Goal: Task Accomplishment & Management: Manage account settings

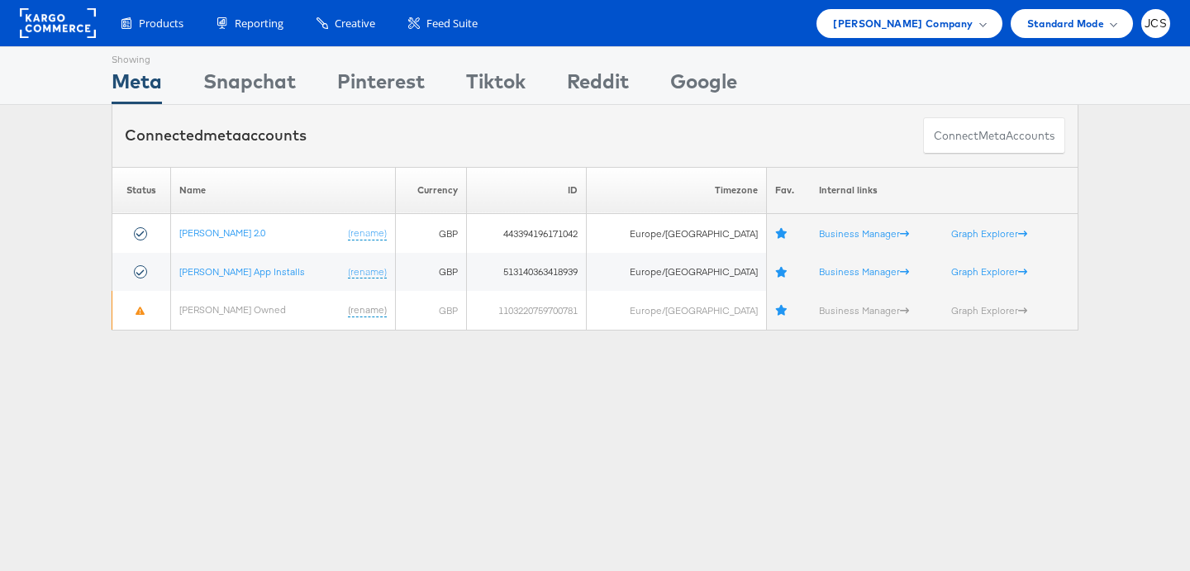
click at [58, 36] on rect at bounding box center [58, 23] width 76 height 30
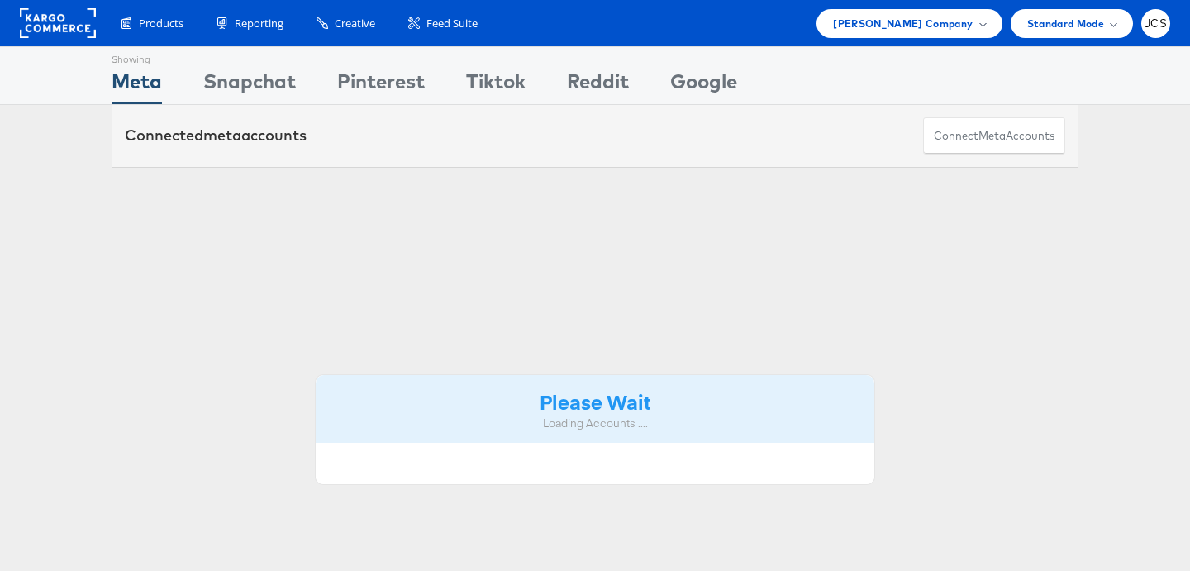
scroll to position [4, 0]
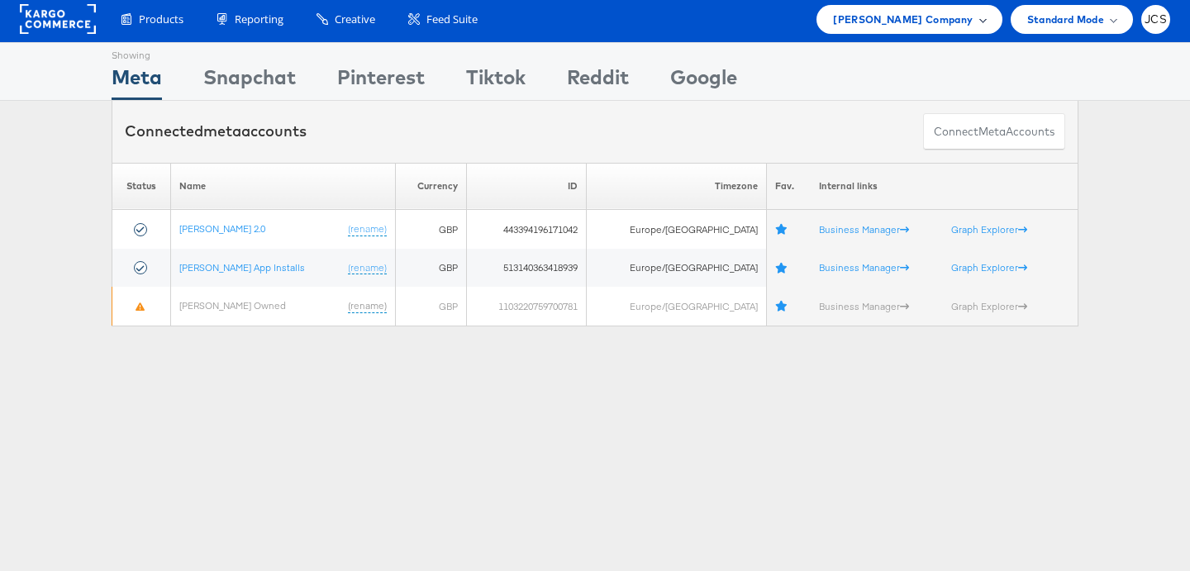
click at [884, 26] on span "John Lewis Company" at bounding box center [903, 19] width 140 height 17
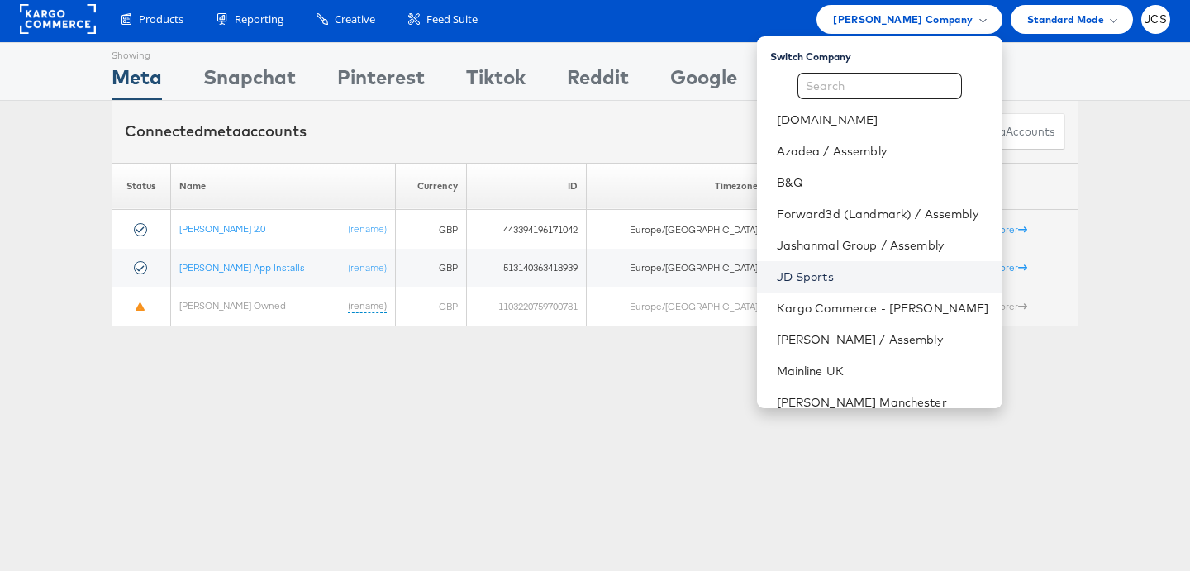
click at [777, 276] on link "JD Sports" at bounding box center [883, 277] width 212 height 17
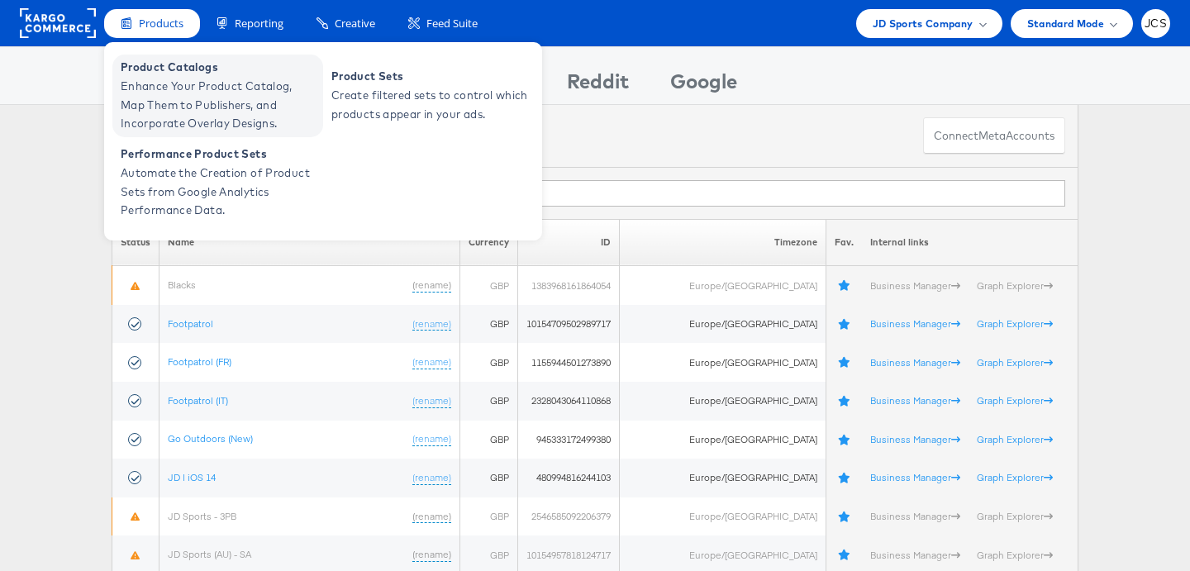
click at [167, 93] on span "Enhance Your Product Catalog, Map Them to Publishers, and Incorporate Overlay D…" at bounding box center [220, 105] width 198 height 56
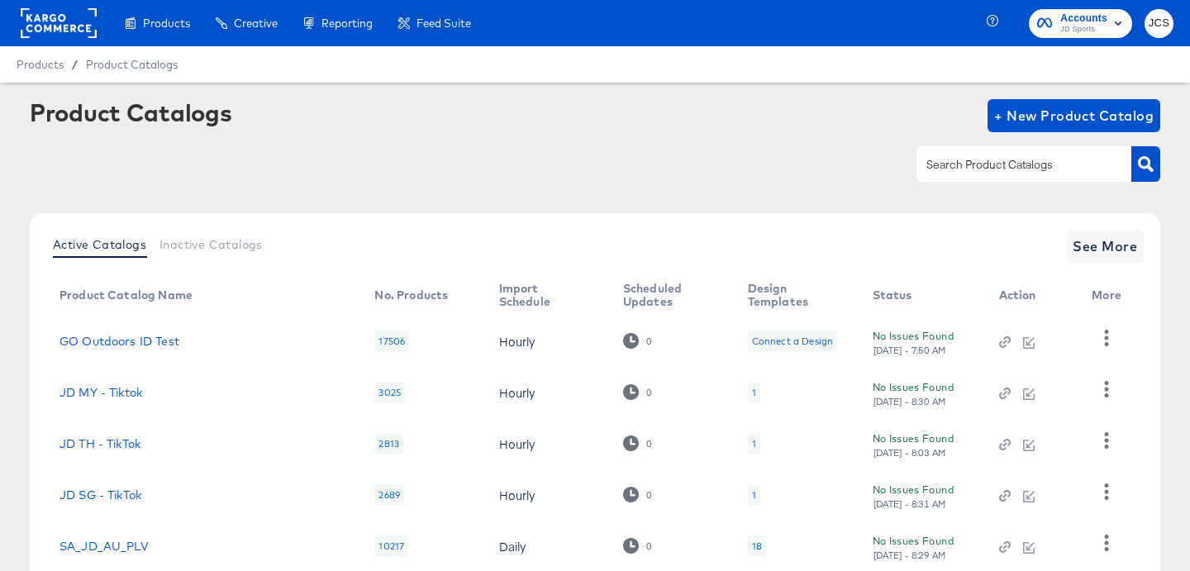
click at [978, 174] on div at bounding box center [1023, 163] width 215 height 35
type input "main"
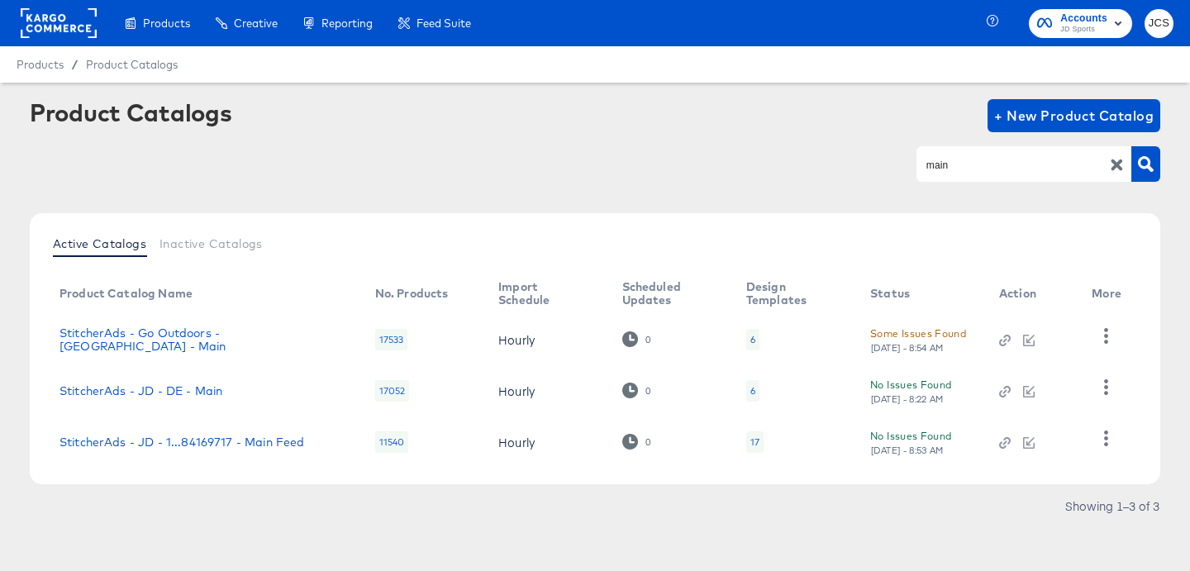
click at [751, 444] on div "17" at bounding box center [754, 441] width 17 height 21
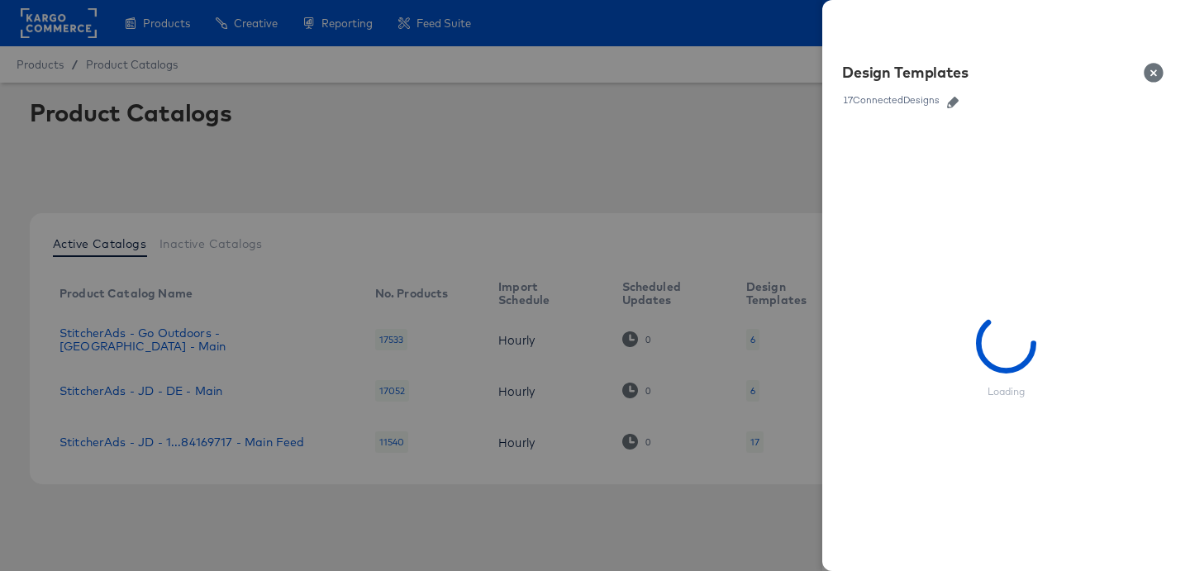
click at [956, 99] on icon "button" at bounding box center [953, 103] width 12 height 12
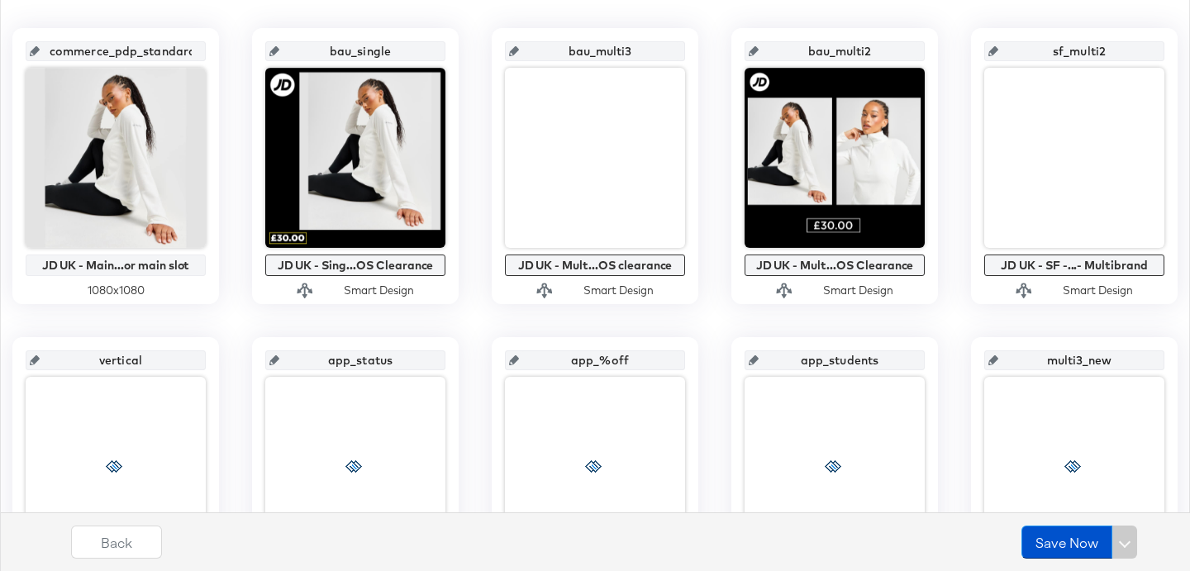
scroll to position [427, 0]
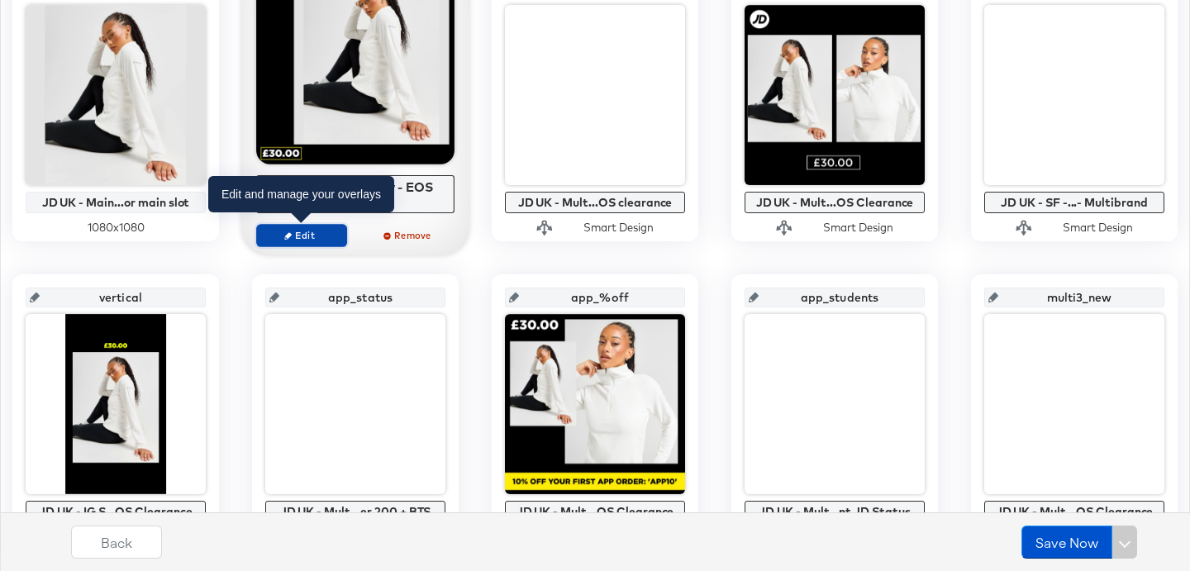
click at [301, 236] on span "Edit" at bounding box center [302, 235] width 76 height 12
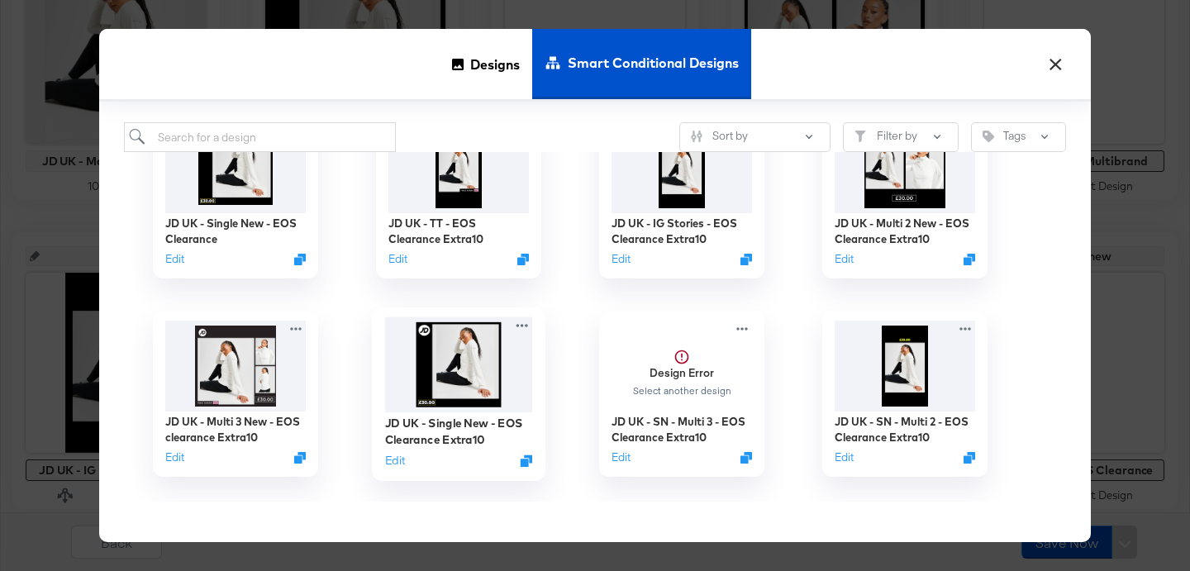
scroll to position [57, 0]
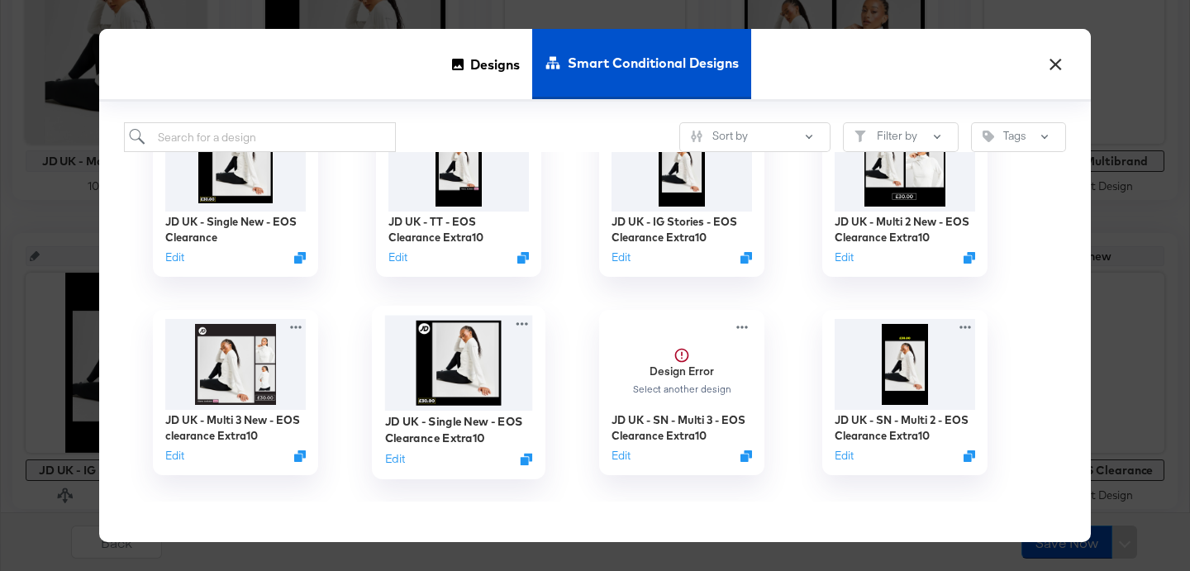
click at [448, 354] on img at bounding box center [459, 363] width 148 height 95
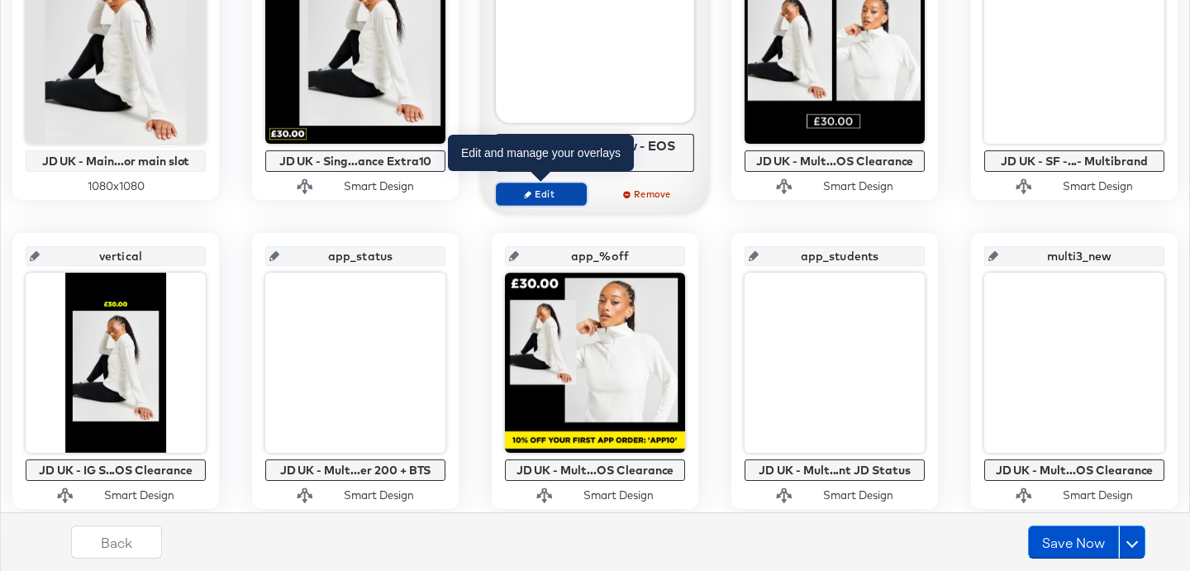
click at [560, 197] on span "Edit" at bounding box center [541, 194] width 76 height 12
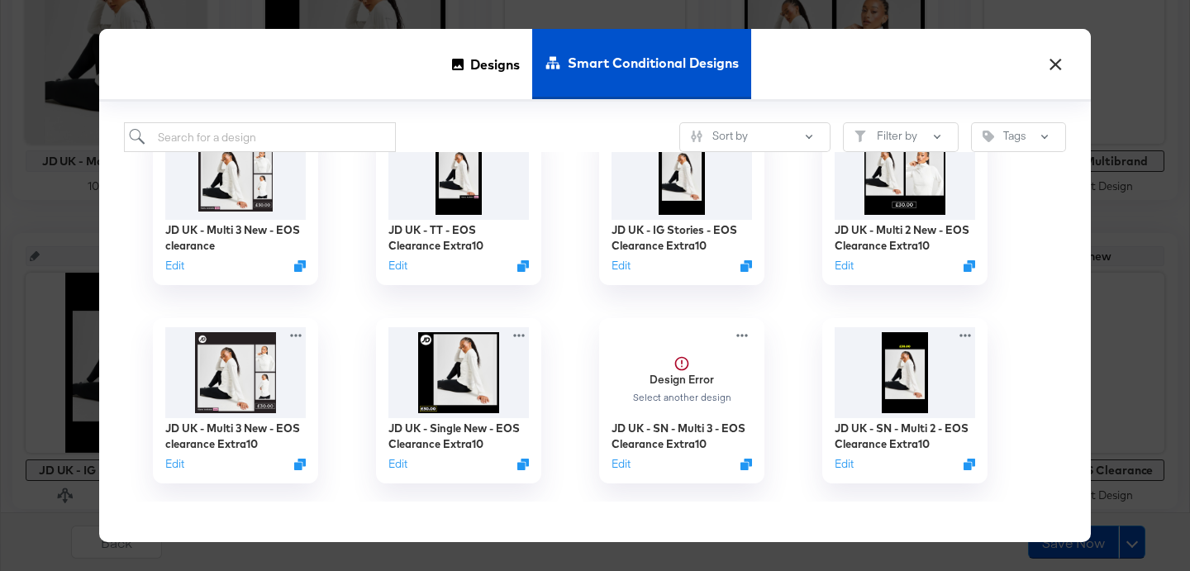
scroll to position [51, 0]
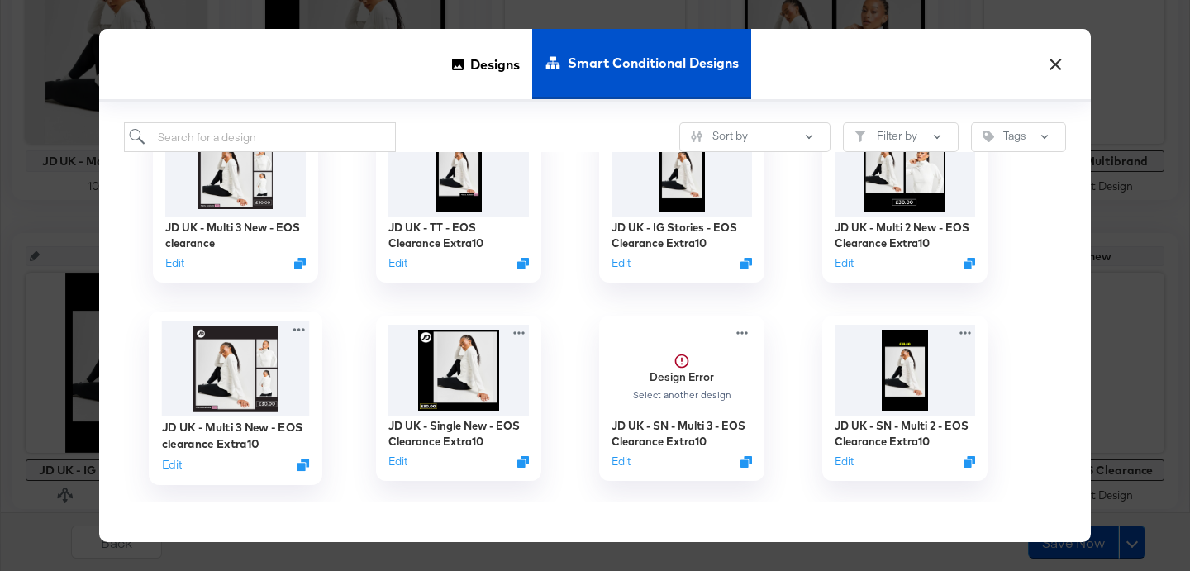
click at [250, 388] on img at bounding box center [236, 368] width 148 height 95
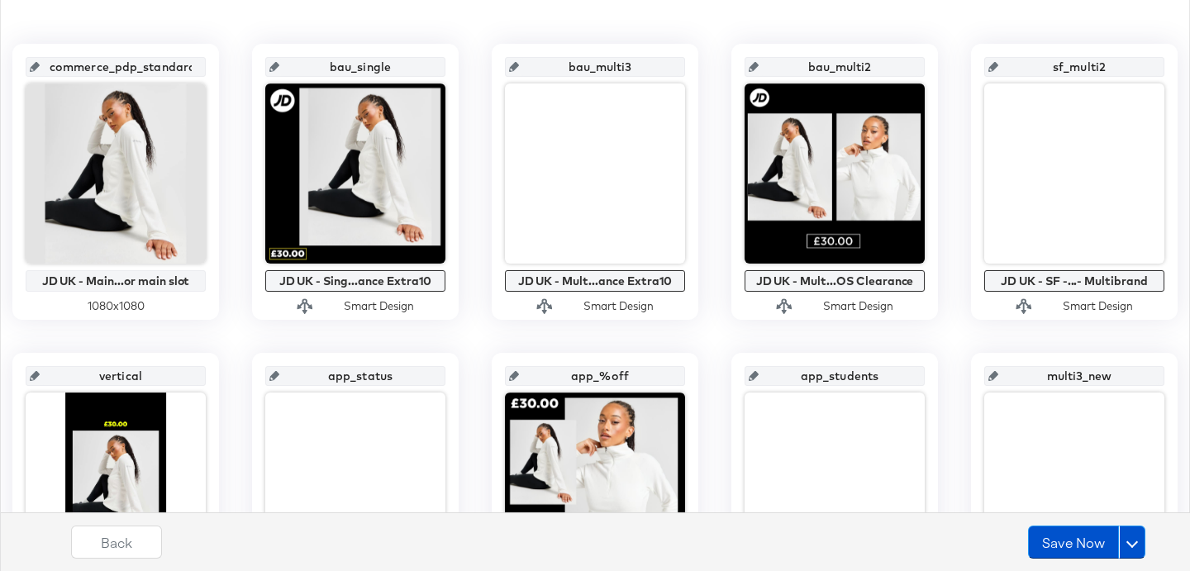
scroll to position [331, 0]
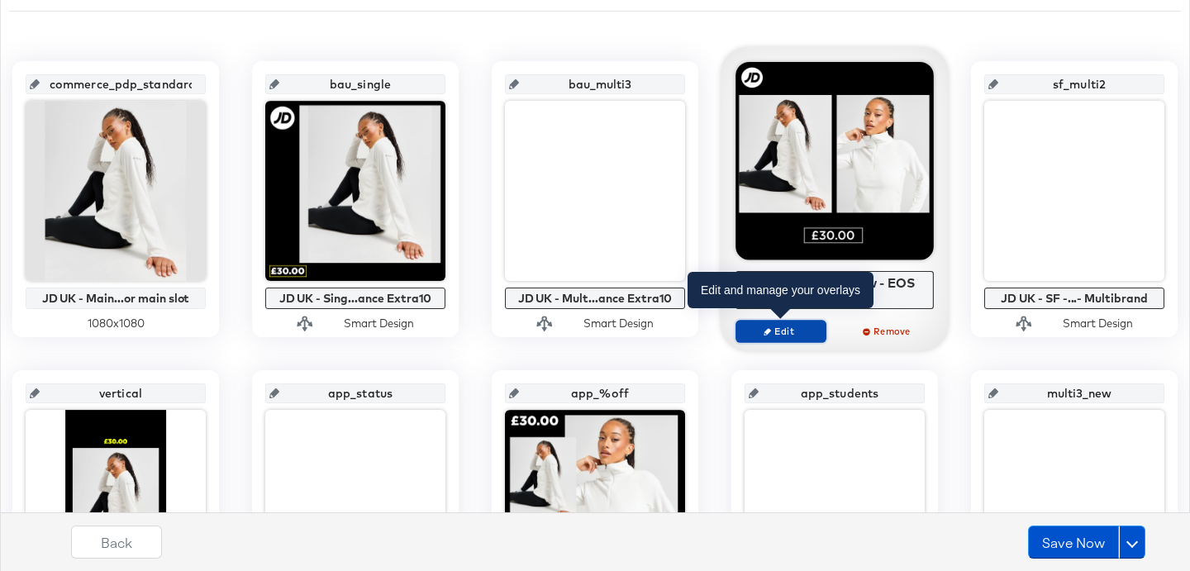
click at [795, 325] on span "Edit" at bounding box center [781, 331] width 76 height 12
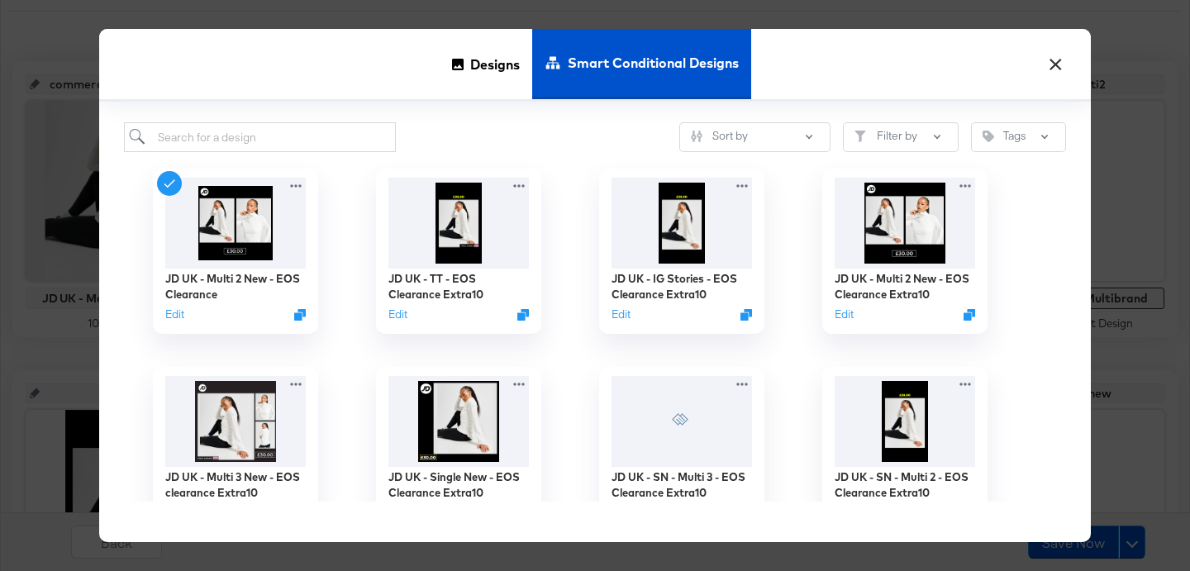
scroll to position [332, 0]
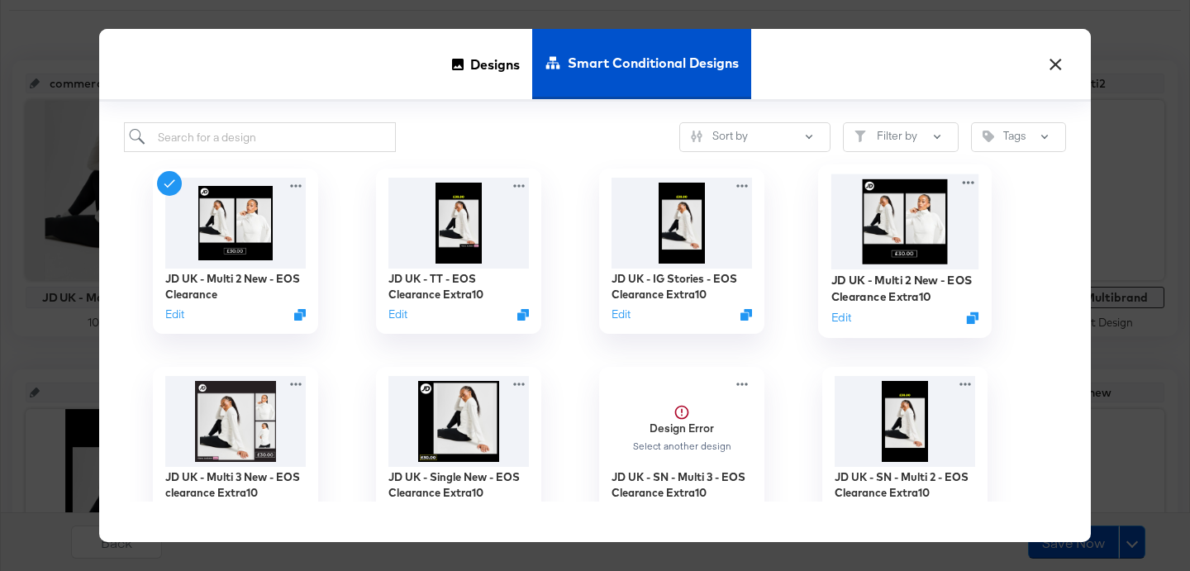
click at [917, 259] on img at bounding box center [905, 221] width 148 height 95
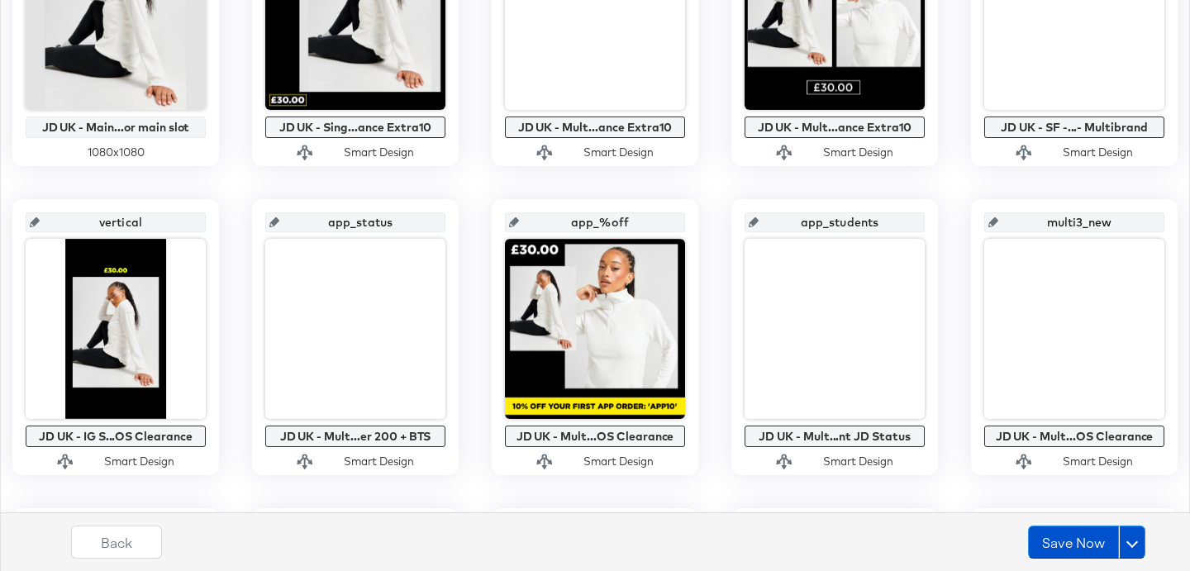
scroll to position [538, 0]
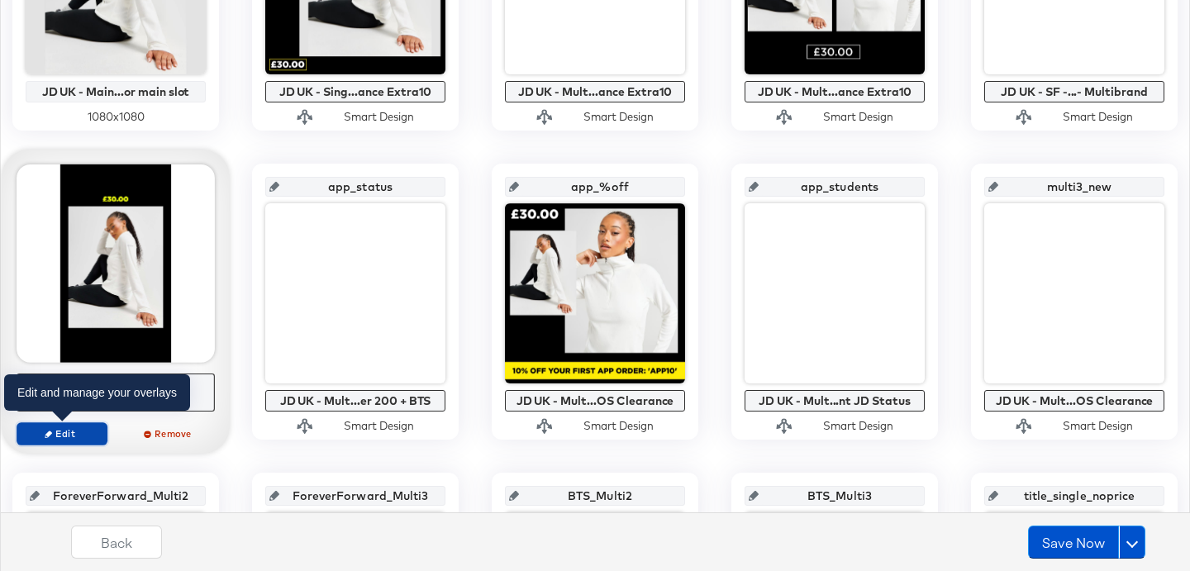
click at [76, 427] on span "Edit" at bounding box center [62, 433] width 76 height 12
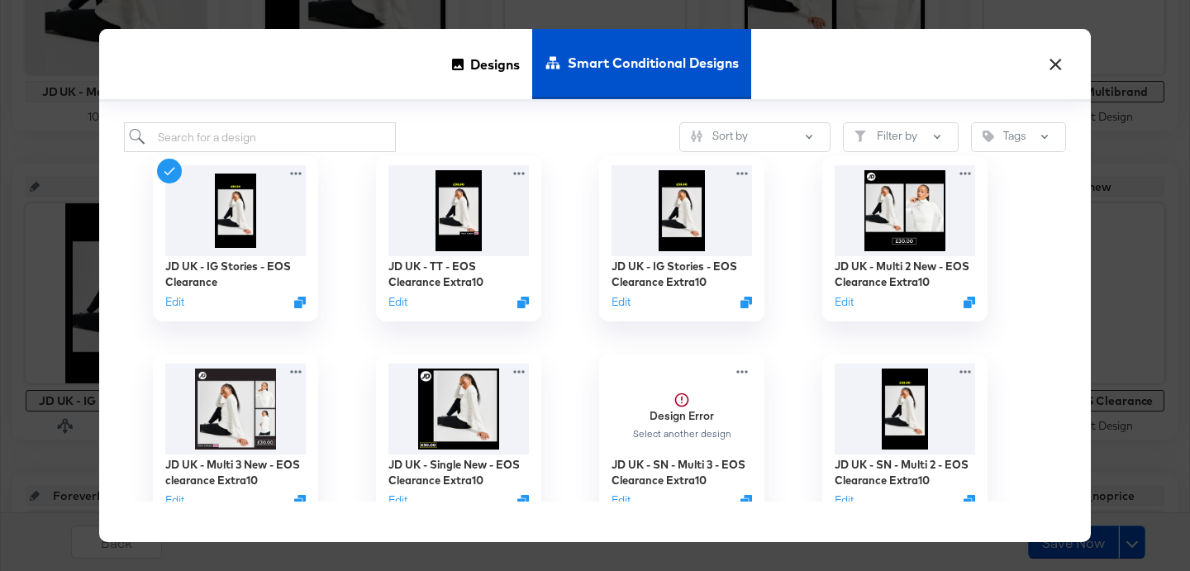
scroll to position [0, 0]
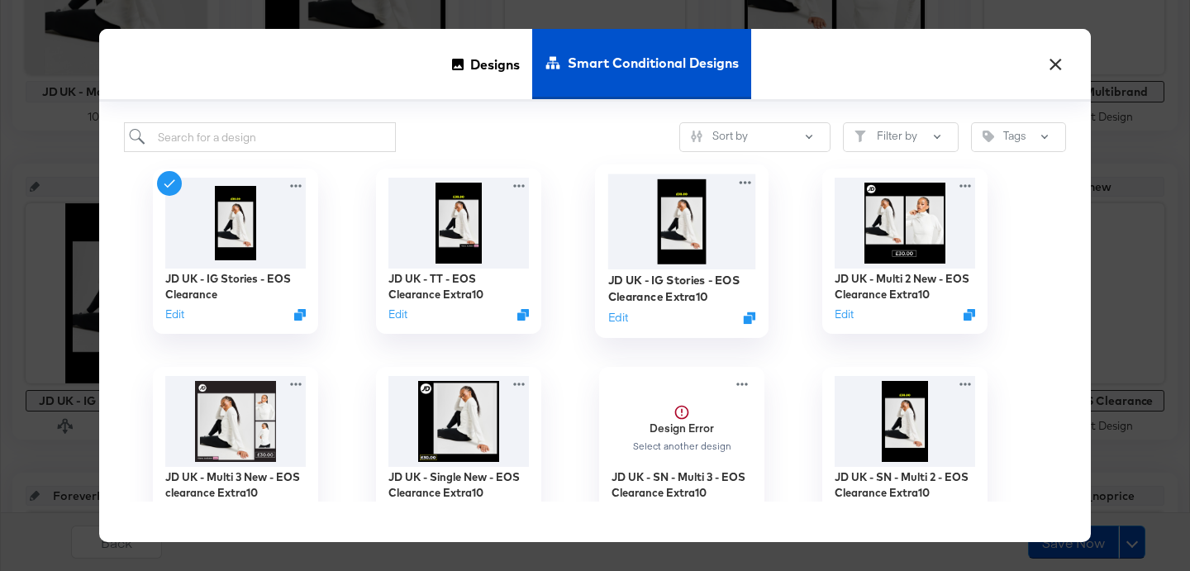
click at [671, 245] on img at bounding box center [682, 221] width 148 height 95
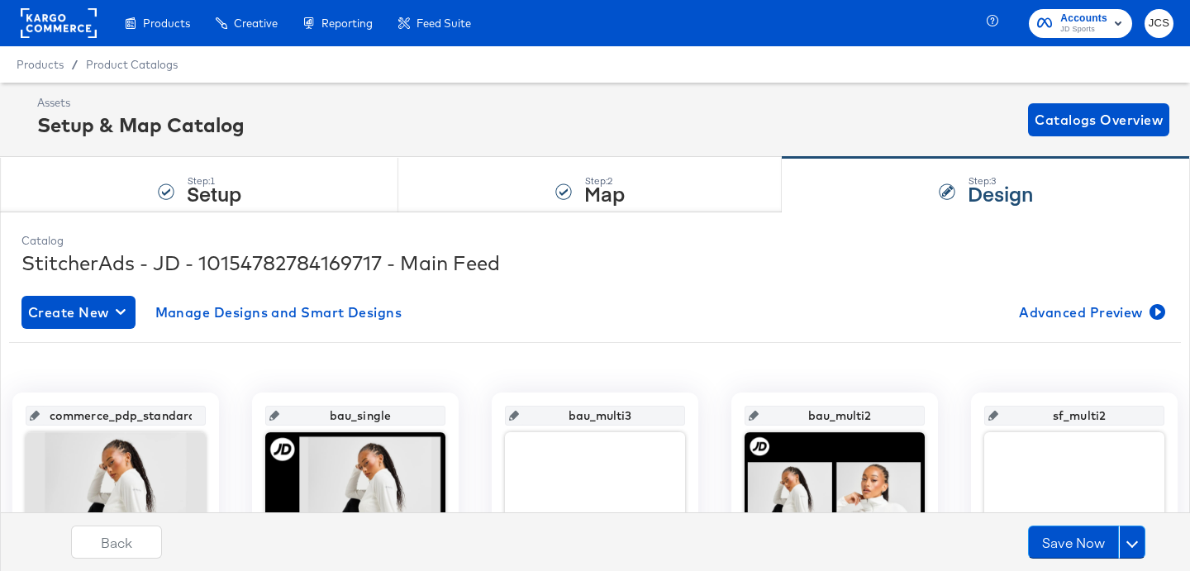
click at [68, 18] on rect at bounding box center [59, 23] width 76 height 30
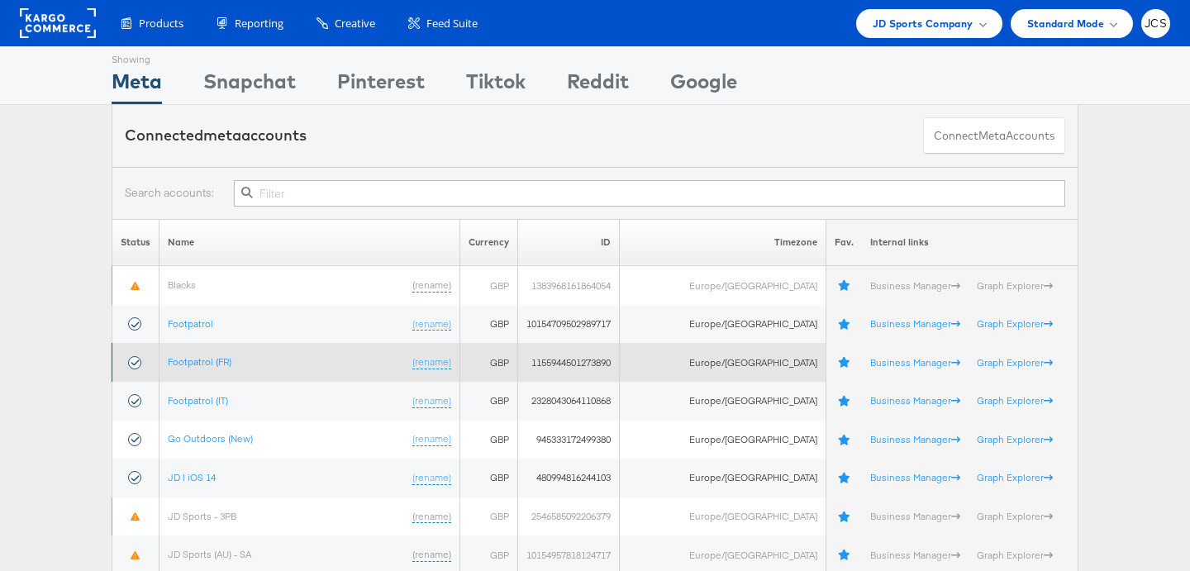
click at [203, 372] on td "Footpatrol (FR) (rename)" at bounding box center [309, 362] width 301 height 39
click at [212, 365] on link "Footpatrol (FR)" at bounding box center [200, 361] width 64 height 12
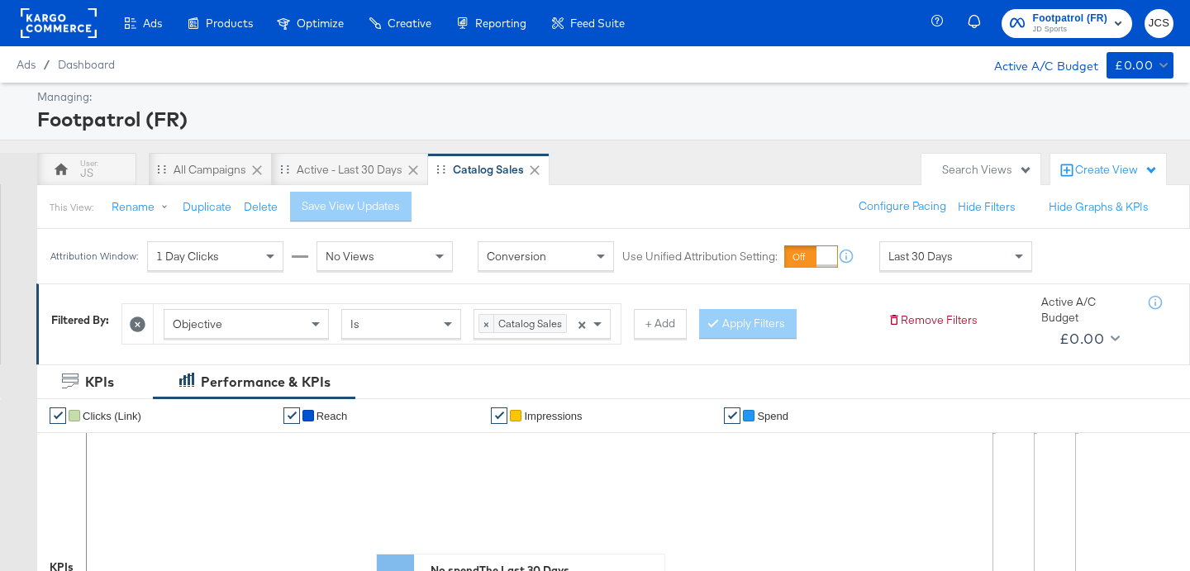
click at [888, 263] on span "Last 30 Days" at bounding box center [920, 256] width 64 height 15
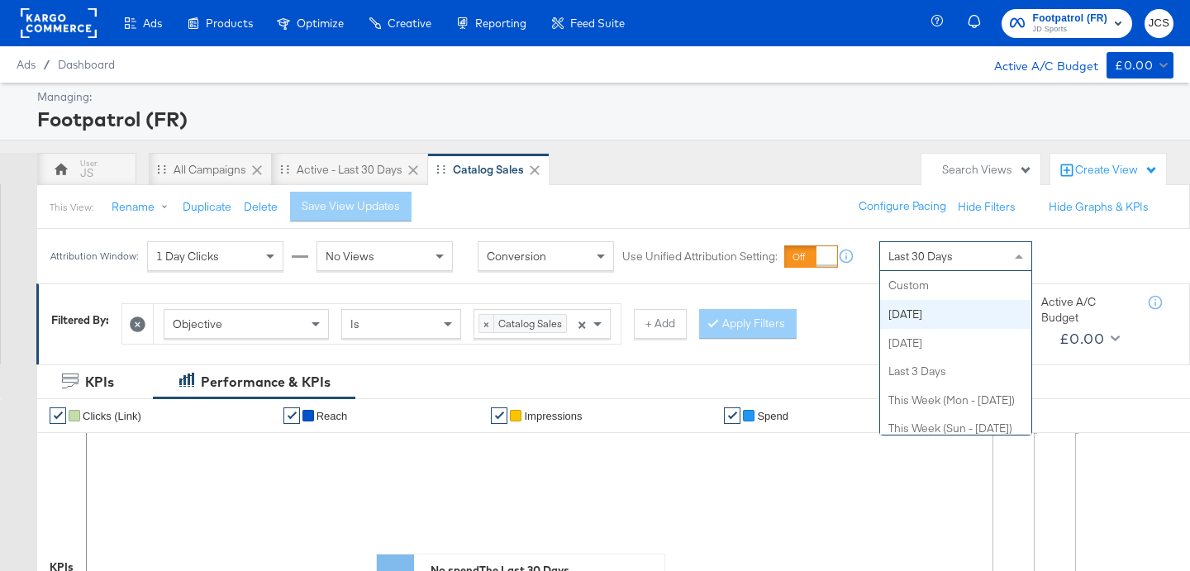
click at [50, 21] on rect at bounding box center [59, 23] width 76 height 30
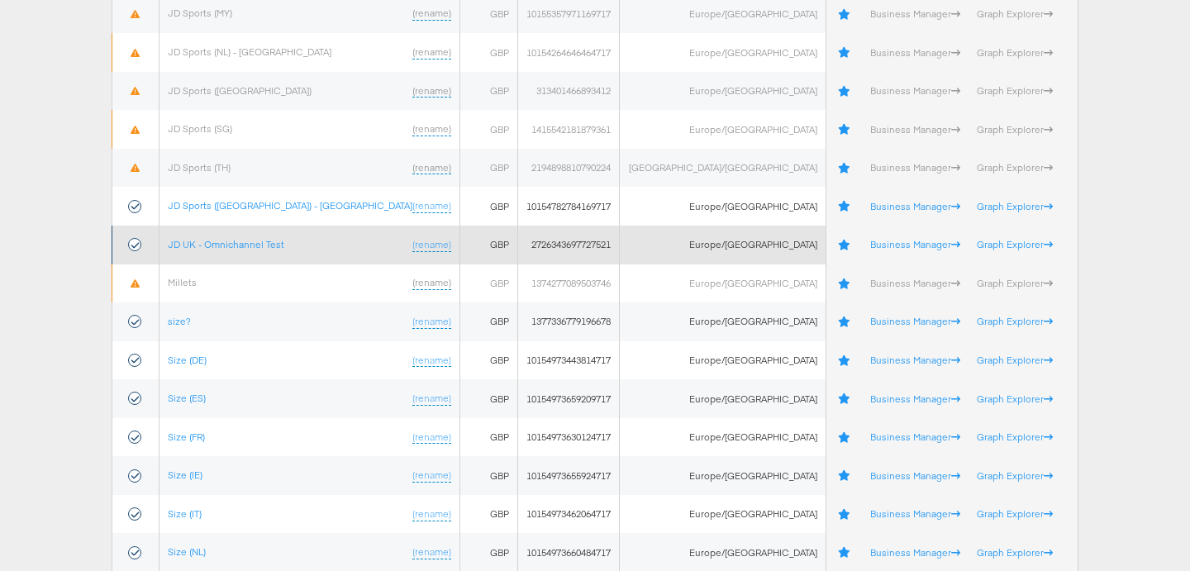
scroll to position [795, 0]
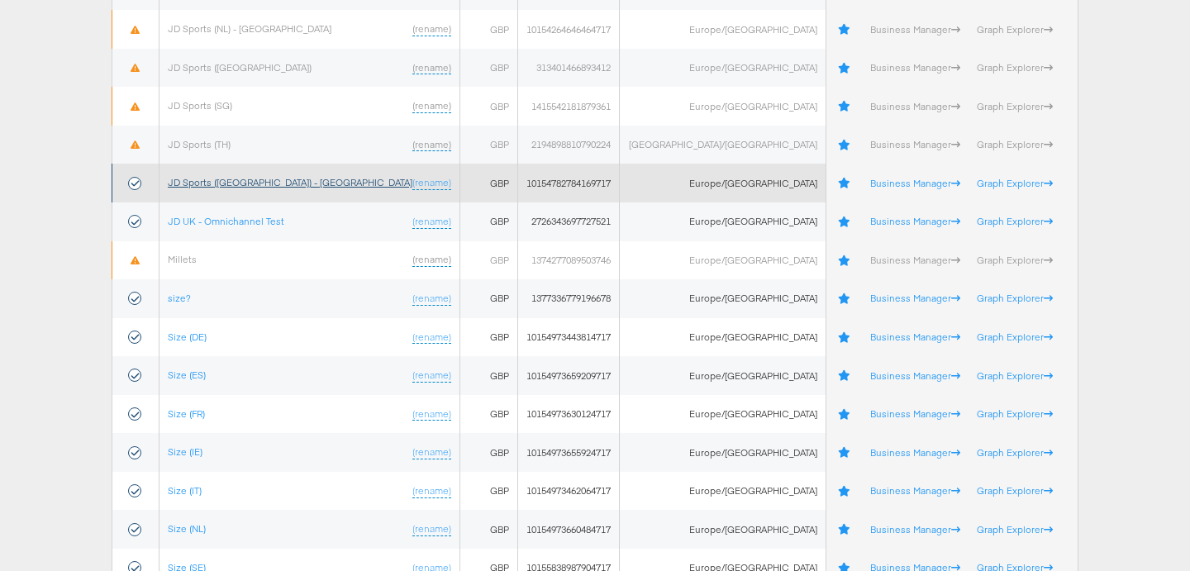
click at [220, 188] on link "JD Sports (UK) - SA" at bounding box center [290, 182] width 245 height 12
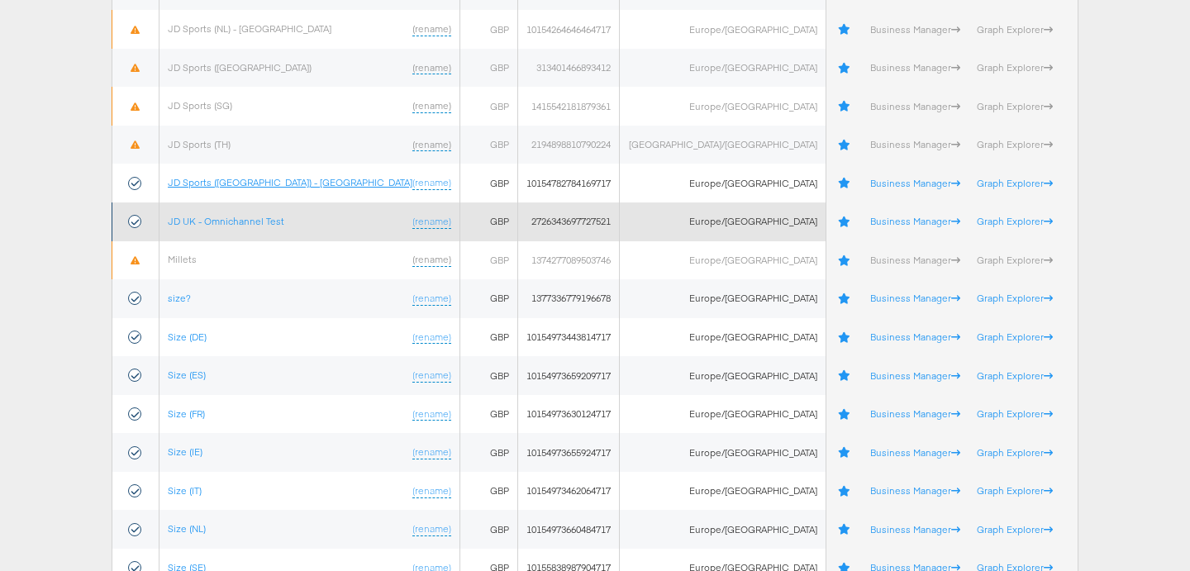
scroll to position [796, 0]
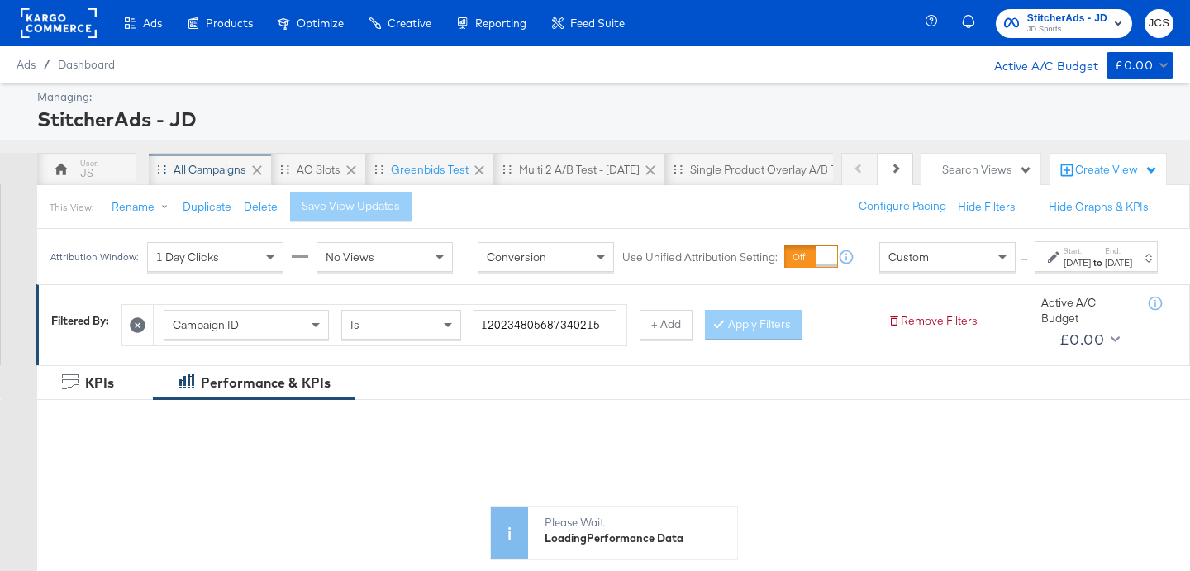
click at [226, 163] on div "All Campaigns" at bounding box center [210, 170] width 73 height 16
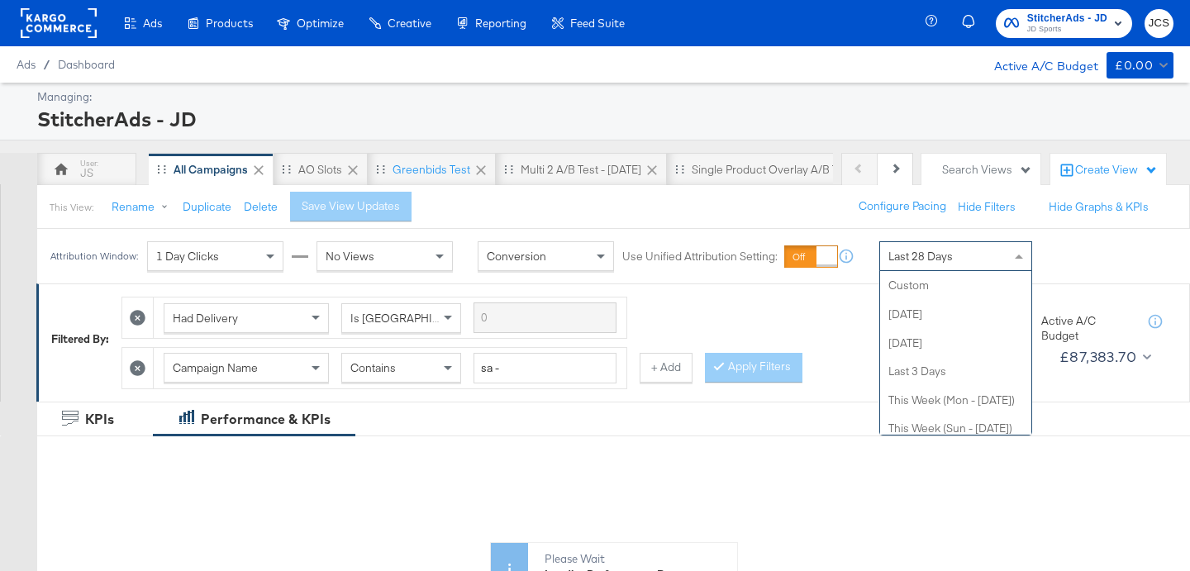
click at [949, 259] on span "Last 28 Days" at bounding box center [920, 256] width 64 height 15
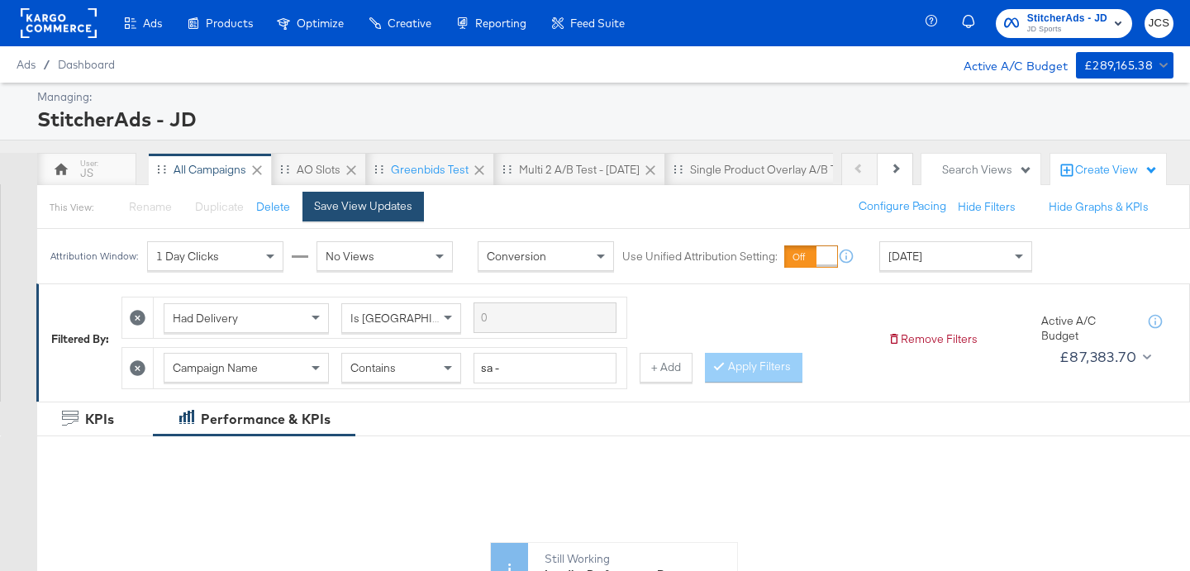
click at [407, 214] on button "Save View Updates" at bounding box center [362, 207] width 121 height 30
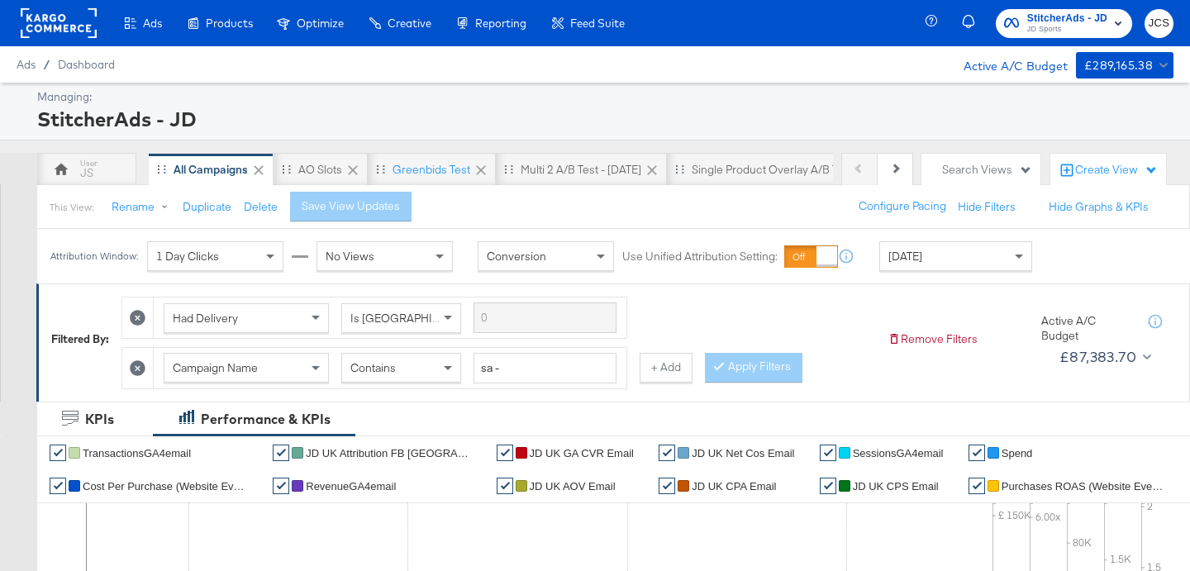
click at [931, 265] on div "Today" at bounding box center [955, 256] width 151 height 28
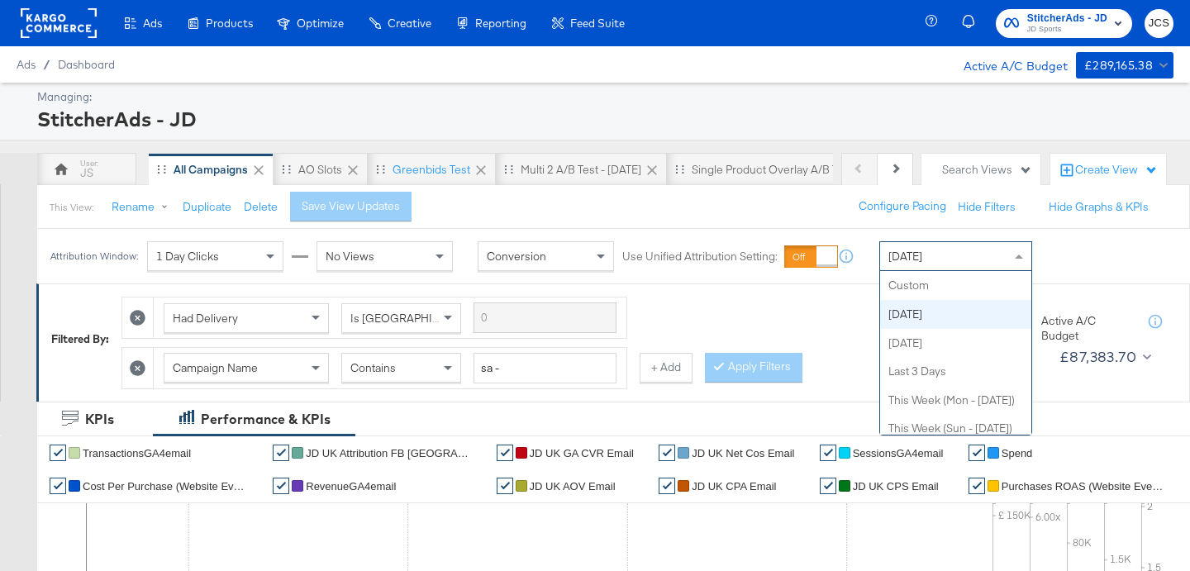
scroll to position [29, 0]
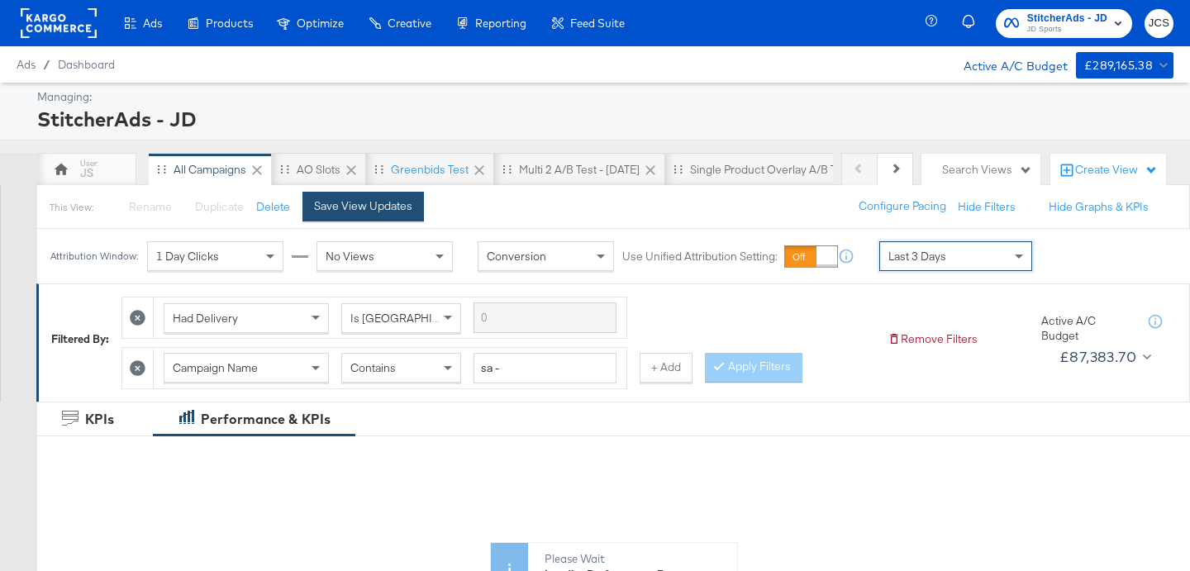
click at [393, 207] on div "Save View Updates" at bounding box center [363, 206] width 98 height 16
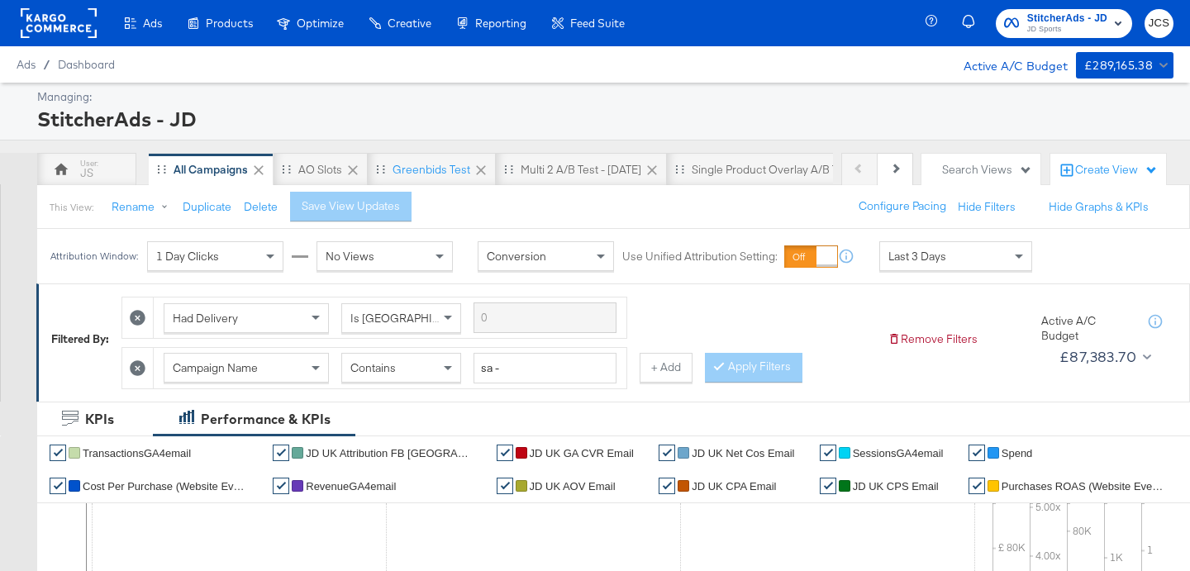
click at [65, 12] on rect at bounding box center [59, 23] width 76 height 30
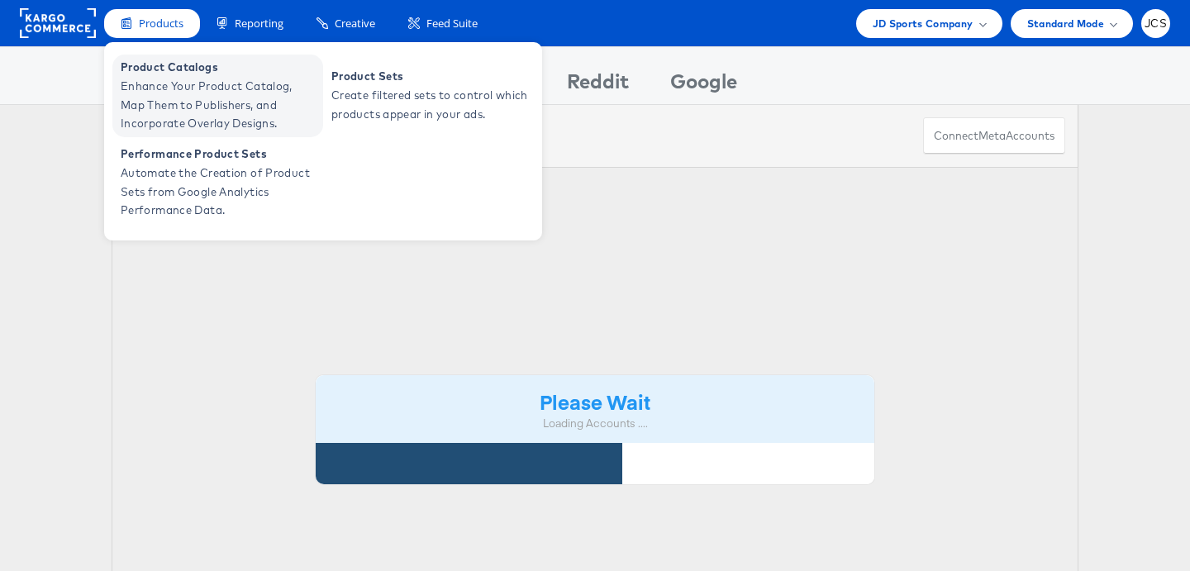
click at [169, 91] on span "Enhance Your Product Catalog, Map Them to Publishers, and Incorporate Overlay D…" at bounding box center [220, 105] width 198 height 56
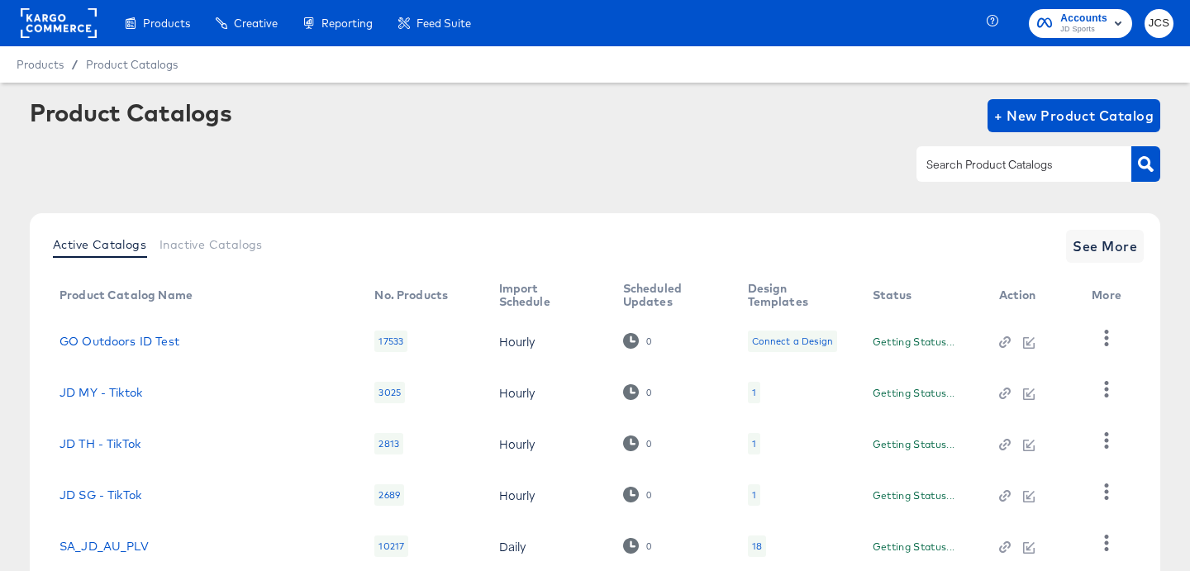
click at [1001, 164] on input "text" at bounding box center [1011, 164] width 176 height 19
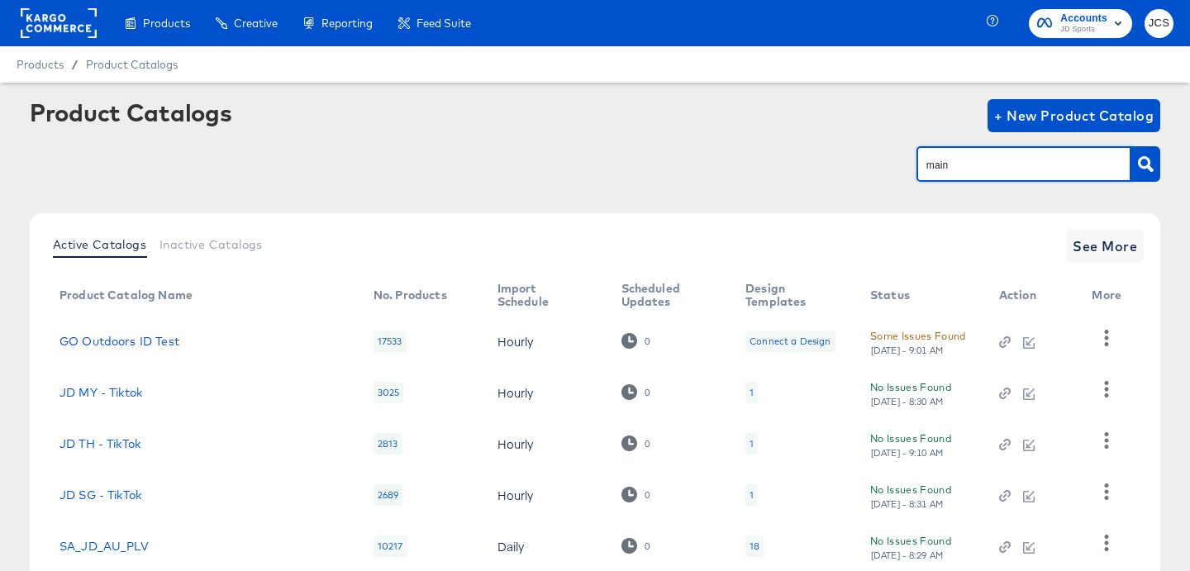
type input "main"
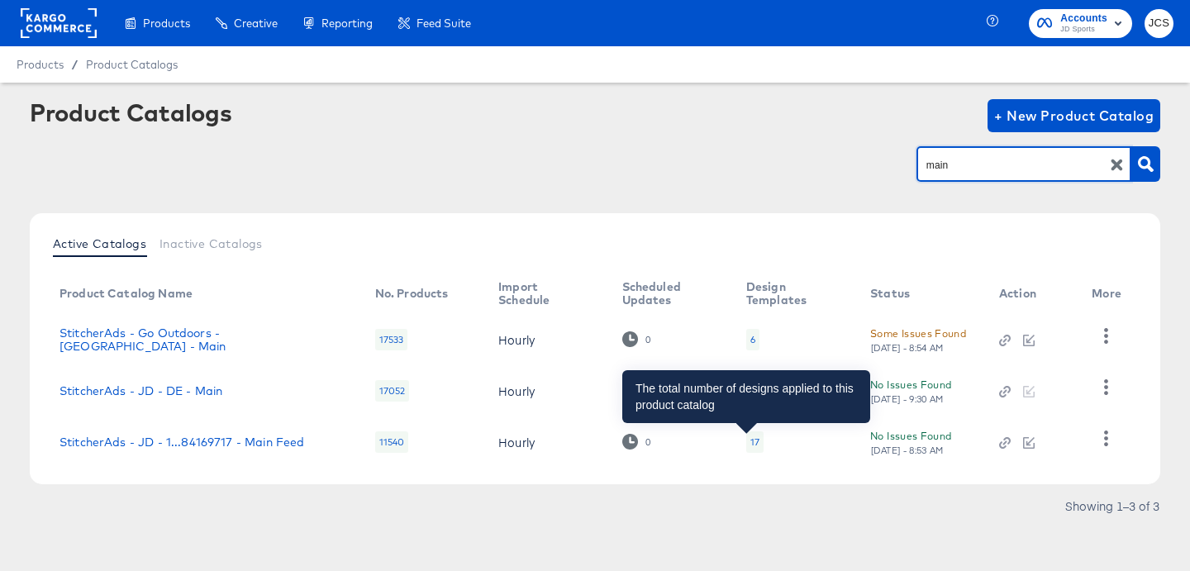
click at [750, 435] on div "17" at bounding box center [754, 441] width 9 height 13
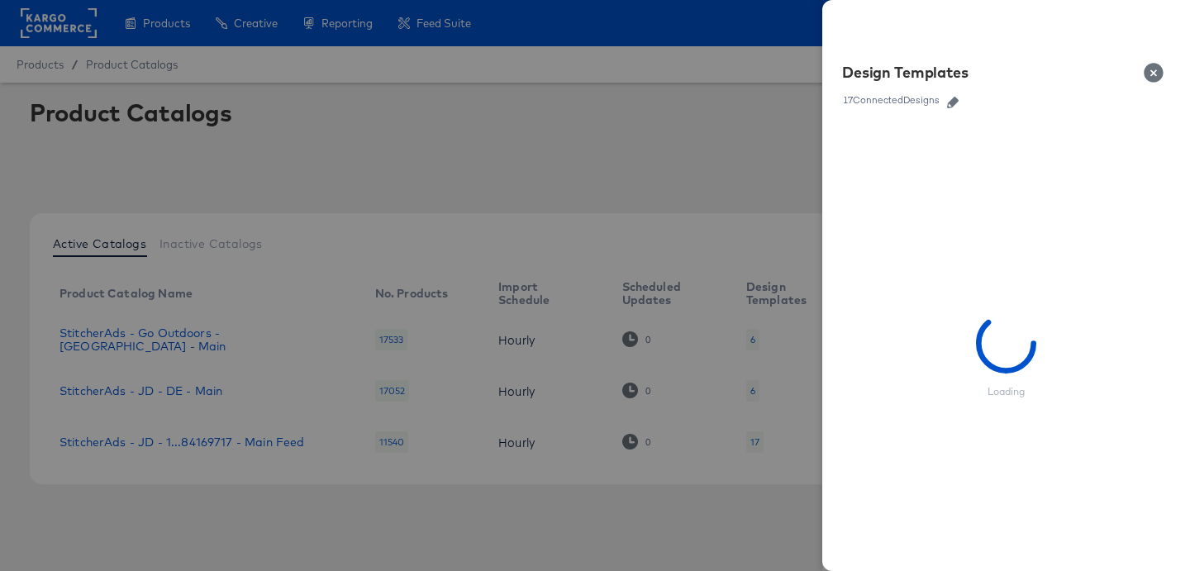
click at [954, 102] on icon "button" at bounding box center [953, 103] width 12 height 12
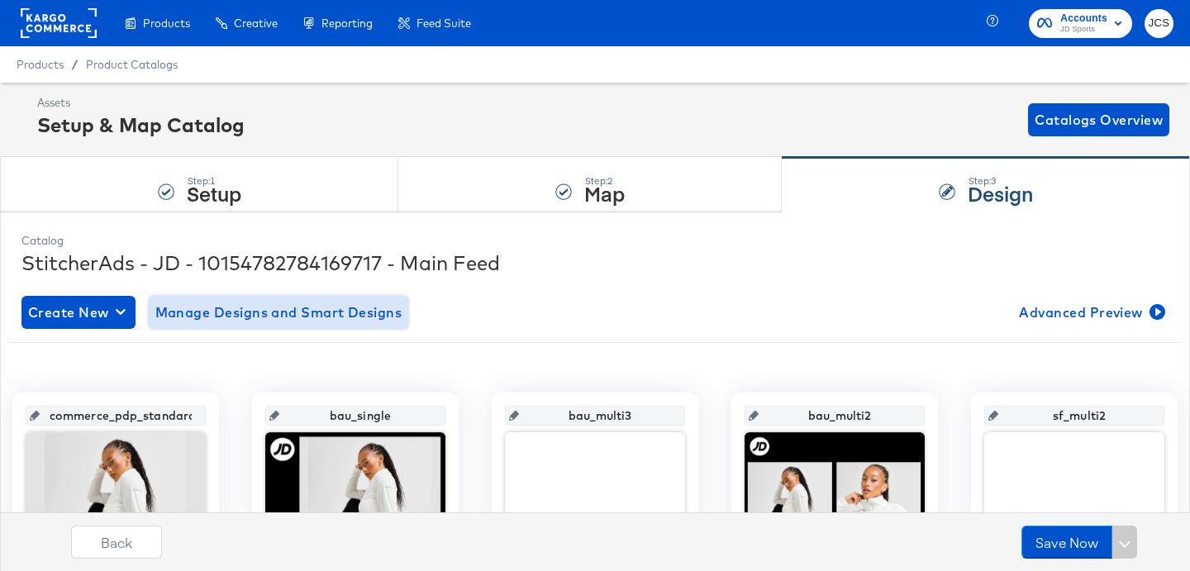
click at [388, 303] on span "Manage Designs and Smart Designs" at bounding box center [278, 312] width 247 height 23
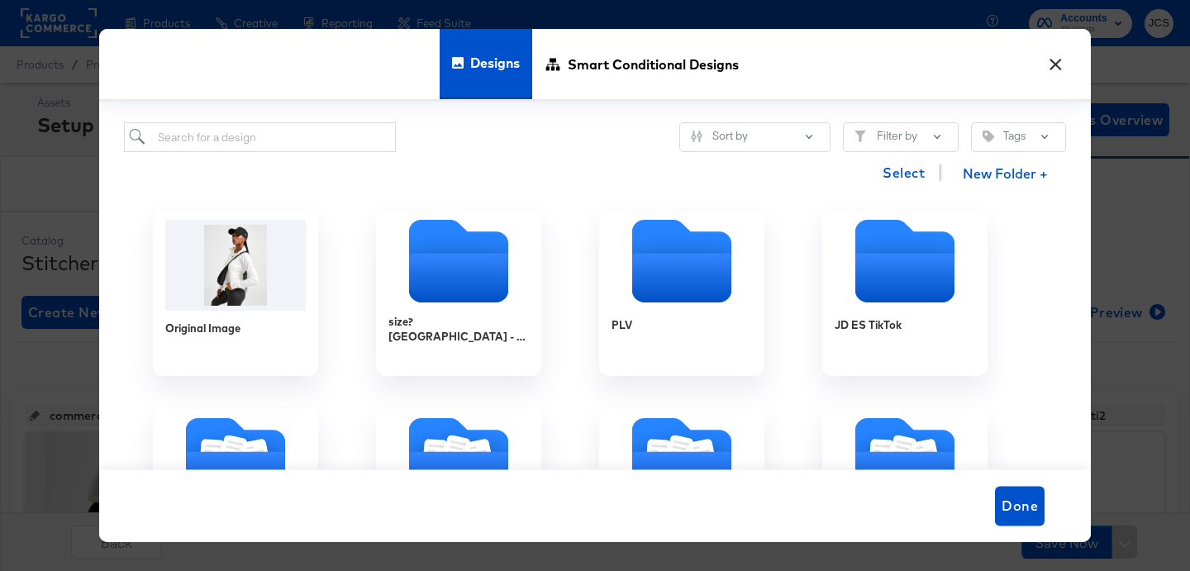
click at [1053, 62] on button "×" at bounding box center [1055, 60] width 30 height 30
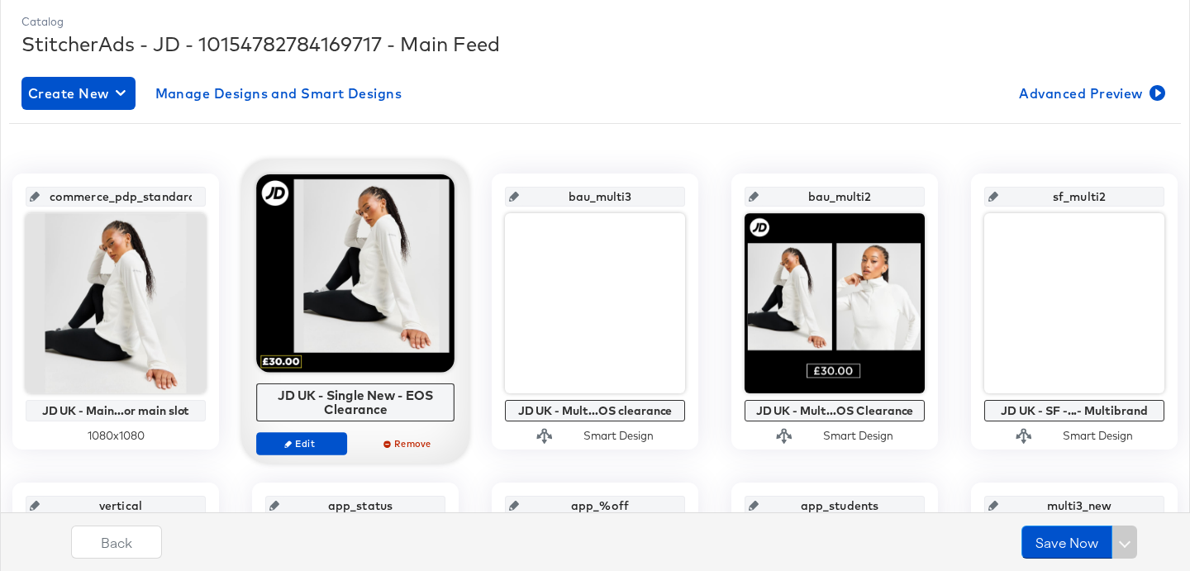
scroll to position [235, 0]
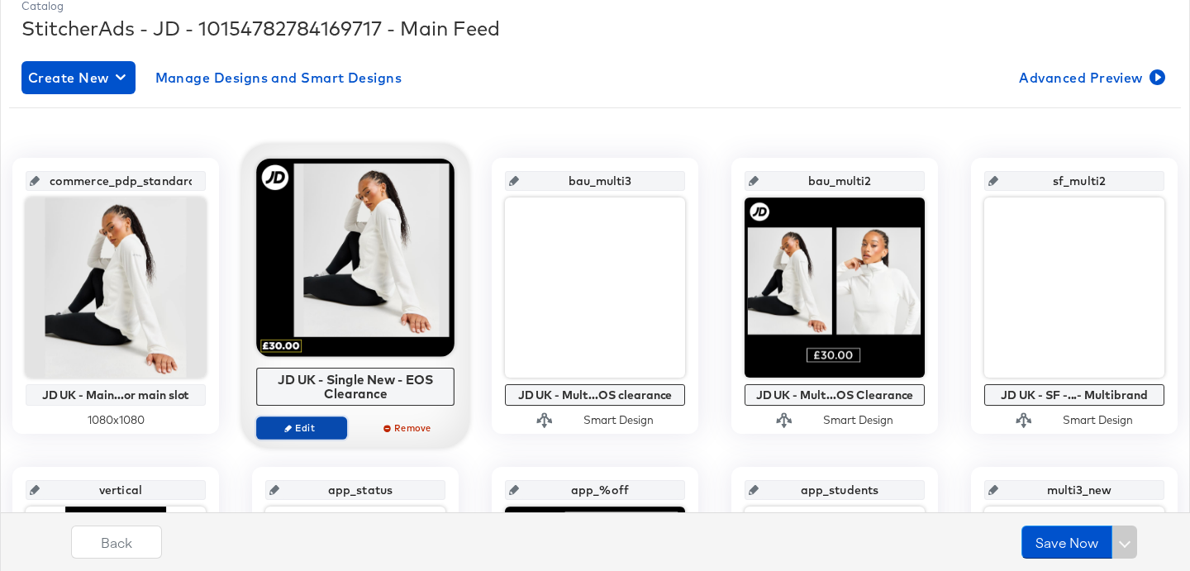
click at [305, 429] on span "Edit" at bounding box center [302, 427] width 76 height 12
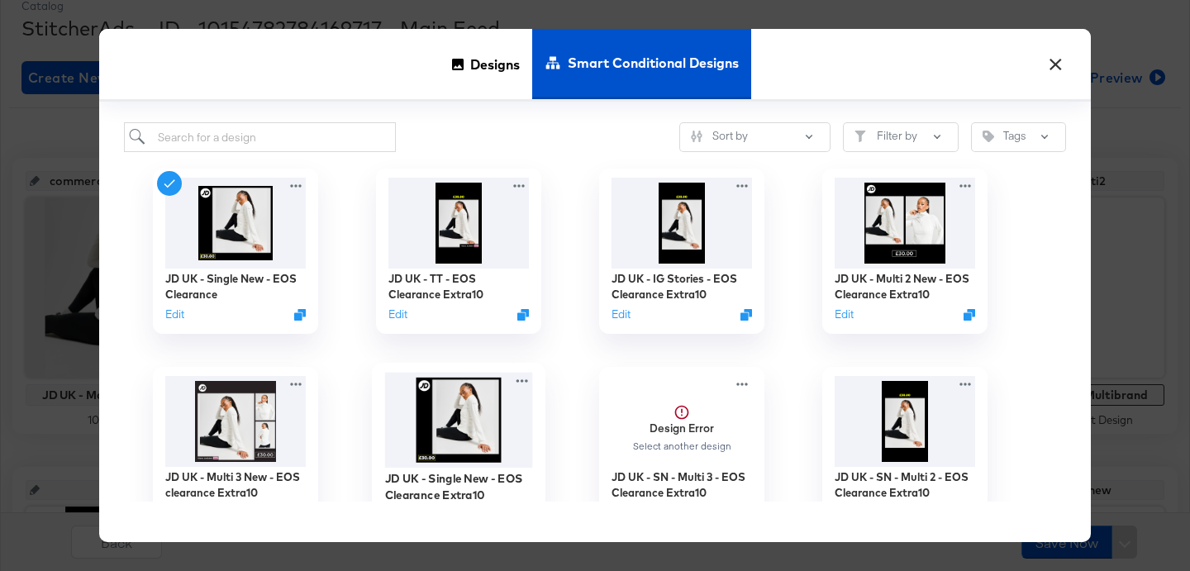
click at [444, 416] on img at bounding box center [459, 420] width 148 height 95
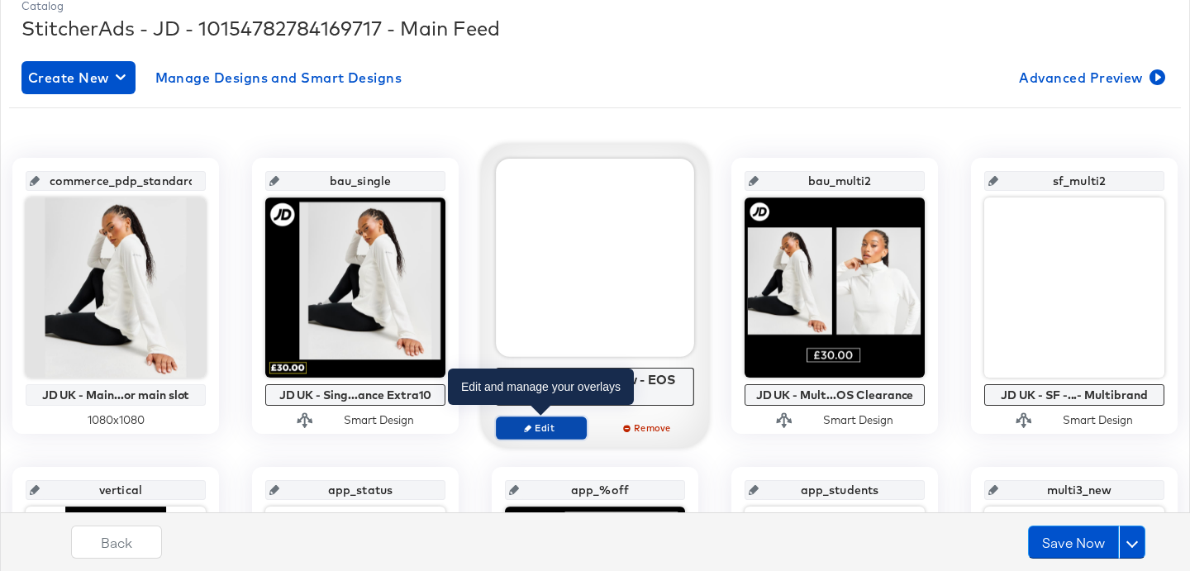
click at [544, 427] on span "Edit" at bounding box center [541, 427] width 76 height 12
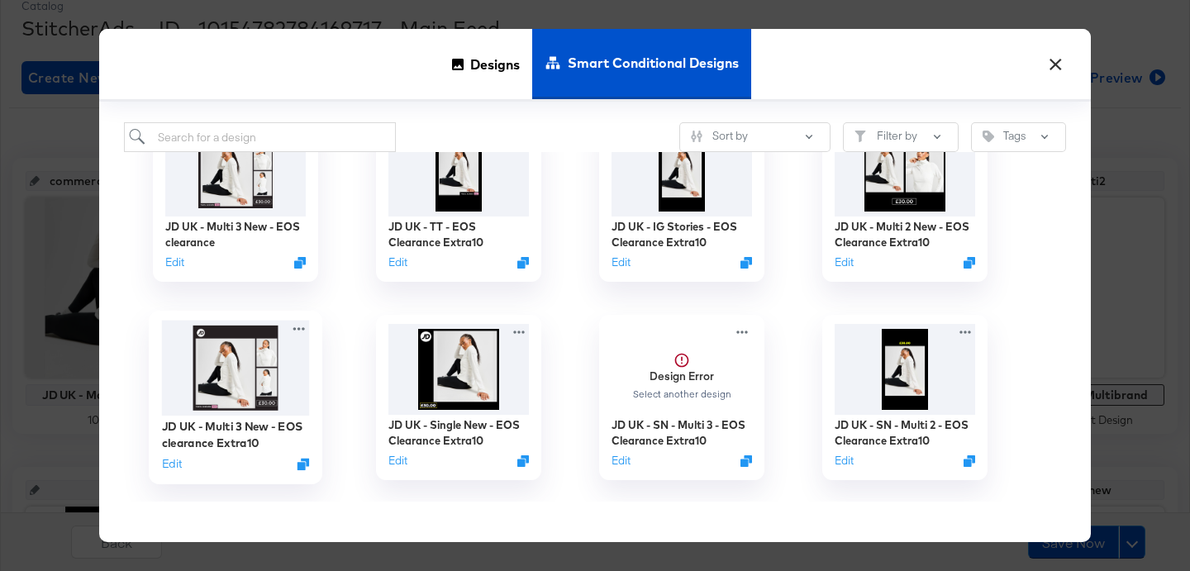
scroll to position [53, 0]
click at [220, 404] on img at bounding box center [236, 367] width 148 height 95
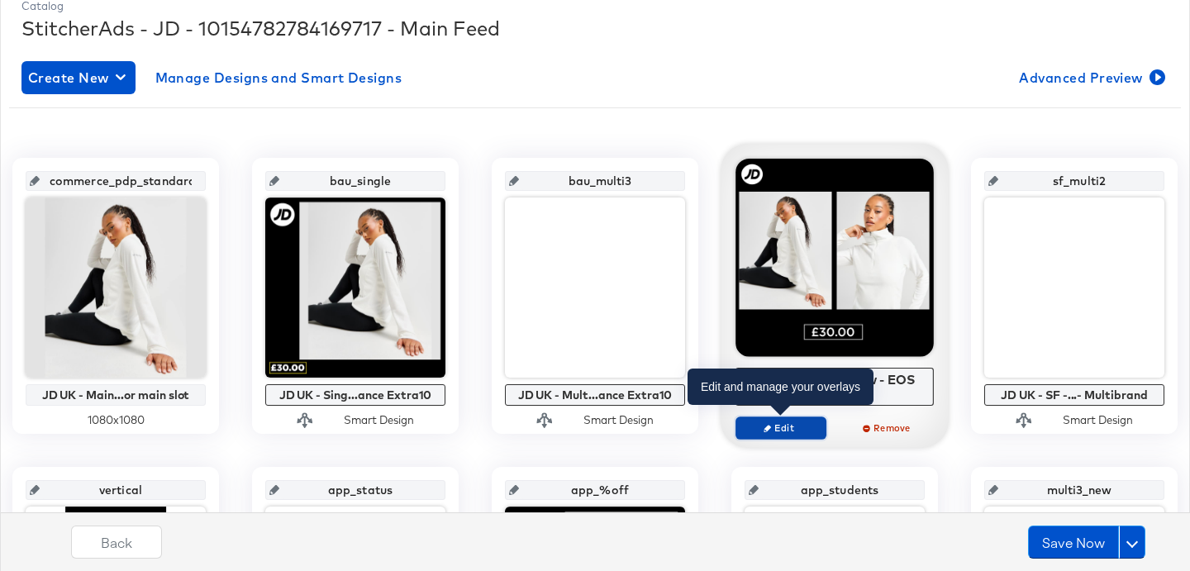
click at [763, 421] on span "Edit" at bounding box center [781, 427] width 76 height 12
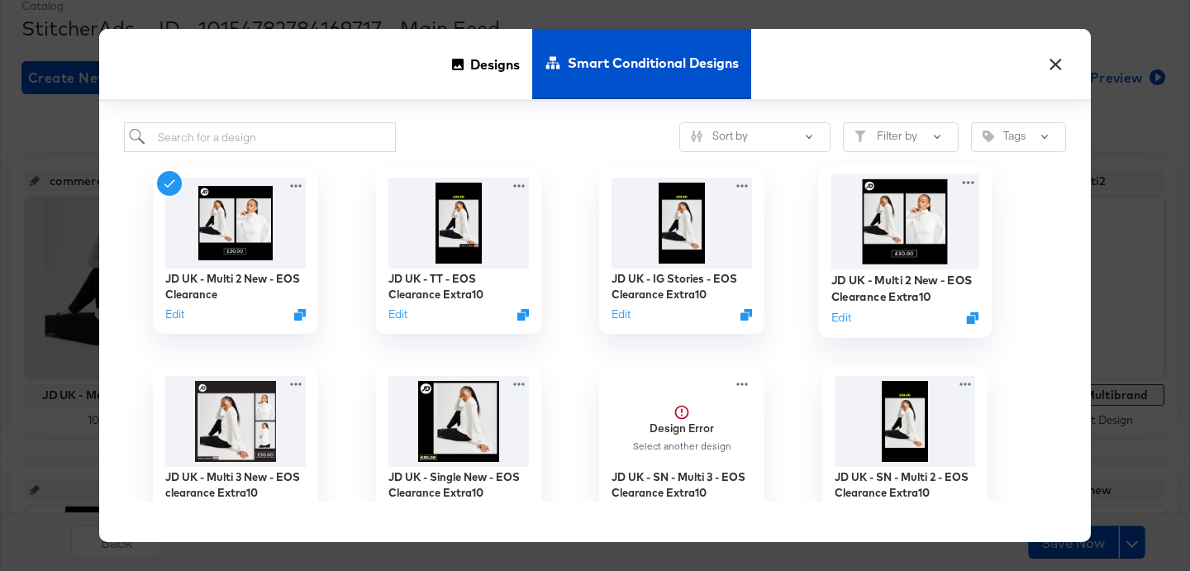
click at [920, 225] on img at bounding box center [905, 221] width 148 height 95
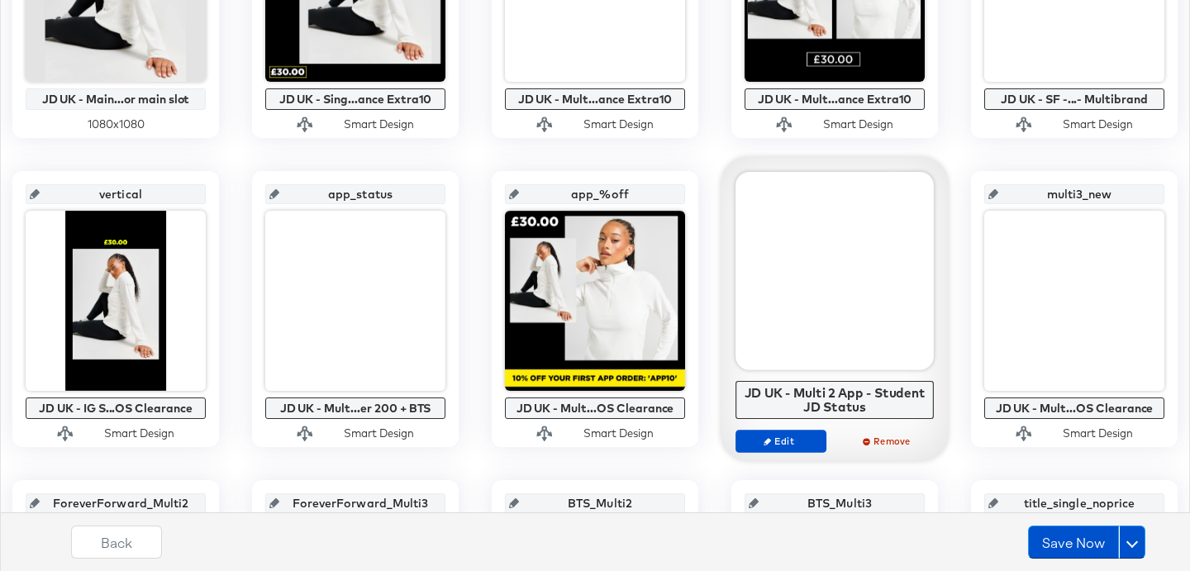
scroll to position [602, 0]
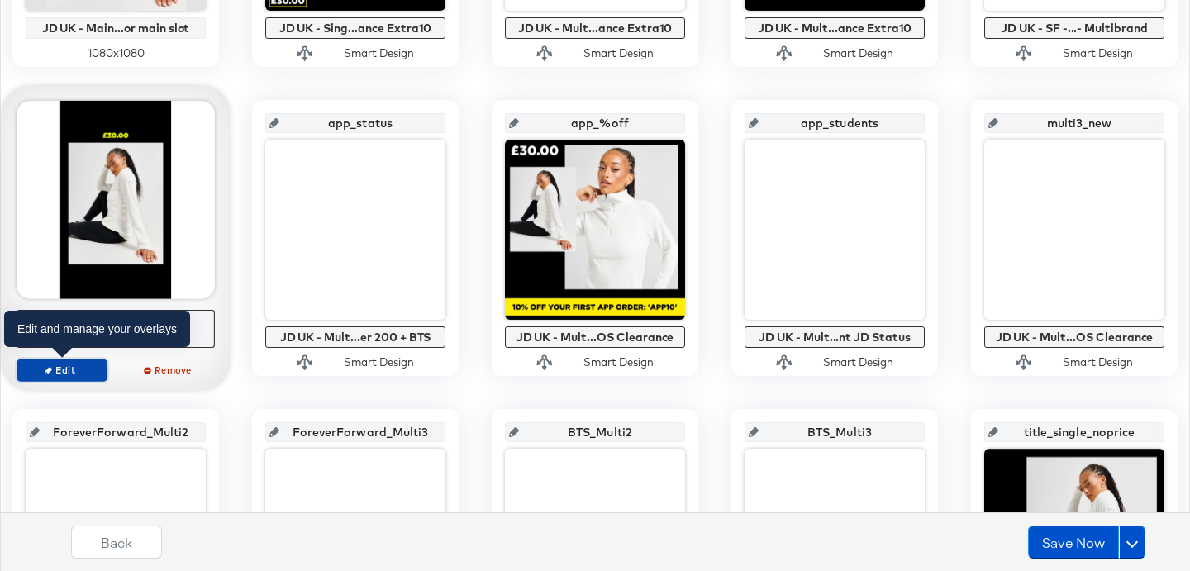
click at [90, 369] on span "Edit" at bounding box center [62, 370] width 76 height 12
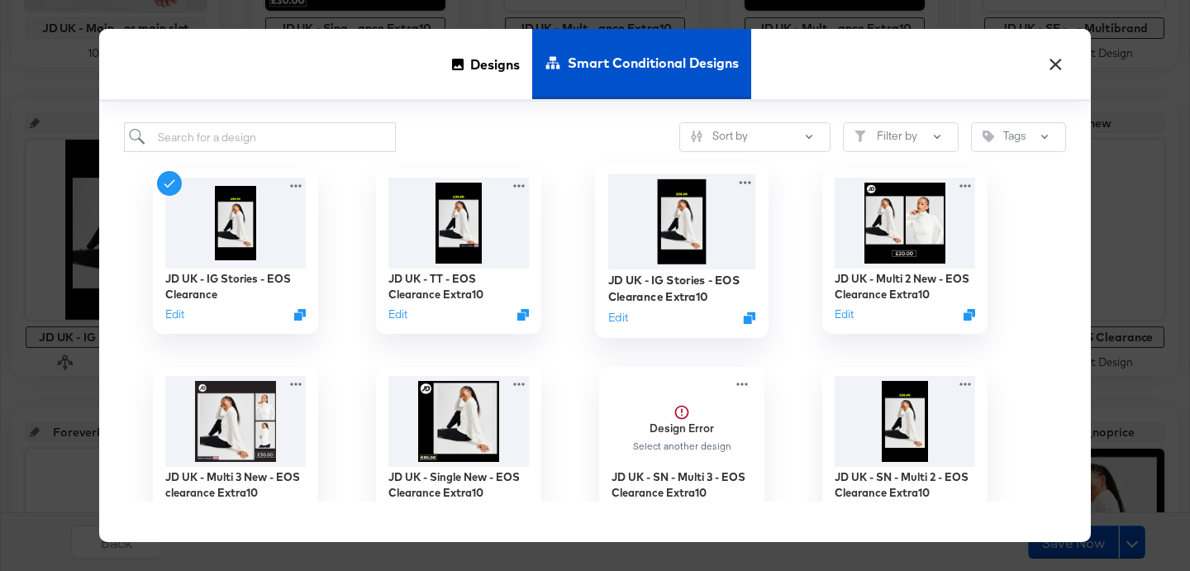
click at [682, 221] on img at bounding box center [682, 221] width 148 height 95
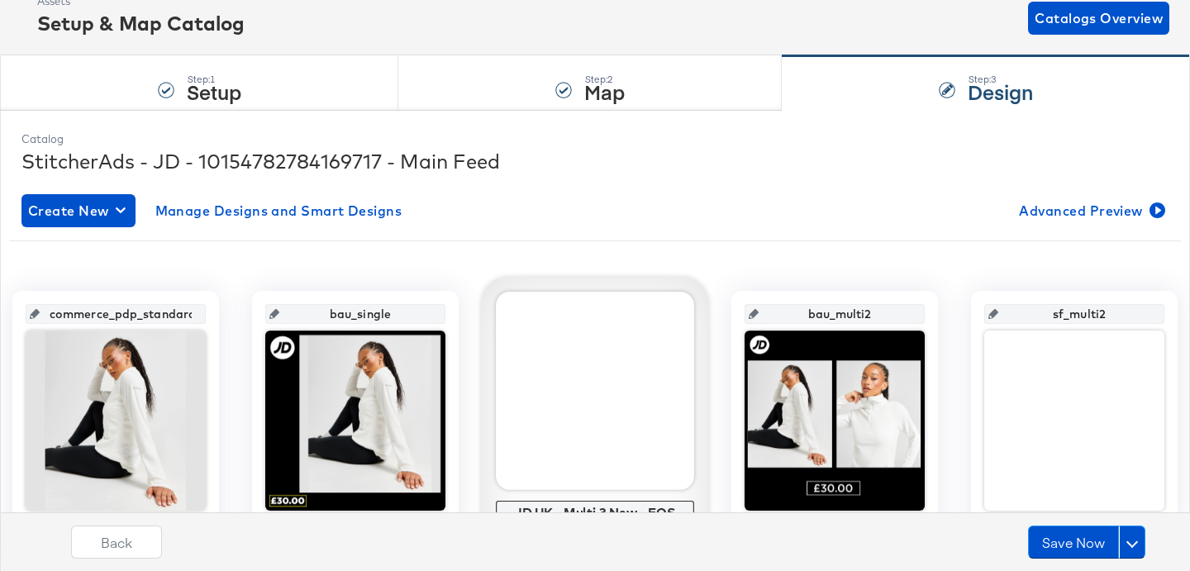
scroll to position [25, 0]
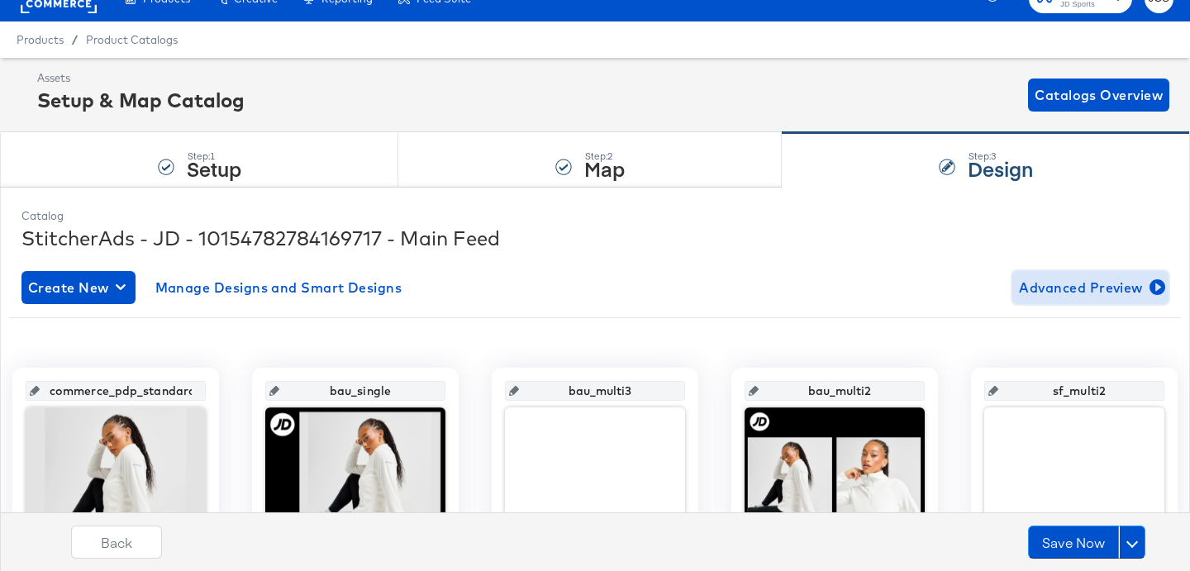
click at [1054, 288] on span "Advanced Preview" at bounding box center [1090, 287] width 143 height 23
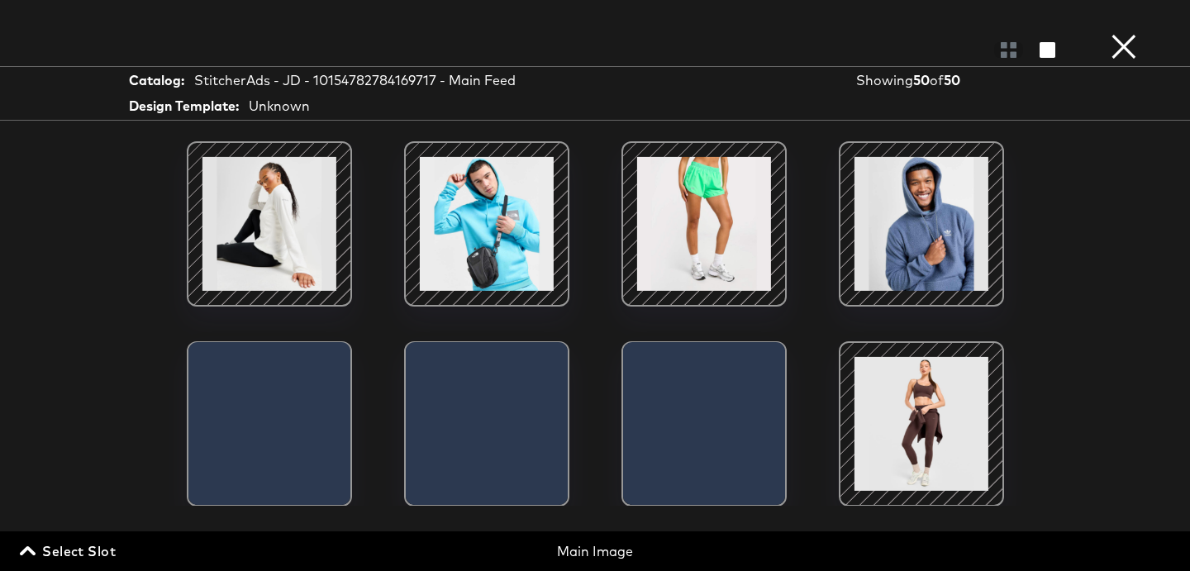
click at [89, 548] on span "Select Slot" at bounding box center [69, 551] width 93 height 23
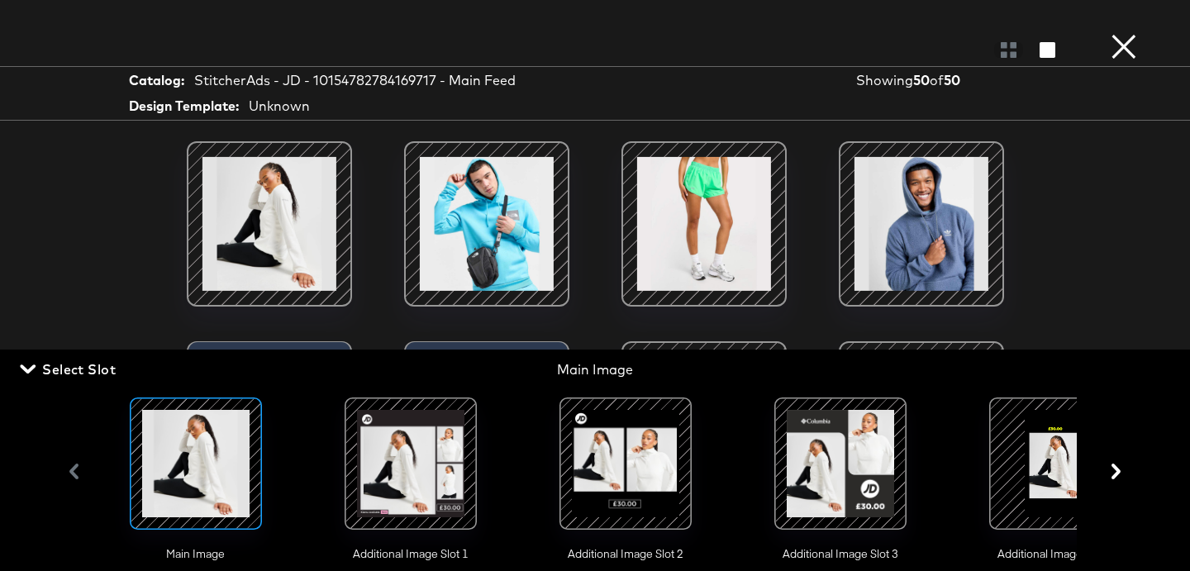
click at [388, 493] on div at bounding box center [410, 463] width 112 height 112
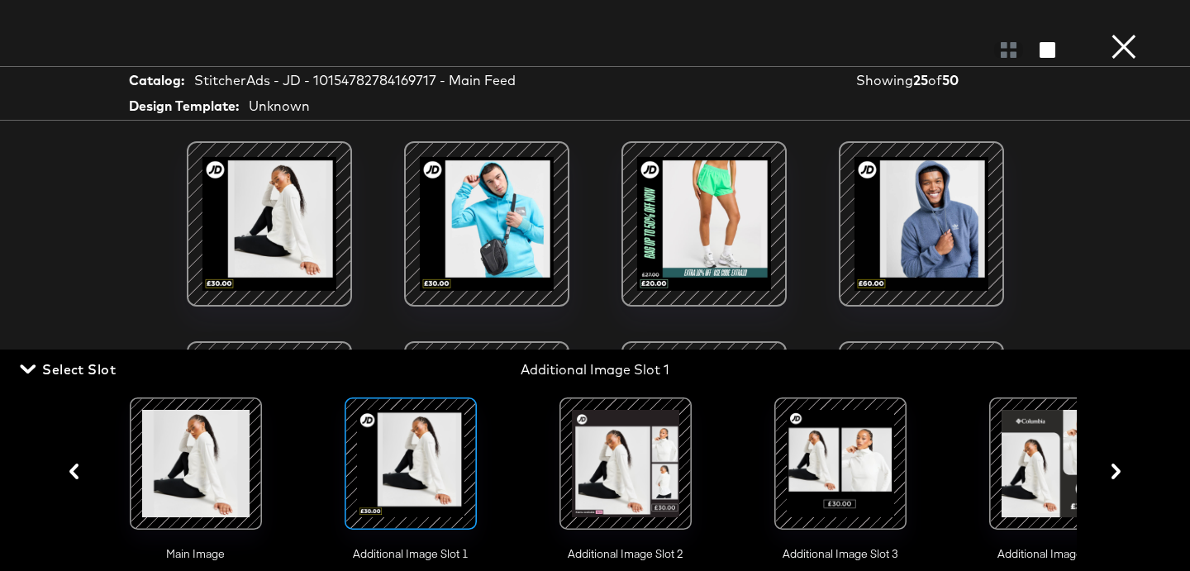
click at [107, 366] on span "Select Slot" at bounding box center [69, 369] width 93 height 23
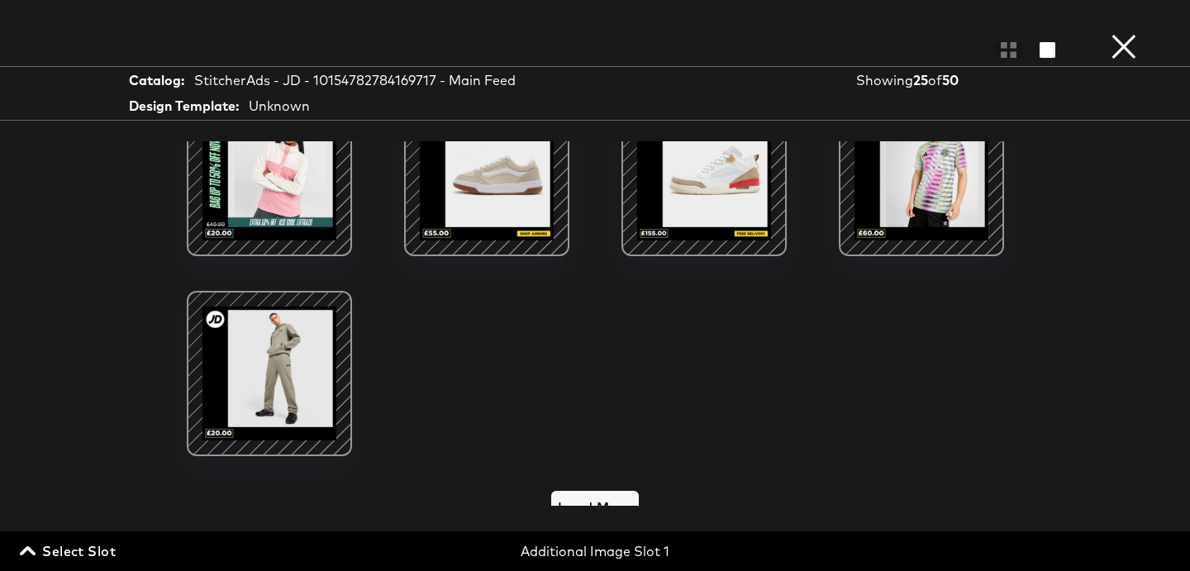
scroll to position [1068, 0]
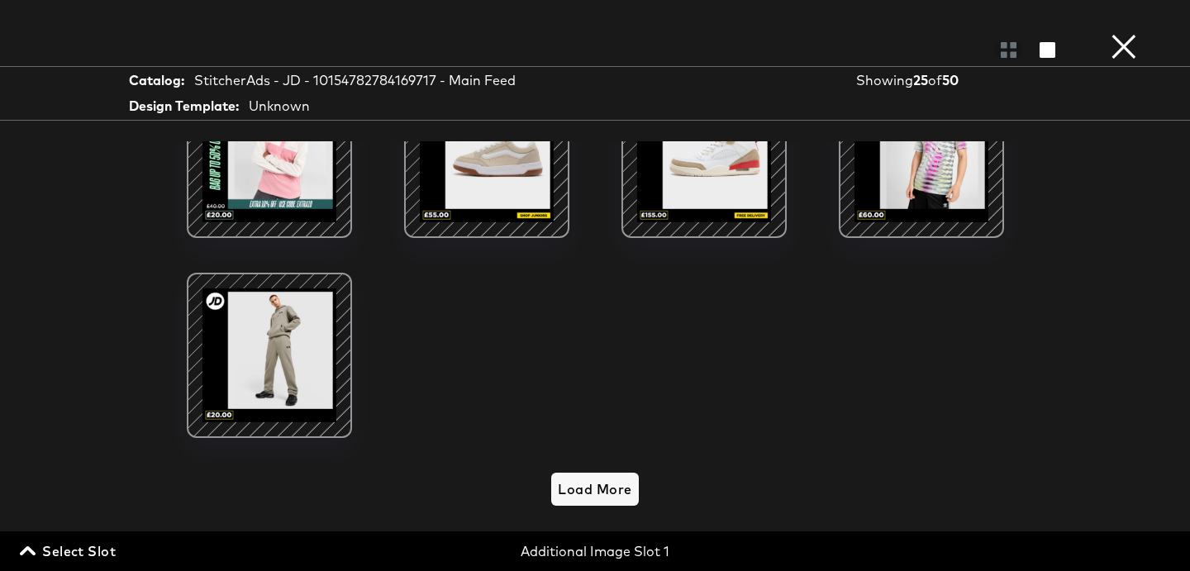
click at [59, 561] on span "Select Slot" at bounding box center [69, 551] width 93 height 23
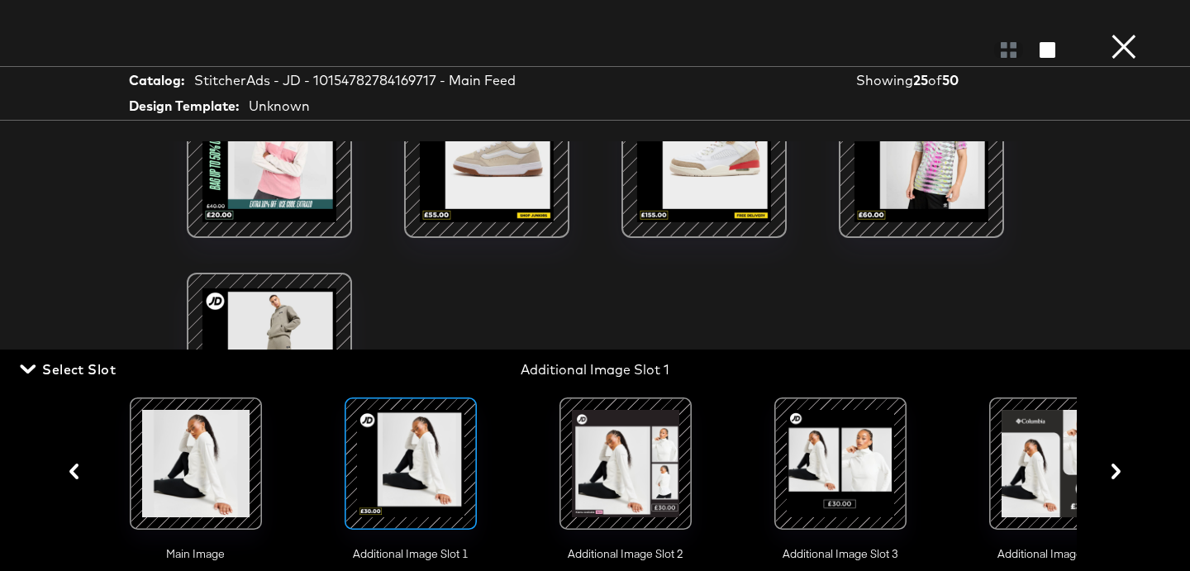
click at [689, 482] on div at bounding box center [625, 463] width 132 height 132
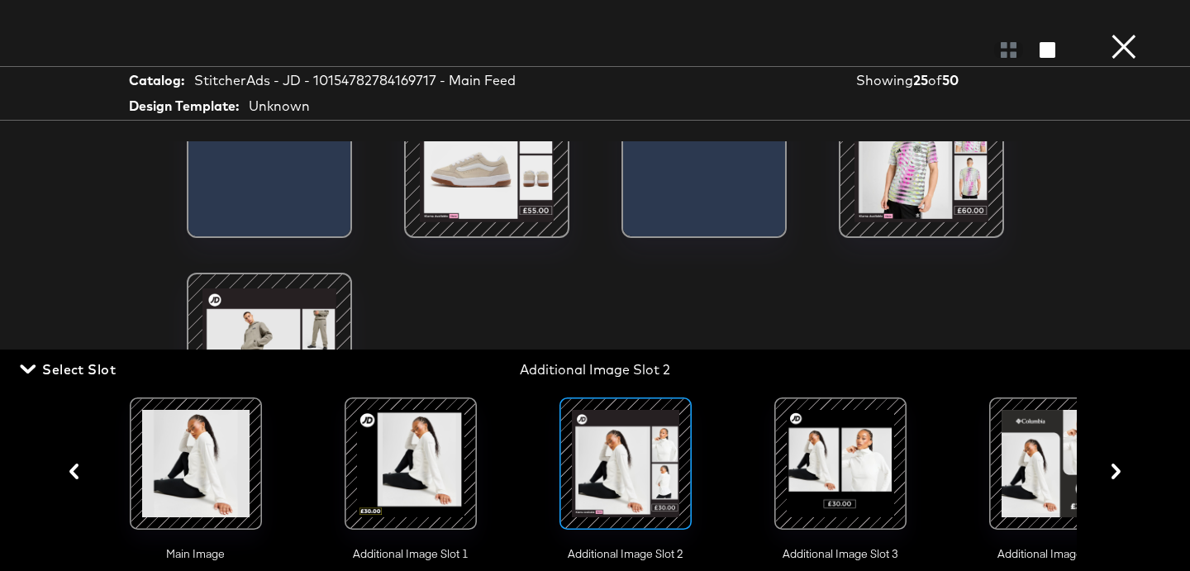
click at [94, 363] on span "Select Slot" at bounding box center [69, 369] width 93 height 23
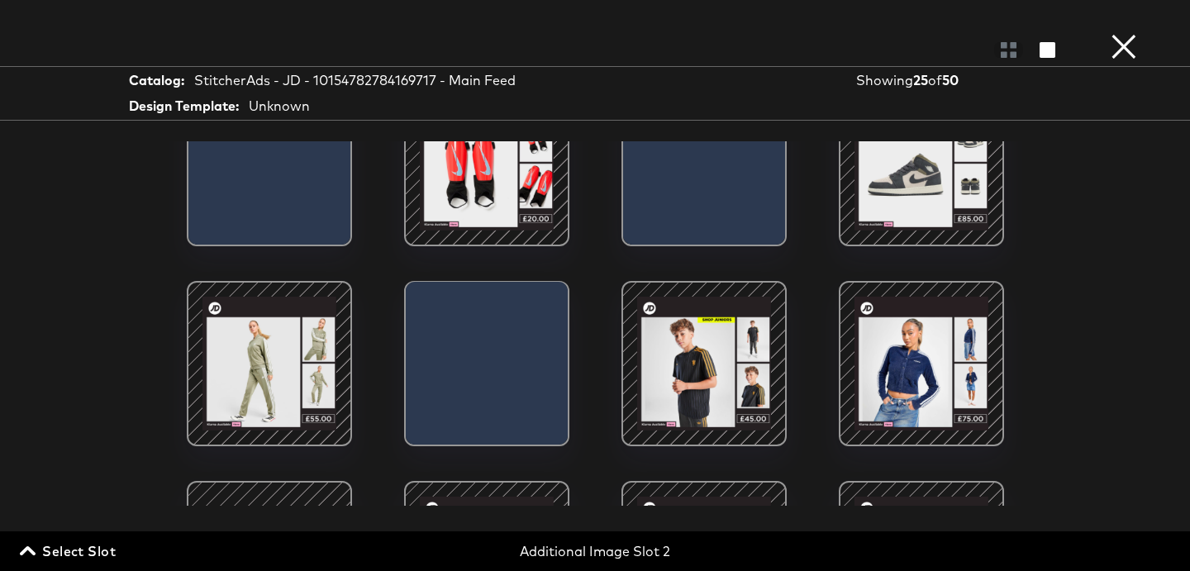
scroll to position [648, 0]
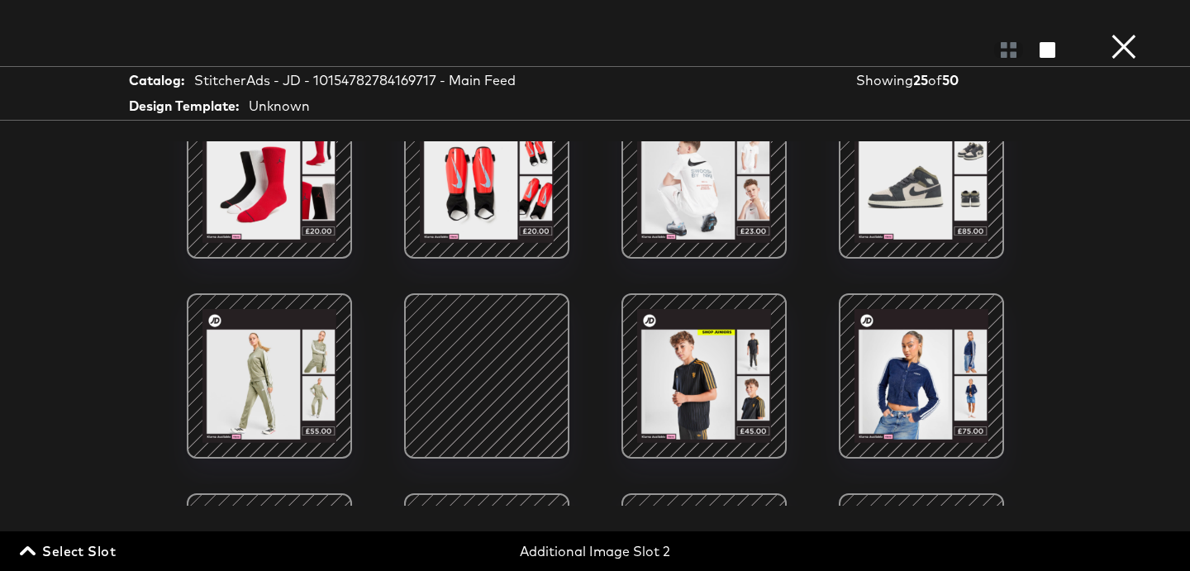
click at [73, 550] on span "Select Slot" at bounding box center [69, 551] width 93 height 23
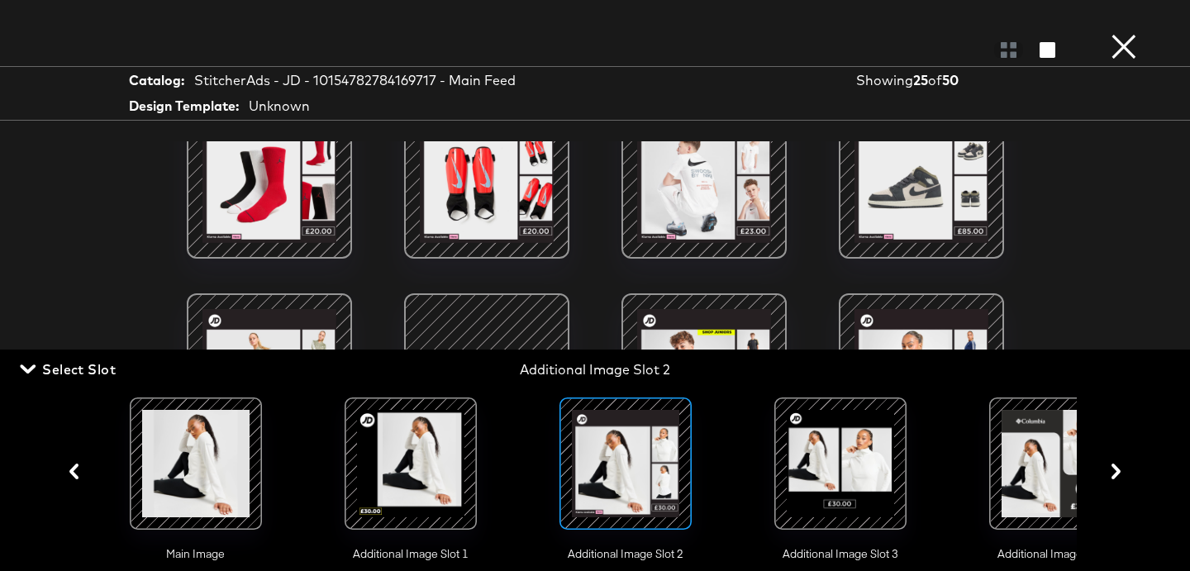
click at [843, 478] on div at bounding box center [840, 463] width 112 height 112
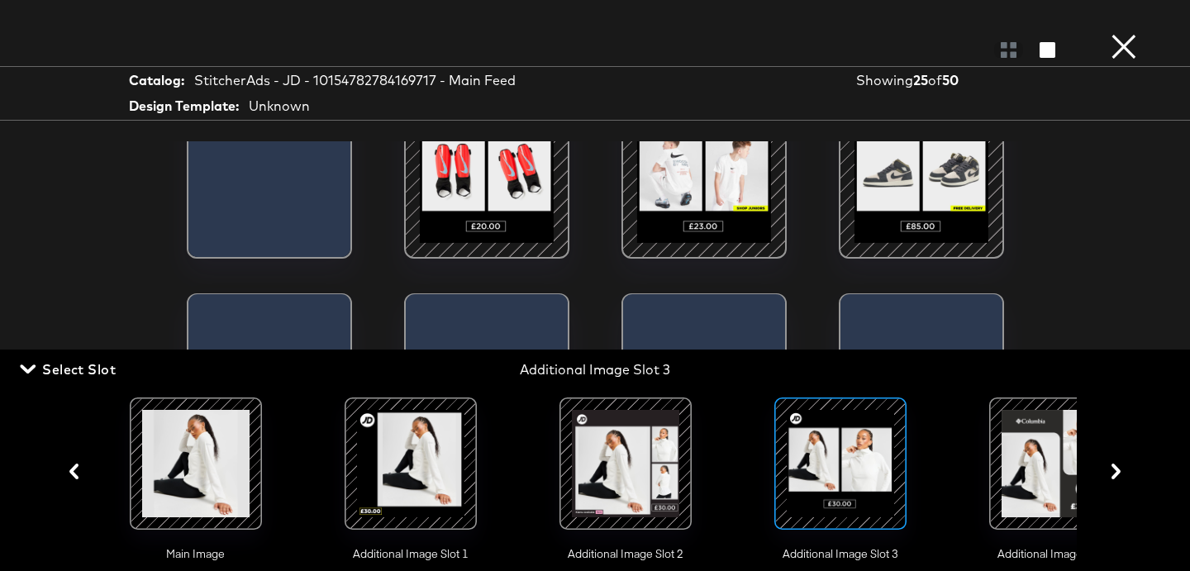
click at [72, 369] on span "Select Slot" at bounding box center [69, 369] width 93 height 23
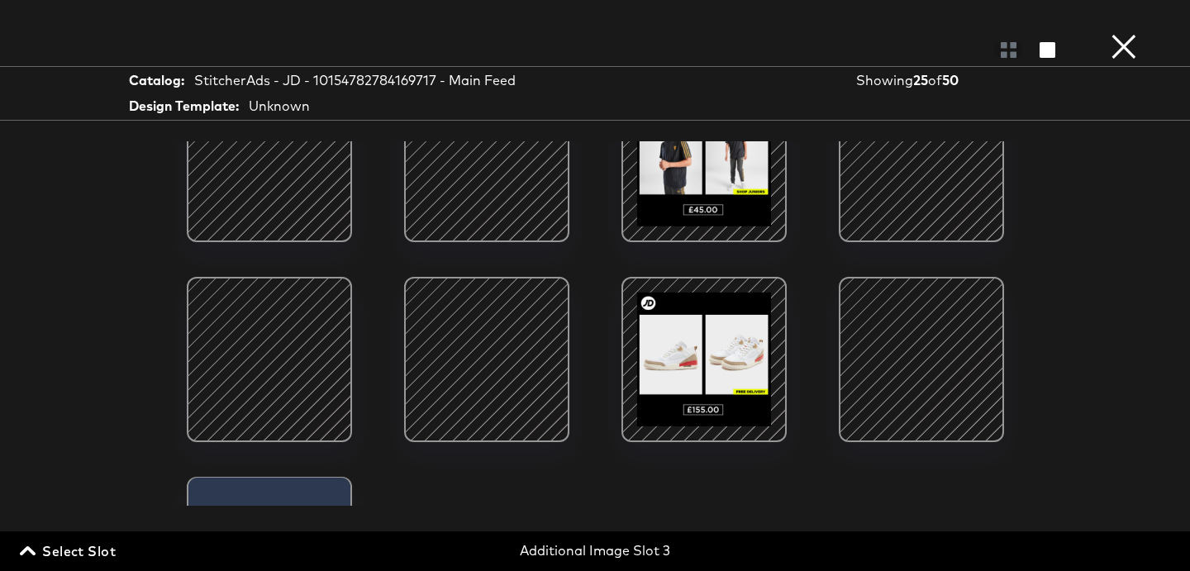
scroll to position [900, 0]
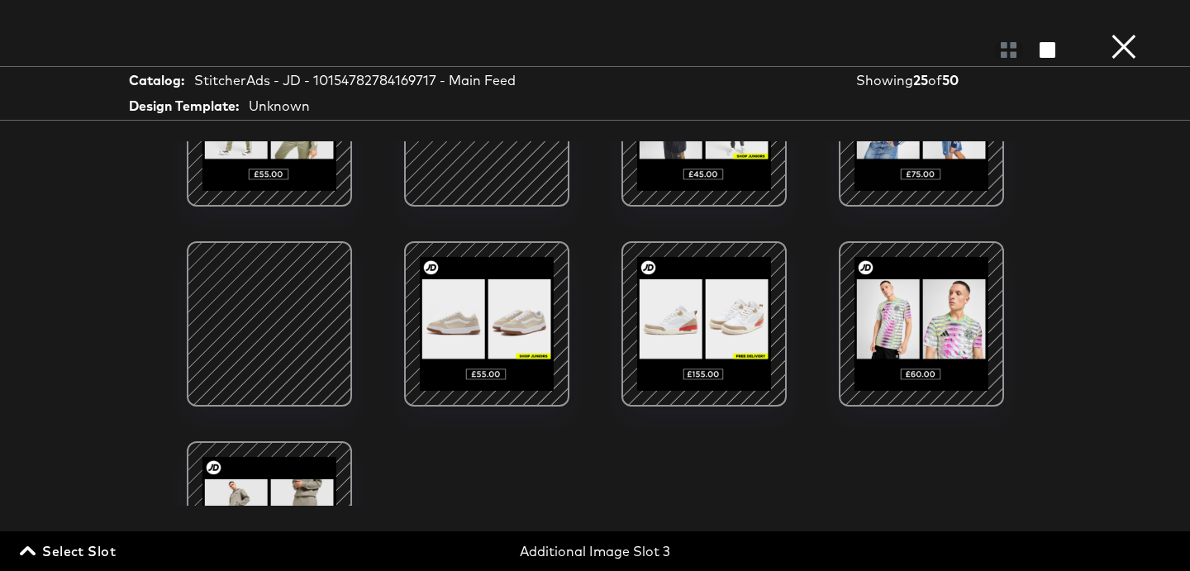
click at [77, 548] on span "Select Slot" at bounding box center [69, 551] width 93 height 23
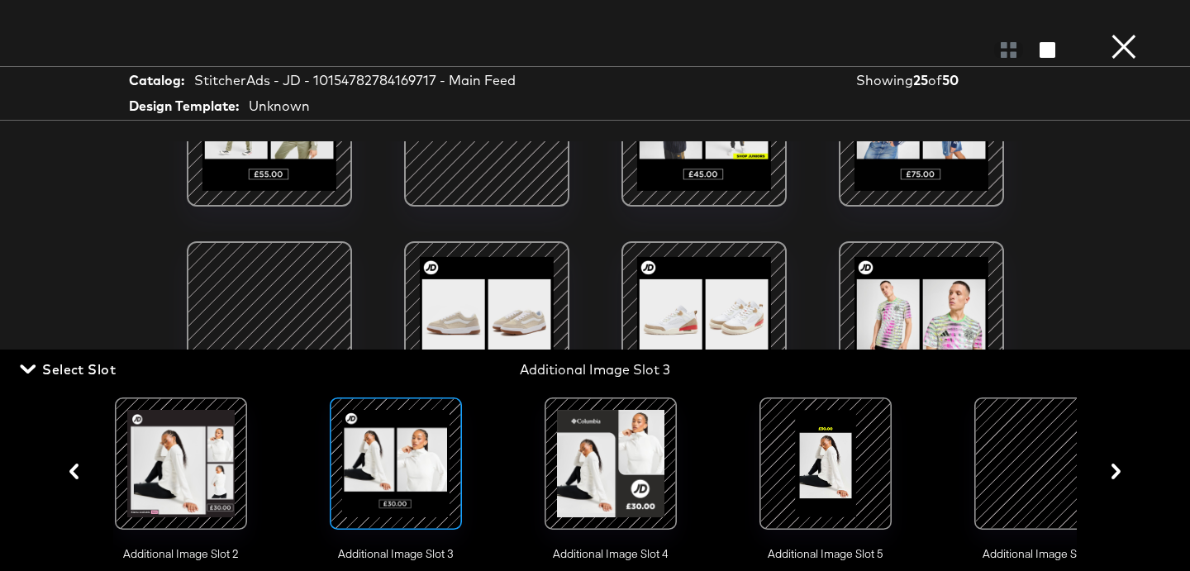
scroll to position [0, 474]
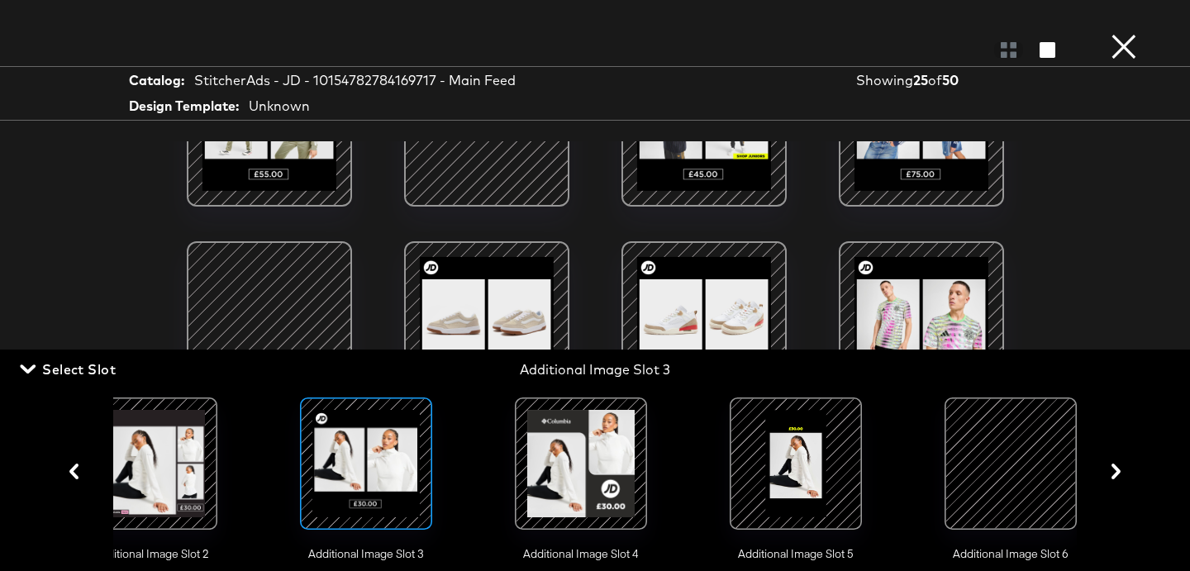
click at [759, 482] on div at bounding box center [796, 463] width 112 height 112
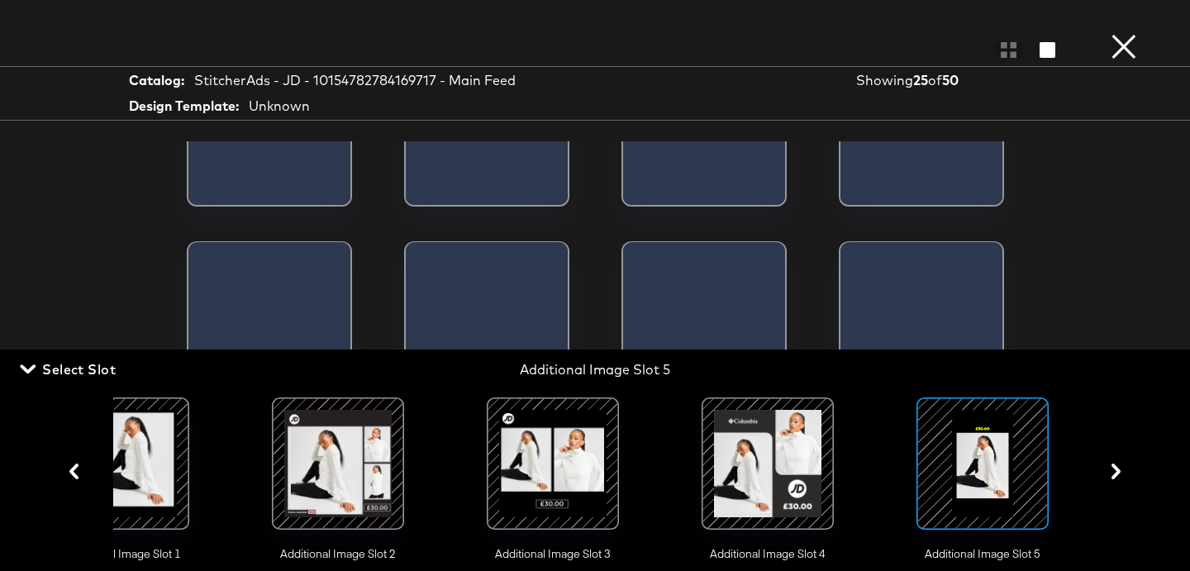
scroll to position [0, 275]
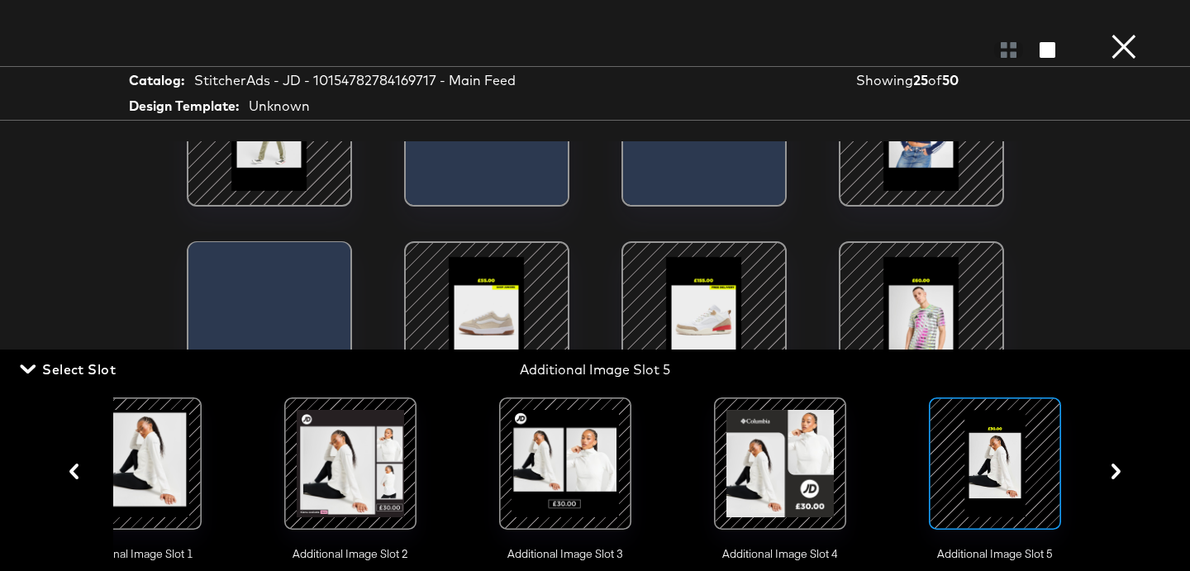
click at [110, 372] on span "Select Slot" at bounding box center [69, 369] width 93 height 23
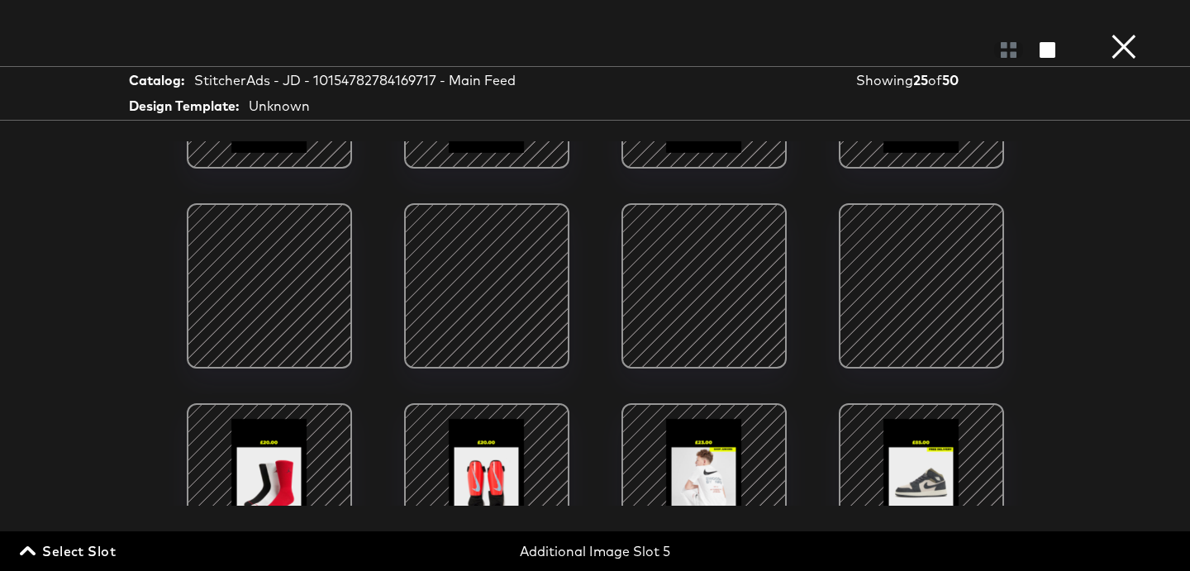
scroll to position [357, 0]
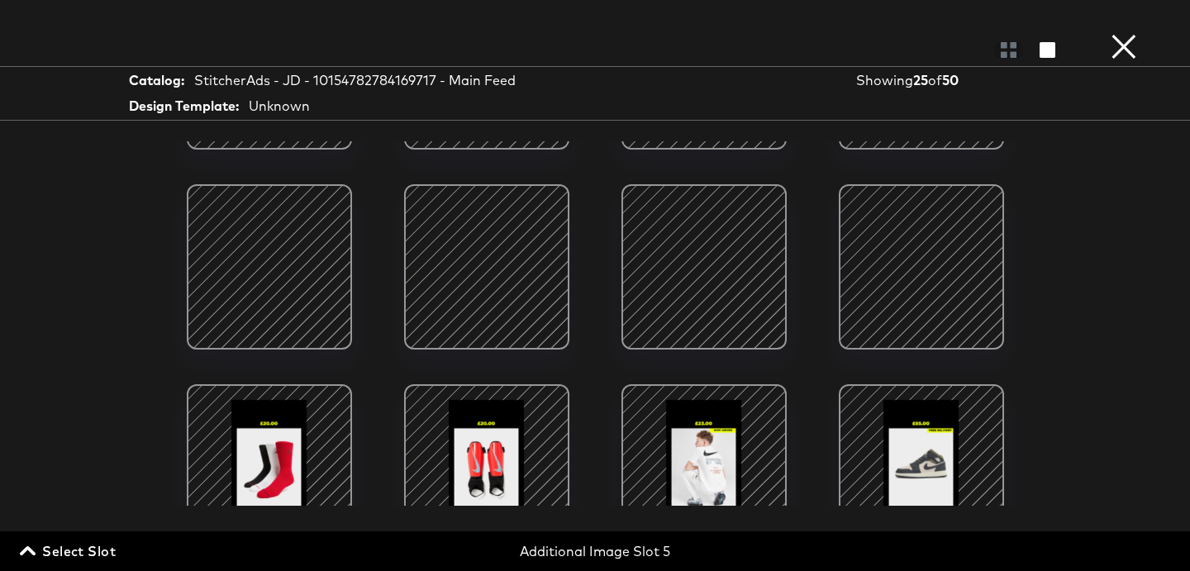
click at [284, 289] on div at bounding box center [269, 267] width 140 height 140
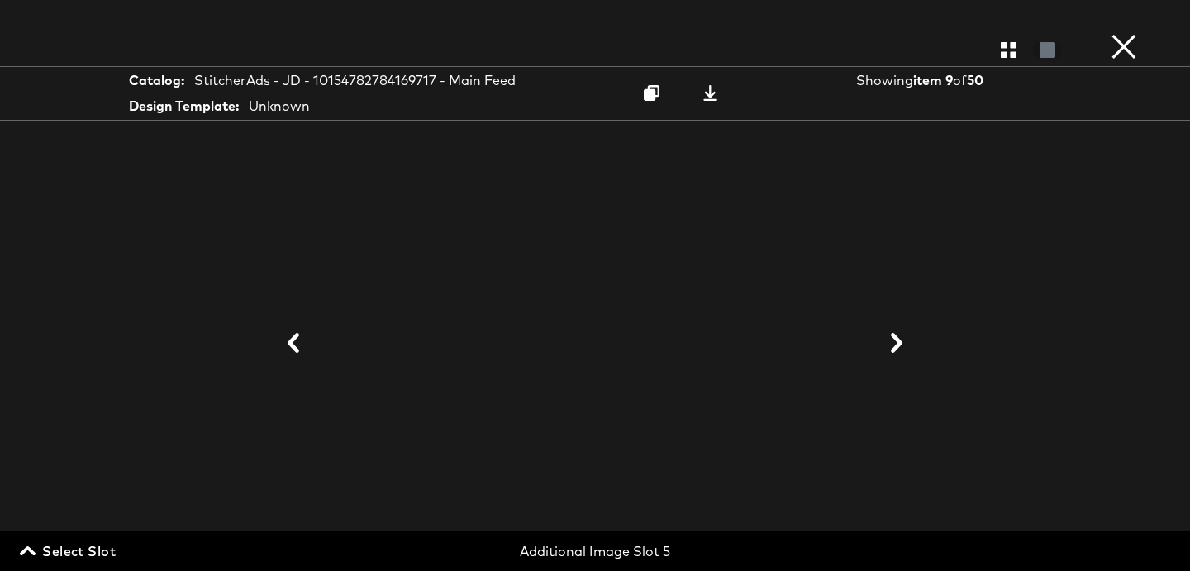
click at [1133, 33] on button "×" at bounding box center [1123, 16] width 33 height 33
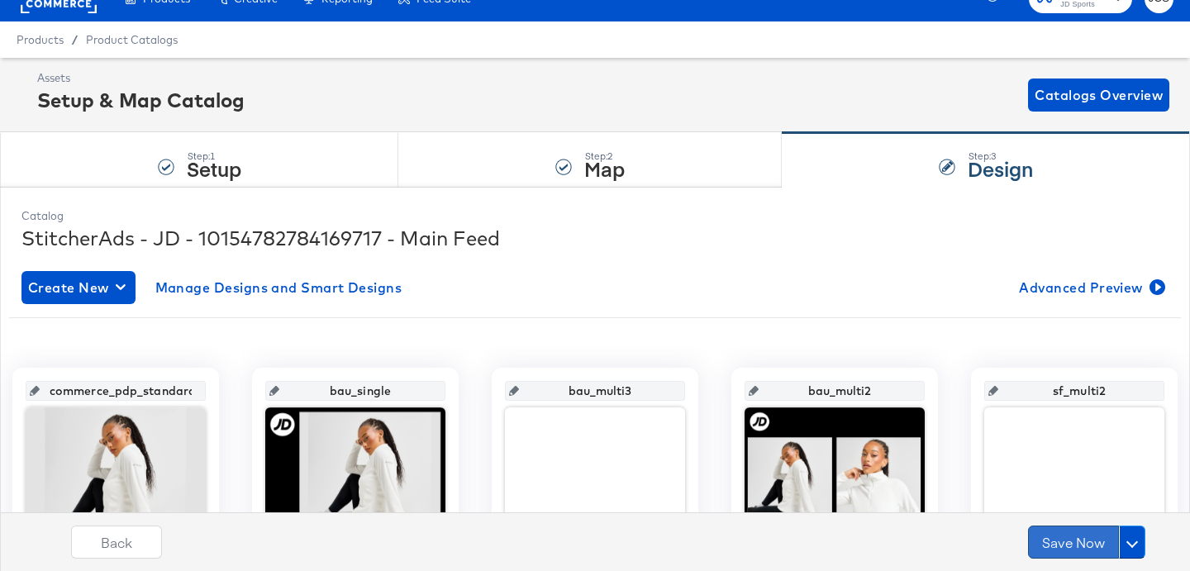
click at [1063, 535] on button "Save Now" at bounding box center [1073, 542] width 91 height 33
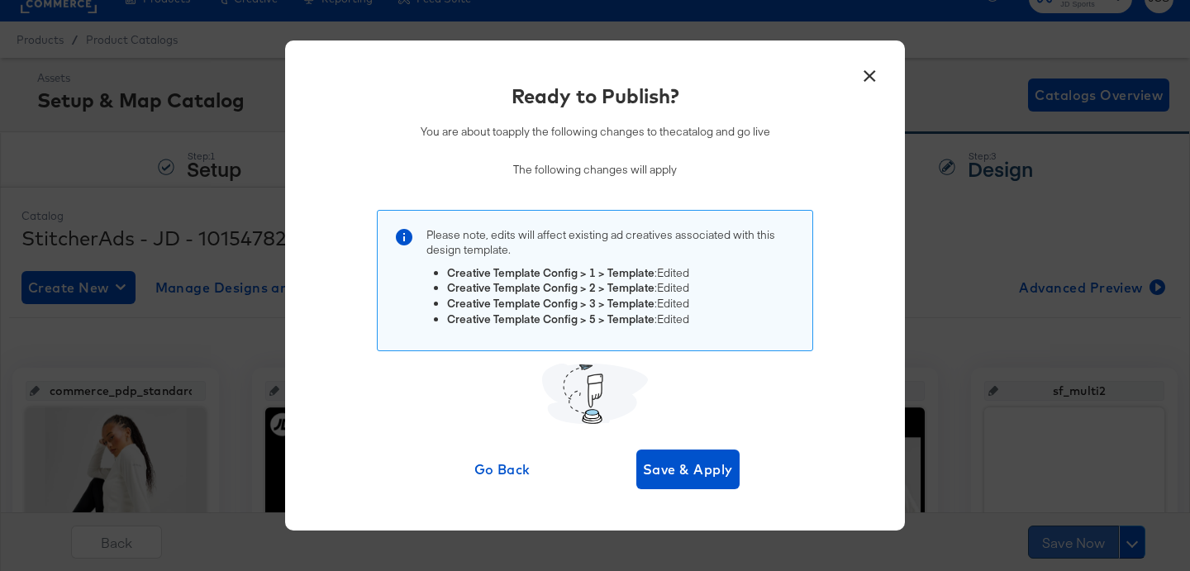
scroll to position [0, 0]
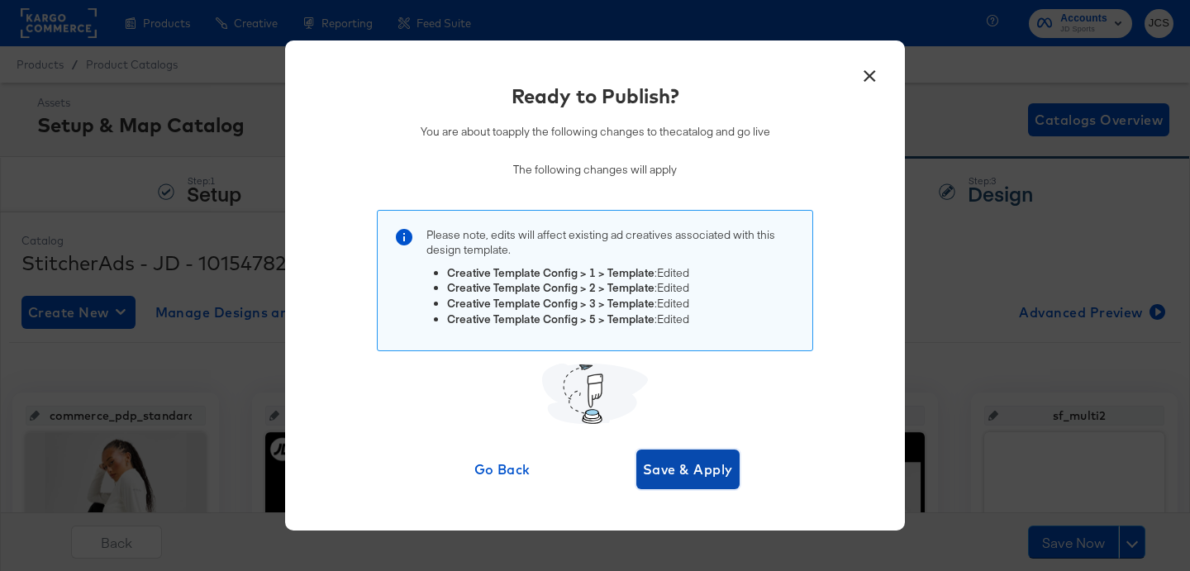
click at [675, 469] on span "Save & Apply" at bounding box center [688, 469] width 90 height 23
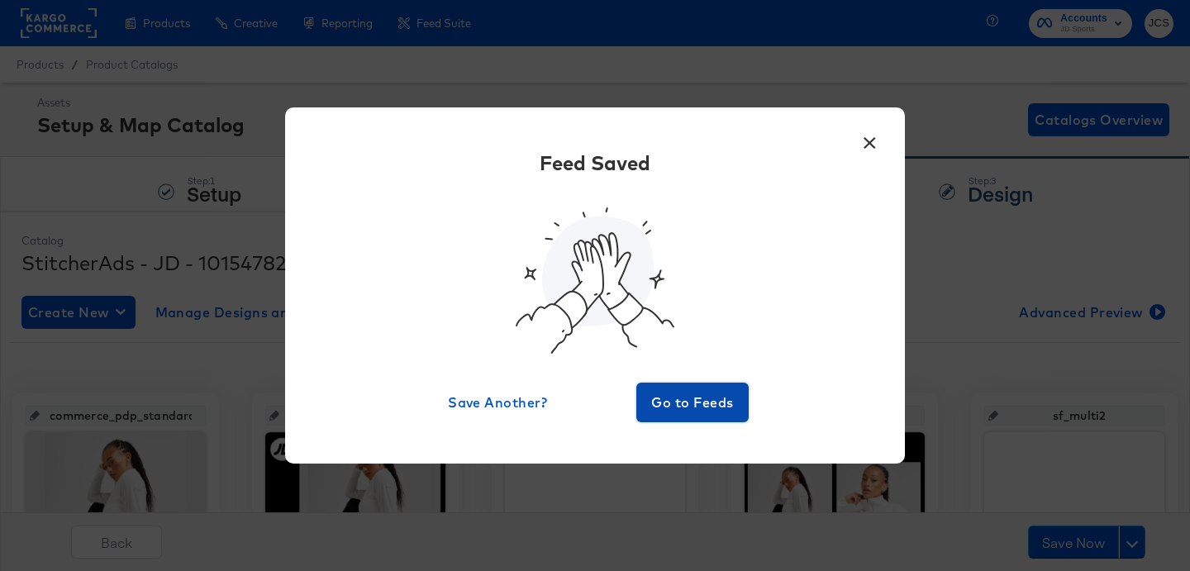
click at [706, 411] on span "Go to Feeds" at bounding box center [692, 402] width 99 height 23
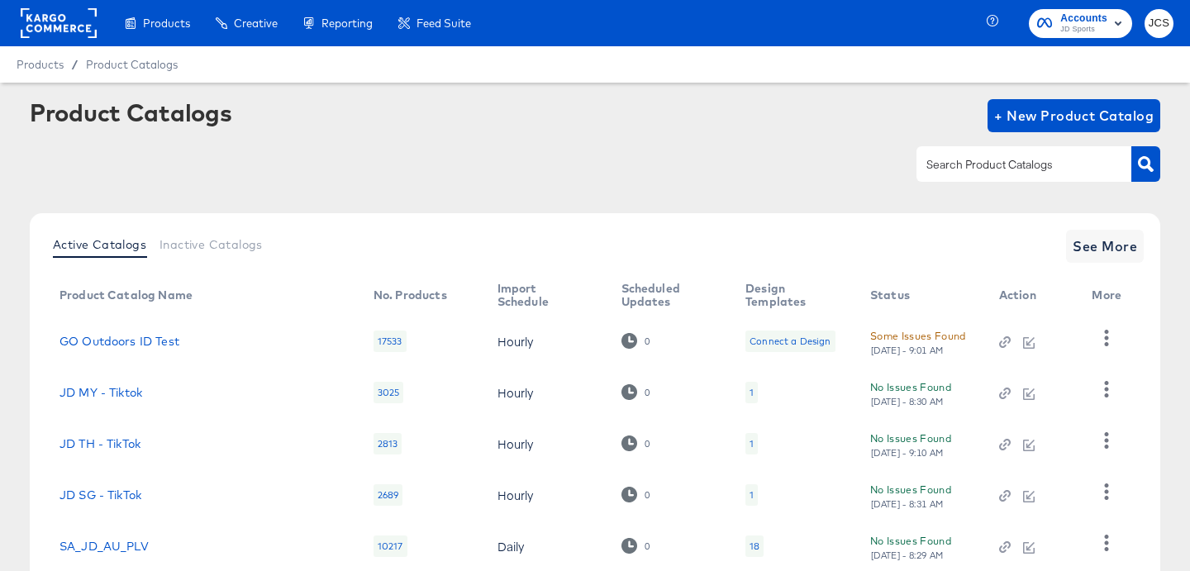
click at [969, 166] on input "text" at bounding box center [1011, 164] width 176 height 19
type input "sn"
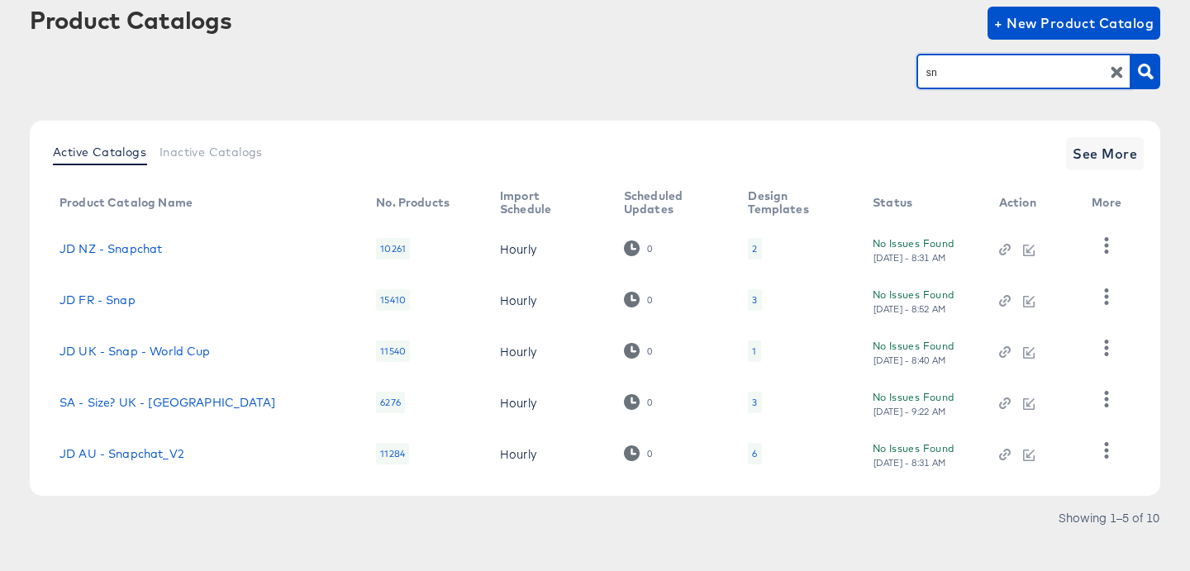
scroll to position [110, 0]
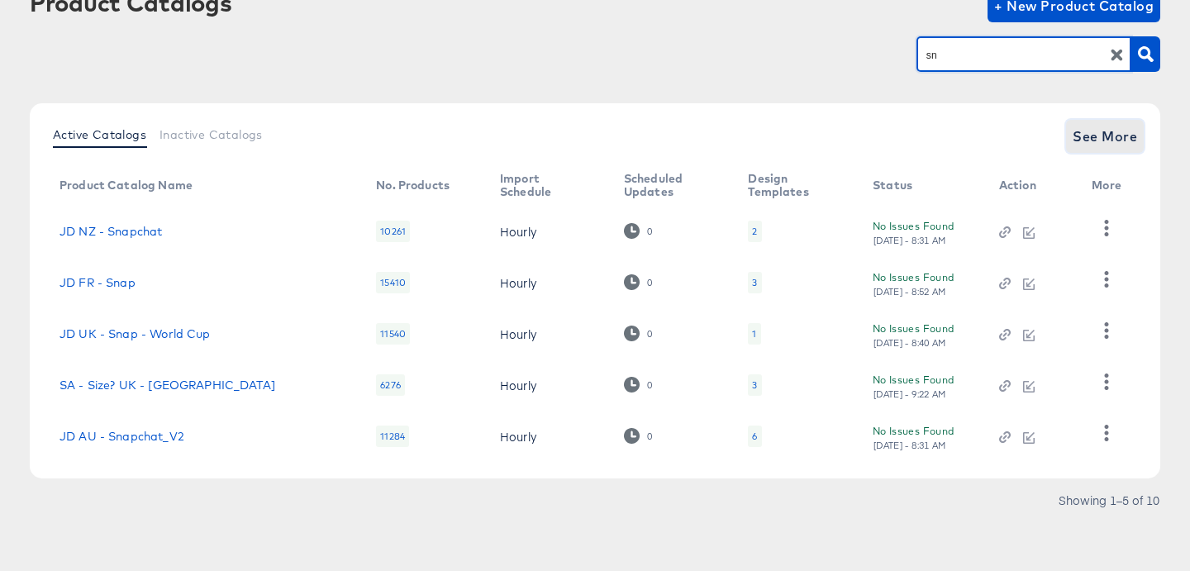
click at [1101, 139] on span "See More" at bounding box center [1104, 136] width 64 height 23
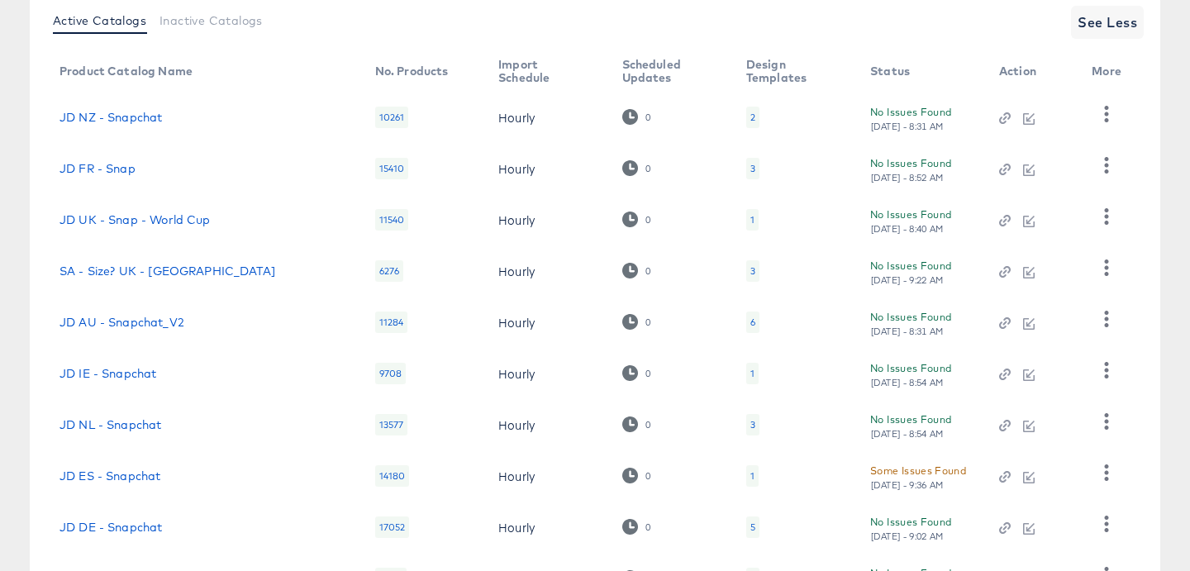
scroll to position [366, 0]
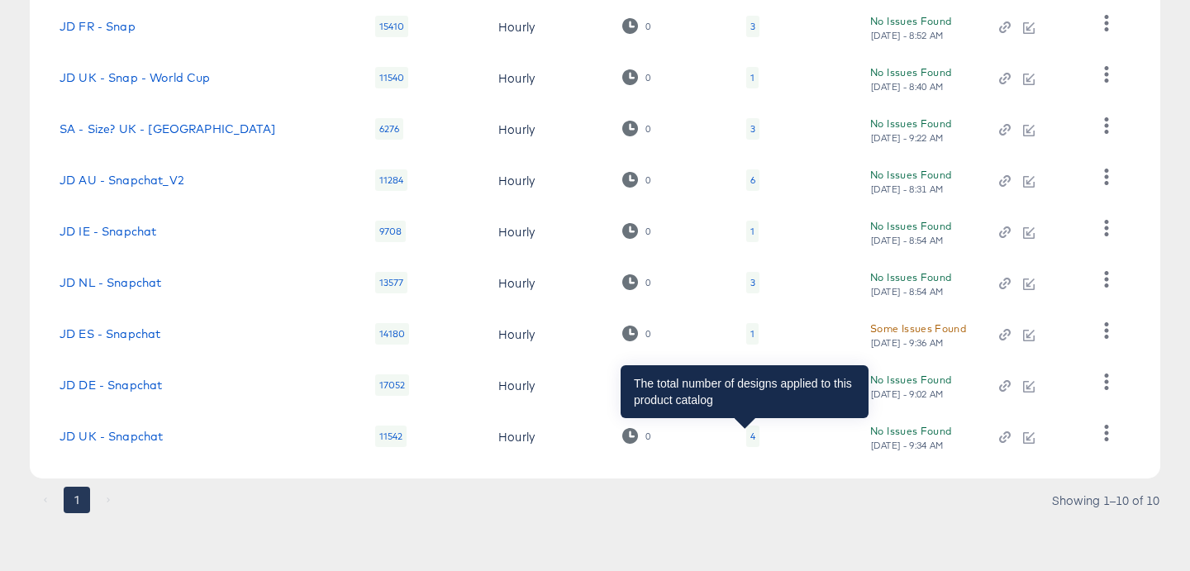
click at [750, 433] on div "4" at bounding box center [752, 436] width 5 height 13
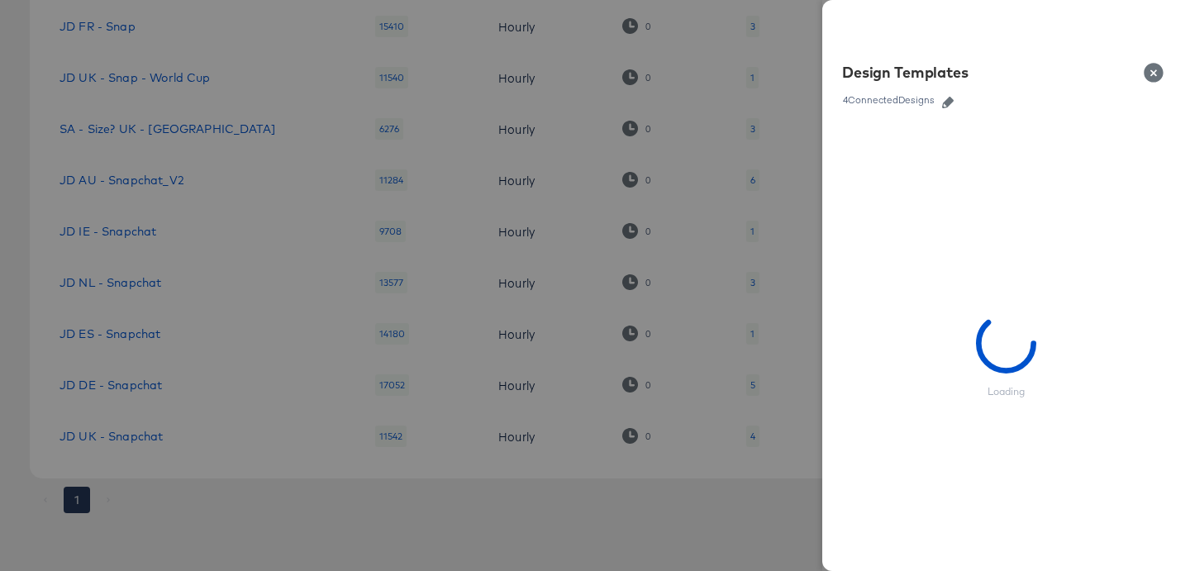
click at [948, 107] on icon "button" at bounding box center [948, 103] width 12 height 12
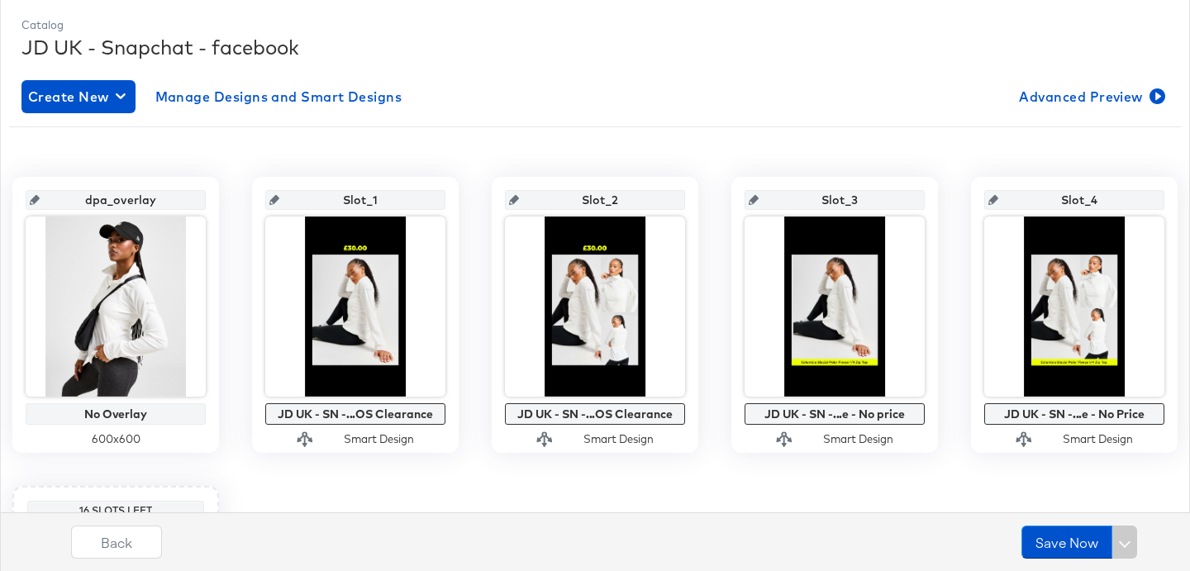
scroll to position [224, 0]
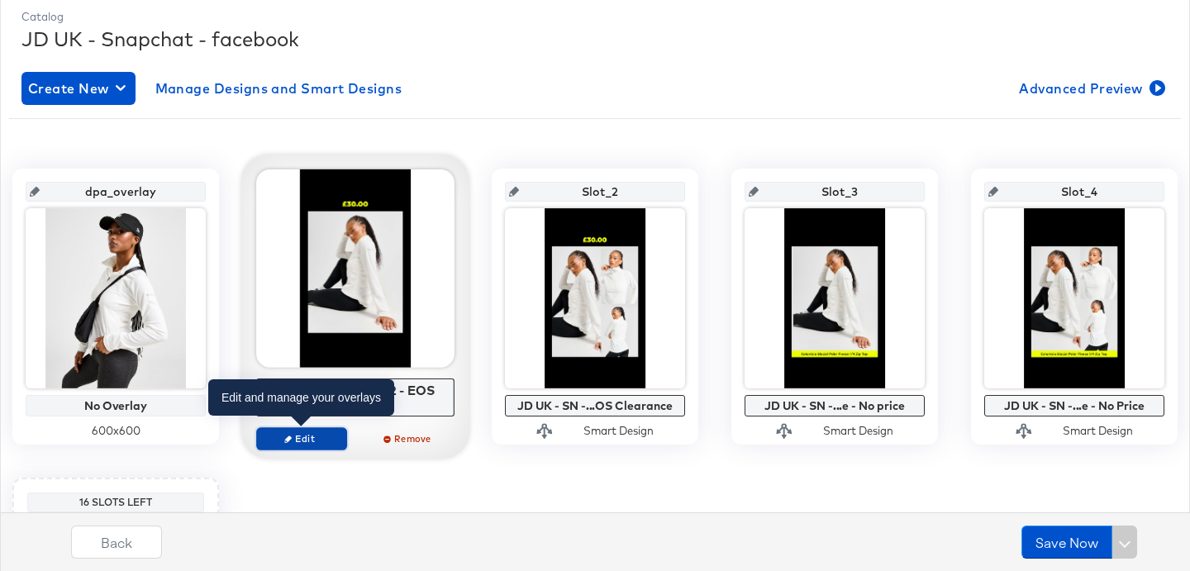
click at [311, 439] on span "Edit" at bounding box center [302, 438] width 76 height 12
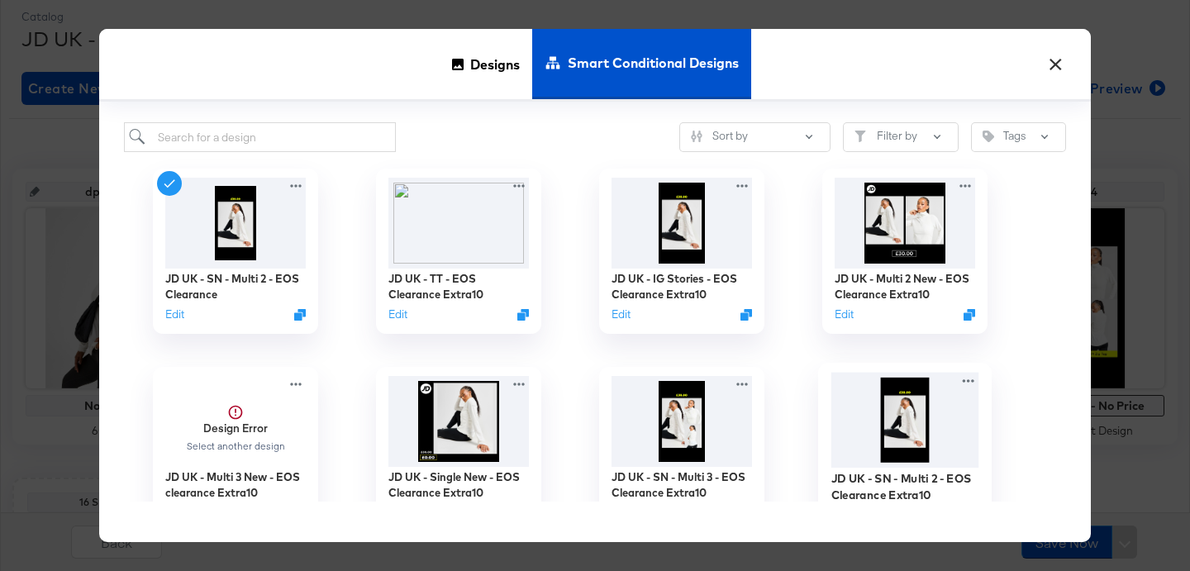
click at [952, 445] on img at bounding box center [905, 420] width 148 height 95
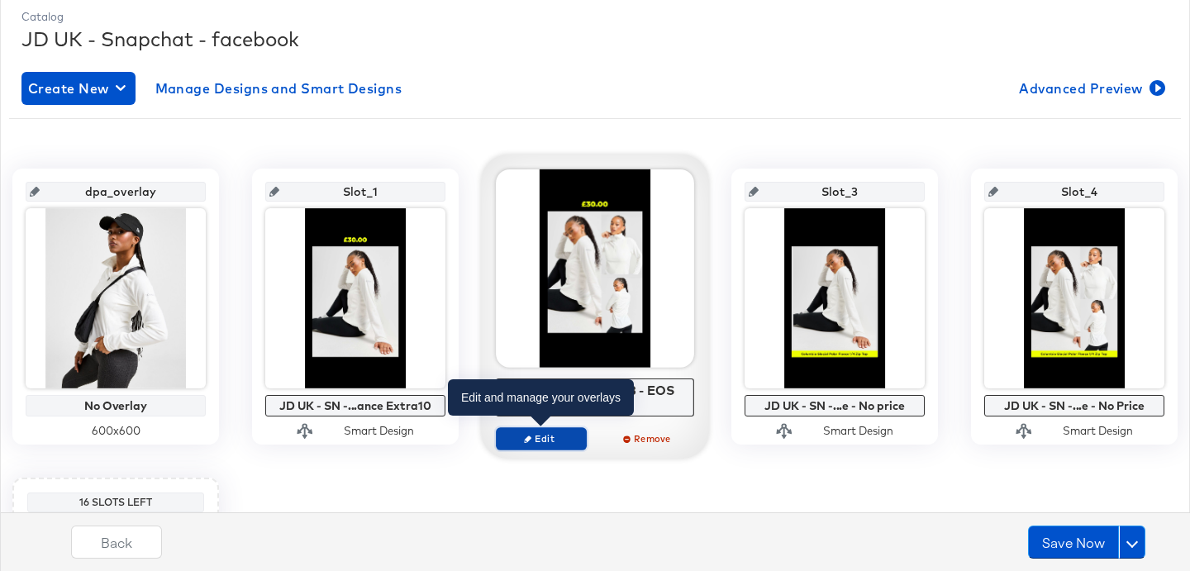
click at [564, 436] on span "Edit" at bounding box center [541, 438] width 76 height 12
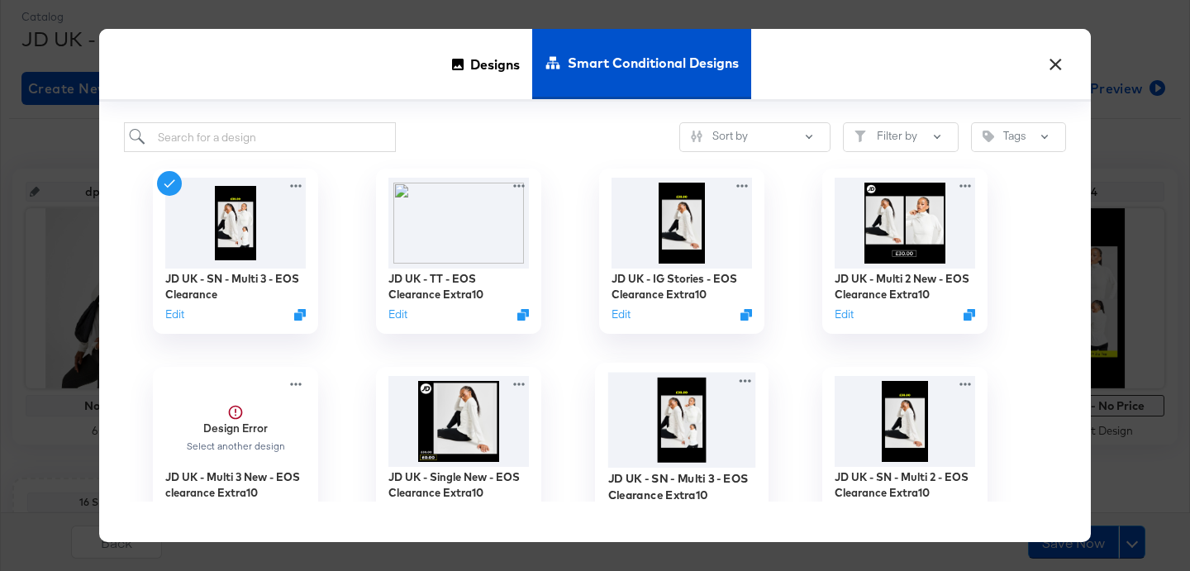
scroll to position [11, 0]
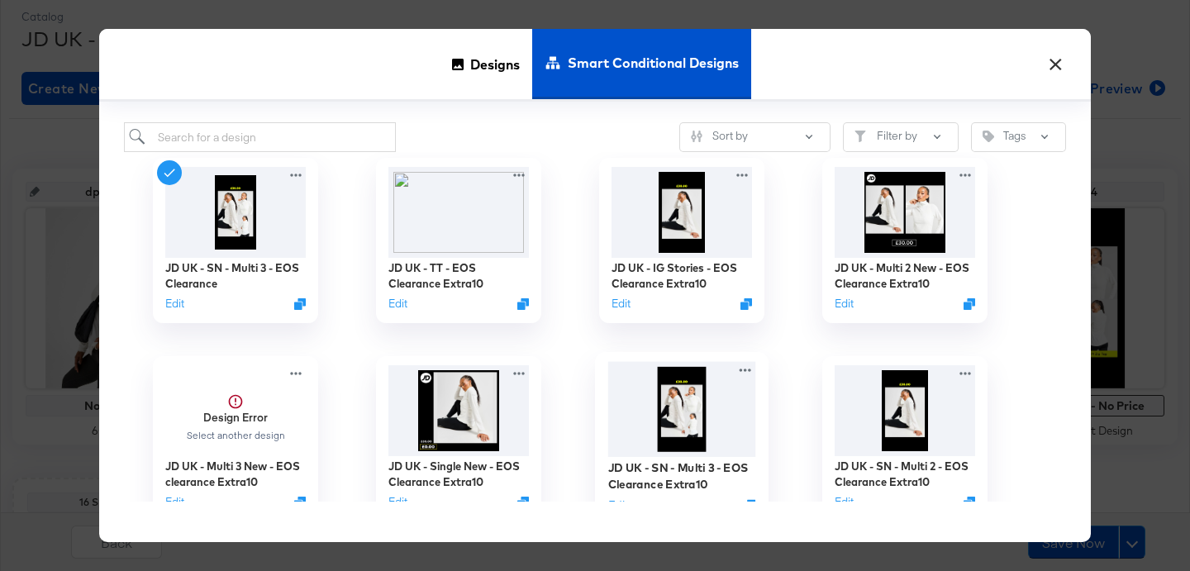
click at [654, 404] on img at bounding box center [682, 409] width 148 height 95
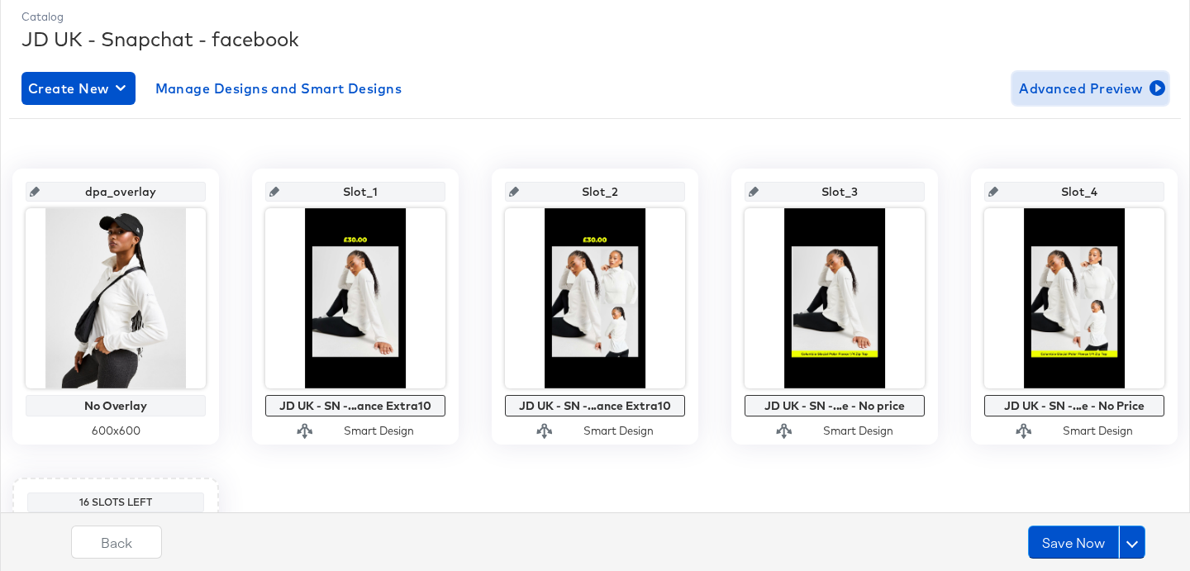
click at [1086, 87] on span "Advanced Preview" at bounding box center [1090, 88] width 143 height 23
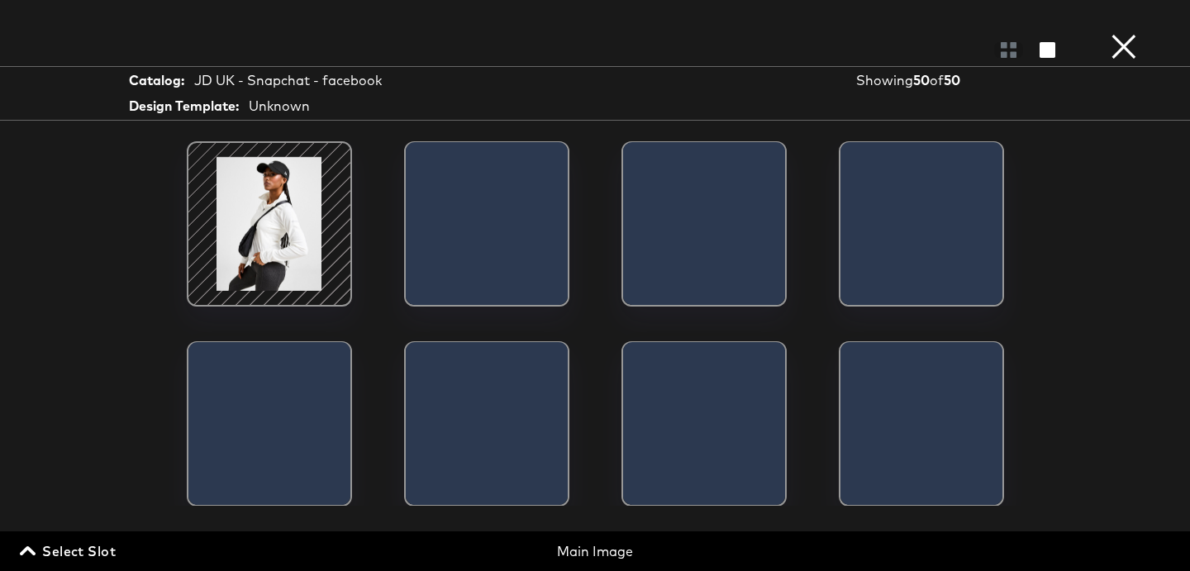
click at [96, 550] on span "Select Slot" at bounding box center [69, 551] width 93 height 23
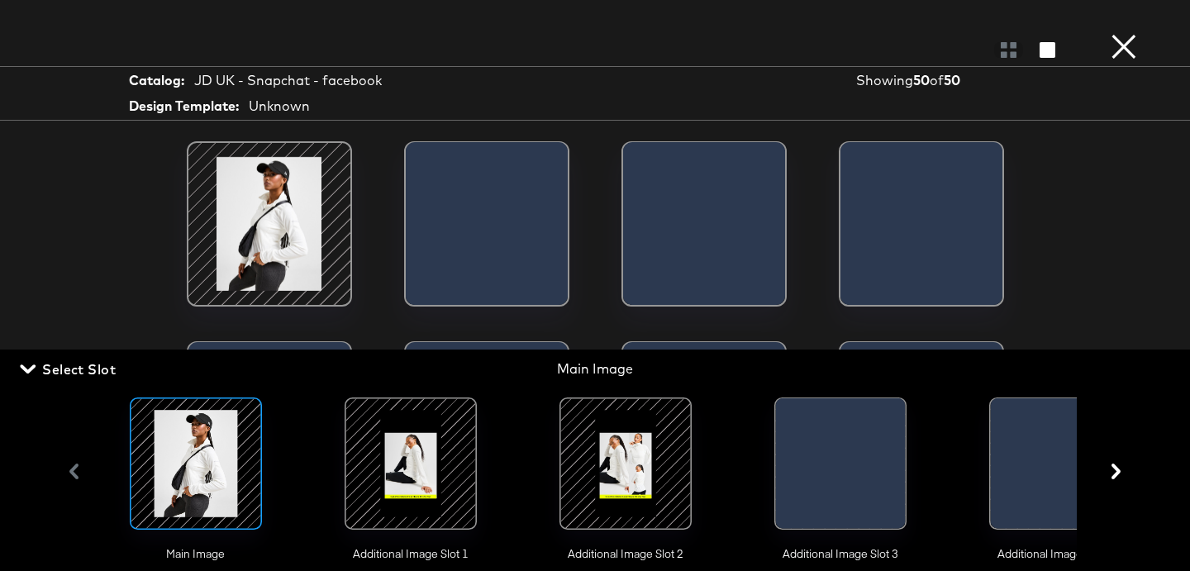
click at [403, 464] on div at bounding box center [410, 463] width 112 height 112
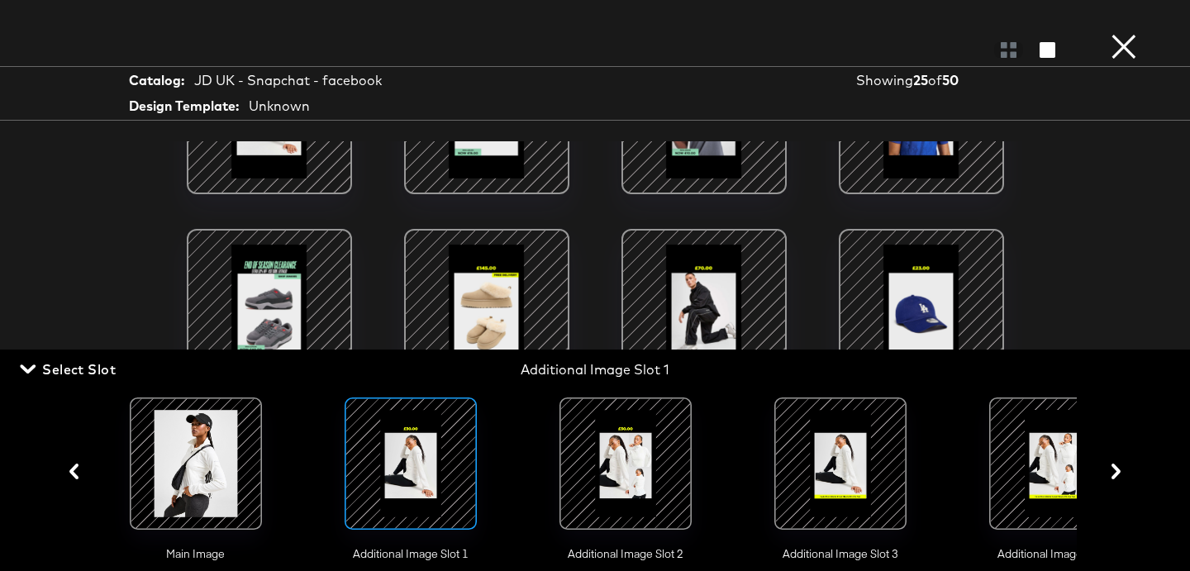
scroll to position [176, 0]
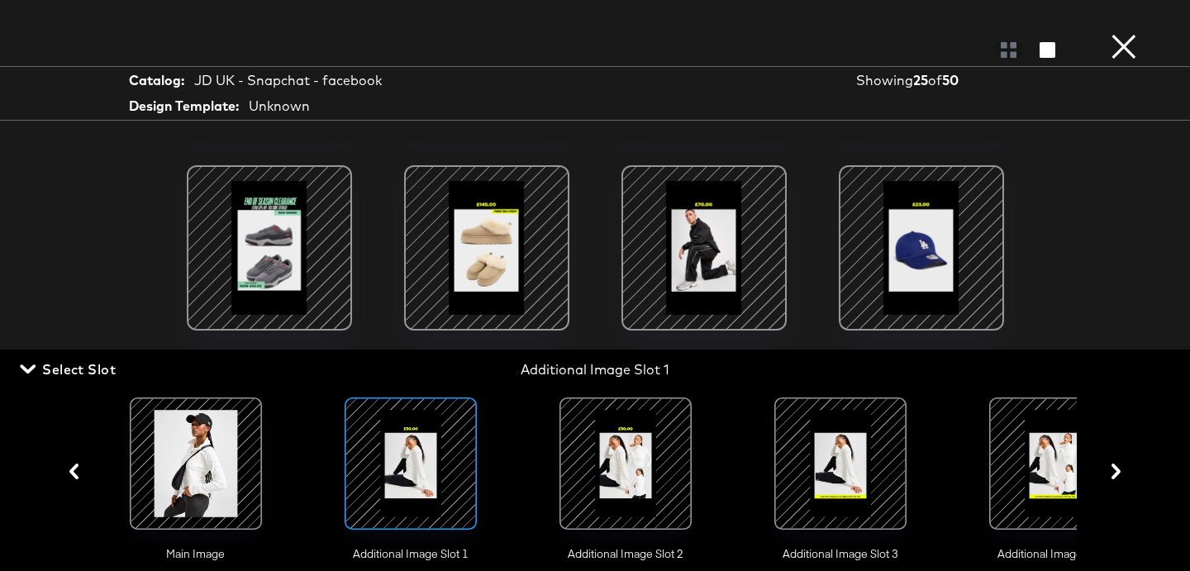
click at [637, 461] on div at bounding box center [625, 463] width 112 height 112
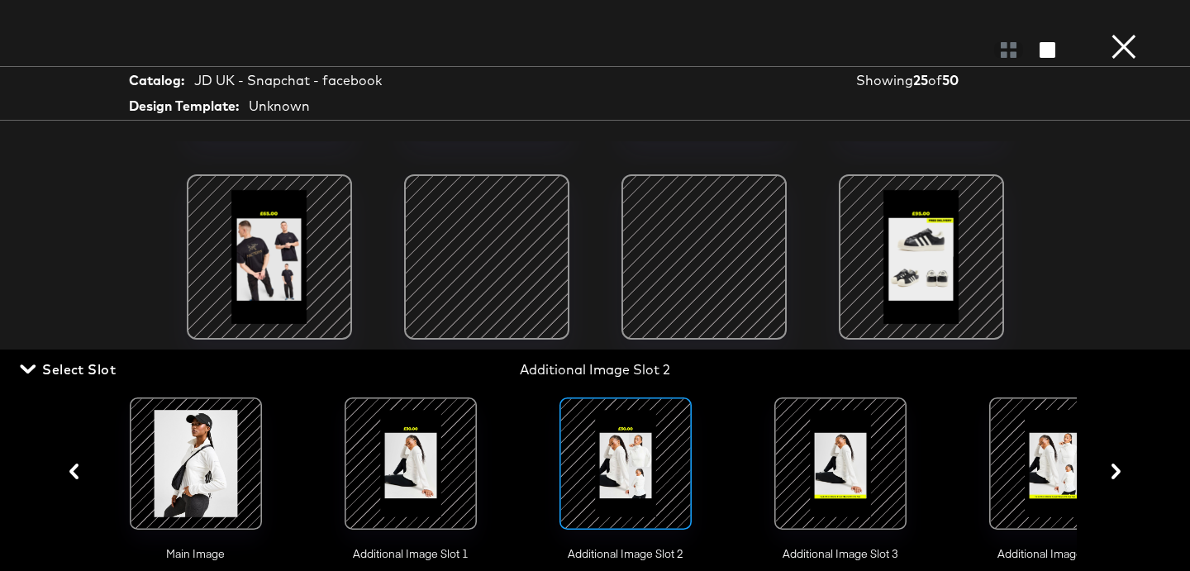
scroll to position [376, 0]
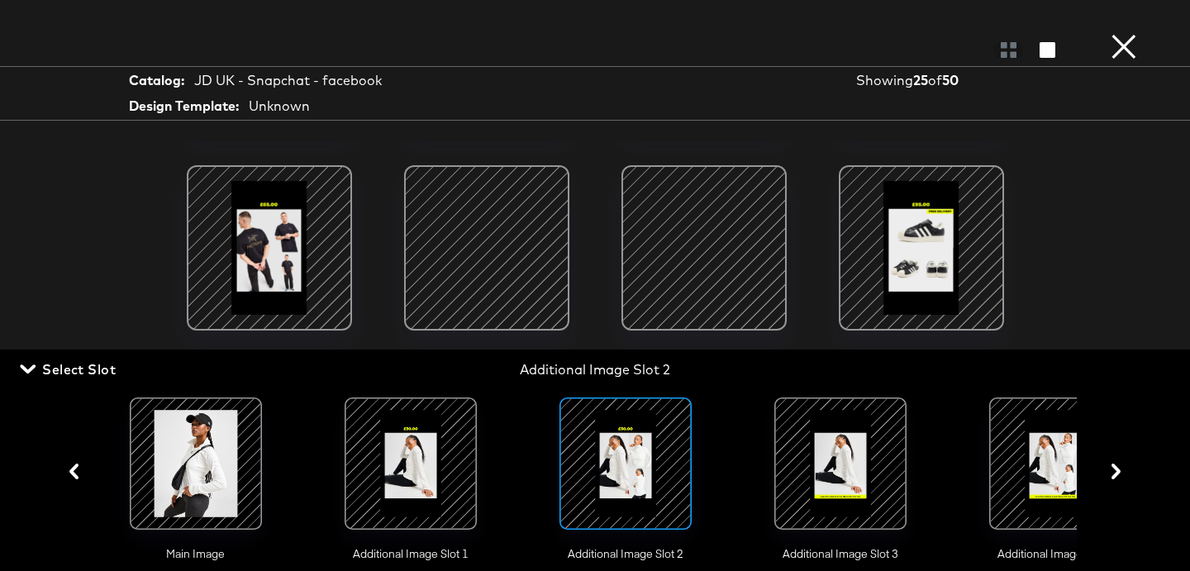
click at [1112, 33] on button "×" at bounding box center [1123, 16] width 33 height 33
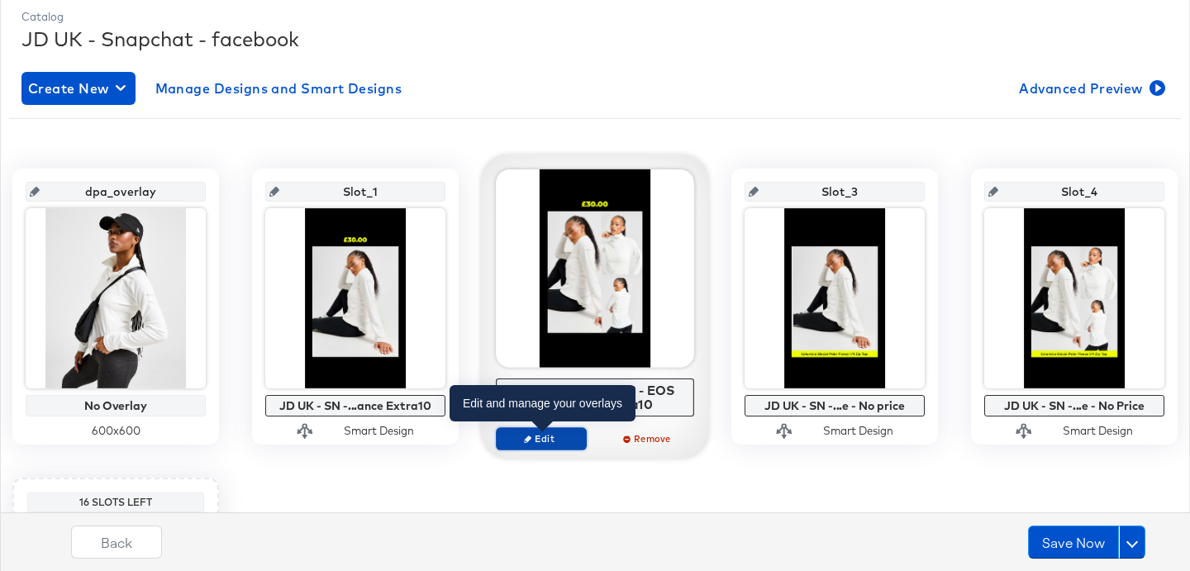
click at [547, 436] on span "Edit" at bounding box center [541, 438] width 76 height 12
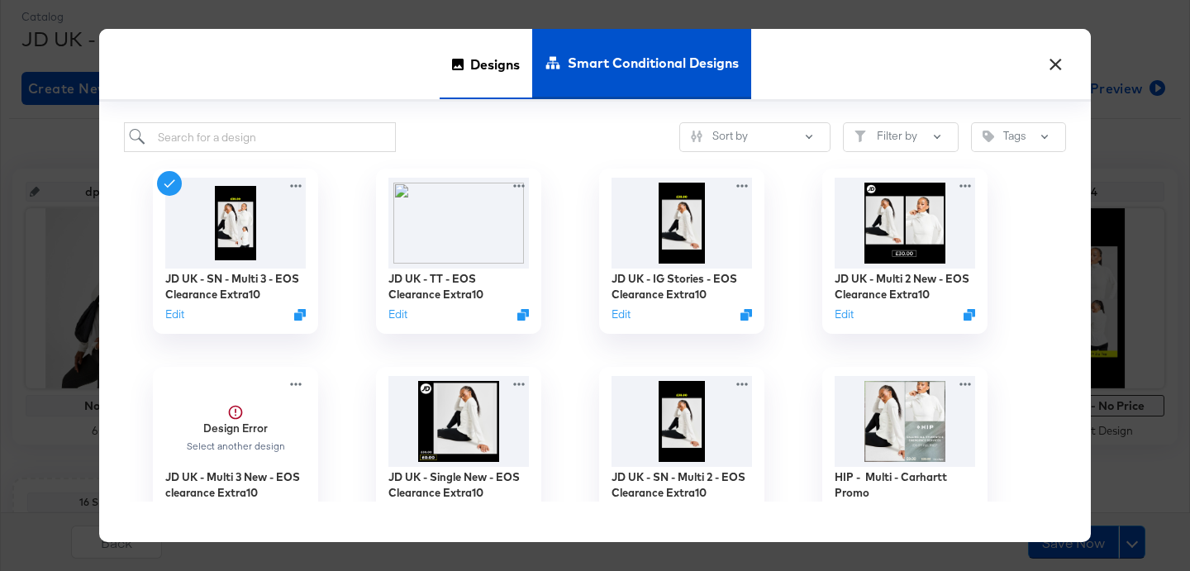
click at [483, 68] on span "Designs" at bounding box center [495, 63] width 50 height 73
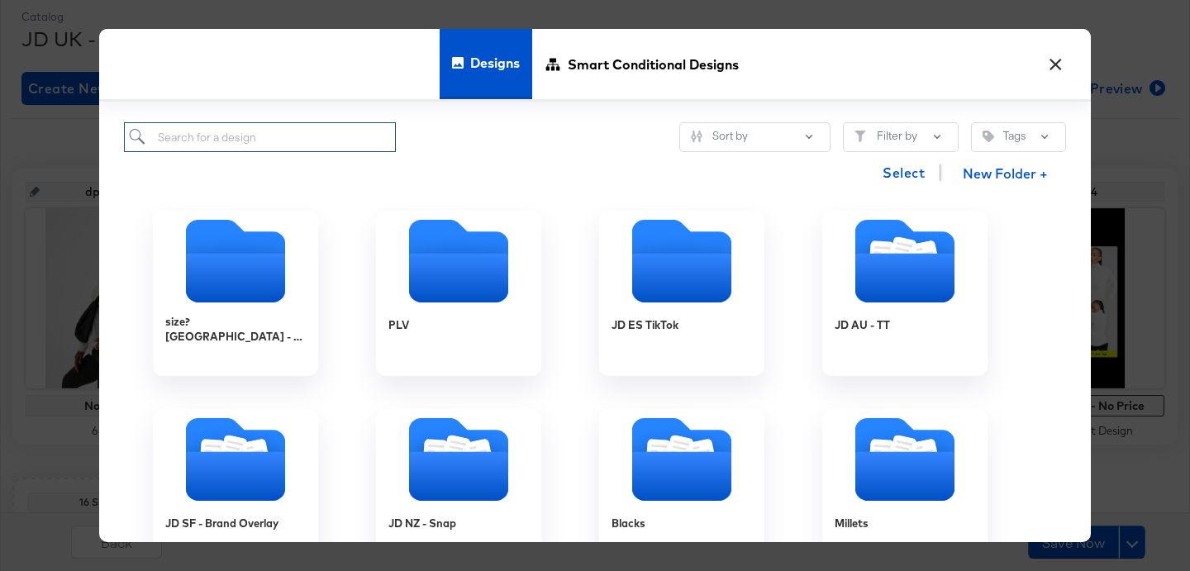
click at [289, 126] on input "search" at bounding box center [260, 137] width 272 height 31
type input "uk"
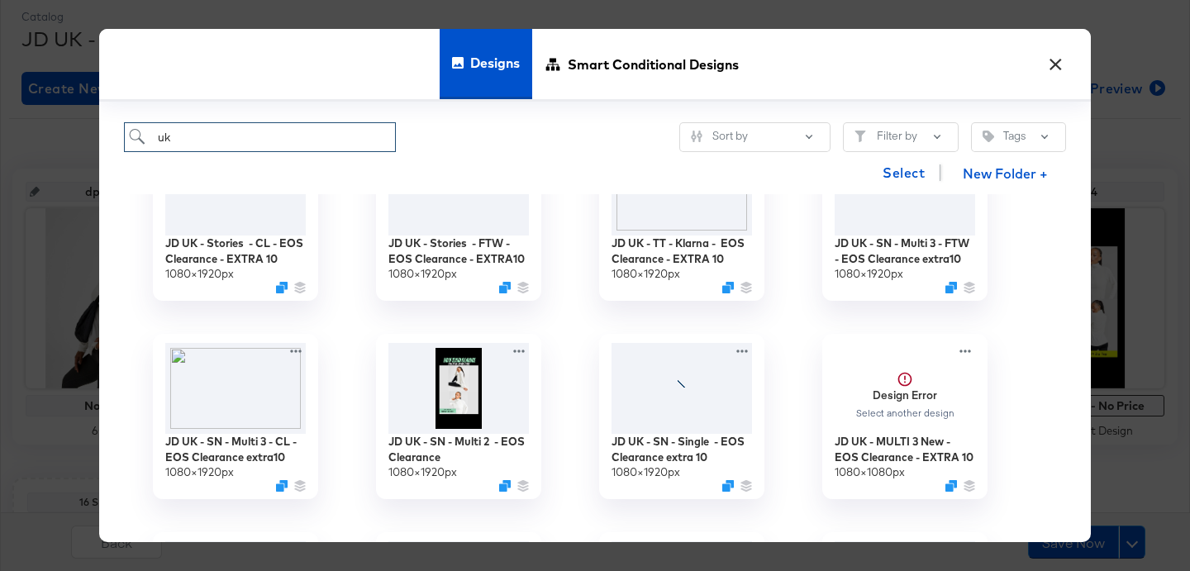
scroll to position [287, 0]
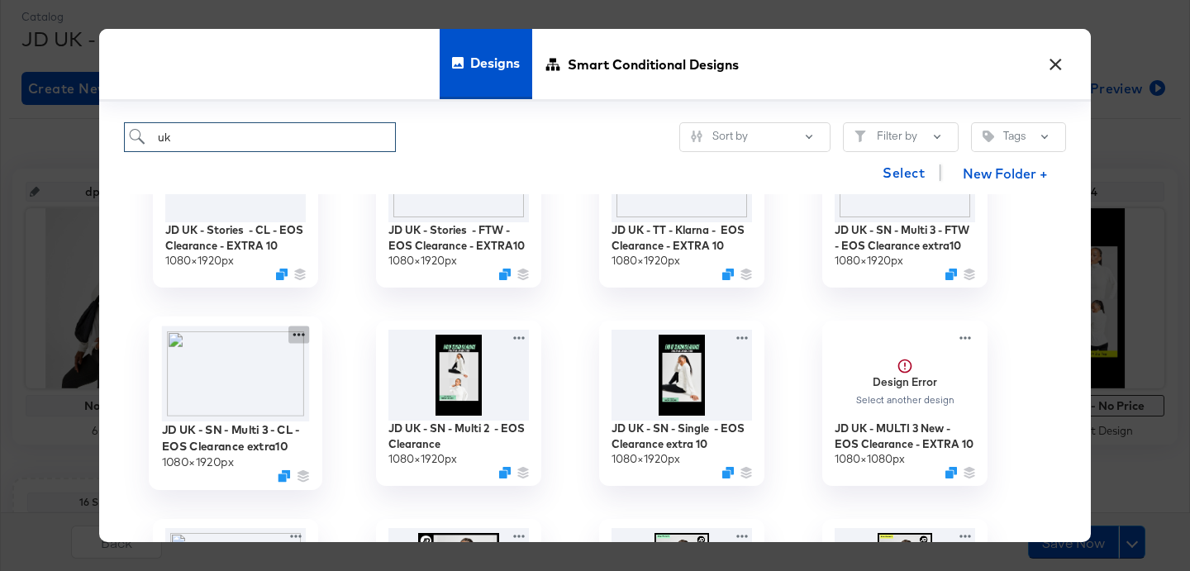
click at [305, 336] on icon at bounding box center [298, 334] width 21 height 17
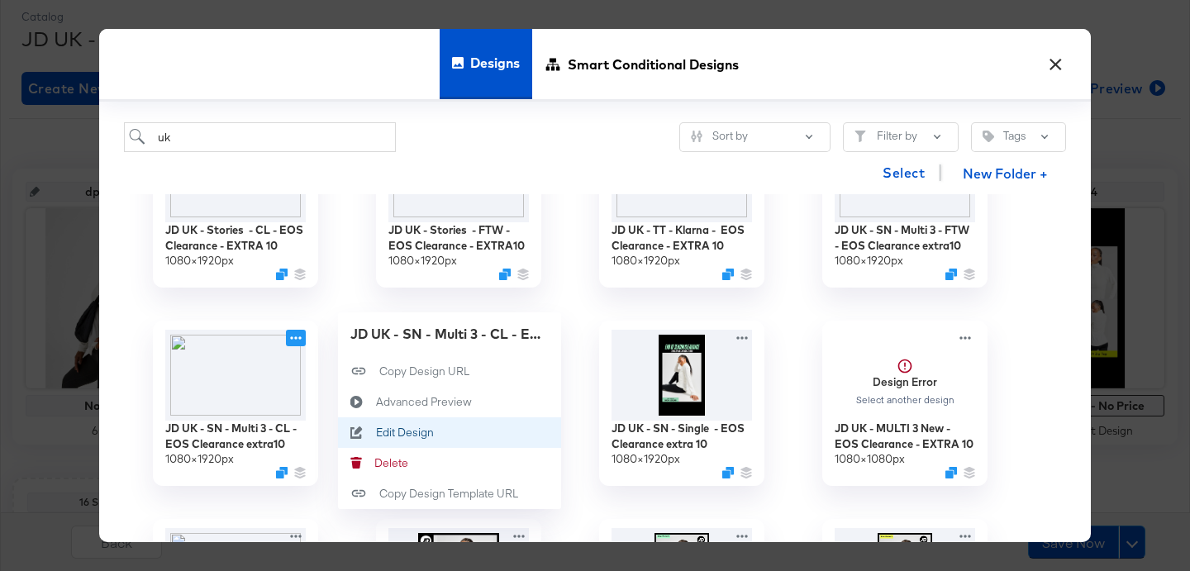
click at [376, 432] on div "Edit Design Edit Design" at bounding box center [376, 432] width 0 height 0
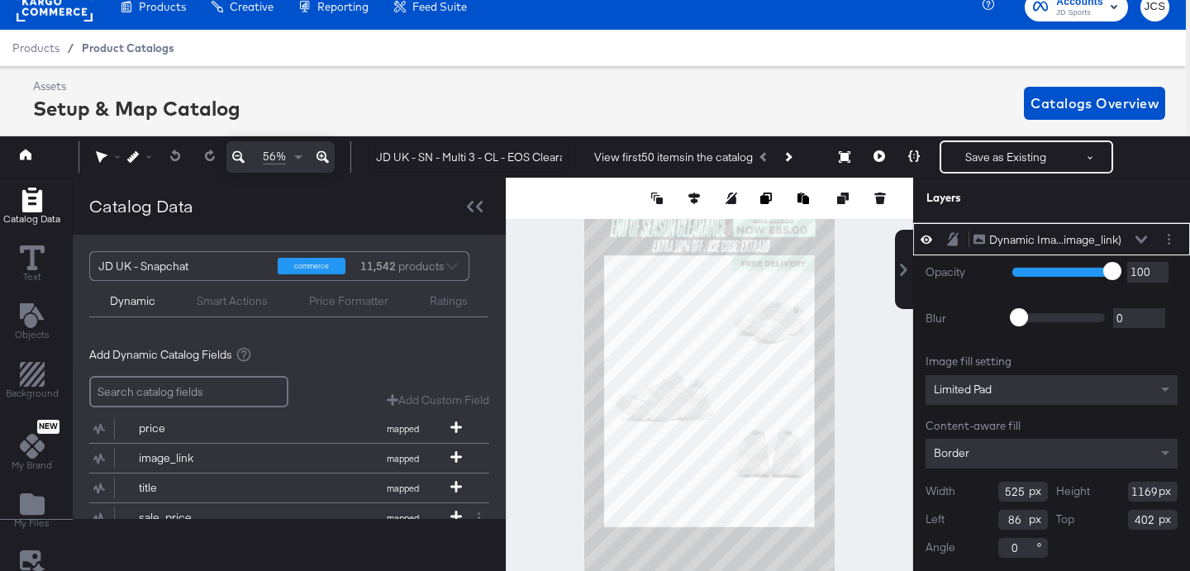
scroll to position [5, 0]
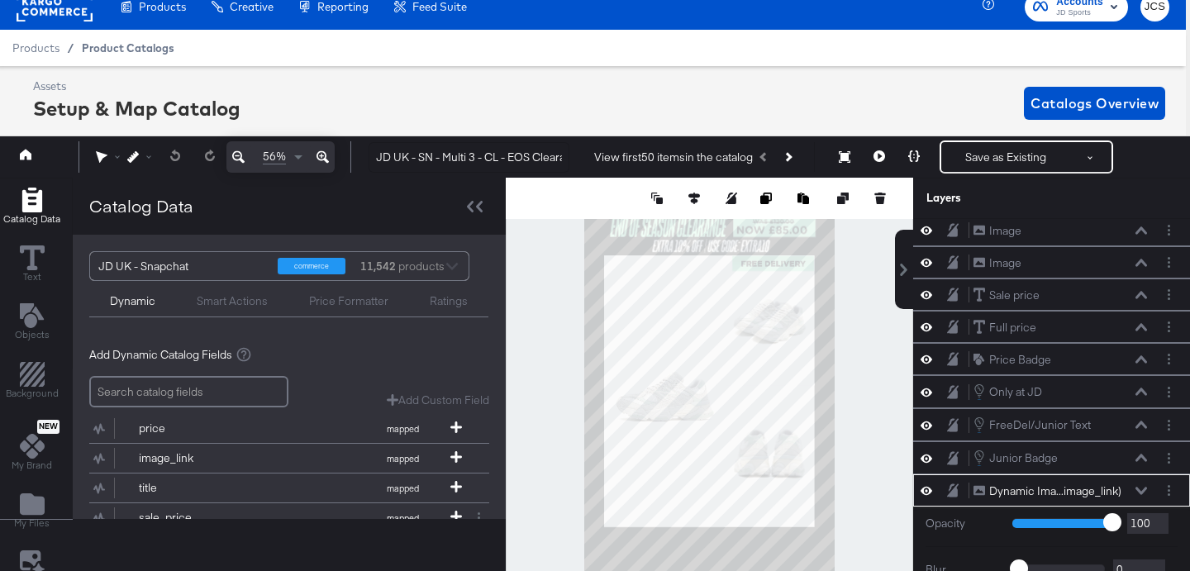
click at [0, 0] on div "Product Catalogs" at bounding box center [0, 0] width 0 height 0
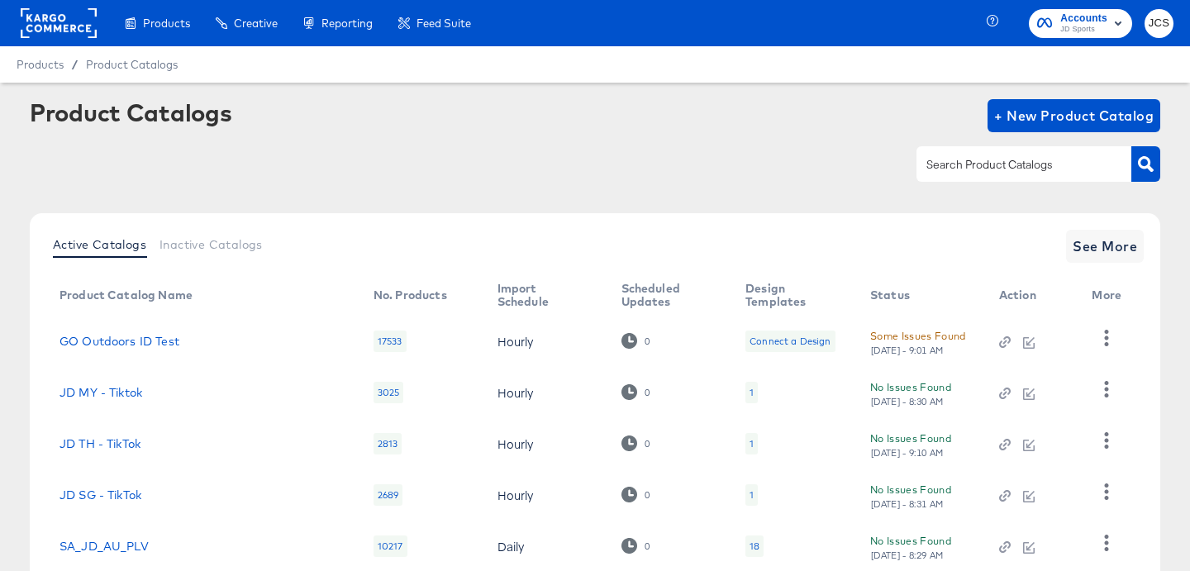
click at [969, 164] on input "text" at bounding box center [1011, 164] width 176 height 19
type input "sn"
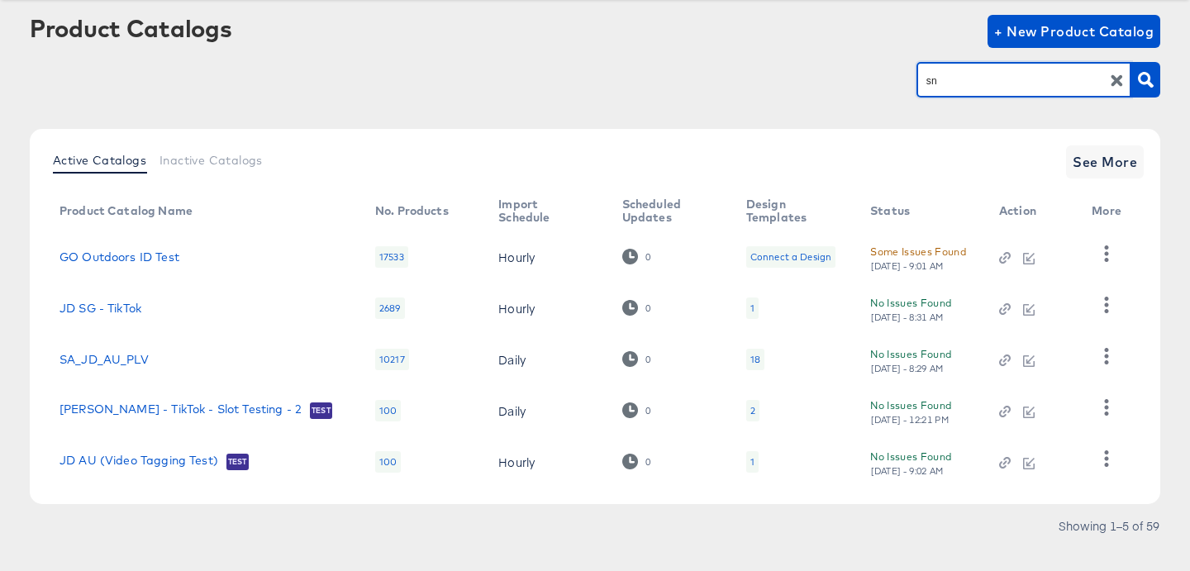
scroll to position [110, 0]
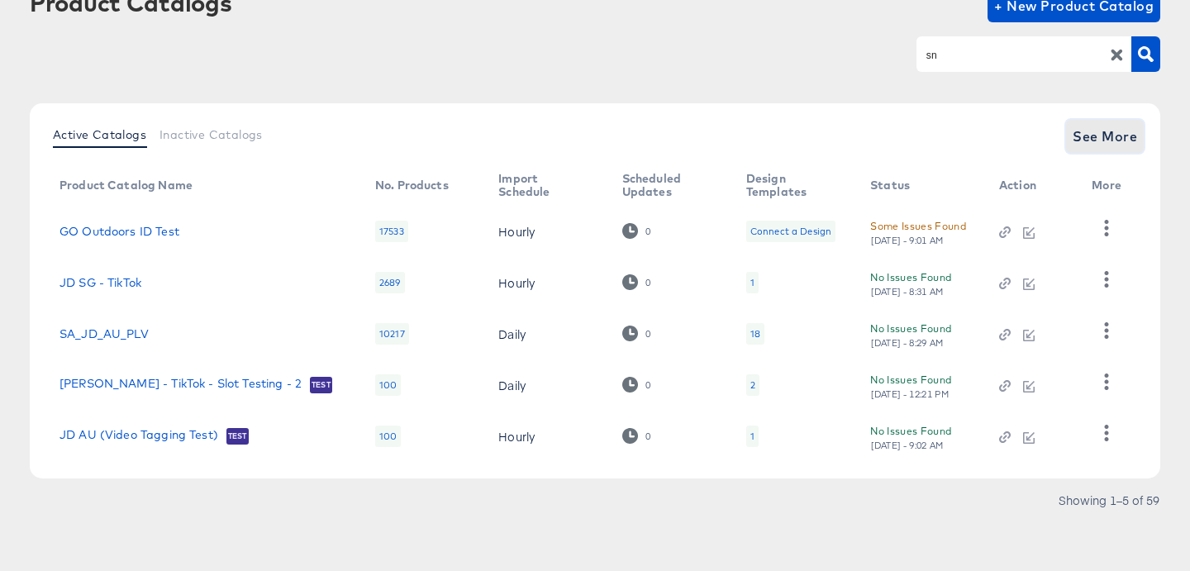
click at [1106, 136] on span "See More" at bounding box center [1104, 136] width 64 height 23
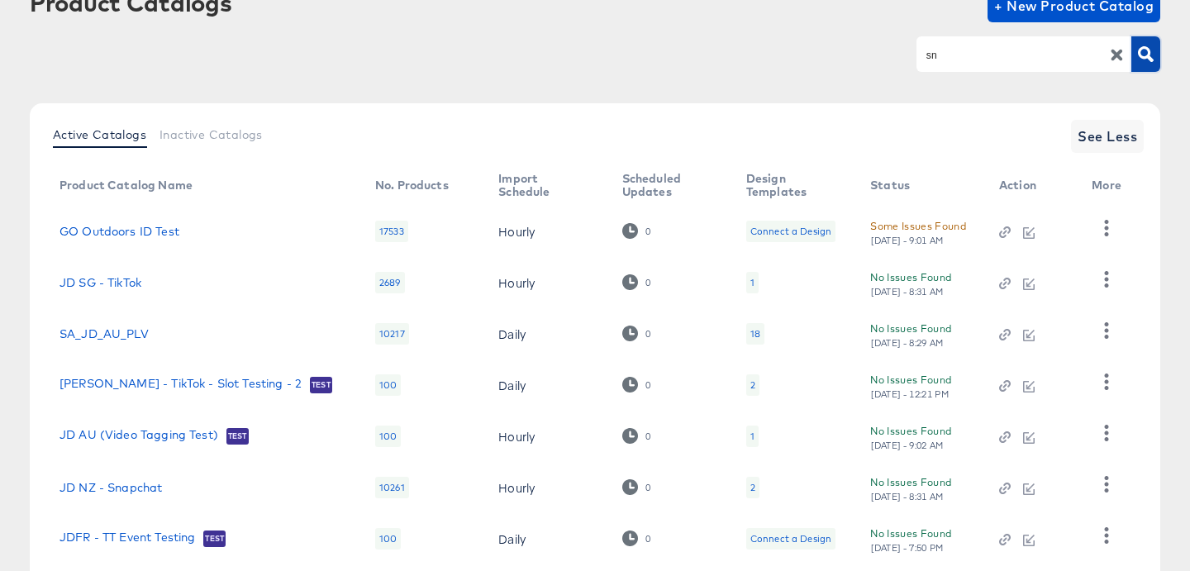
click at [1148, 58] on icon "button" at bounding box center [1146, 54] width 16 height 16
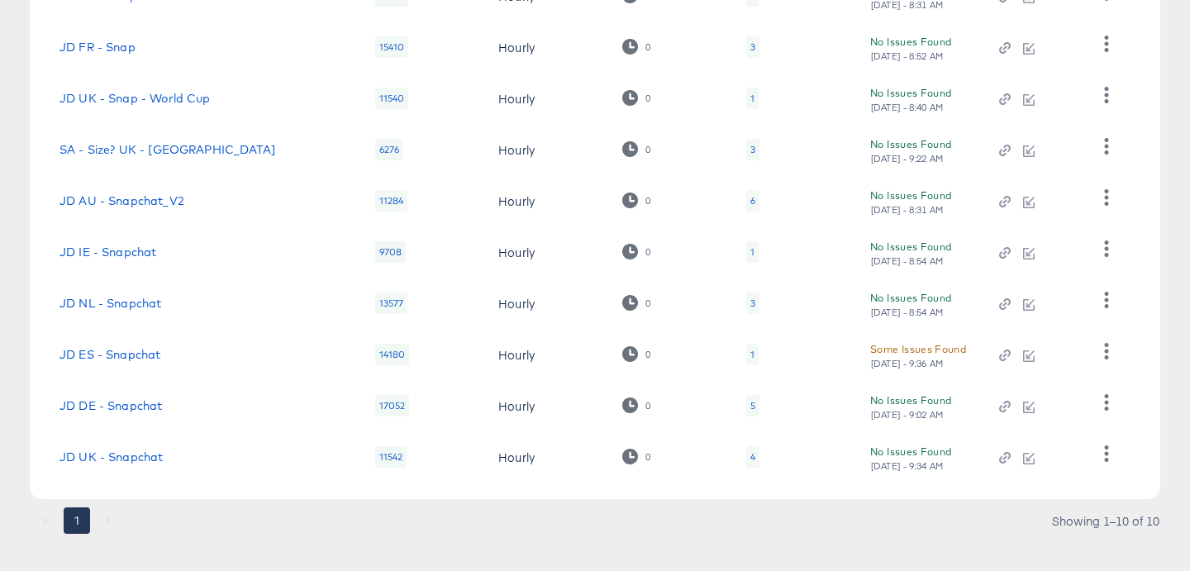
scroll to position [359, 0]
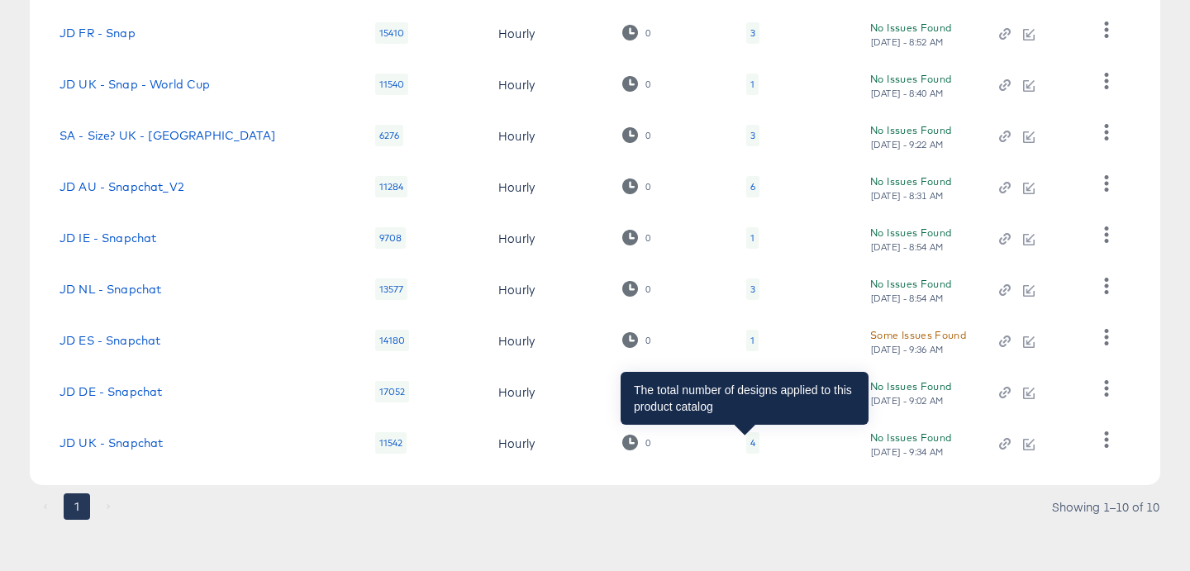
click at [750, 445] on div "4" at bounding box center [752, 442] width 5 height 13
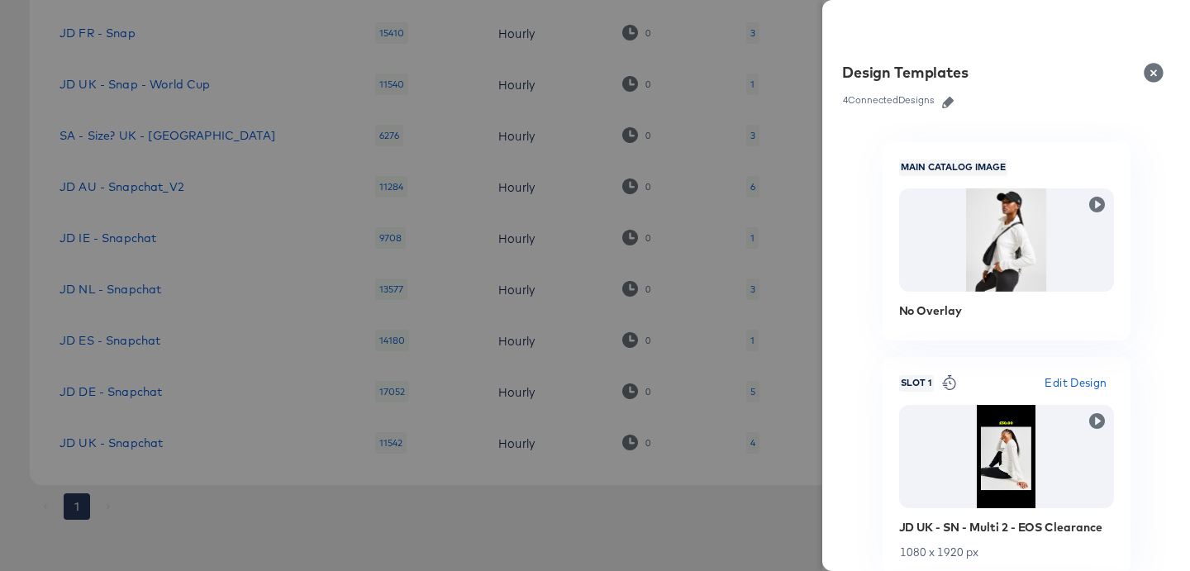
click at [946, 105] on icon "button" at bounding box center [948, 103] width 12 height 12
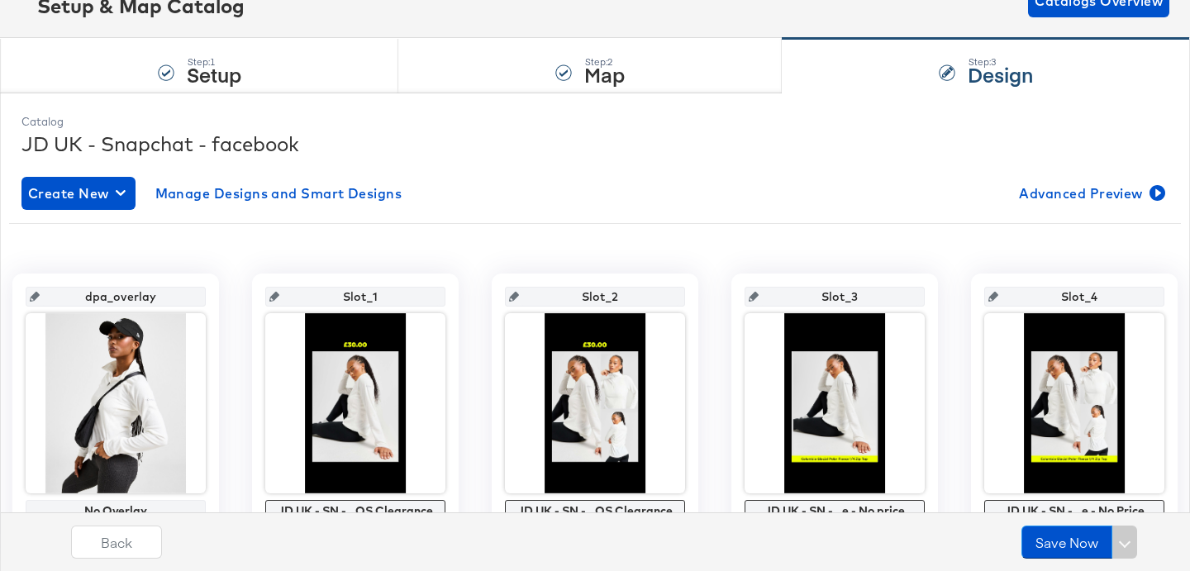
scroll to position [182, 0]
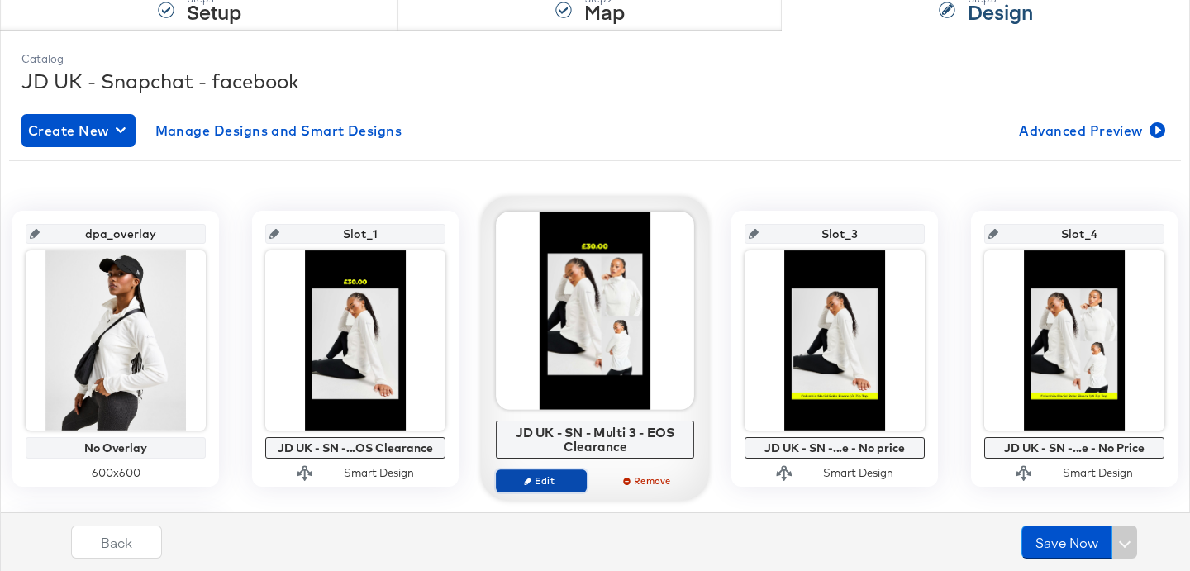
click at [539, 477] on span "Edit" at bounding box center [541, 480] width 76 height 12
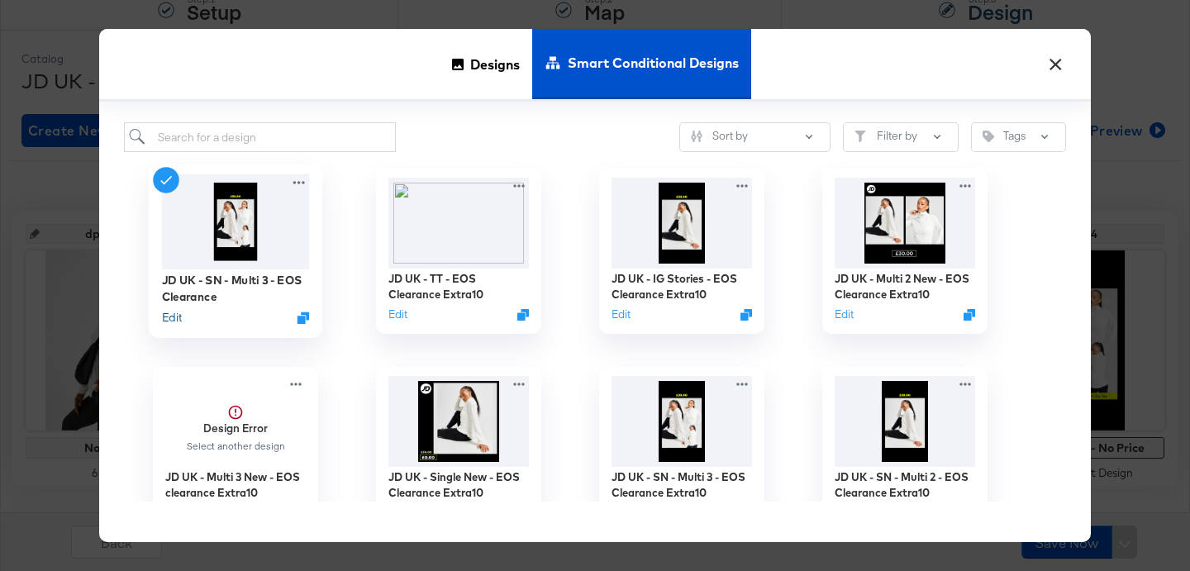
click at [178, 318] on button "Edit" at bounding box center [172, 318] width 20 height 16
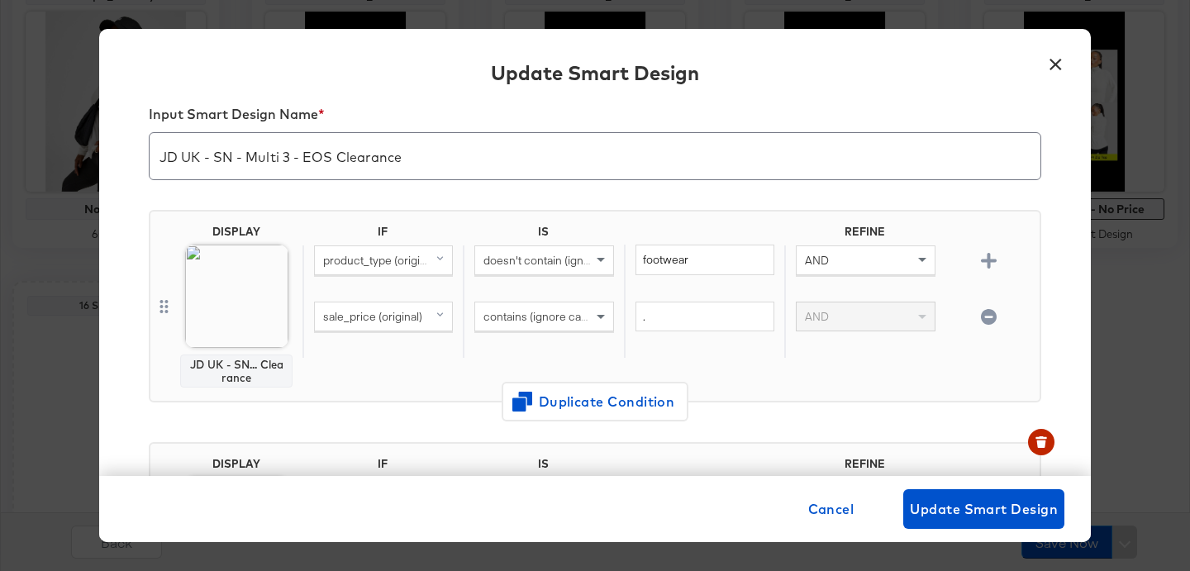
scroll to position [20, 0]
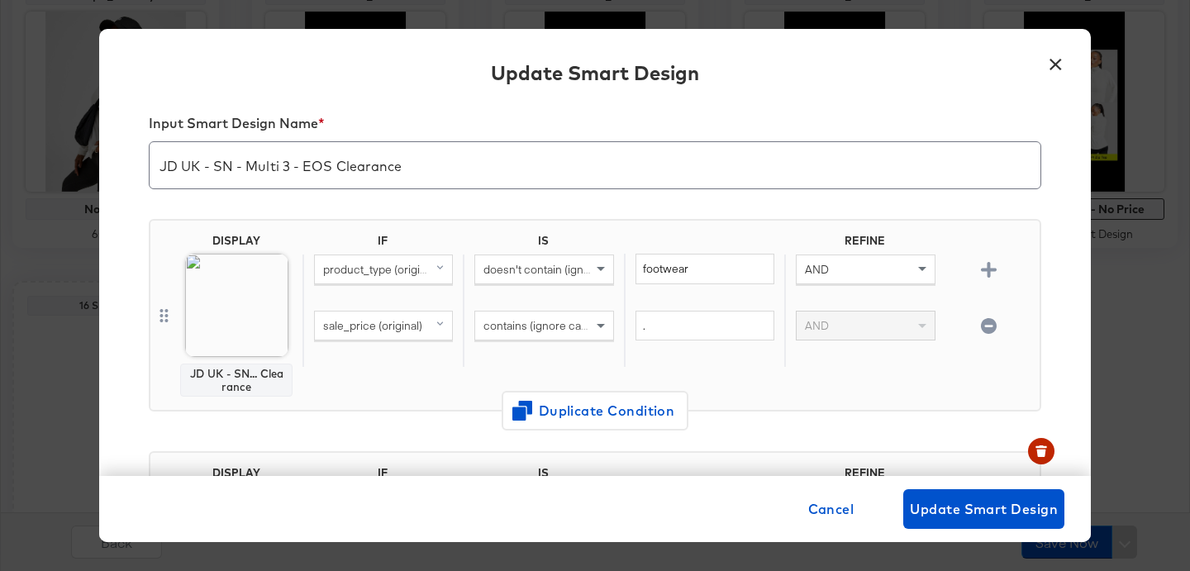
click at [1053, 67] on button "×" at bounding box center [1055, 60] width 30 height 30
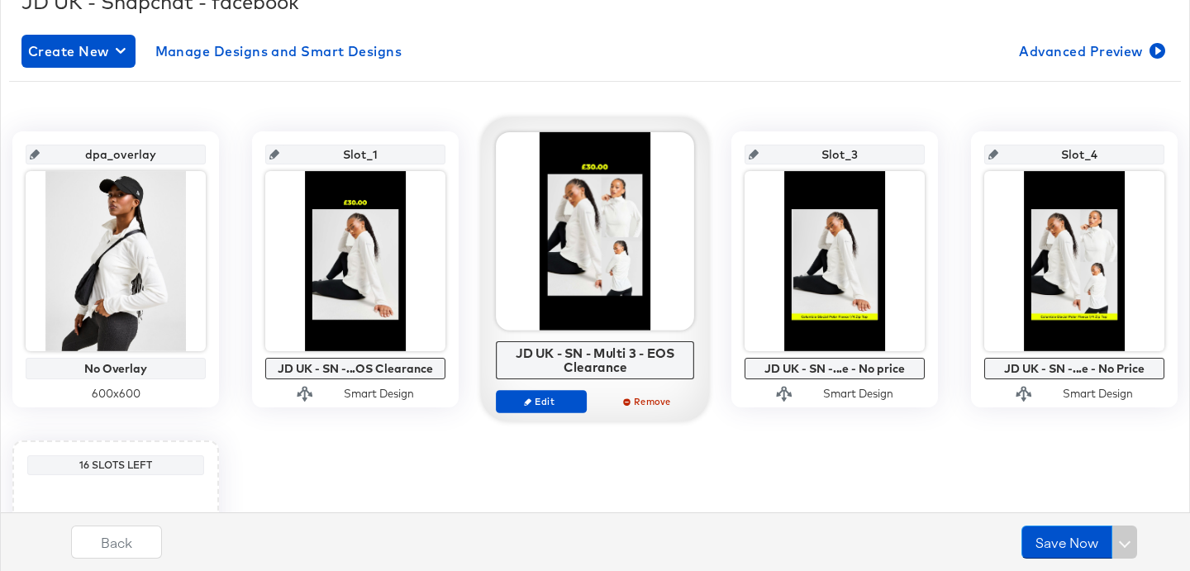
scroll to position [164, 0]
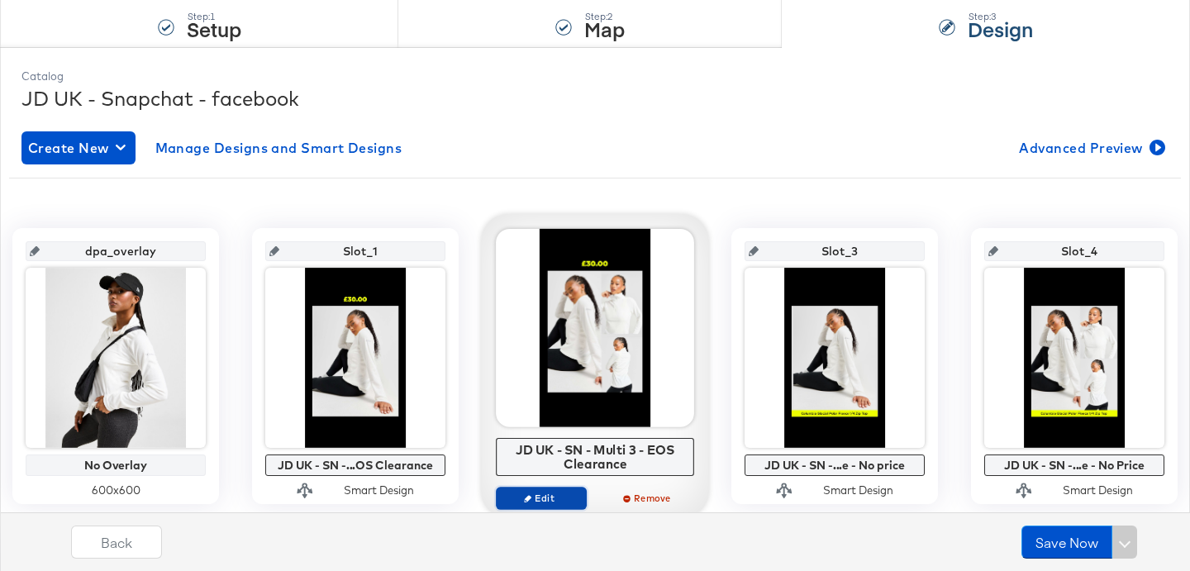
click at [554, 496] on span "Edit" at bounding box center [541, 498] width 76 height 12
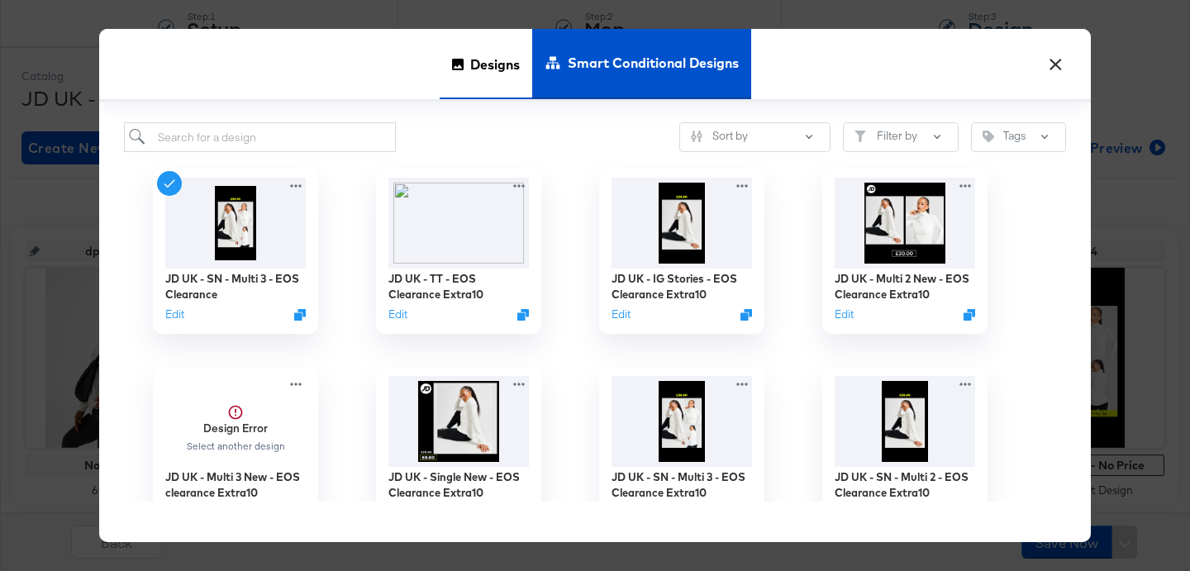
click at [478, 66] on span "Designs" at bounding box center [495, 63] width 50 height 73
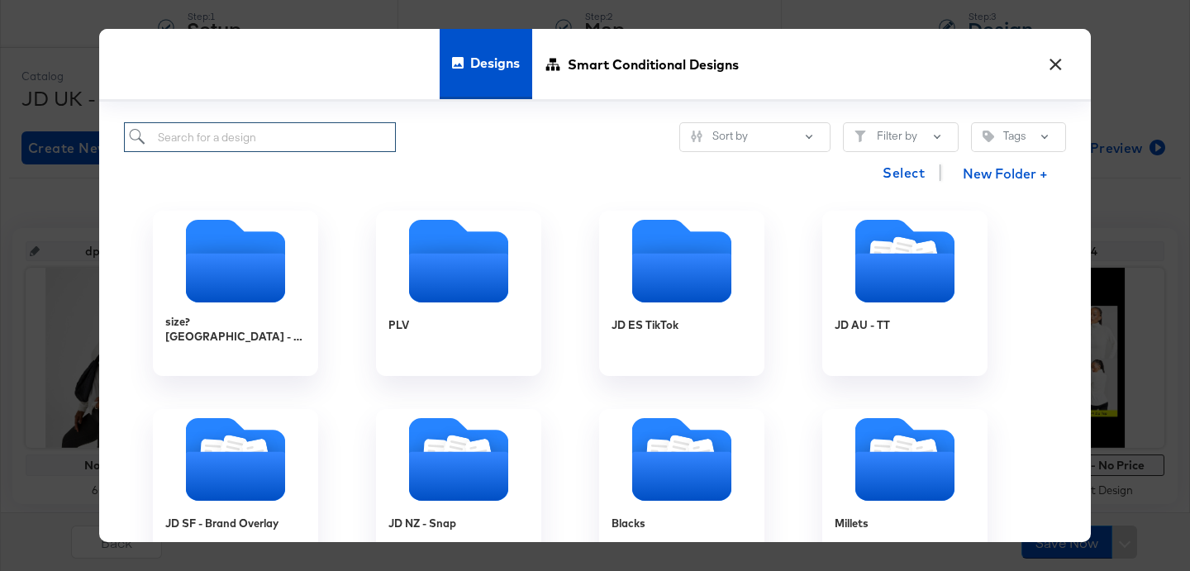
click at [278, 151] on input "search" at bounding box center [260, 137] width 272 height 31
click at [574, 68] on span "Smart Conditional Designs" at bounding box center [653, 63] width 171 height 73
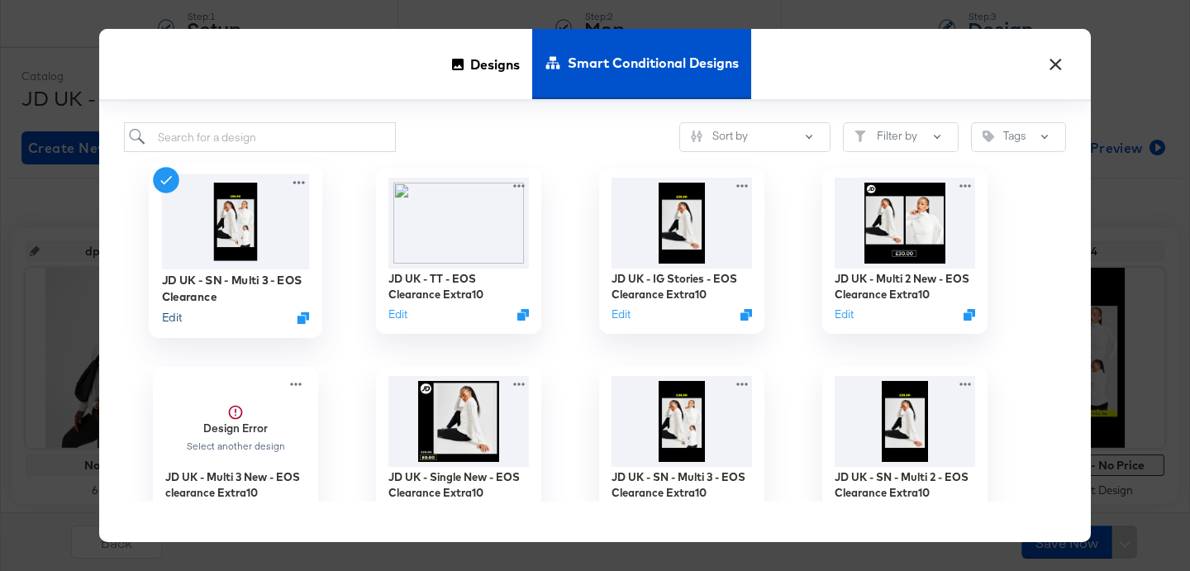
click at [178, 315] on button "Edit" at bounding box center [172, 318] width 20 height 16
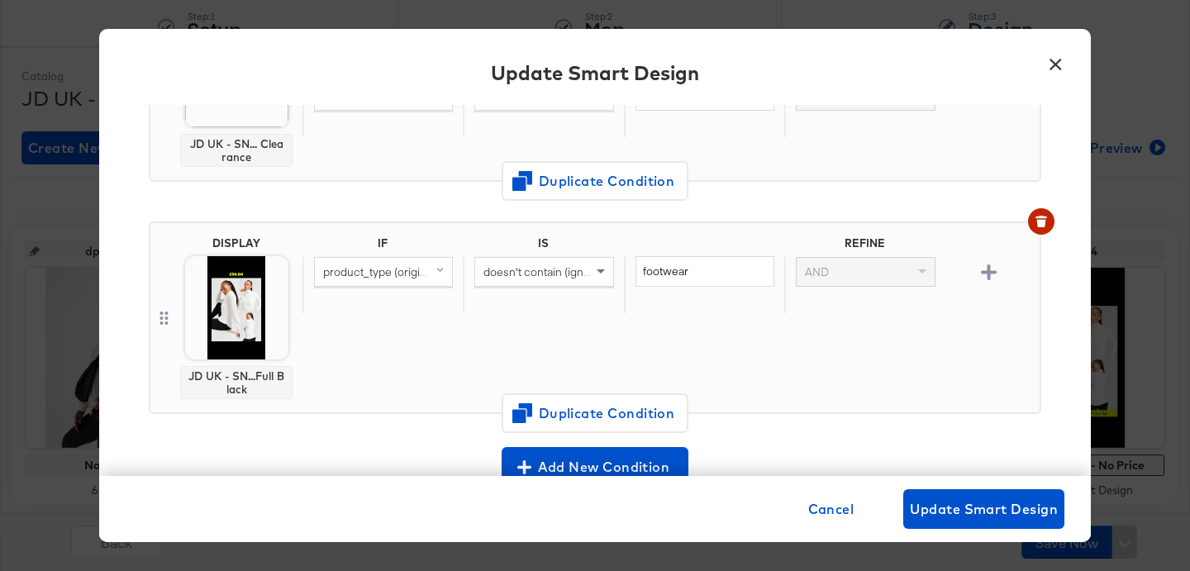
scroll to position [474, 0]
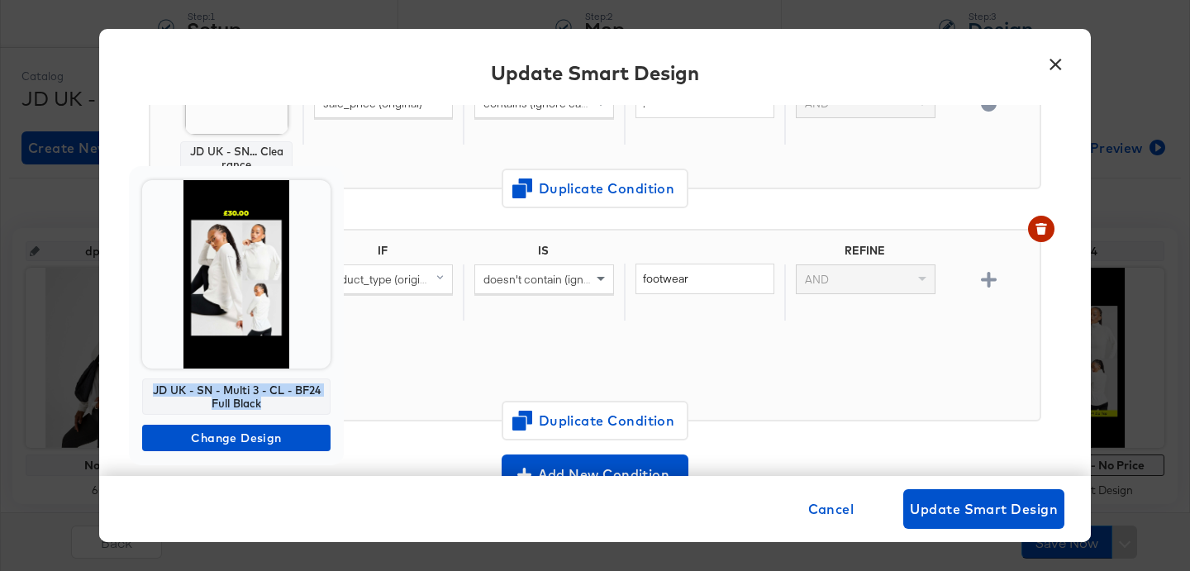
drag, startPoint x: 265, startPoint y: 397, endPoint x: 152, endPoint y: 383, distance: 114.0
click at [152, 383] on div "JD UK - SN - Multi 3 - CL - BF24 Full Black" at bounding box center [236, 396] width 188 height 36
copy div "JD UK - SN - Multi 3 - CL - BF24 Full Black"
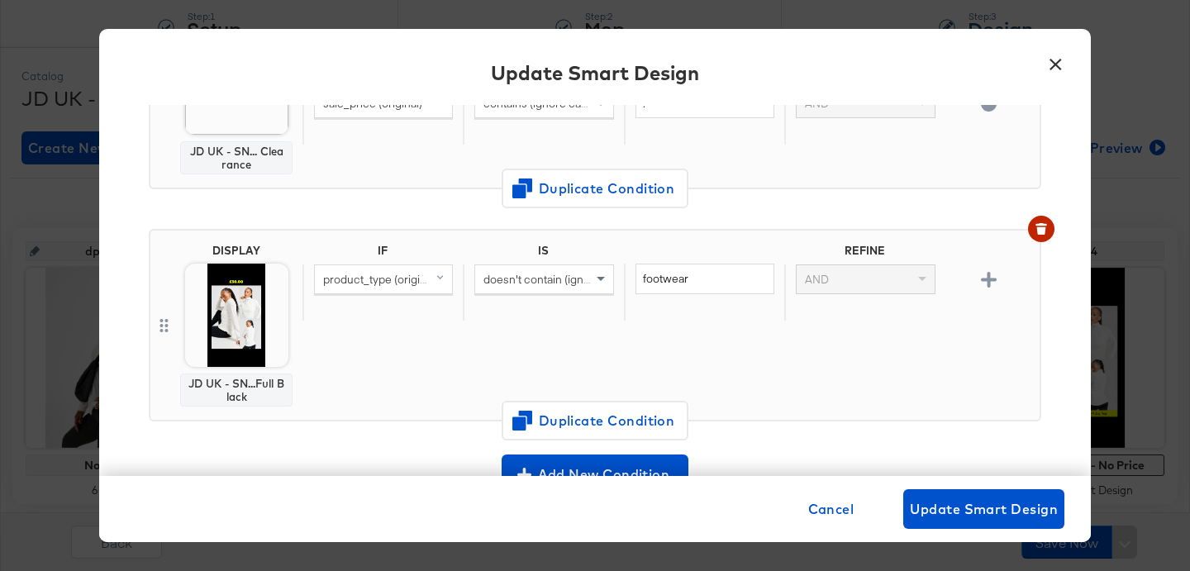
click at [1045, 69] on button "×" at bounding box center [1055, 60] width 30 height 30
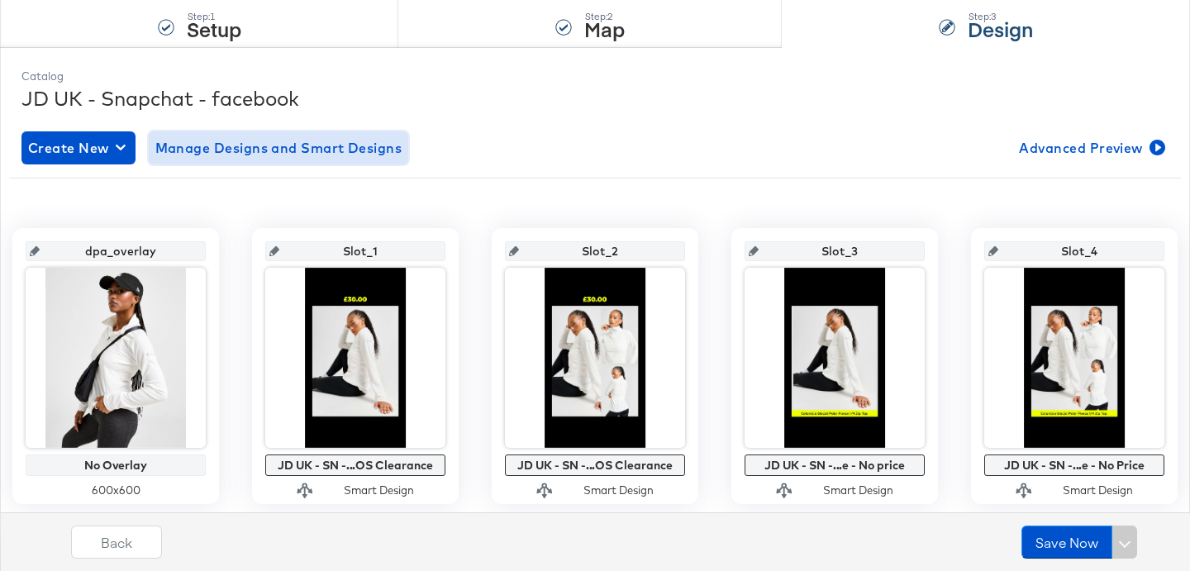
click at [280, 148] on span "Manage Designs and Smart Designs" at bounding box center [278, 147] width 247 height 23
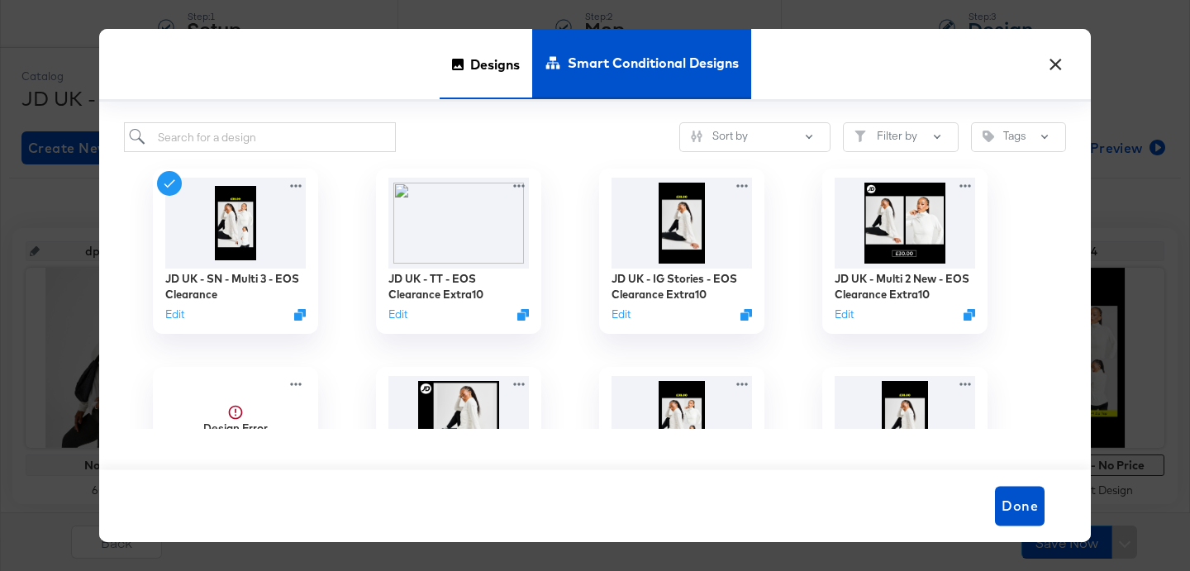
click at [476, 65] on span "Designs" at bounding box center [495, 63] width 50 height 73
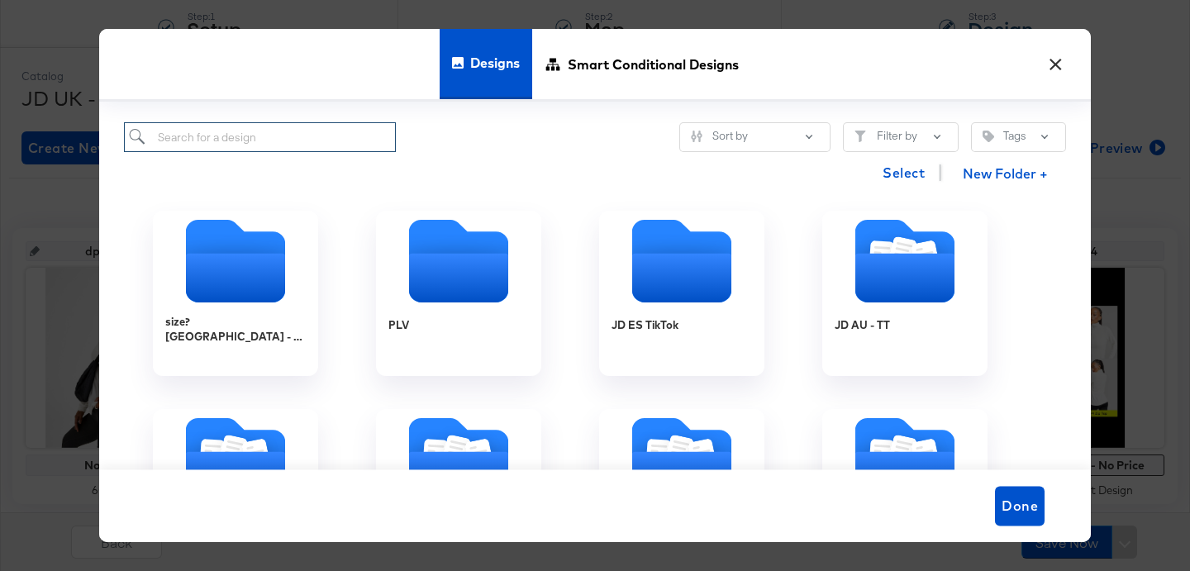
click at [271, 138] on input "search" at bounding box center [260, 137] width 272 height 31
paste input "JD UK - SN - Multi 3 - CL - BF24 Full Black"
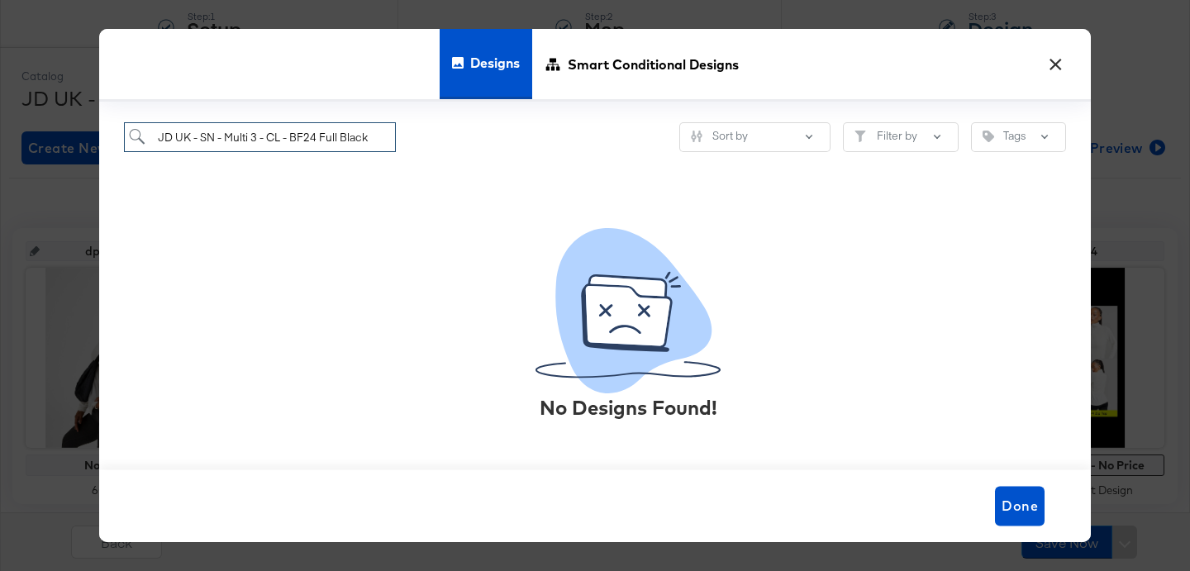
drag, startPoint x: 292, startPoint y: 138, endPoint x: 439, endPoint y: 134, distance: 146.3
click at [439, 134] on div "JD UK - SN - Multi 3 - CL - BF24 Full Black Sort by Filter by Tags" at bounding box center [595, 137] width 942 height 31
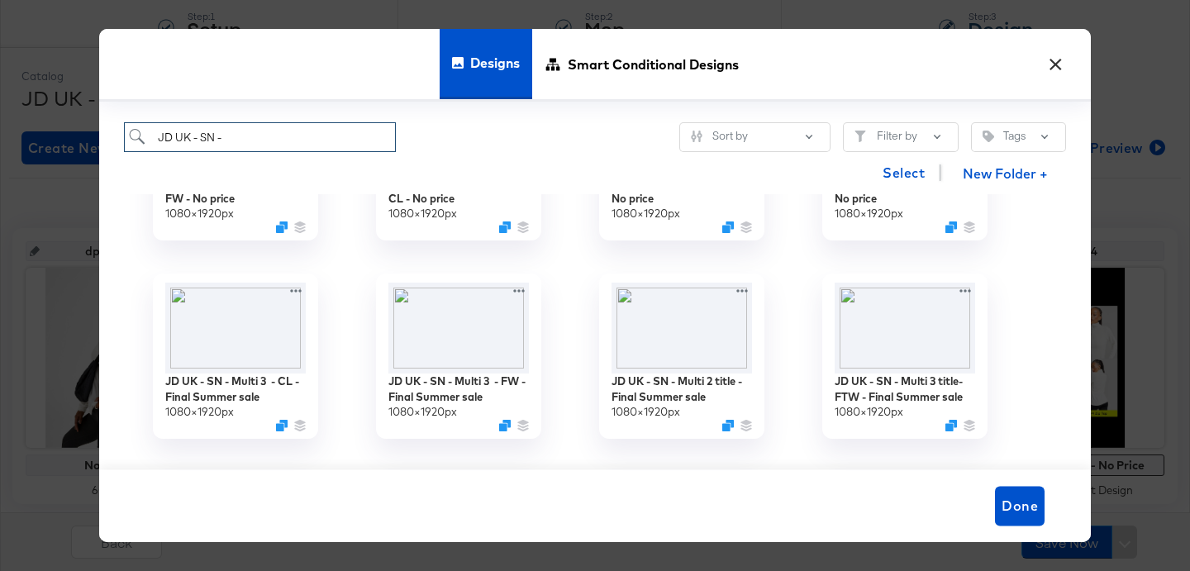
scroll to position [534, 0]
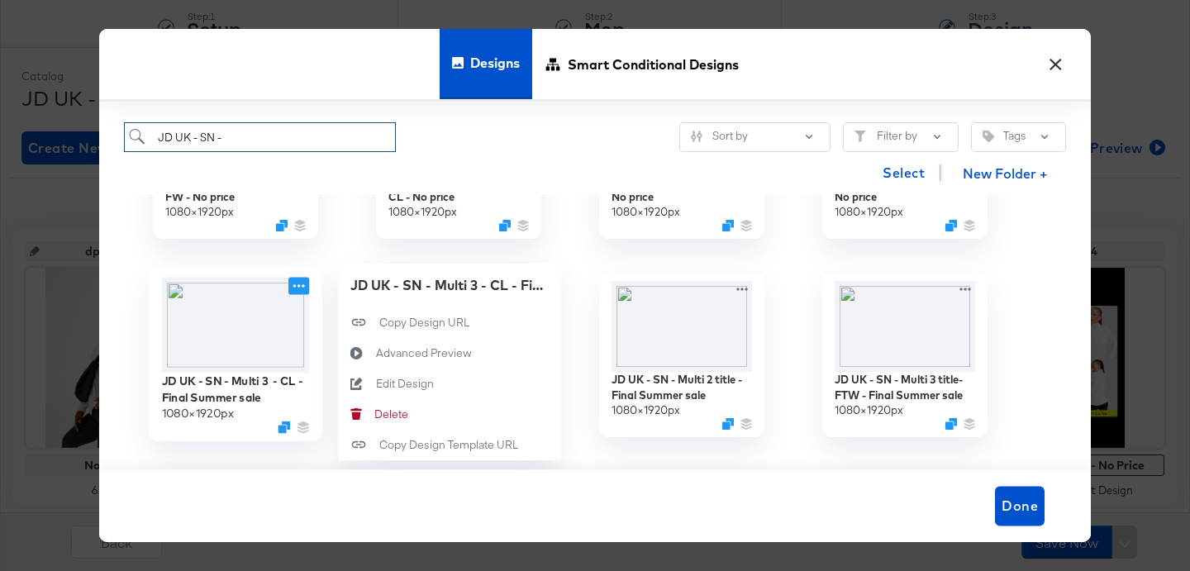
click at [304, 285] on icon at bounding box center [298, 285] width 21 height 17
type input "JD UK - SN -"
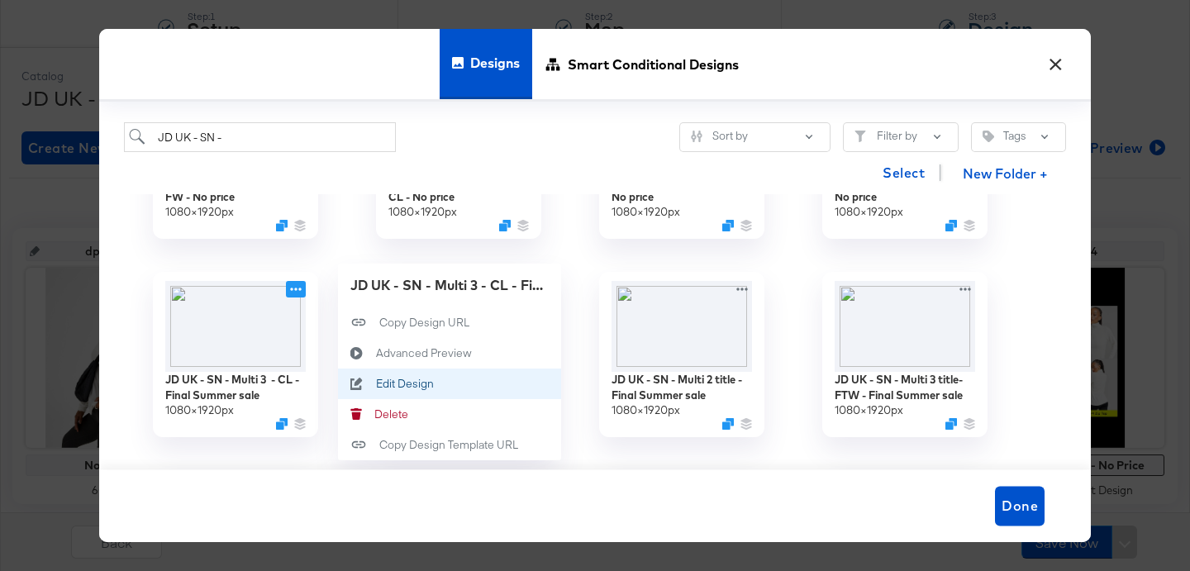
click at [376, 383] on div "Edit Design Edit Design" at bounding box center [376, 383] width 0 height 0
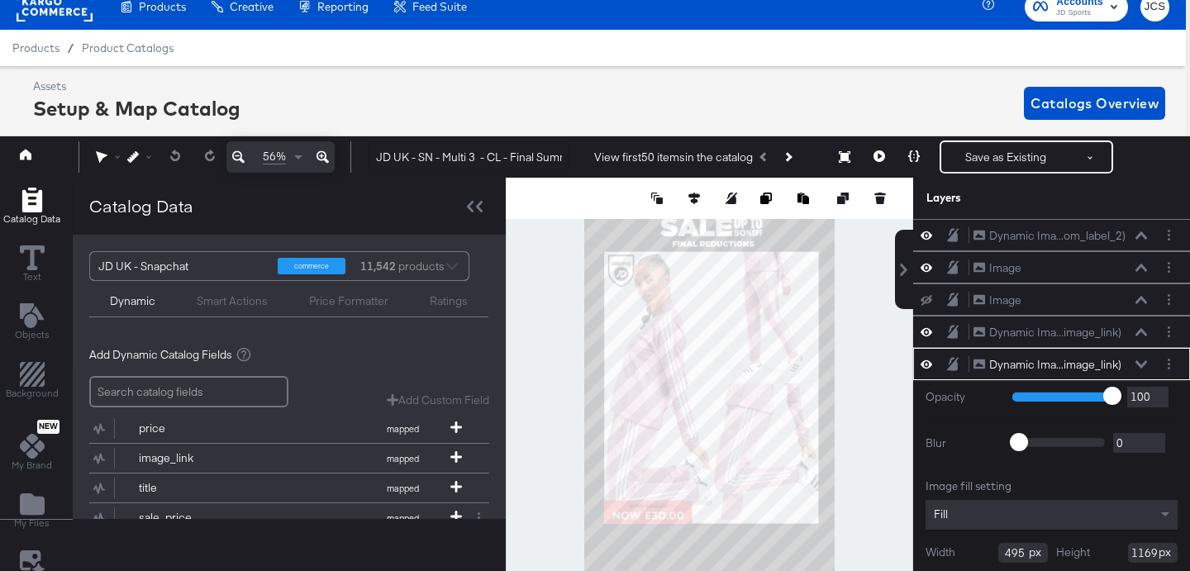
scroll to position [386, 0]
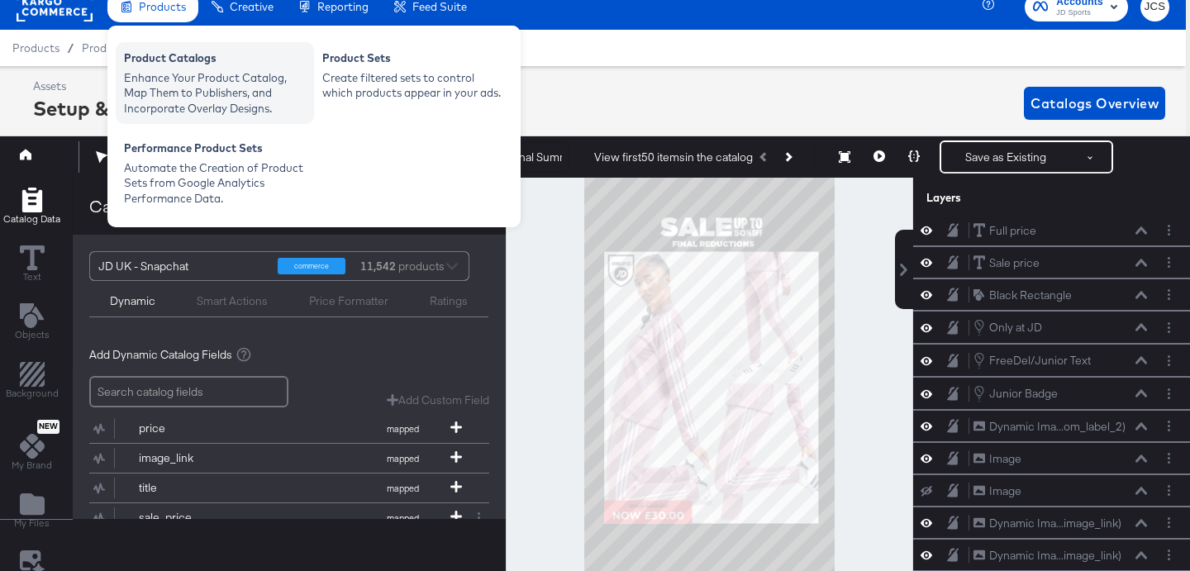
click at [157, 55] on div "Product Catalogs" at bounding box center [215, 60] width 182 height 20
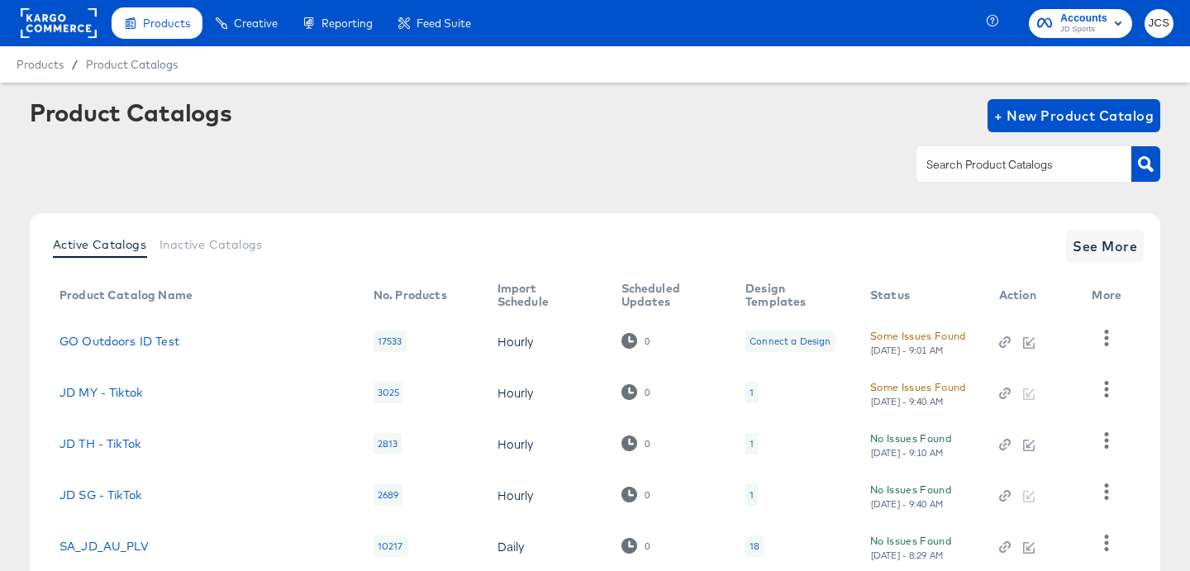
click at [937, 159] on input "text" at bounding box center [1011, 164] width 176 height 19
type input "sn"
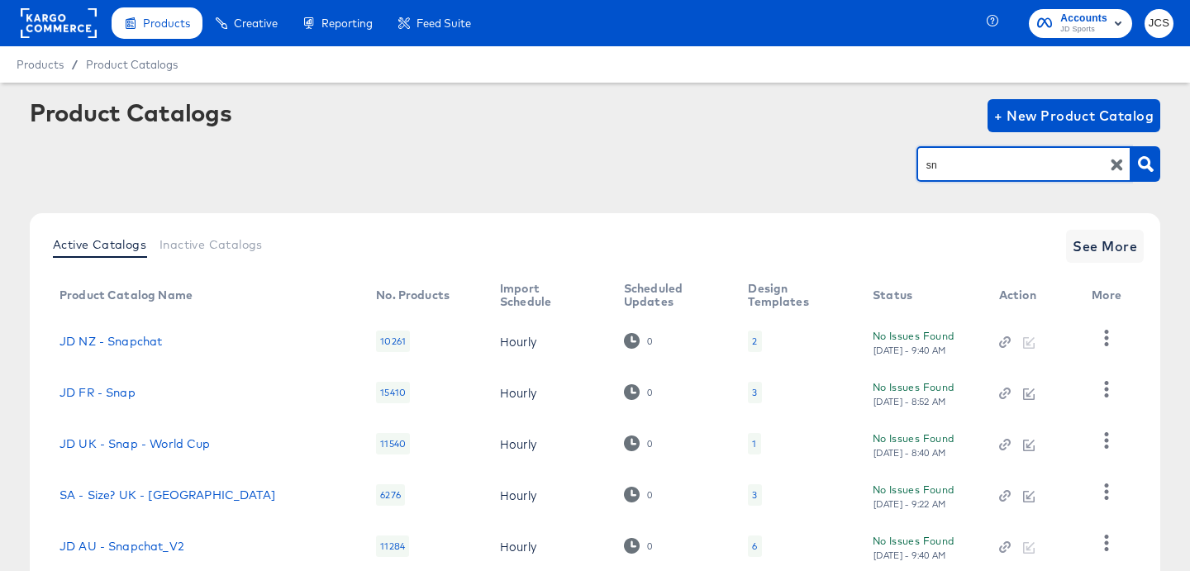
scroll to position [110, 0]
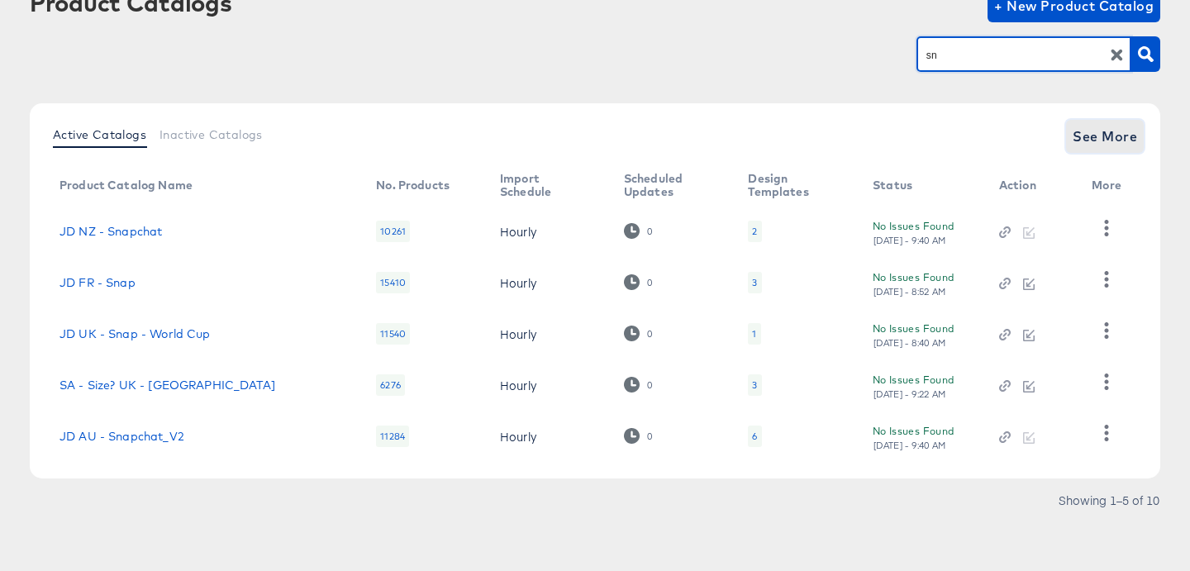
click at [1087, 133] on span "See More" at bounding box center [1104, 136] width 64 height 23
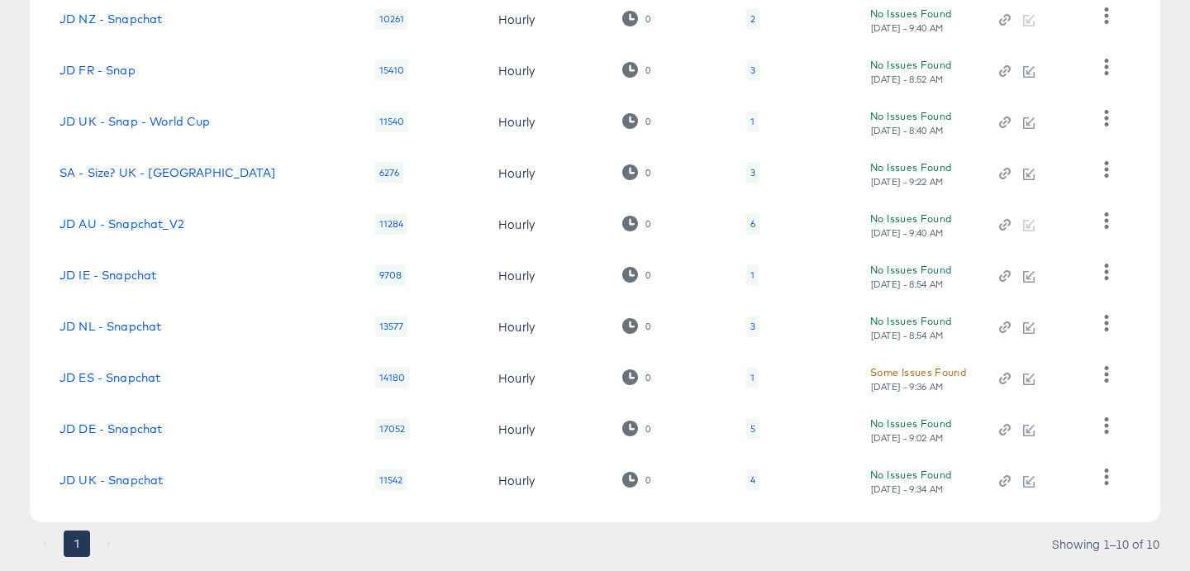
scroll to position [366, 0]
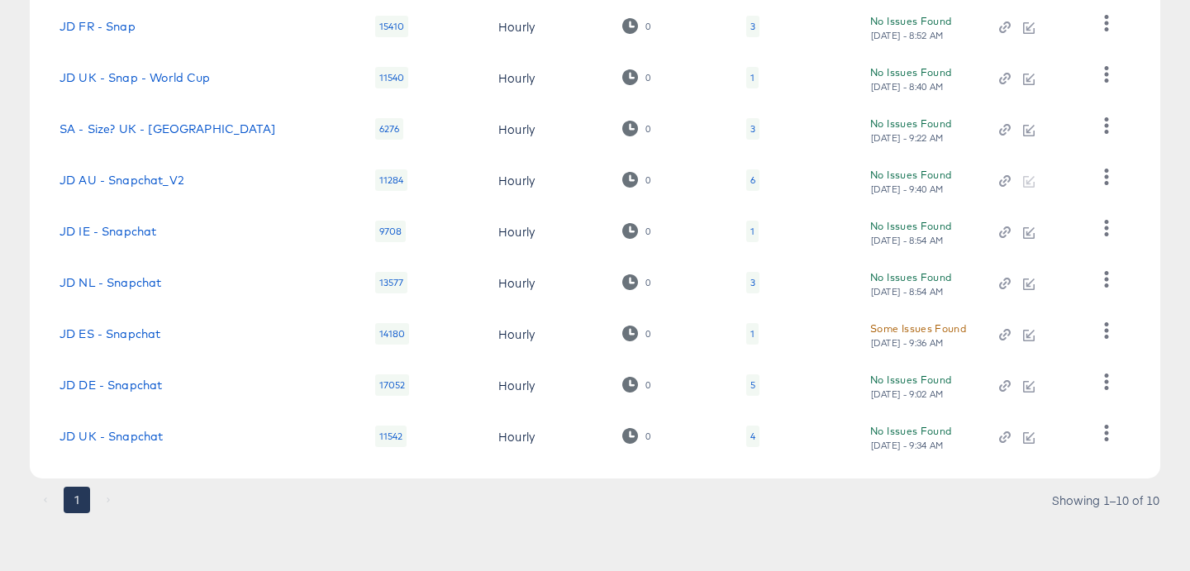
click at [746, 438] on div "4" at bounding box center [752, 436] width 13 height 21
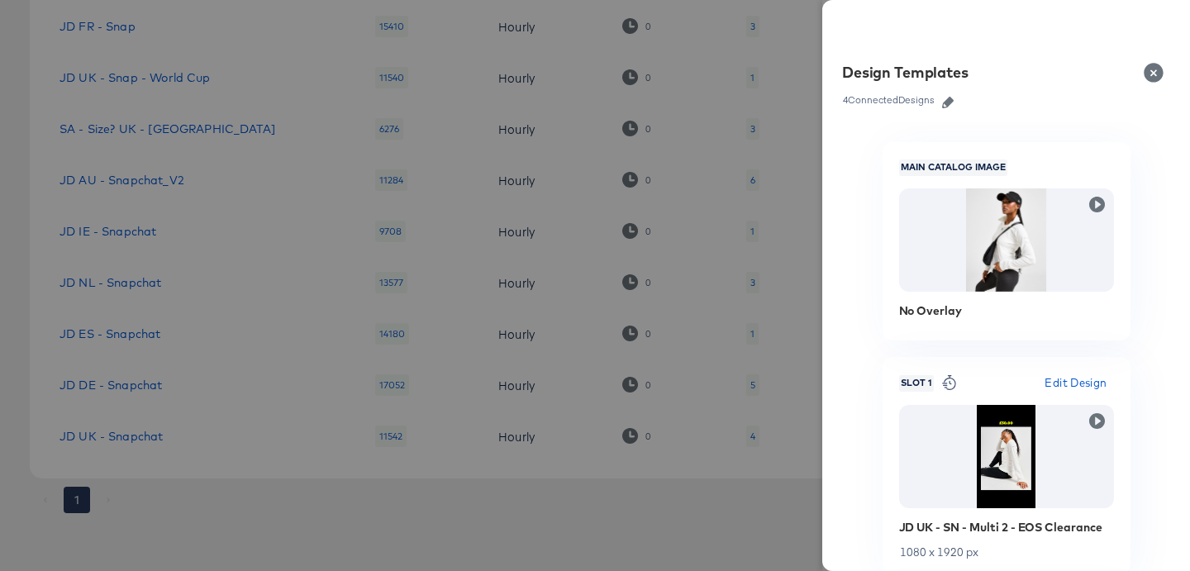
click at [944, 102] on icon "button" at bounding box center [948, 103] width 12 height 12
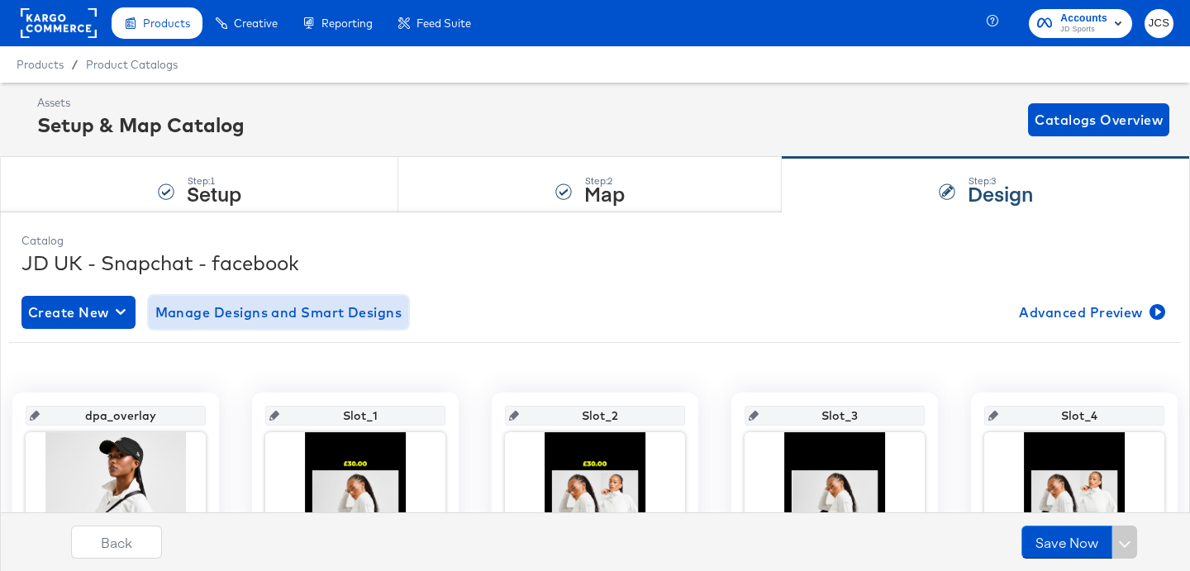
click at [231, 302] on span "Manage Designs and Smart Designs" at bounding box center [278, 312] width 247 height 23
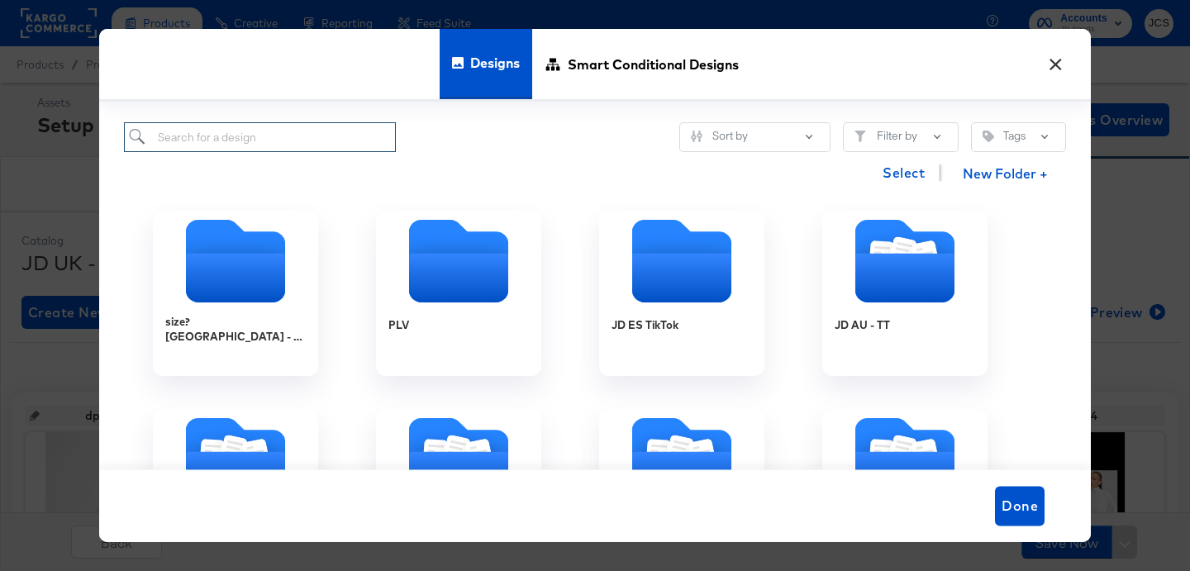
click at [321, 139] on input "search" at bounding box center [260, 137] width 272 height 31
type input "sn"
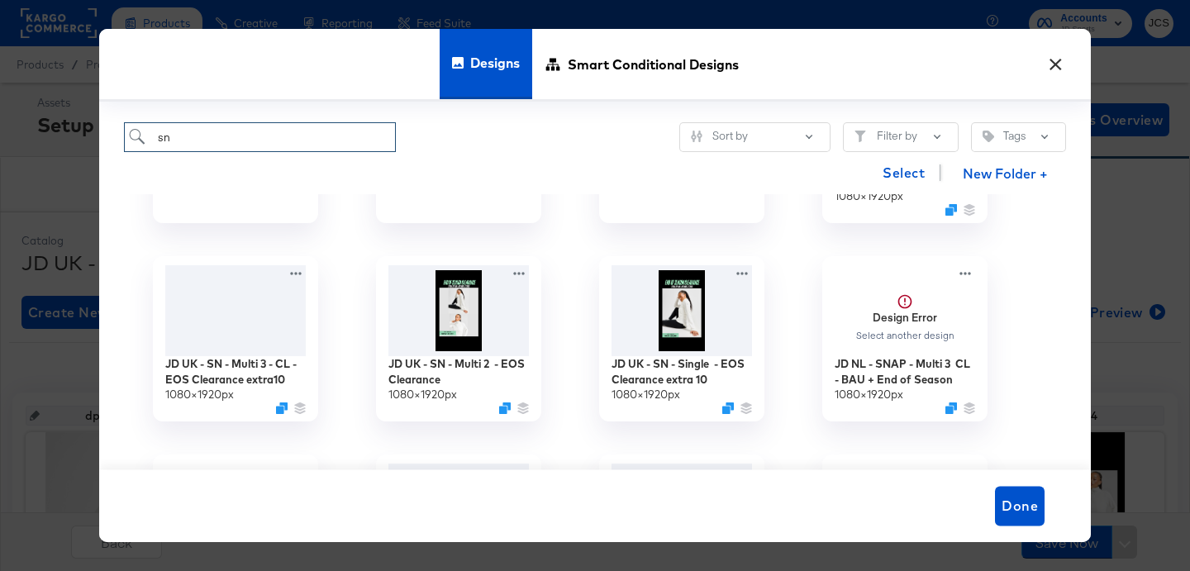
scroll to position [352, 0]
click at [297, 267] on icon at bounding box center [298, 268] width 21 height 17
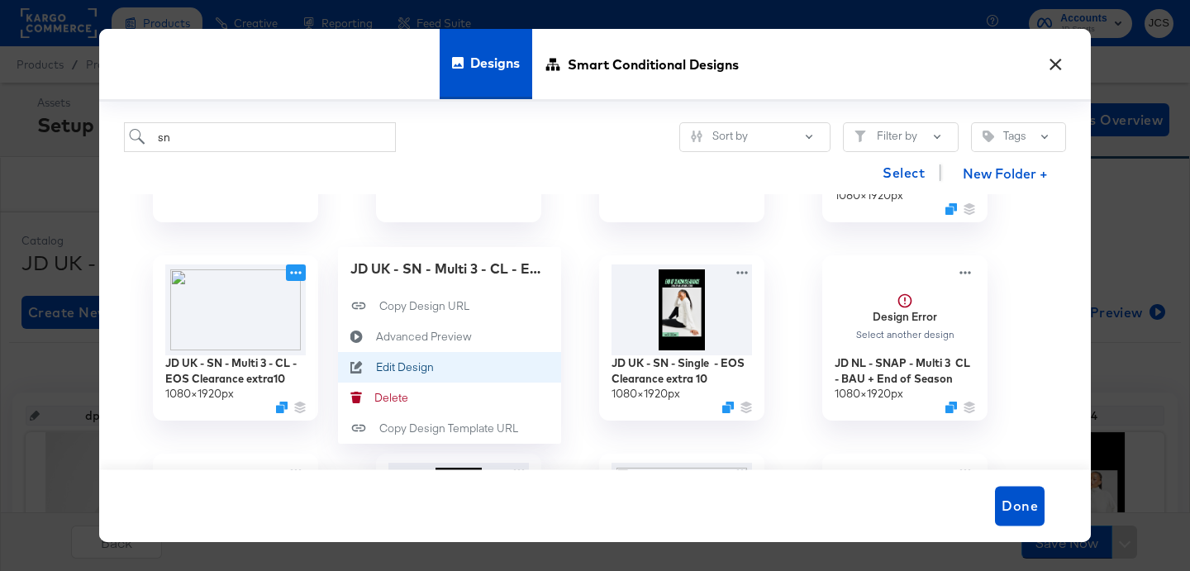
click at [376, 367] on div "Edit Design Edit Design" at bounding box center [376, 367] width 0 height 0
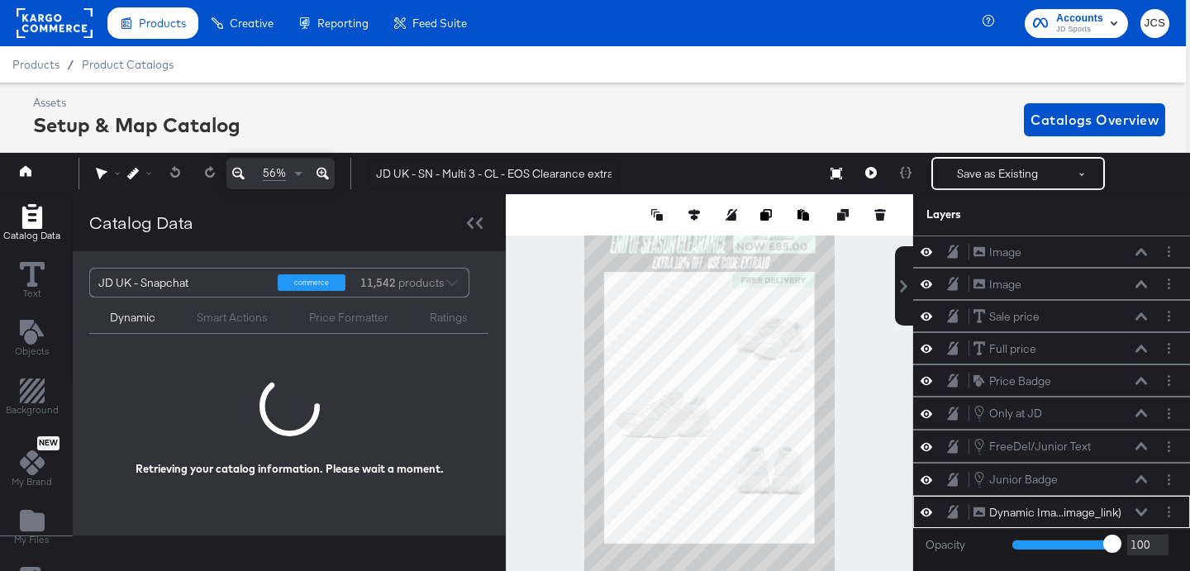
scroll to position [17, 4]
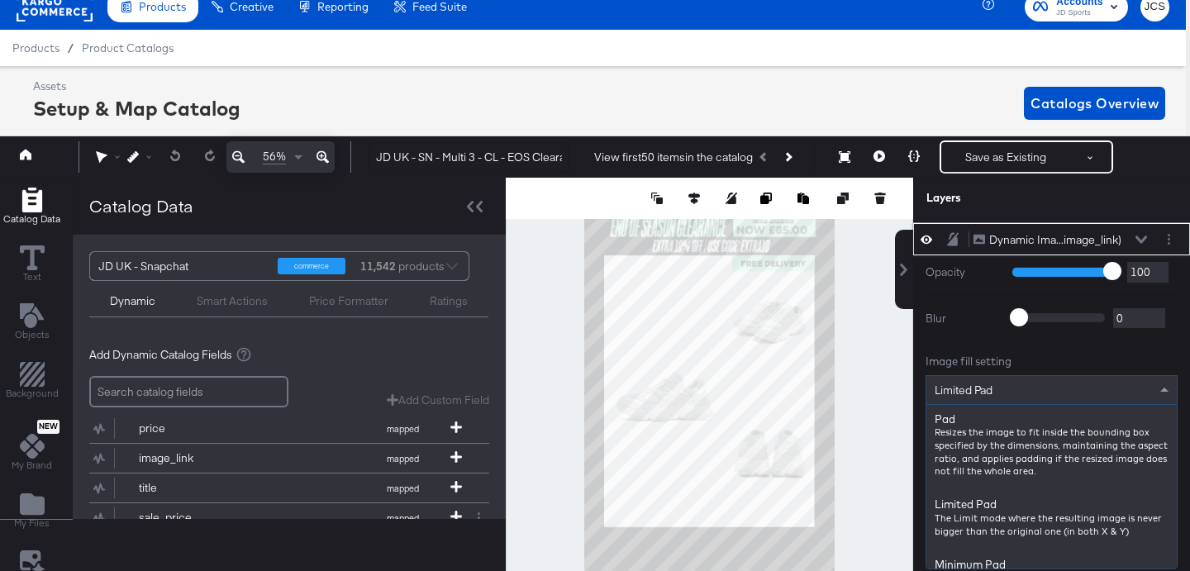
click at [1006, 390] on div "Limited Pad" at bounding box center [1051, 390] width 250 height 28
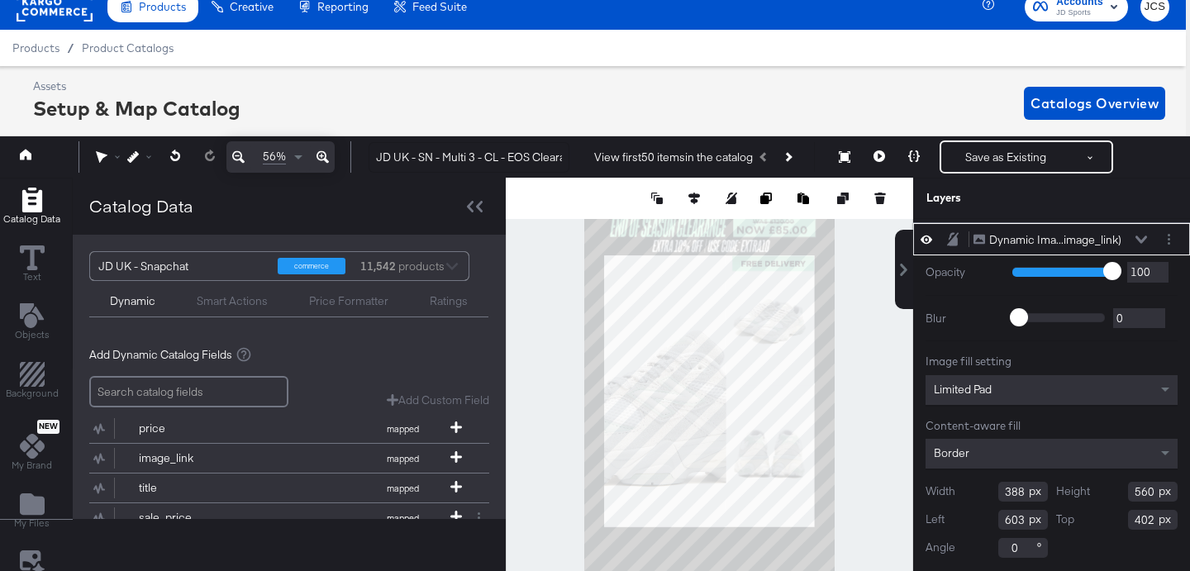
scroll to position [321, 0]
click at [1002, 172] on div "Save as Existing See more options" at bounding box center [1026, 156] width 174 height 33
click at [1000, 161] on button "Save as Existing" at bounding box center [1005, 157] width 129 height 30
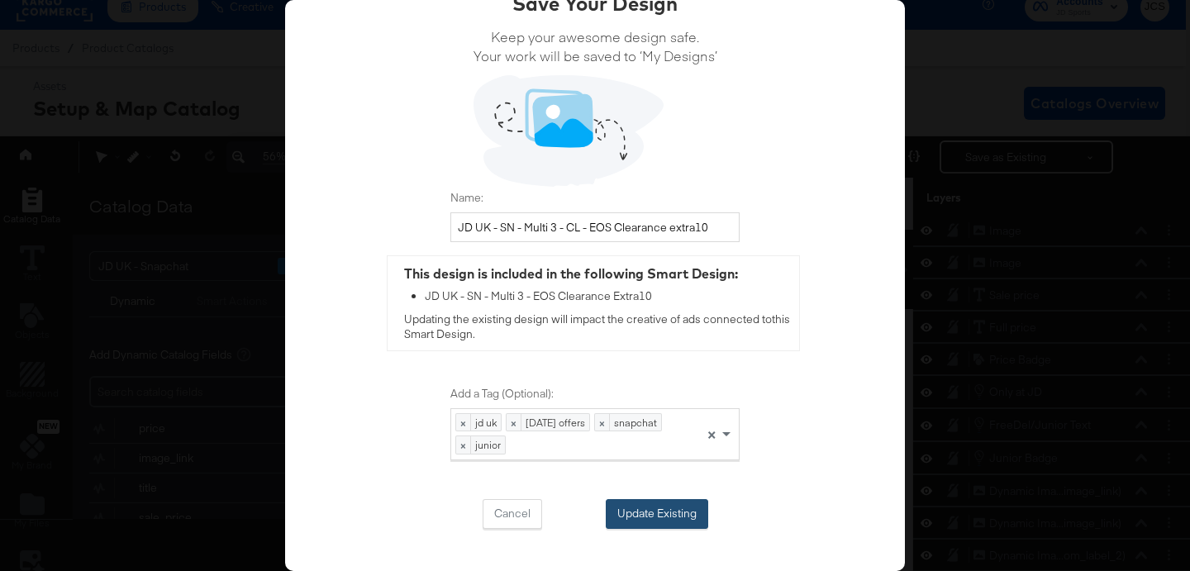
click at [666, 526] on button "Update Existing" at bounding box center [657, 514] width 102 height 30
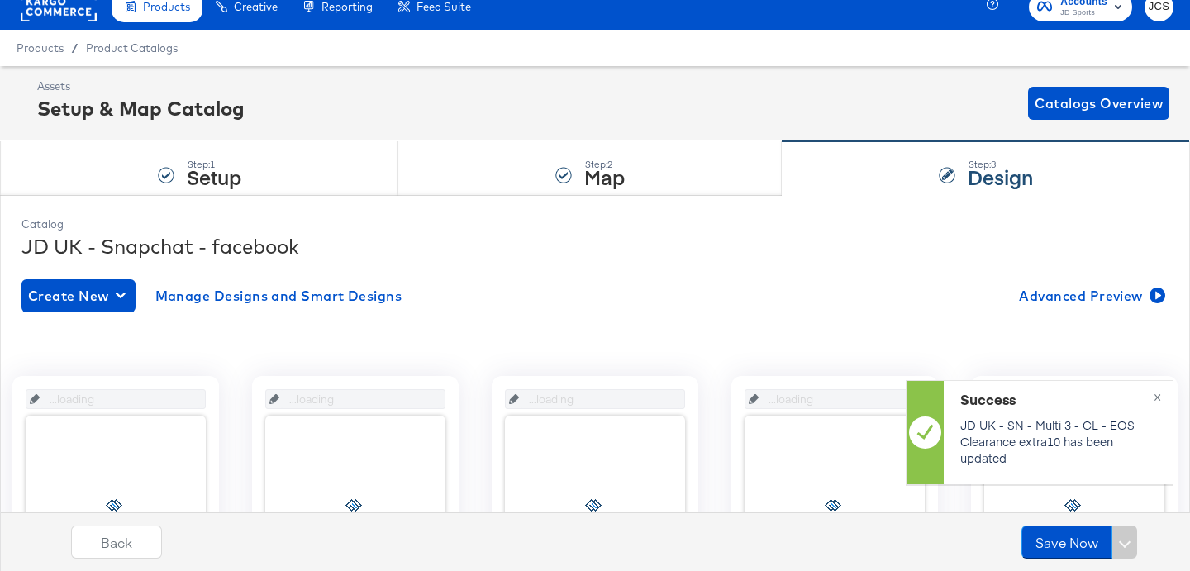
scroll to position [17, 0]
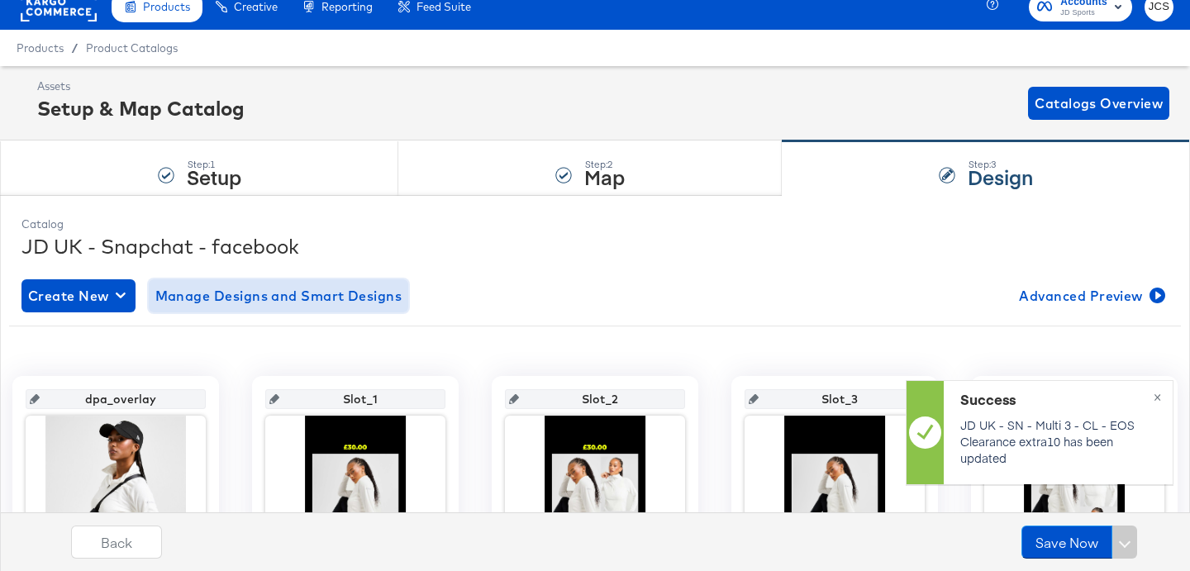
click at [395, 303] on span "Manage Designs and Smart Designs" at bounding box center [278, 295] width 247 height 23
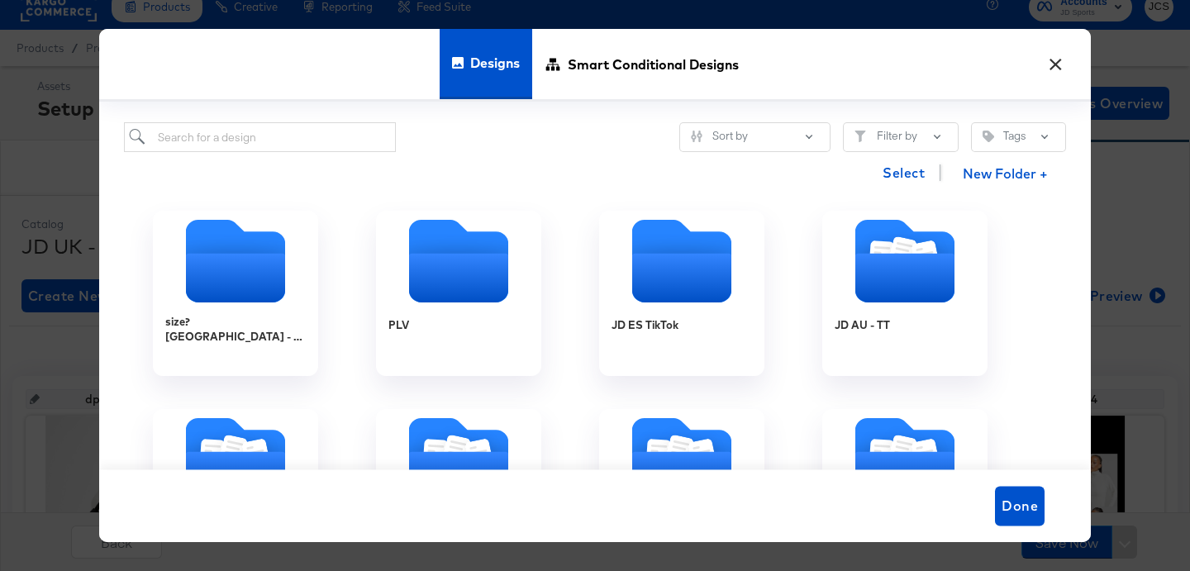
click at [1063, 56] on button "×" at bounding box center [1055, 60] width 30 height 30
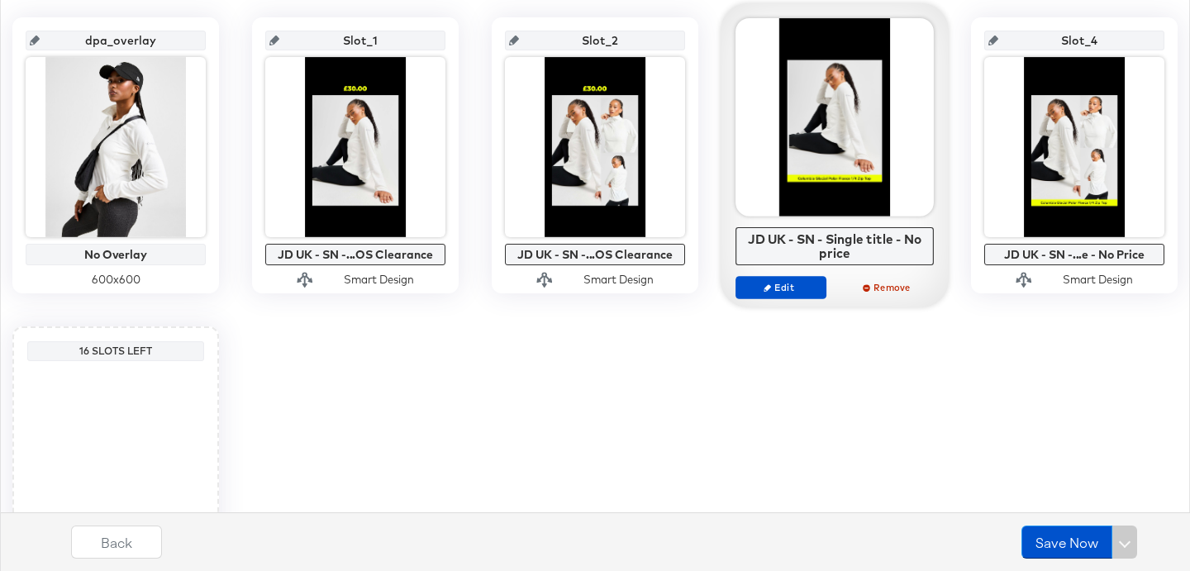
scroll to position [377, 0]
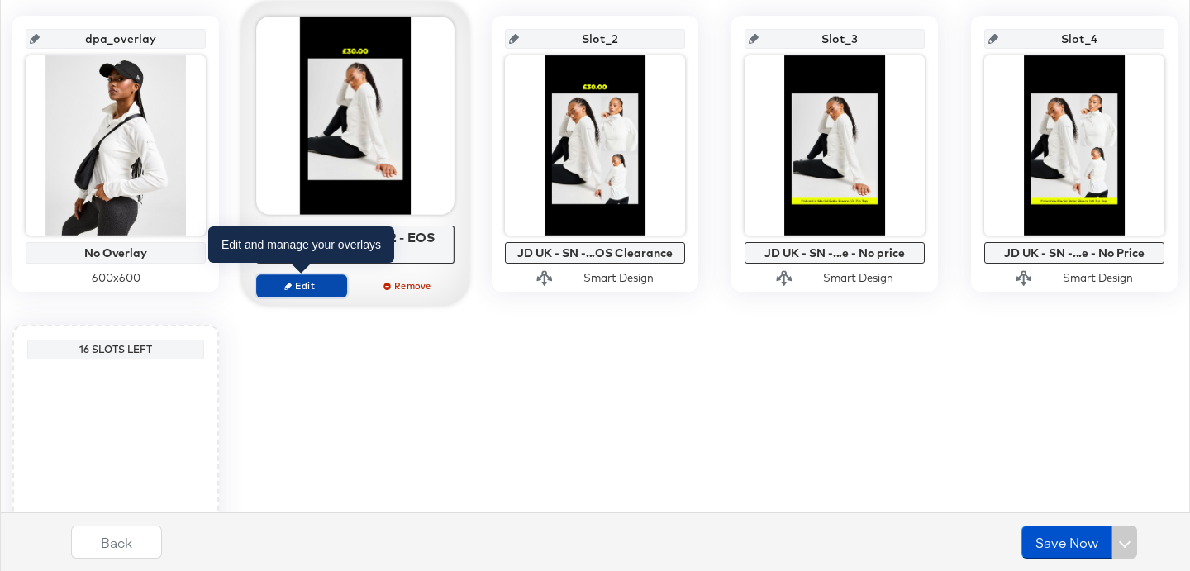
click at [313, 285] on span "Edit" at bounding box center [302, 285] width 76 height 12
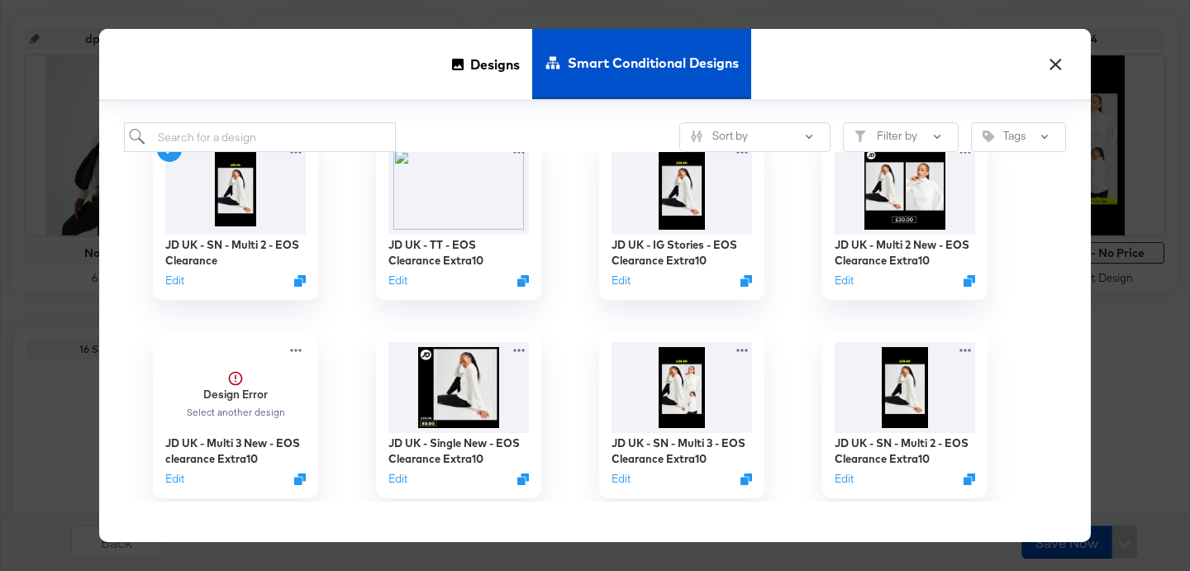
scroll to position [35, 0]
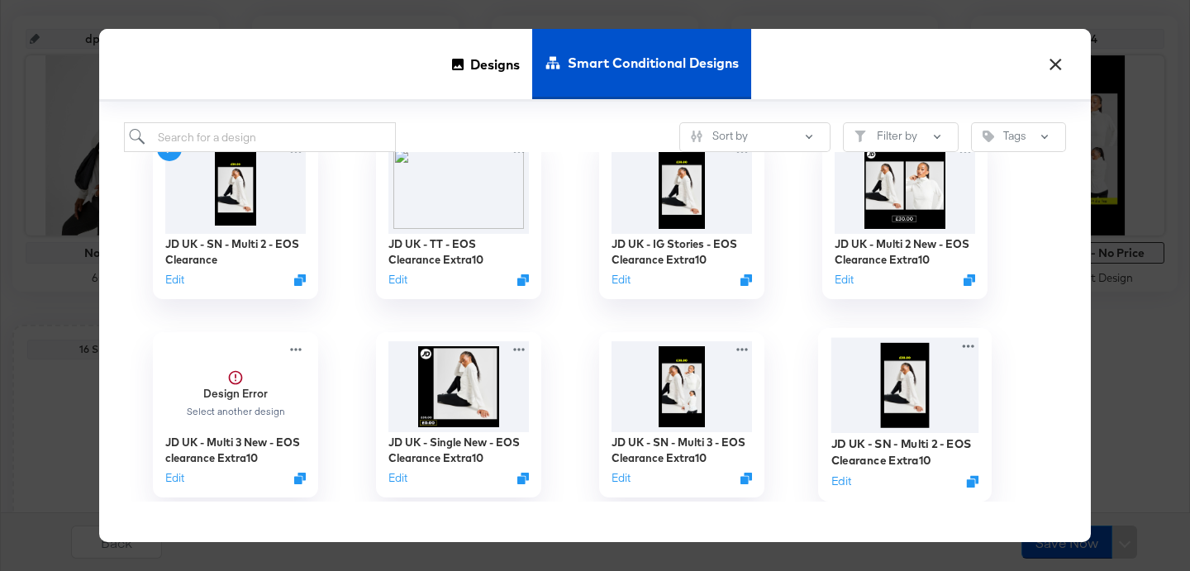
click at [892, 382] on img at bounding box center [905, 385] width 148 height 95
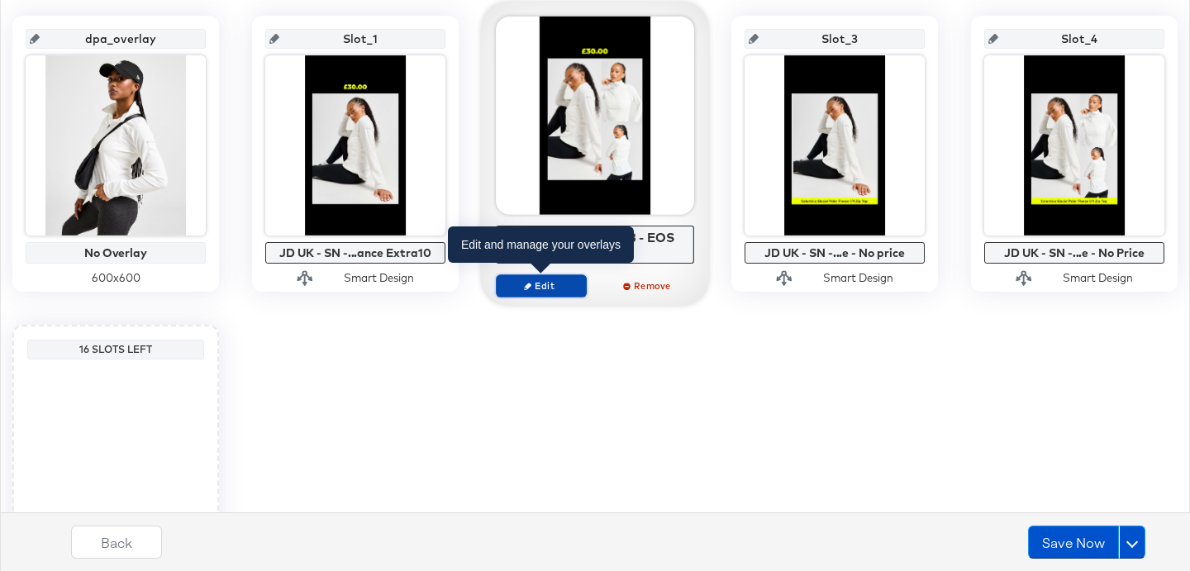
click at [562, 288] on span "Edit" at bounding box center [541, 285] width 76 height 12
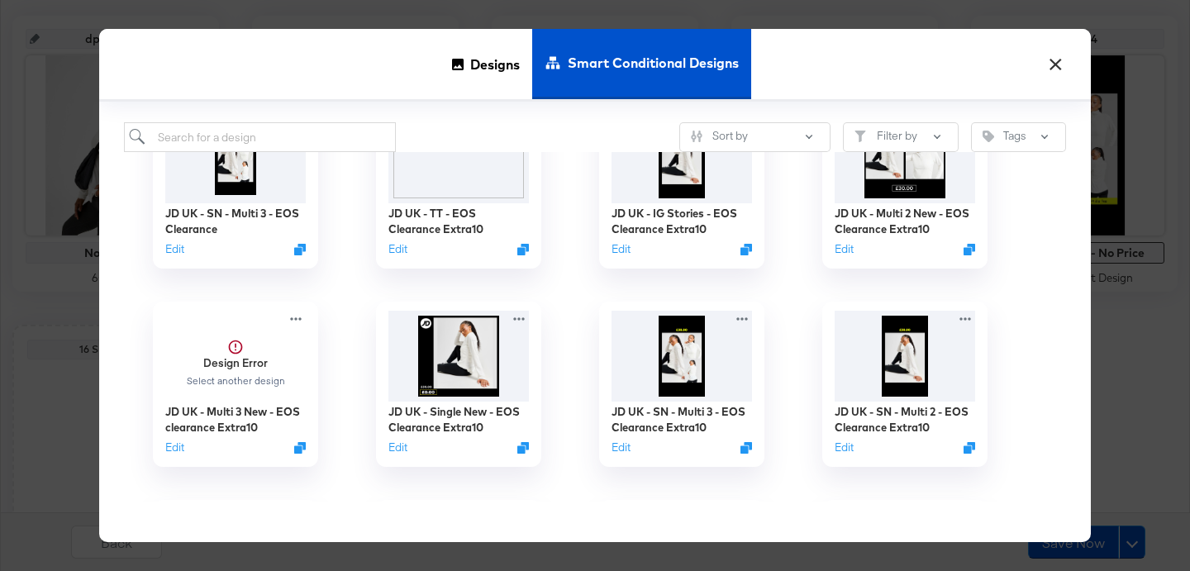
scroll to position [83, 0]
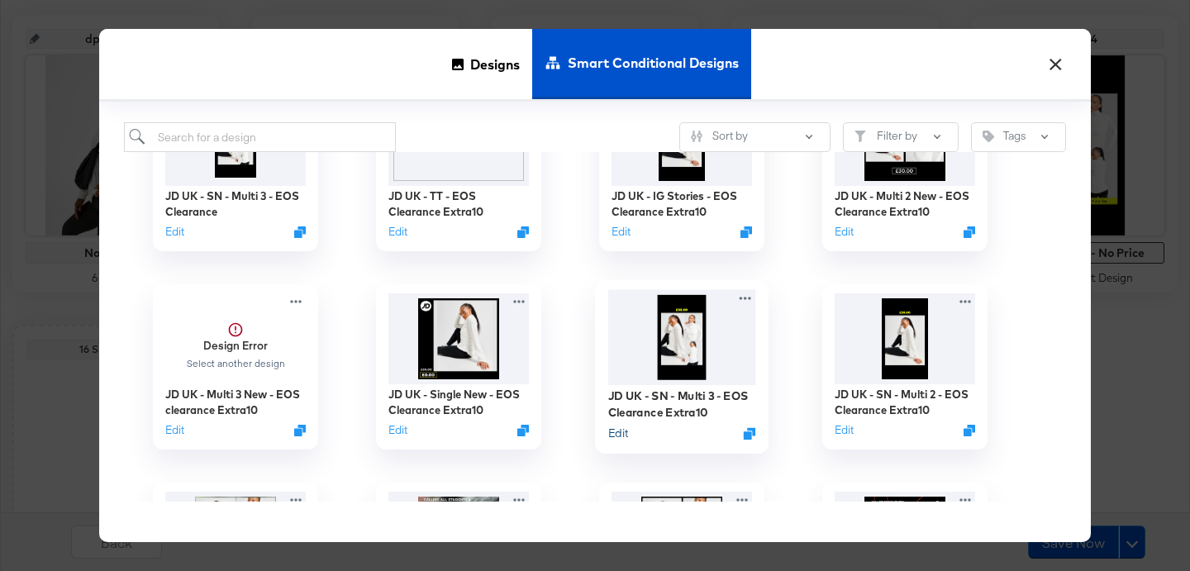
click at [621, 432] on button "Edit" at bounding box center [618, 434] width 20 height 16
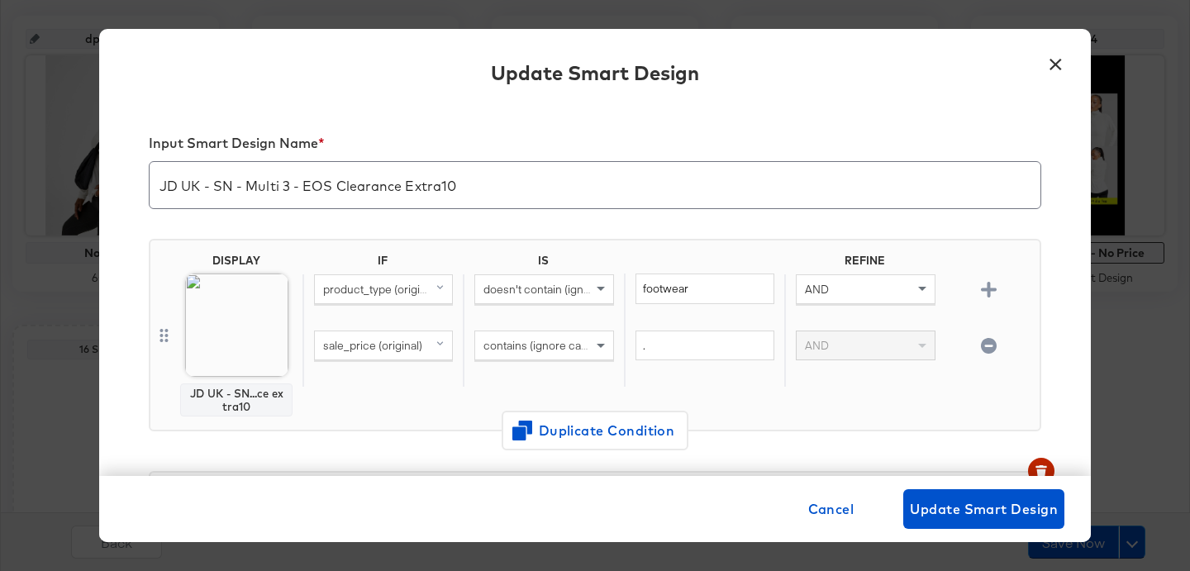
scroll to position [21, 0]
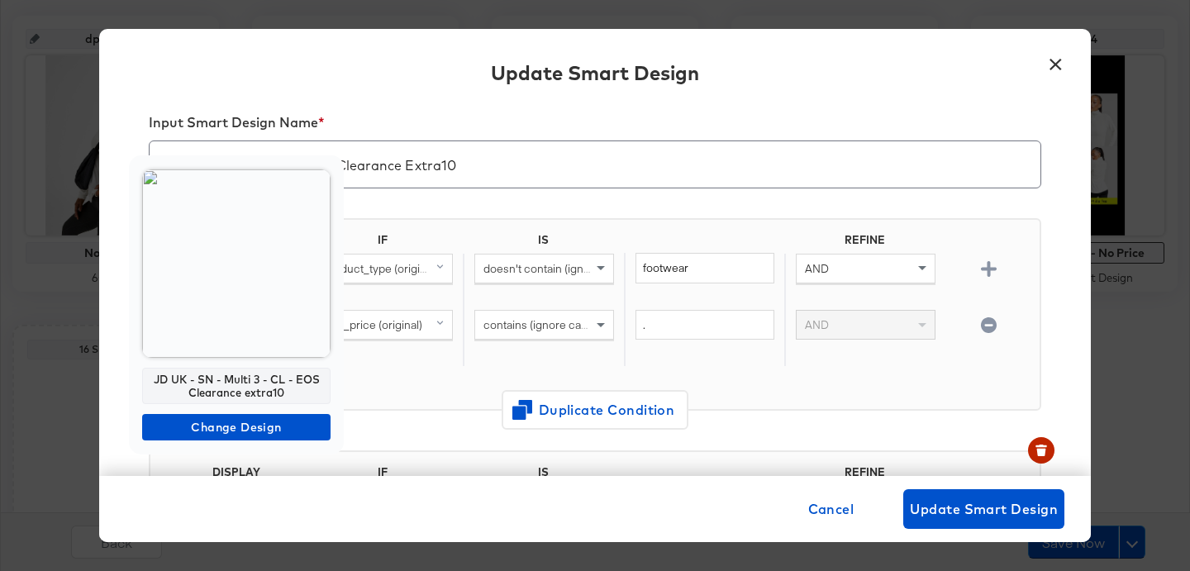
click at [260, 309] on img at bounding box center [236, 263] width 188 height 188
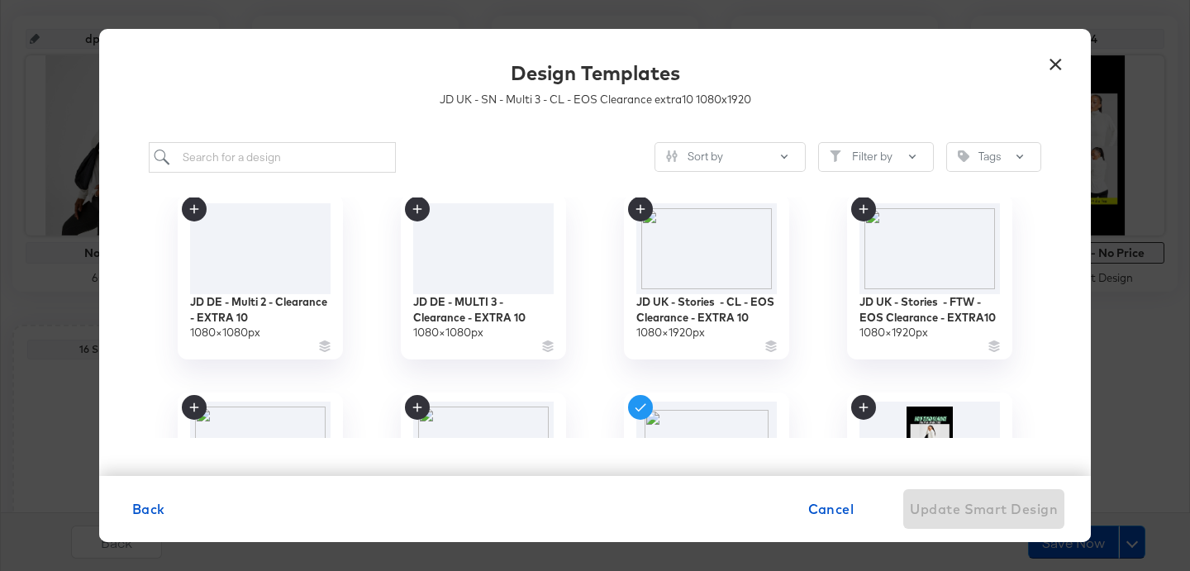
scroll to position [278, 0]
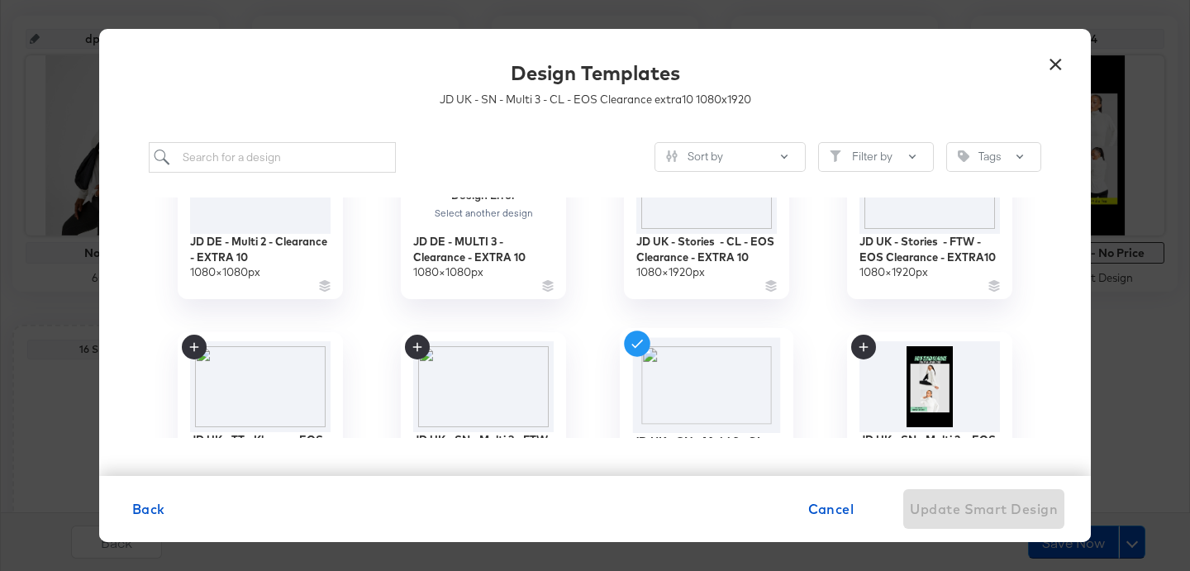
click at [689, 391] on img at bounding box center [707, 385] width 148 height 95
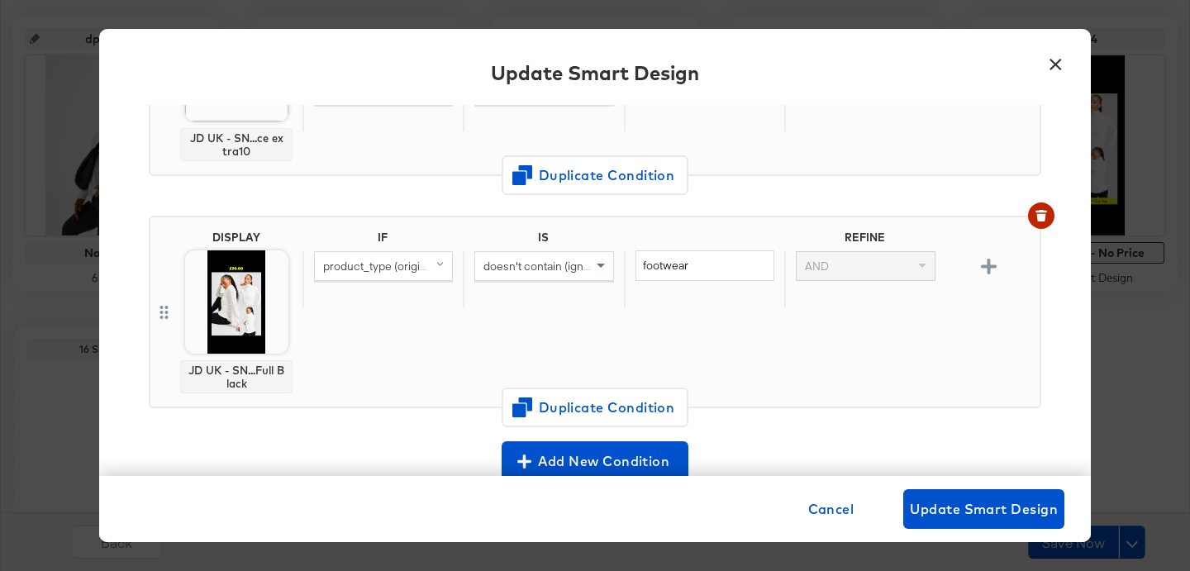
scroll to position [514, 0]
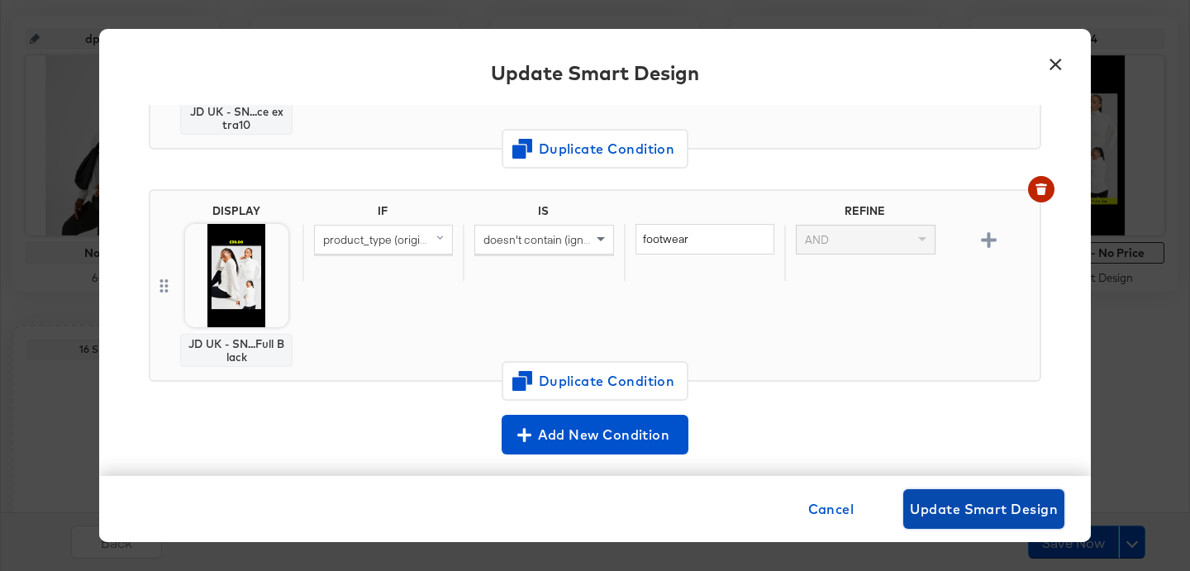
click at [939, 503] on span "Update Smart Design" at bounding box center [984, 508] width 148 height 23
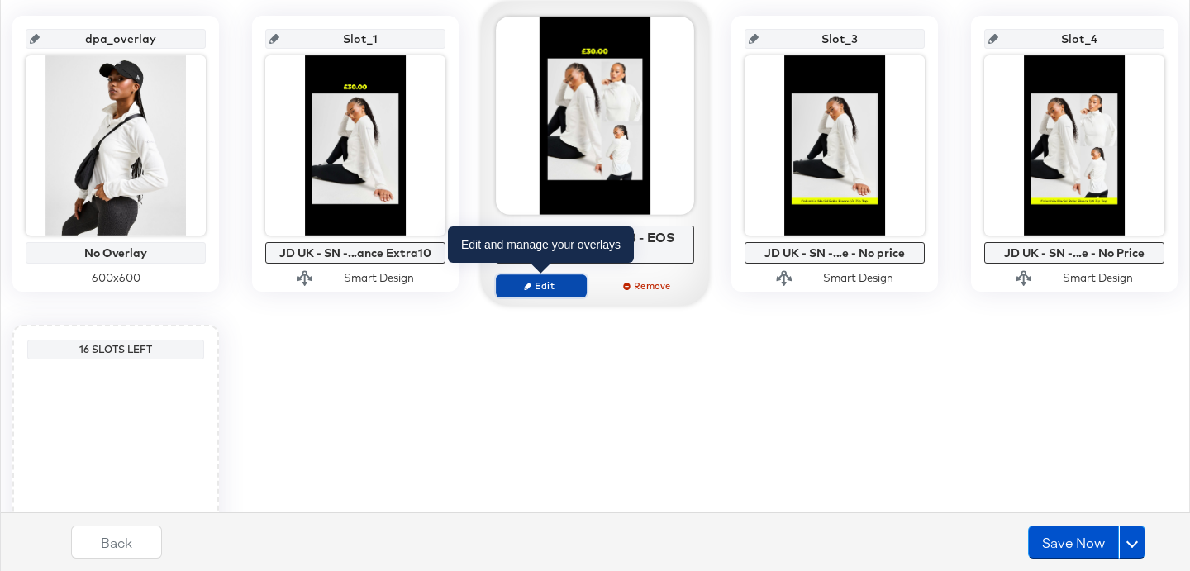
click at [559, 283] on span "Edit" at bounding box center [541, 285] width 76 height 12
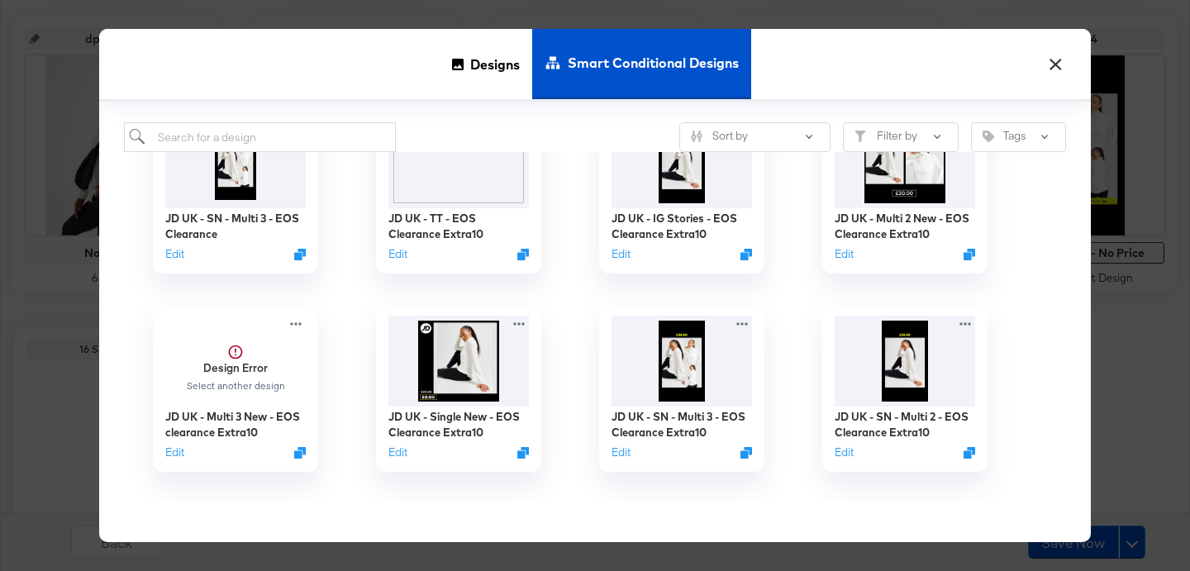
scroll to position [68, 0]
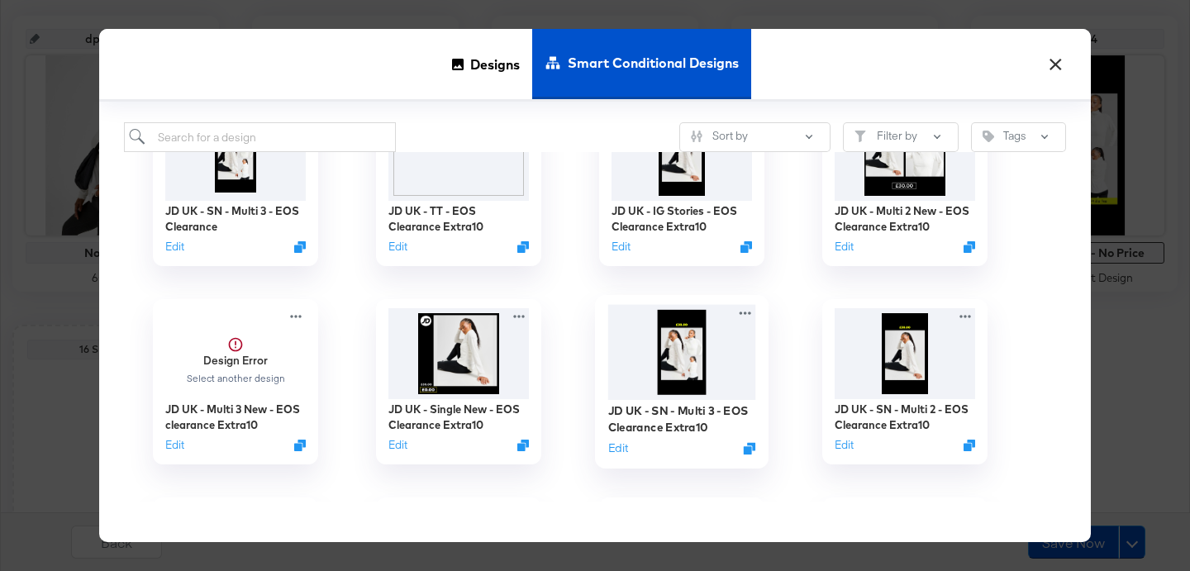
click at [686, 357] on img at bounding box center [682, 352] width 148 height 95
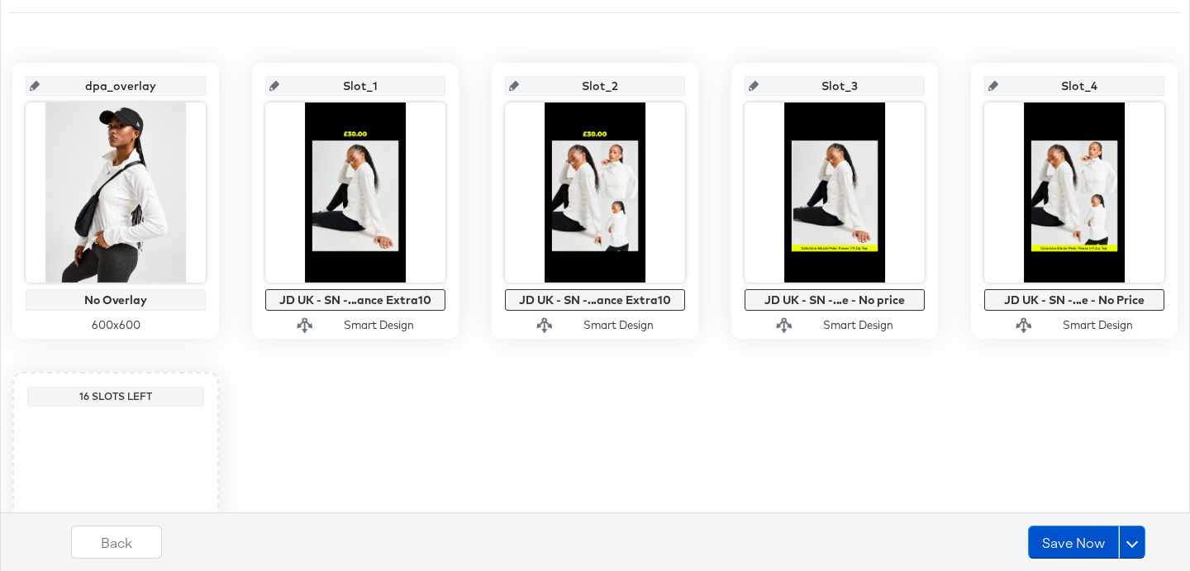
scroll to position [261, 0]
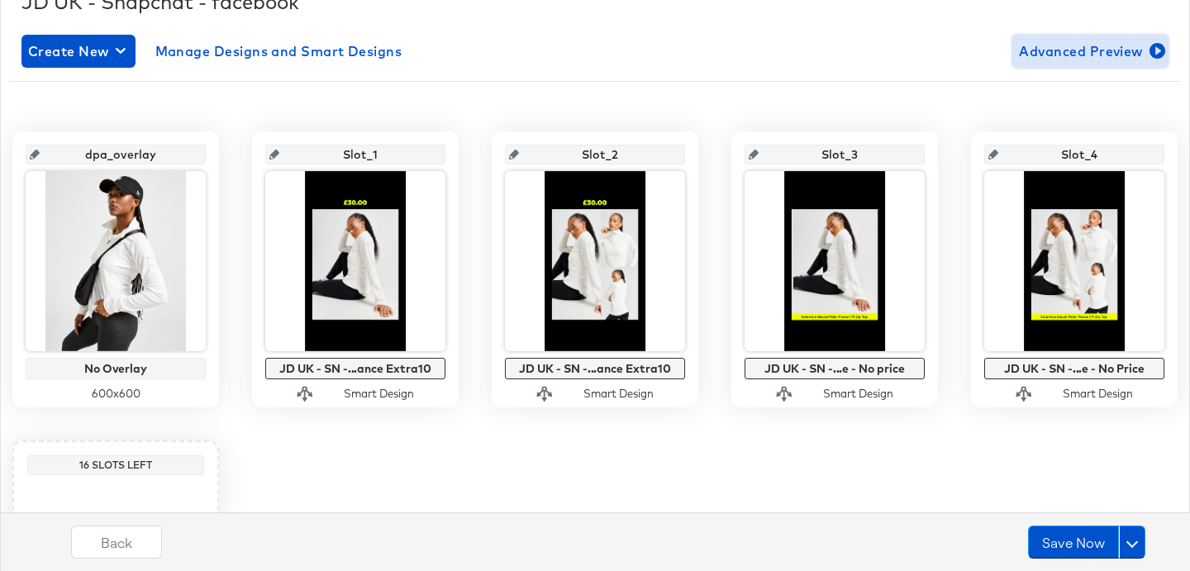
click at [1089, 58] on span "Advanced Preview" at bounding box center [1090, 51] width 143 height 23
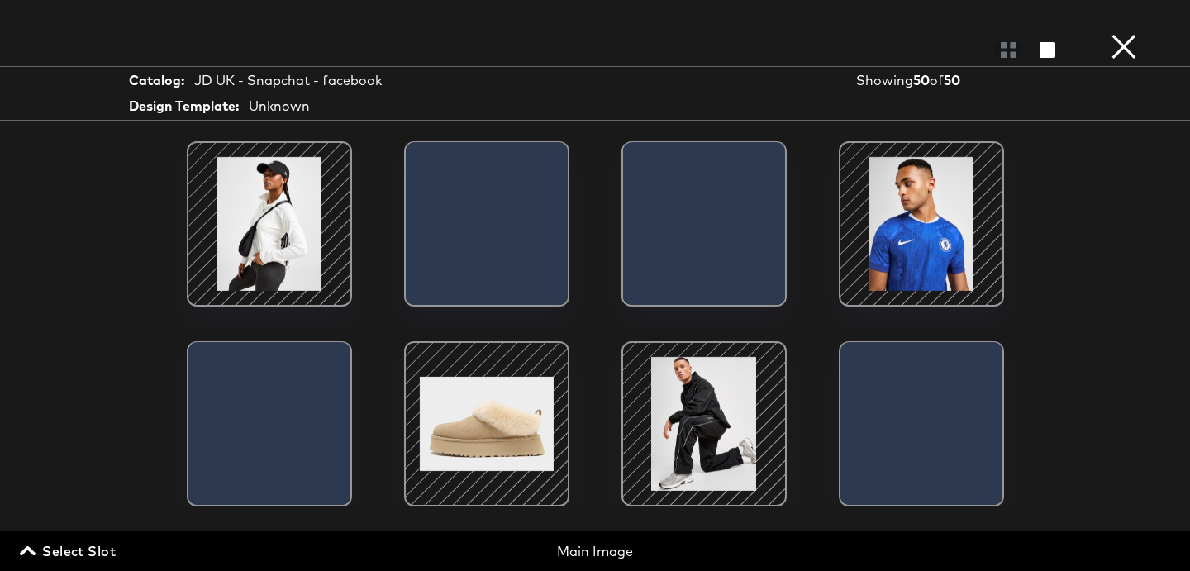
click at [109, 549] on span "Select Slot" at bounding box center [69, 551] width 93 height 23
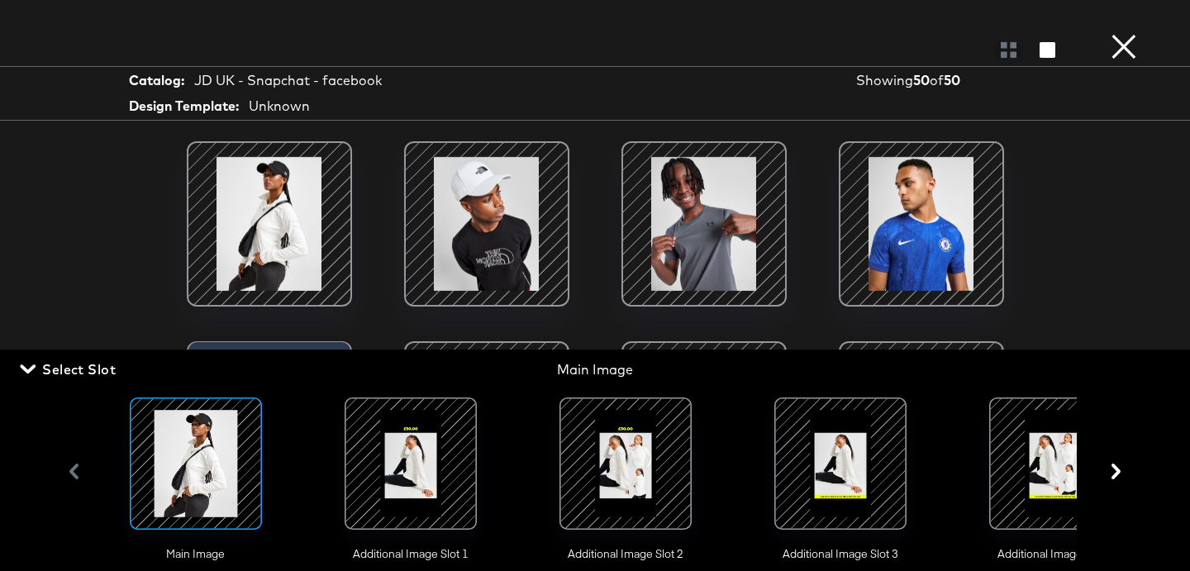
click at [424, 483] on div at bounding box center [410, 463] width 112 height 112
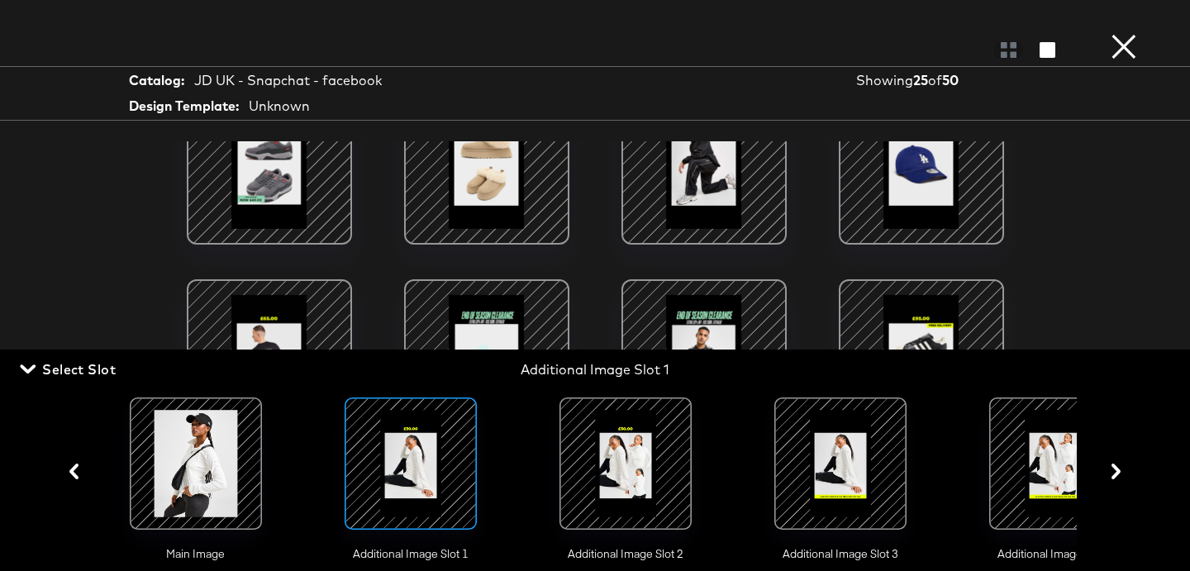
scroll to position [246, 0]
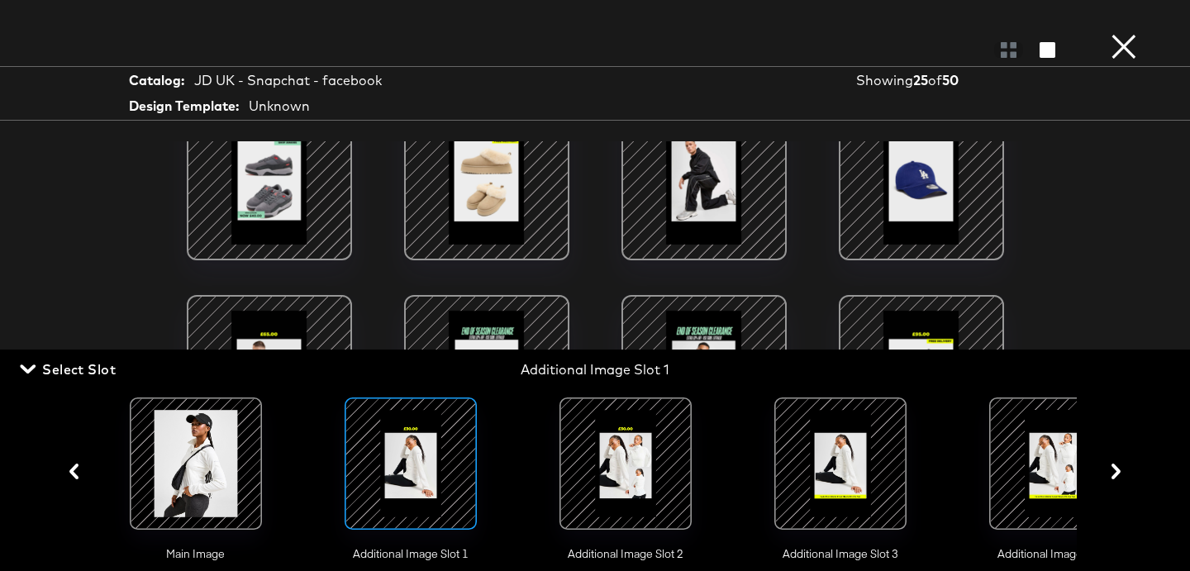
click at [654, 473] on div at bounding box center [625, 463] width 112 height 112
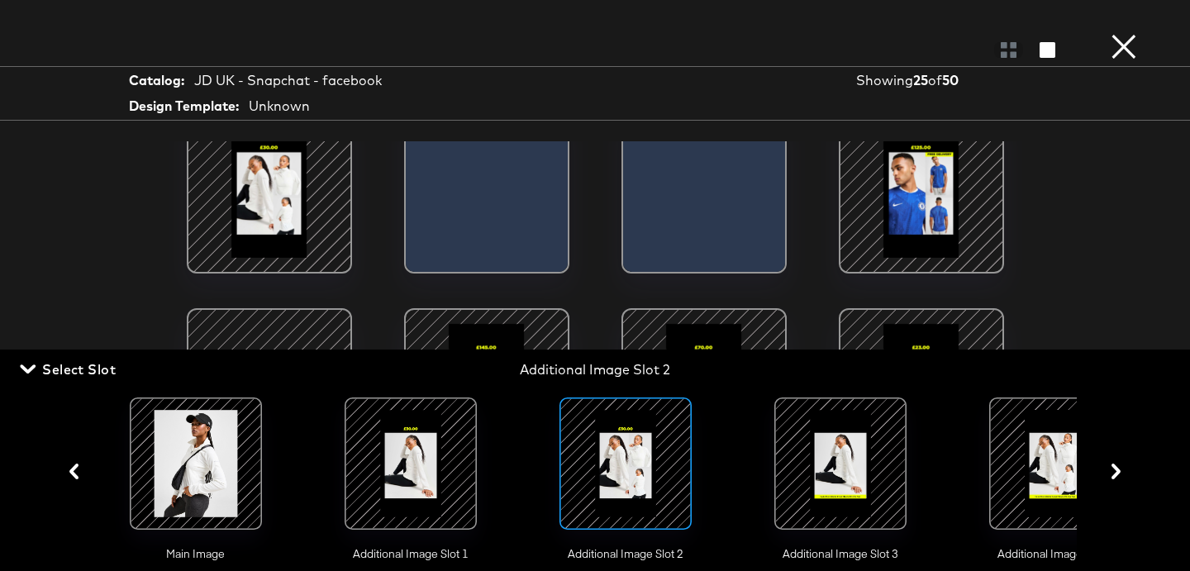
scroll to position [0, 0]
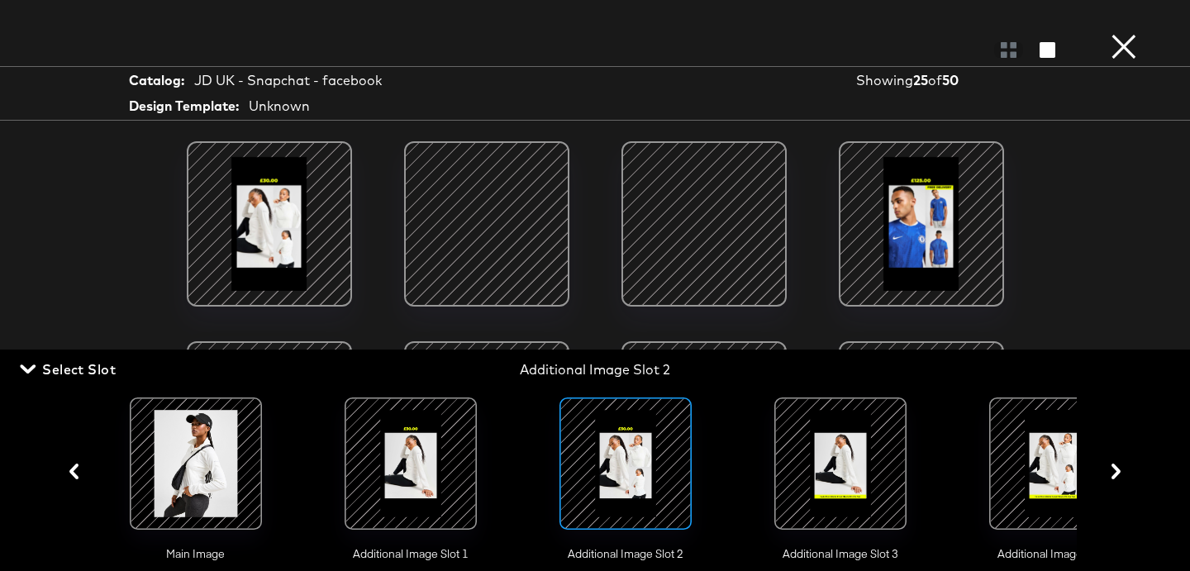
click at [1131, 33] on button "×" at bounding box center [1123, 16] width 33 height 33
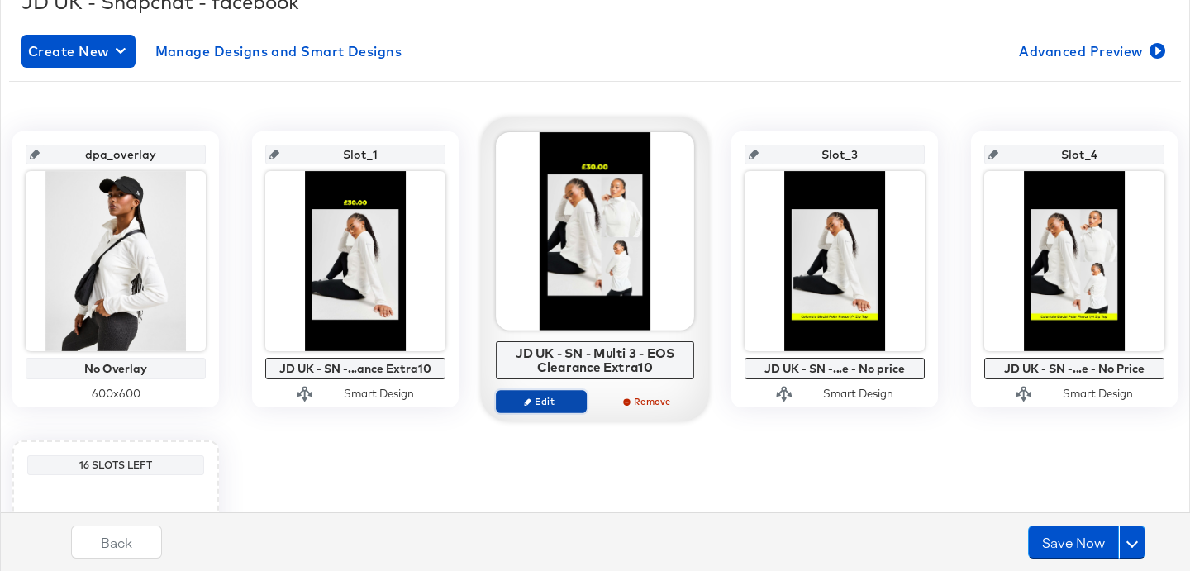
click at [548, 402] on span "Edit" at bounding box center [541, 401] width 76 height 12
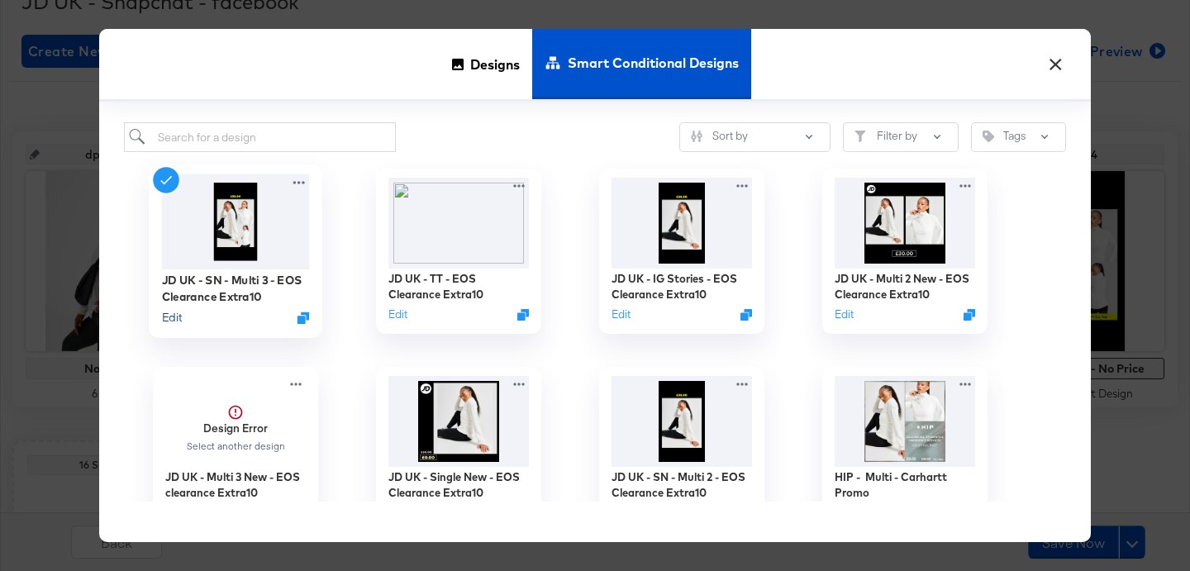
click at [176, 321] on button "Edit" at bounding box center [172, 318] width 20 height 16
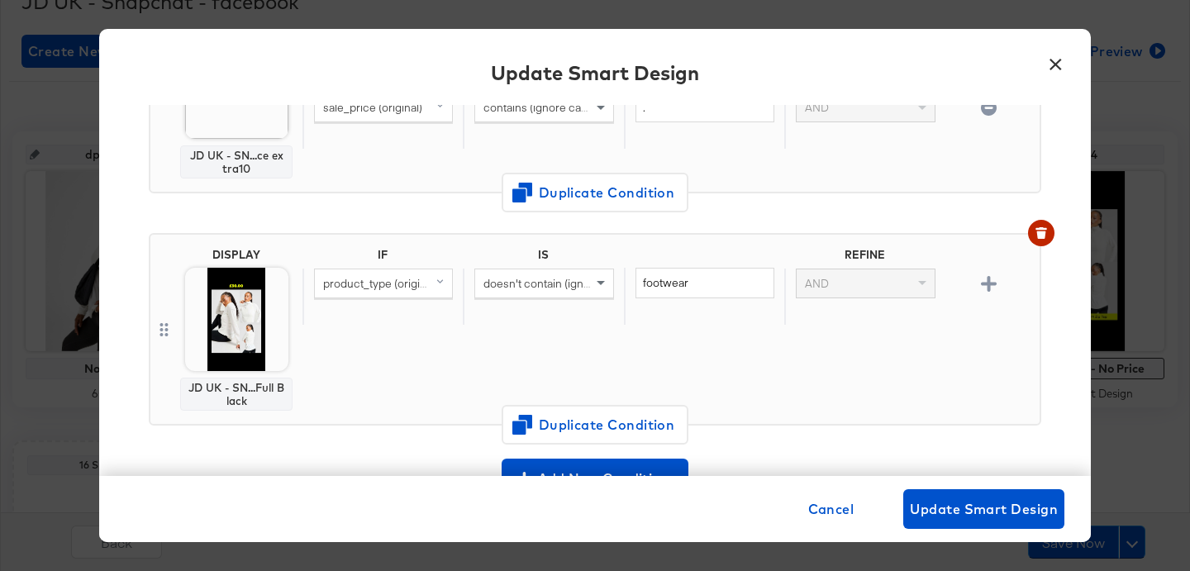
scroll to position [471, 0]
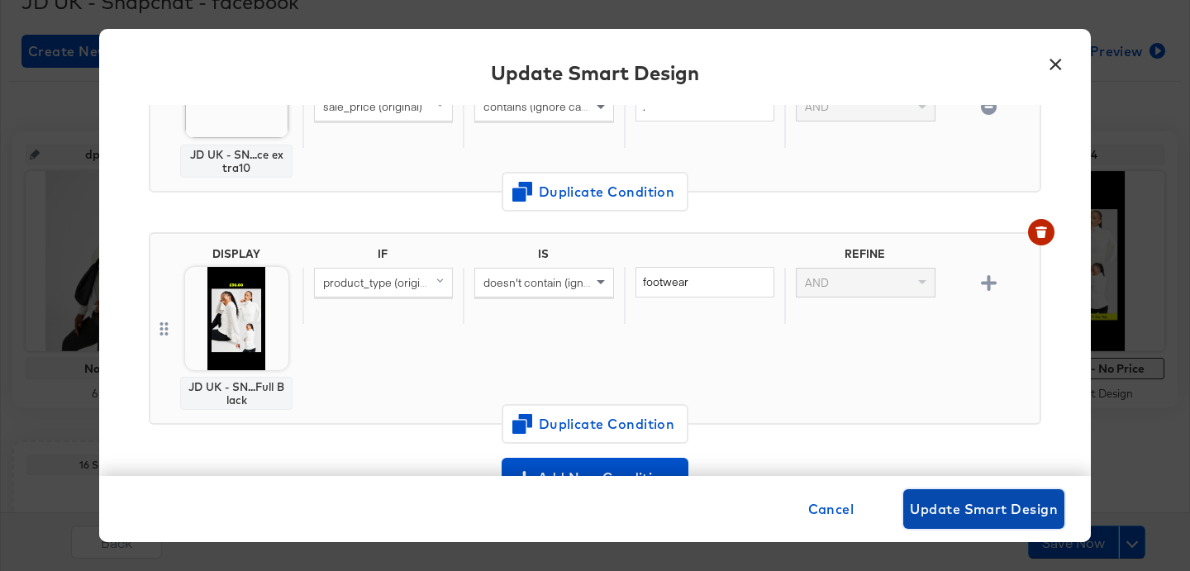
click at [950, 502] on span "Update Smart Design" at bounding box center [984, 508] width 148 height 23
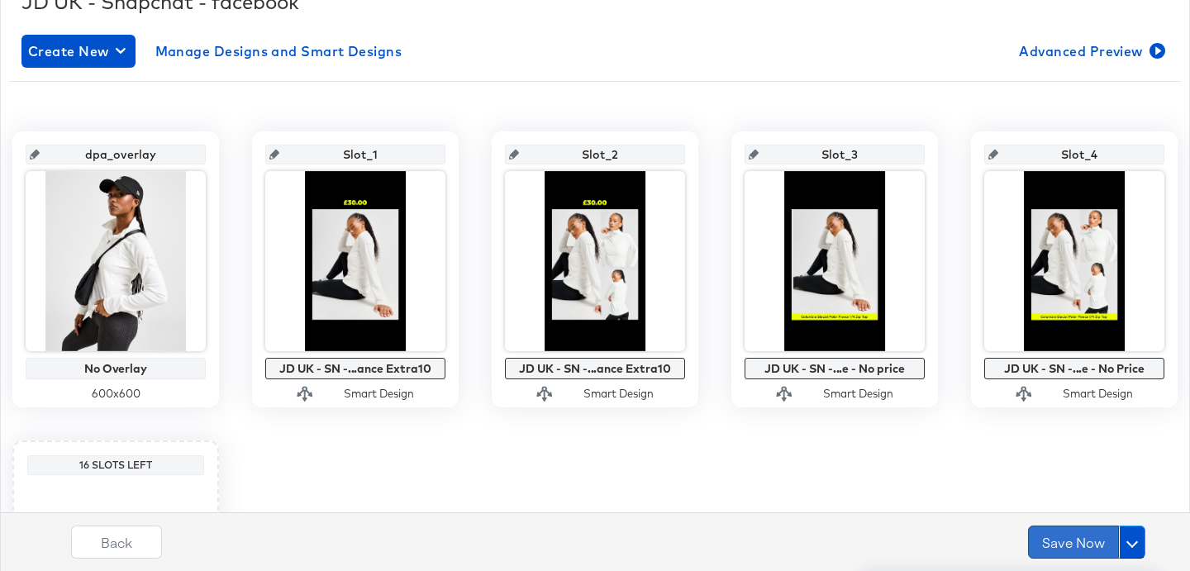
click at [1053, 542] on div "Assets Setup & Map Catalog Catalogs Overview Step: 1 Setup Step: 2 Map Step: 3 …" at bounding box center [595, 329] width 1190 height 1015
click at [1053, 540] on button "Save Now" at bounding box center [1073, 542] width 91 height 33
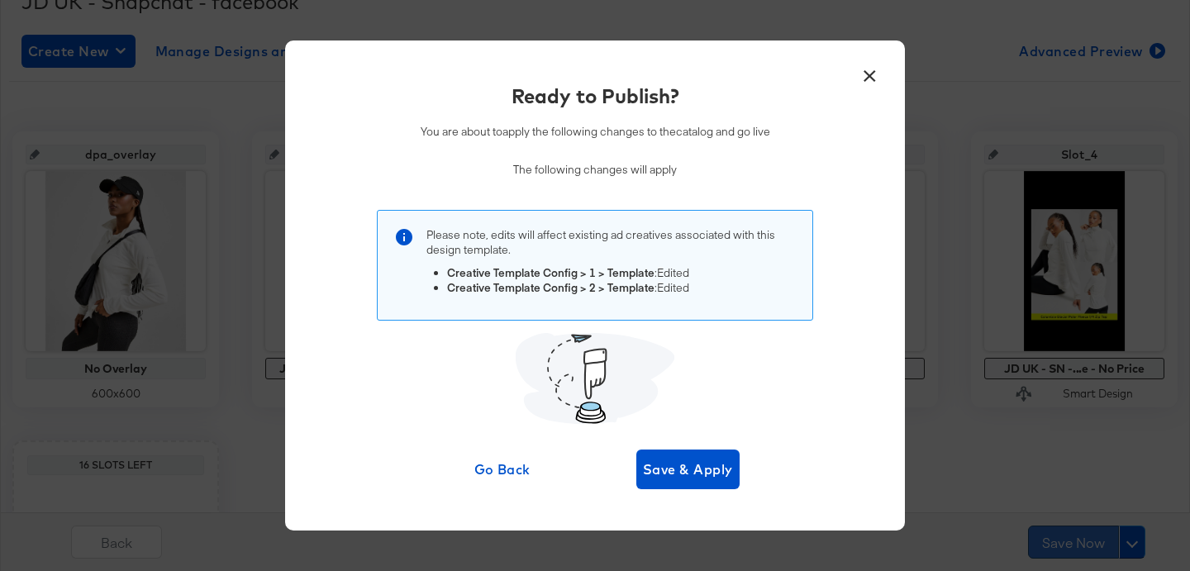
scroll to position [0, 0]
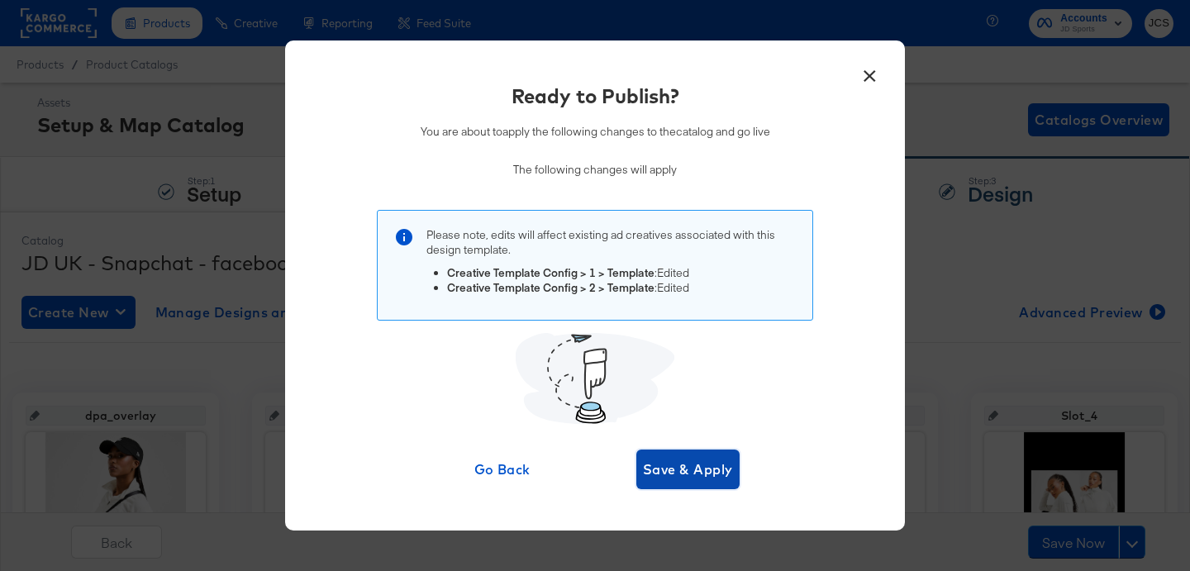
click at [700, 480] on button "Save & Apply" at bounding box center [687, 469] width 103 height 40
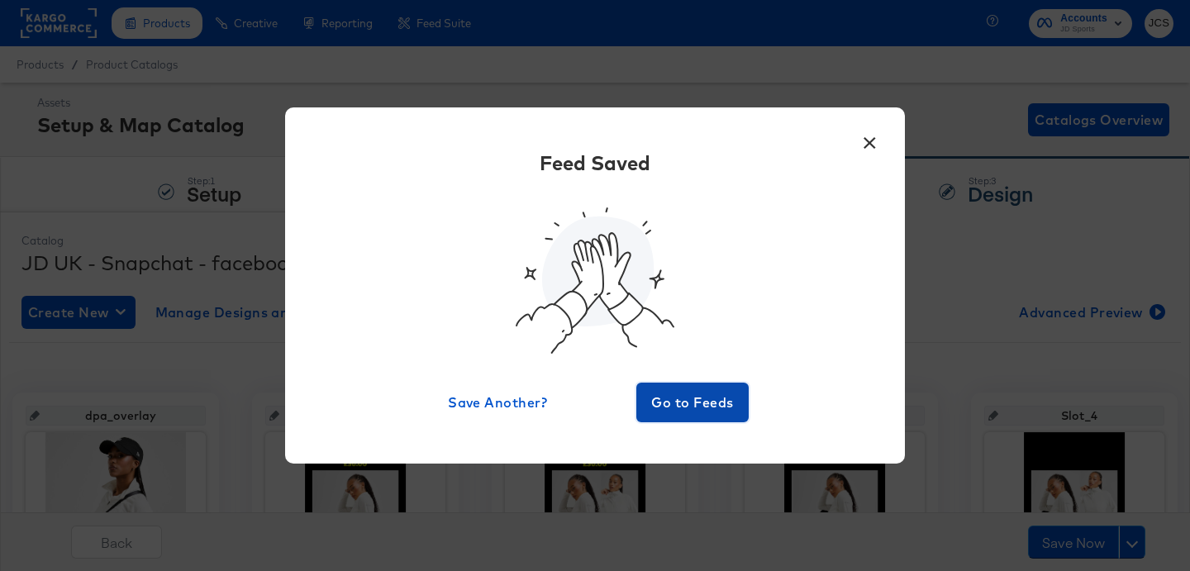
click at [687, 396] on span "Go to Feeds" at bounding box center [692, 402] width 99 height 23
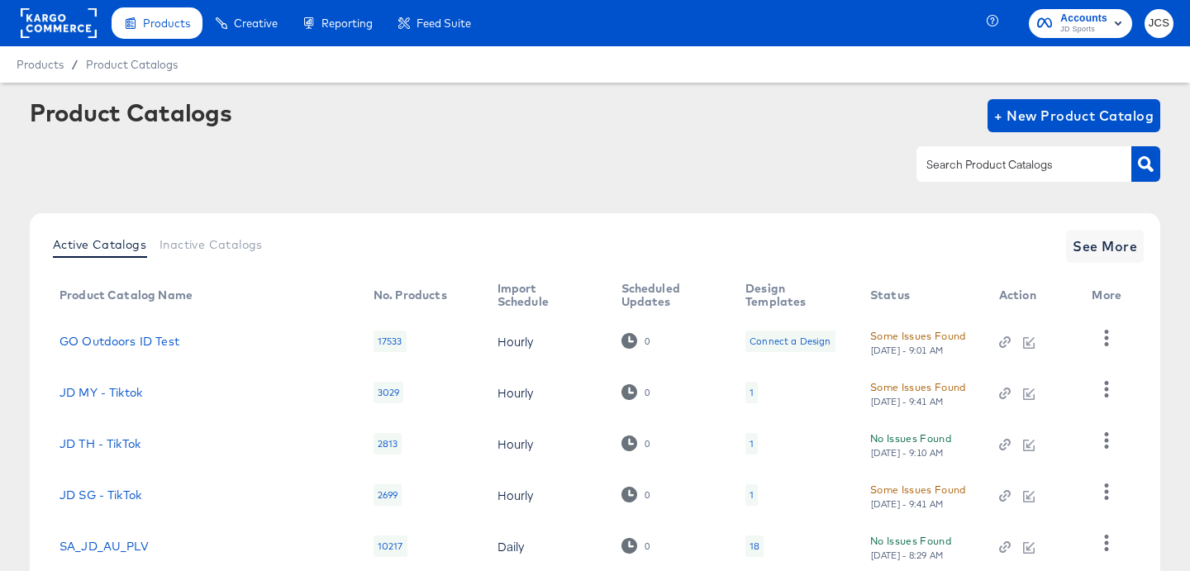
click at [990, 168] on input "text" at bounding box center [1011, 164] width 176 height 19
type input "tiktok"
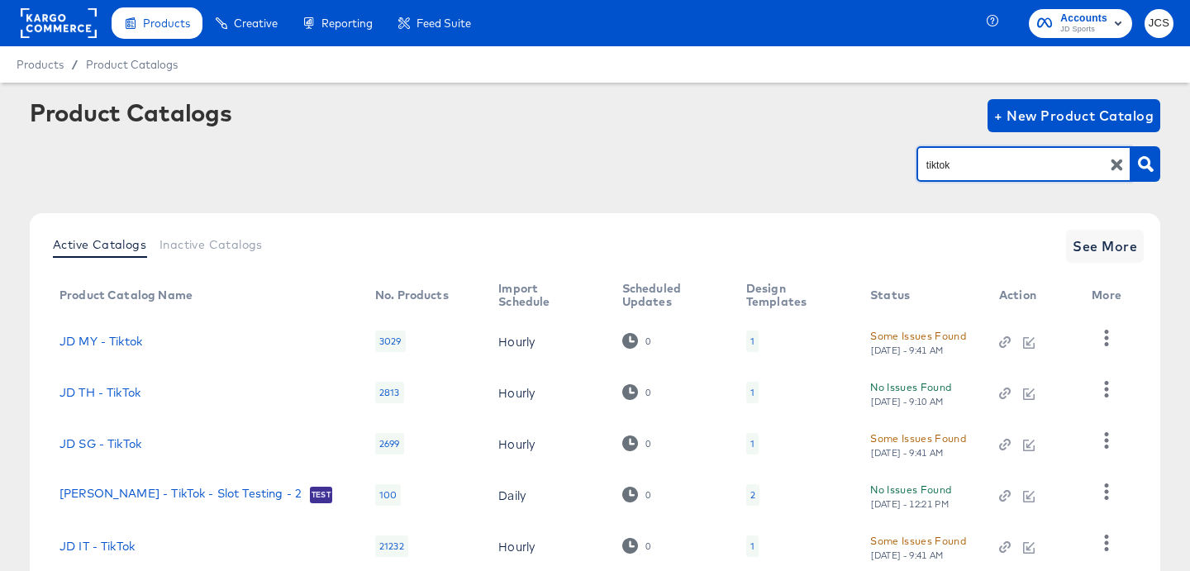
scroll to position [110, 0]
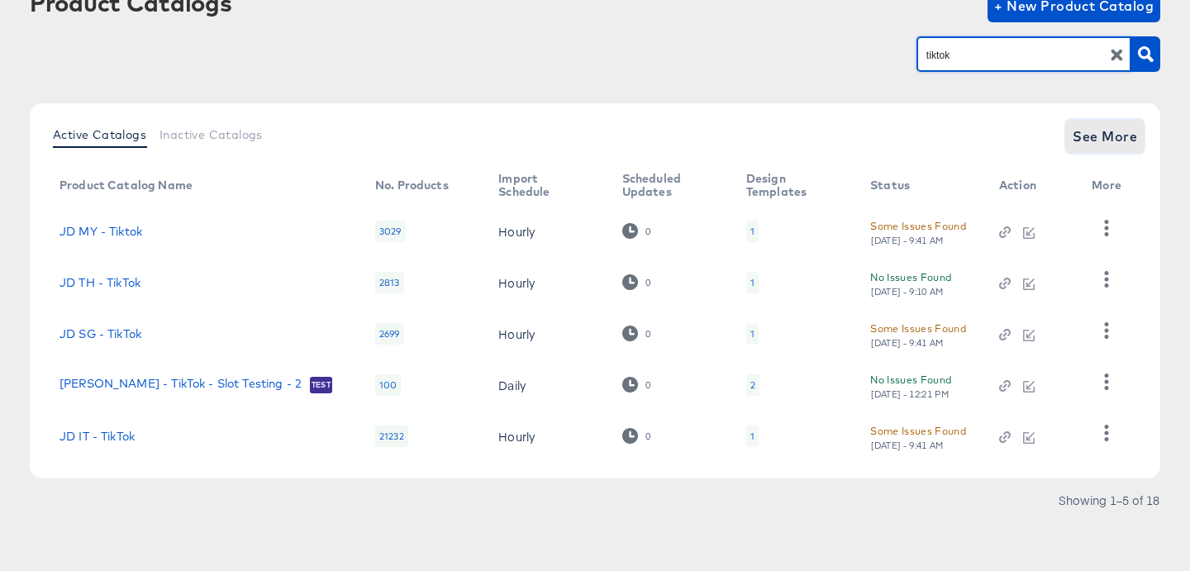
click at [1107, 134] on span "See More" at bounding box center [1104, 136] width 64 height 23
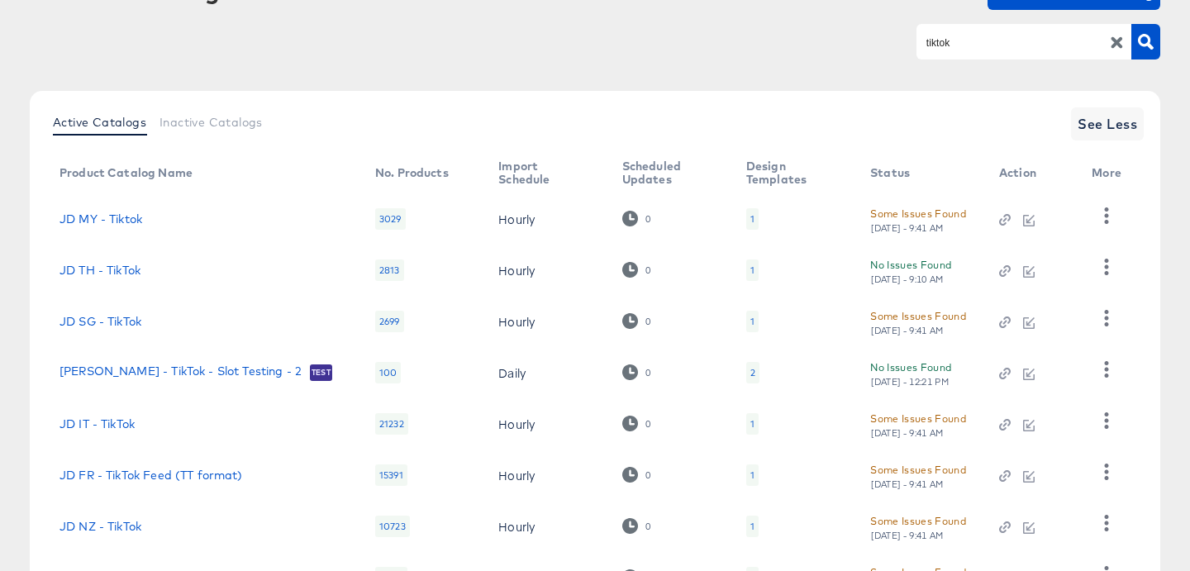
scroll to position [366, 0]
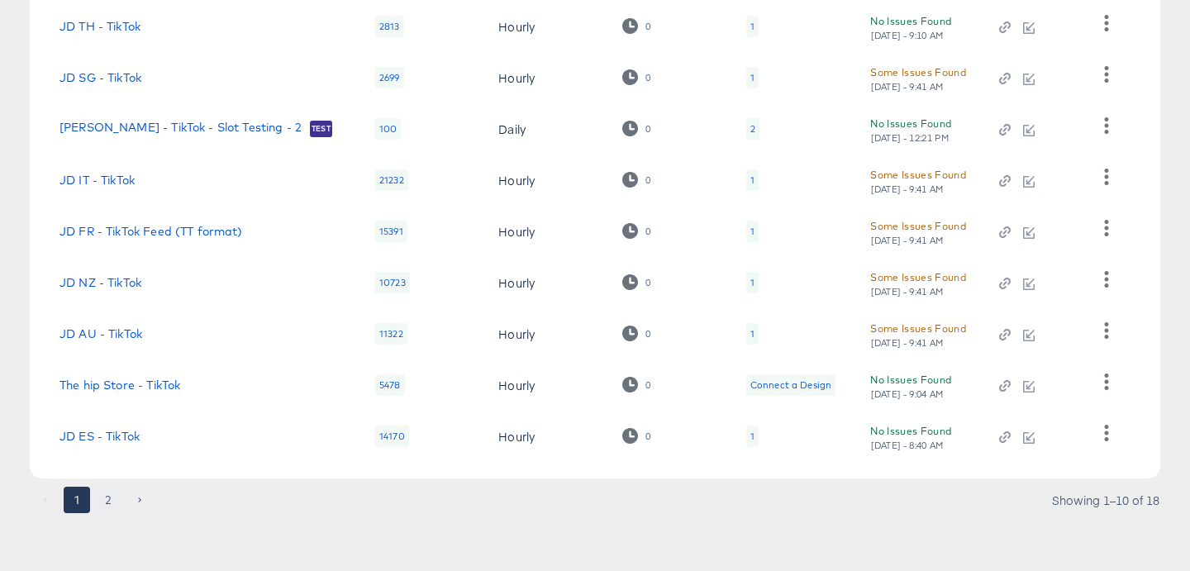
click at [105, 497] on button "2" at bounding box center [108, 500] width 26 height 26
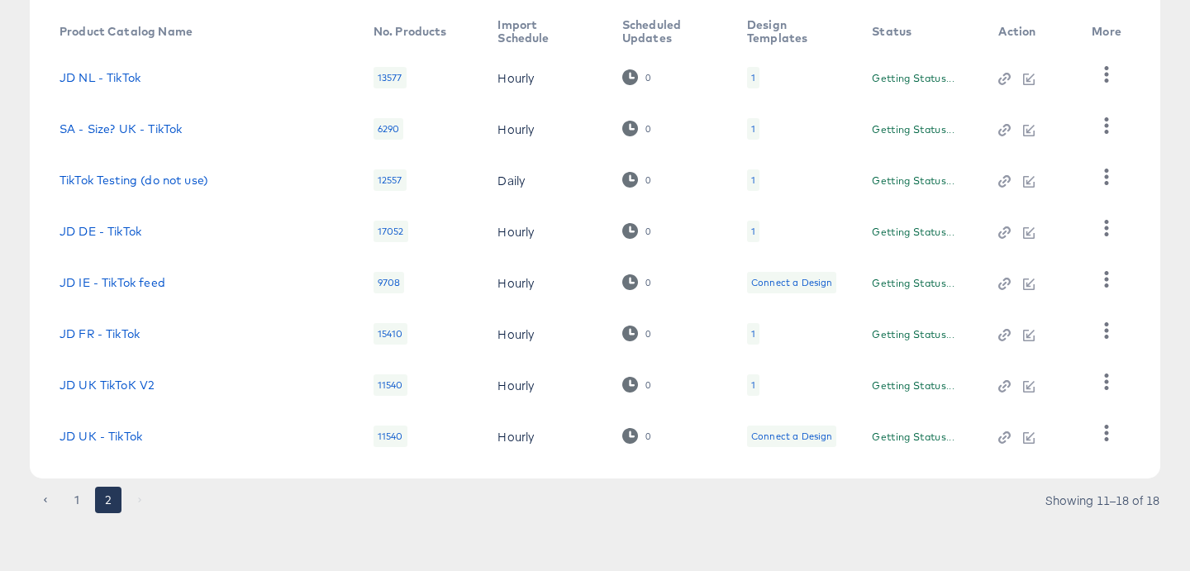
scroll to position [264, 0]
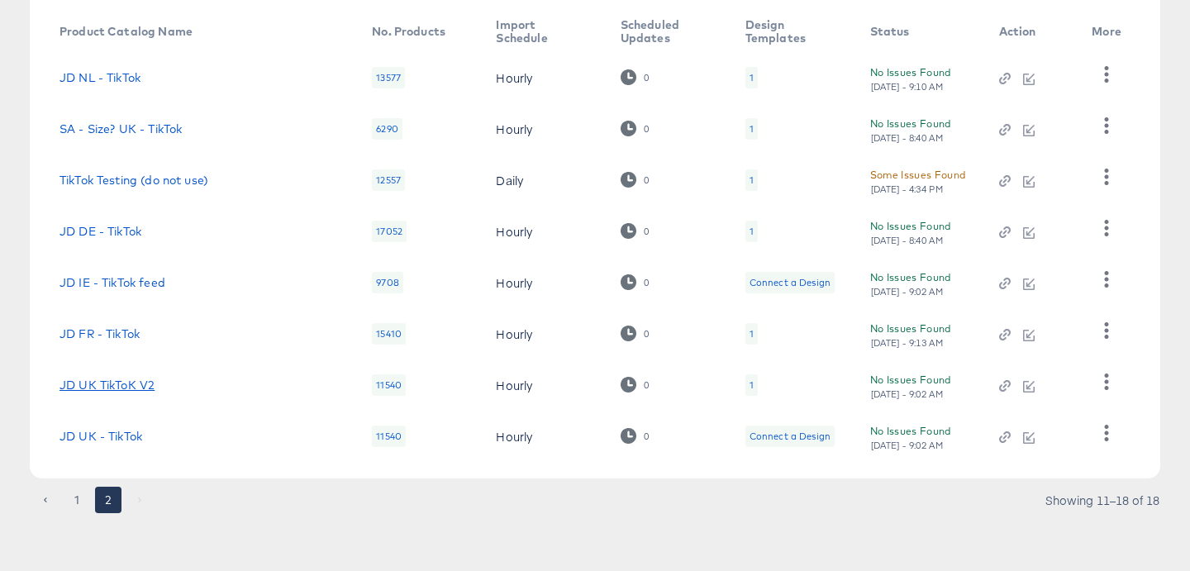
click at [131, 385] on link "JD UK TikToK V2" at bounding box center [106, 384] width 95 height 13
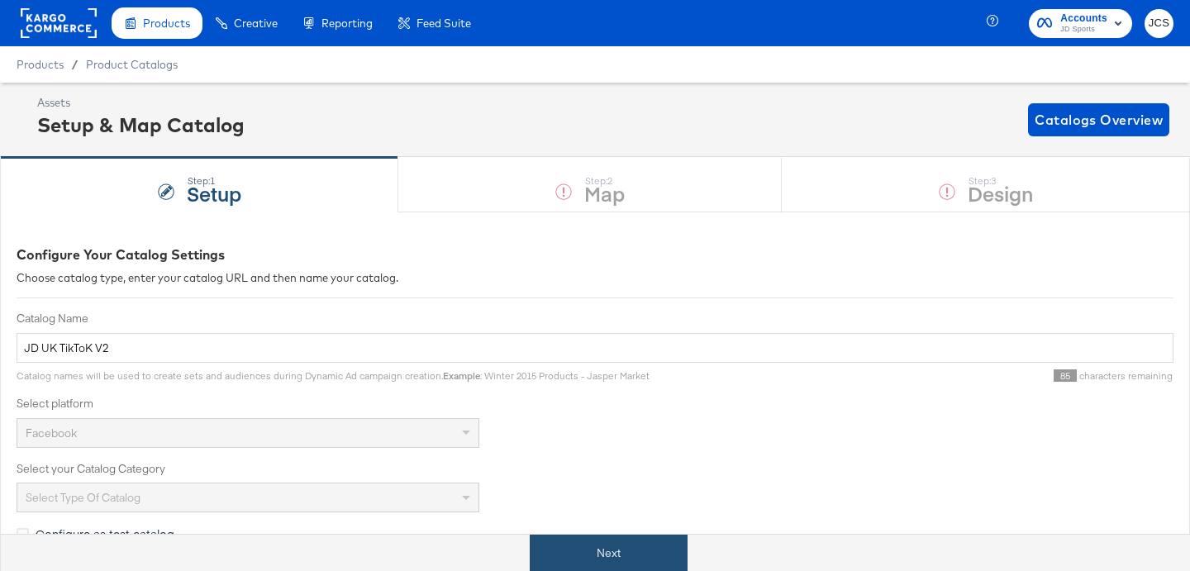
click at [583, 544] on button "Next" at bounding box center [609, 553] width 158 height 37
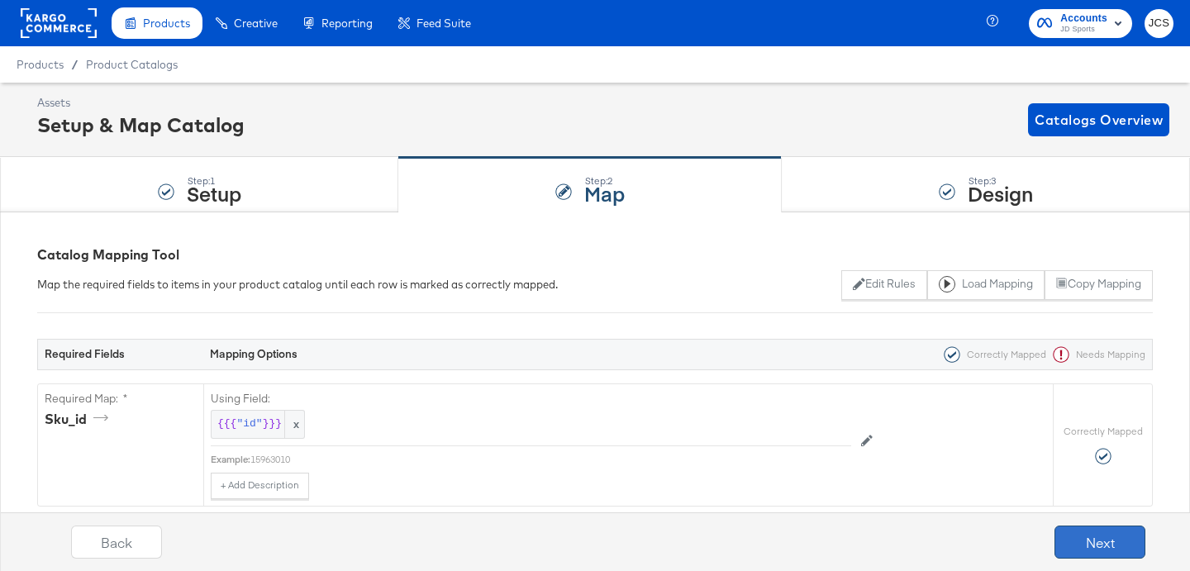
click at [1084, 543] on button "Next" at bounding box center [1099, 542] width 91 height 33
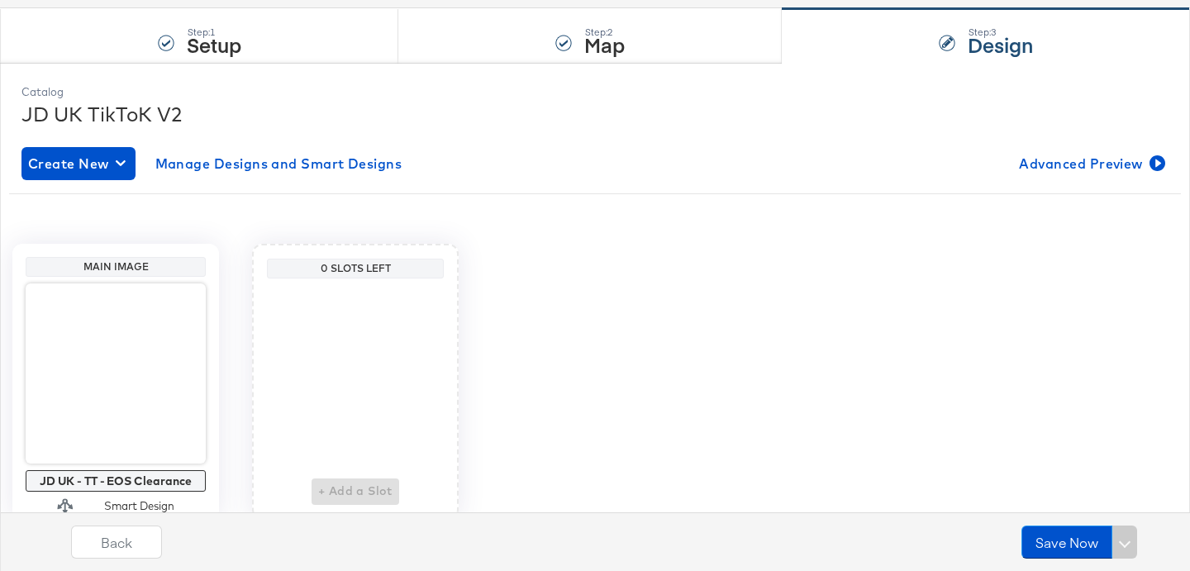
scroll to position [184, 0]
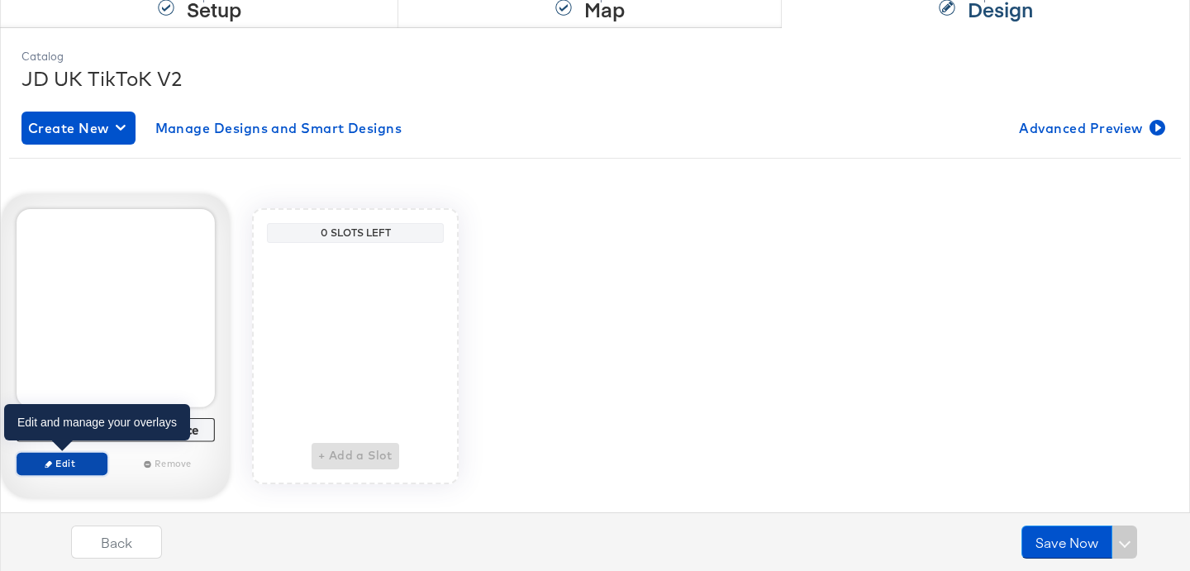
click at [75, 459] on span "Edit" at bounding box center [62, 463] width 76 height 12
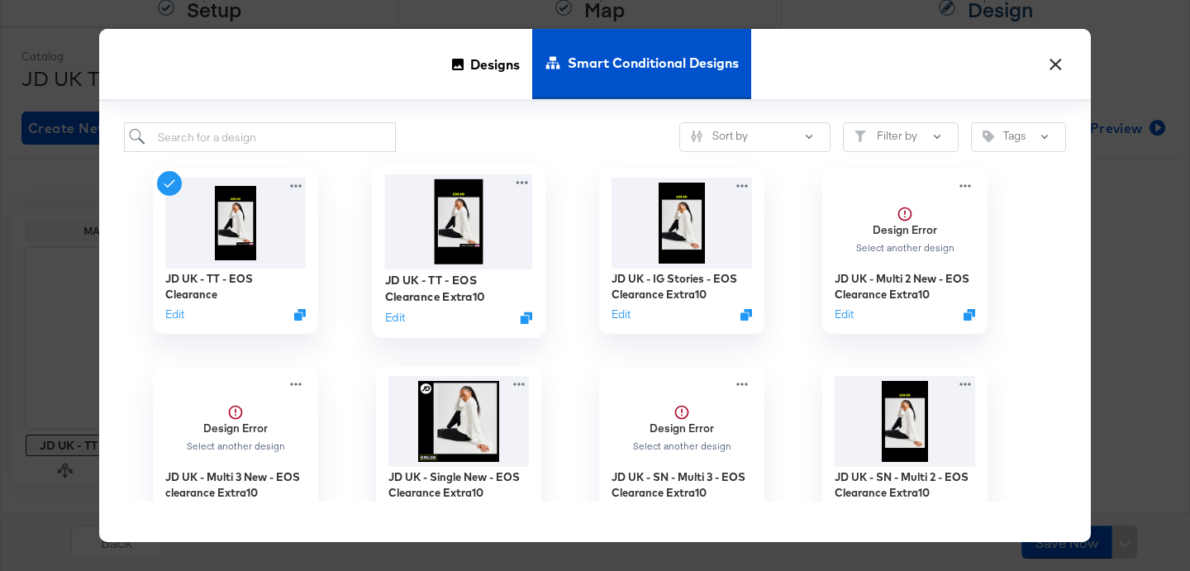
click at [482, 249] on img at bounding box center [459, 221] width 148 height 95
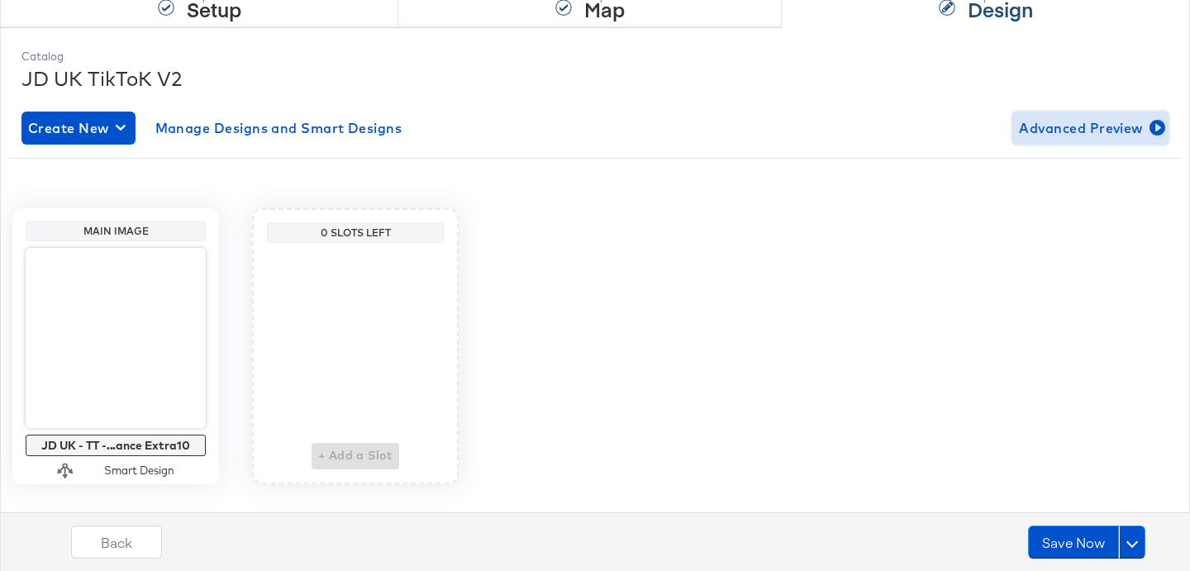
click at [1092, 123] on span "Advanced Preview" at bounding box center [1090, 128] width 143 height 23
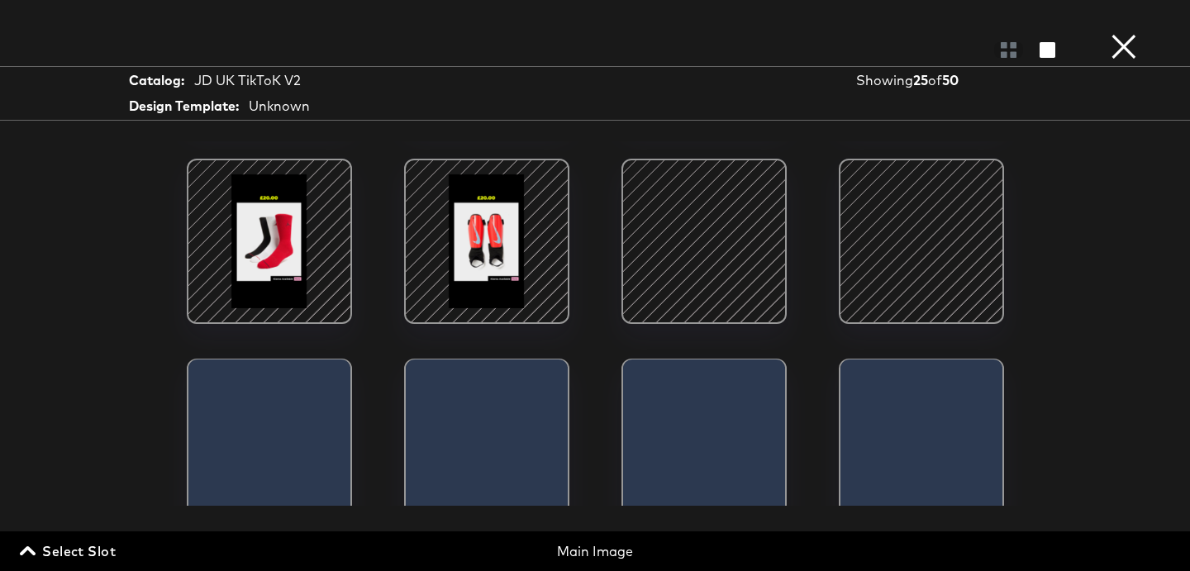
scroll to position [605, 0]
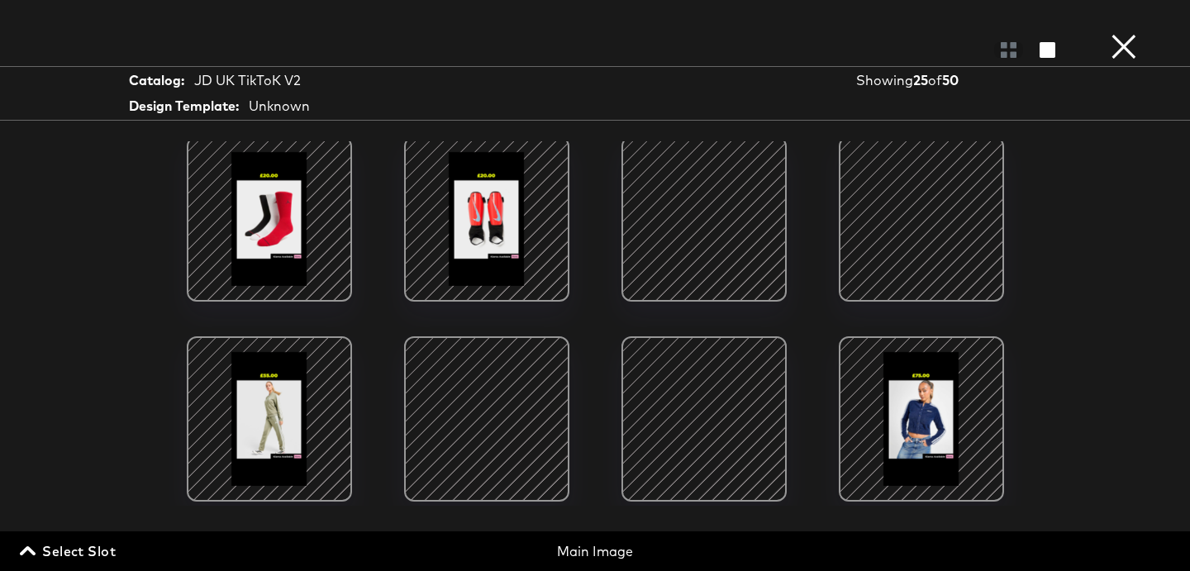
click at [1124, 33] on button "×" at bounding box center [1123, 16] width 33 height 33
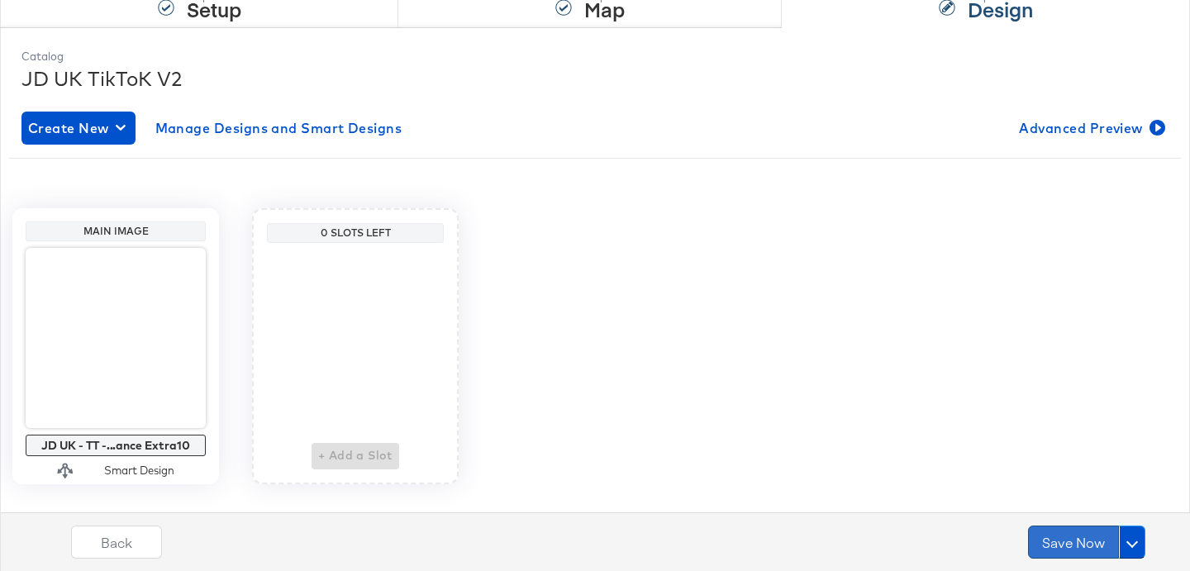
click at [1062, 531] on button "Save Now" at bounding box center [1073, 542] width 91 height 33
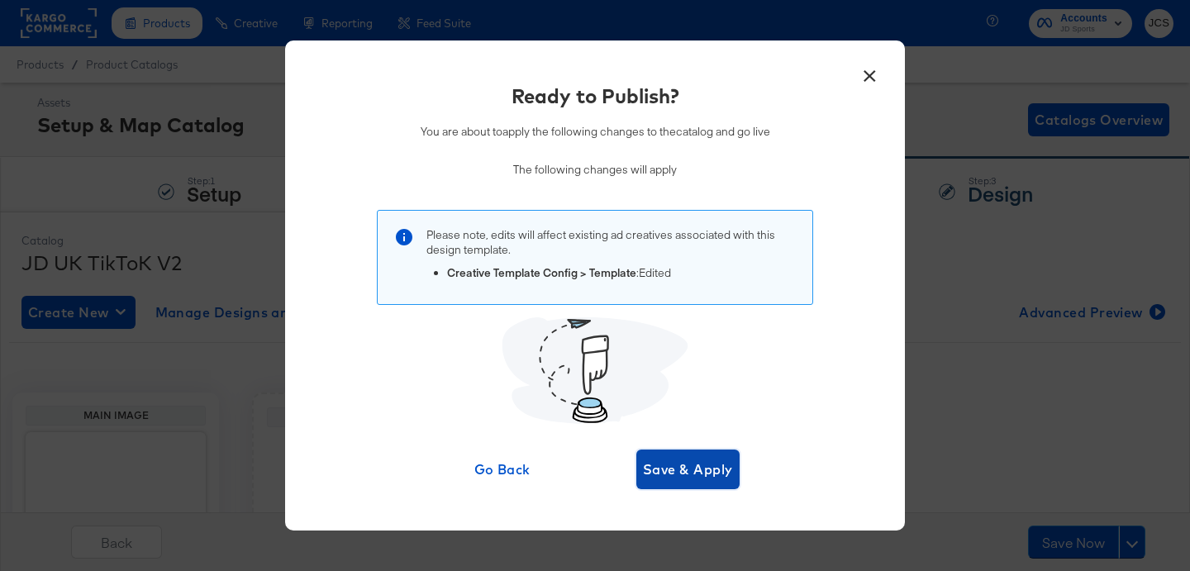
click at [673, 464] on span "Save & Apply" at bounding box center [688, 469] width 90 height 23
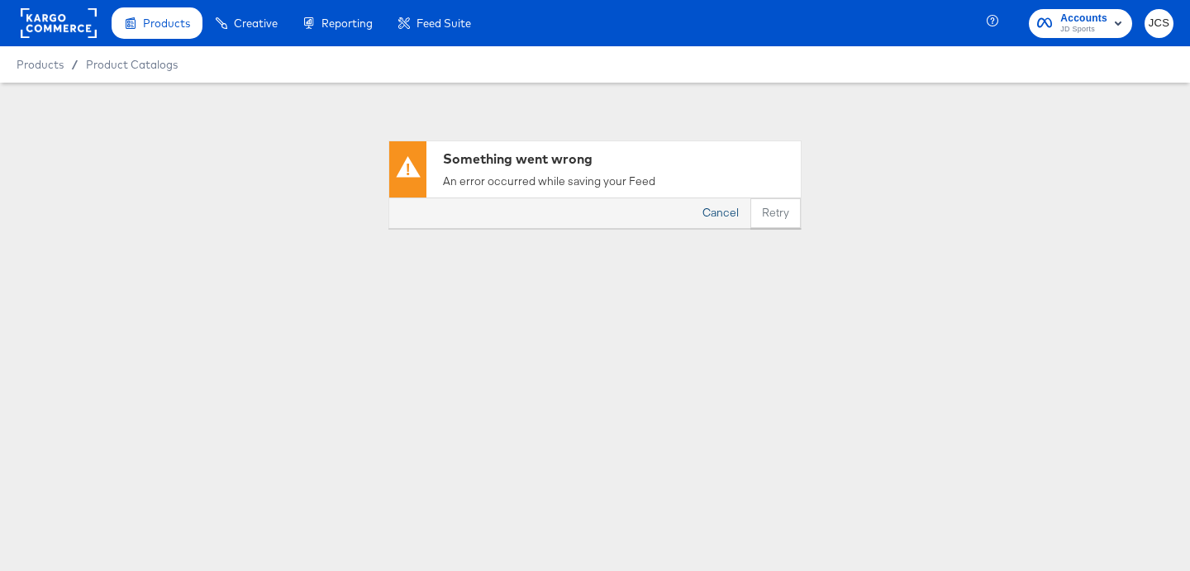
click at [725, 212] on button "Cancel" at bounding box center [720, 213] width 59 height 30
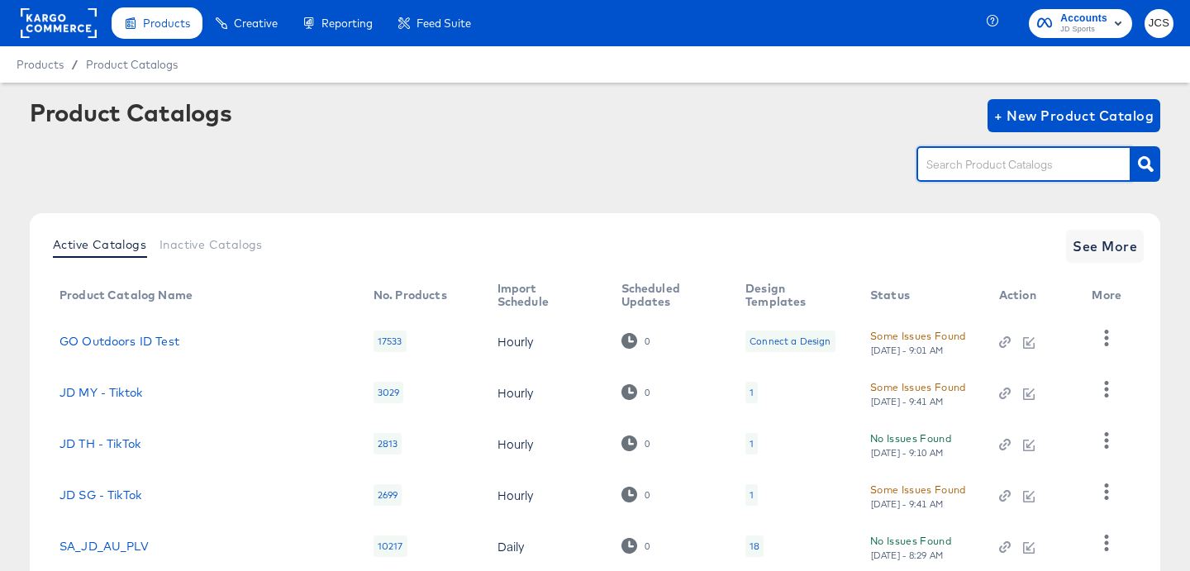
click at [998, 161] on input "text" at bounding box center [1011, 164] width 176 height 19
type input "tikt"
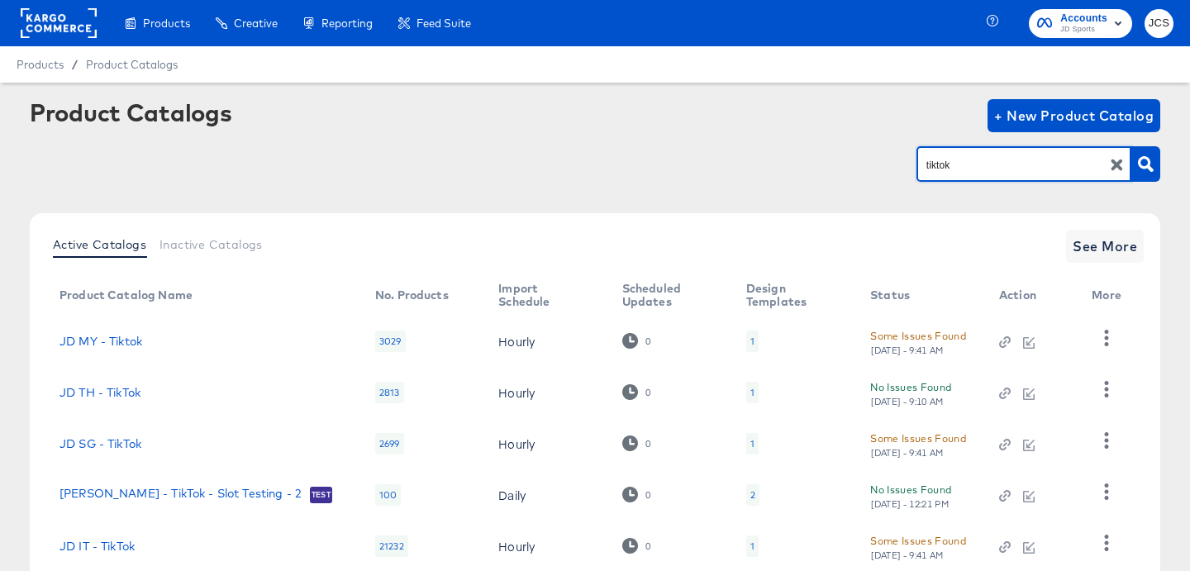
scroll to position [110, 0]
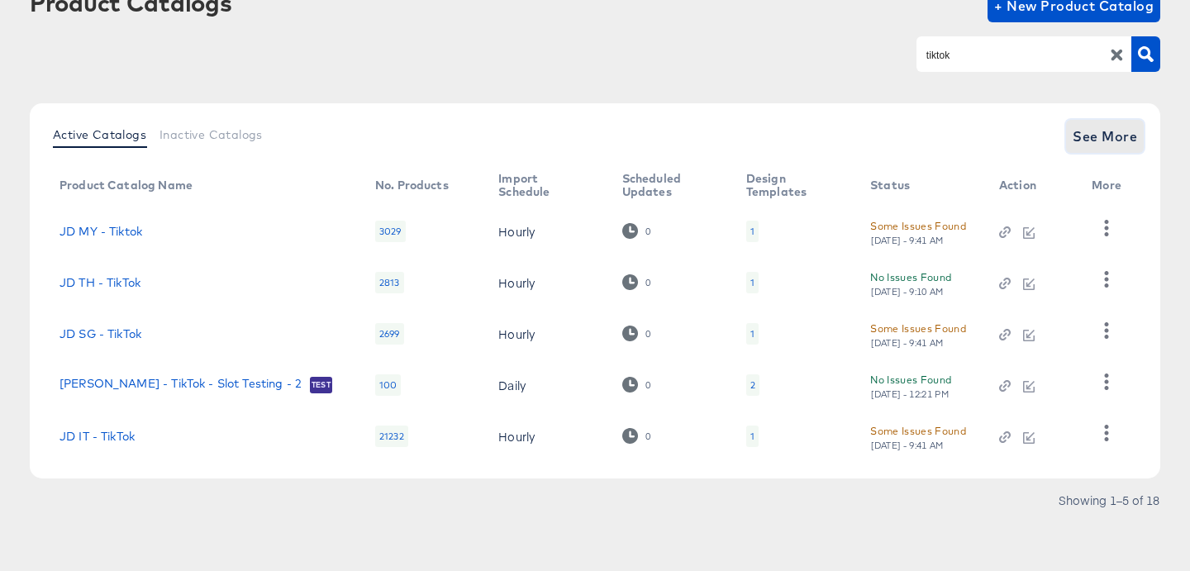
click at [1122, 131] on span "See More" at bounding box center [1104, 136] width 64 height 23
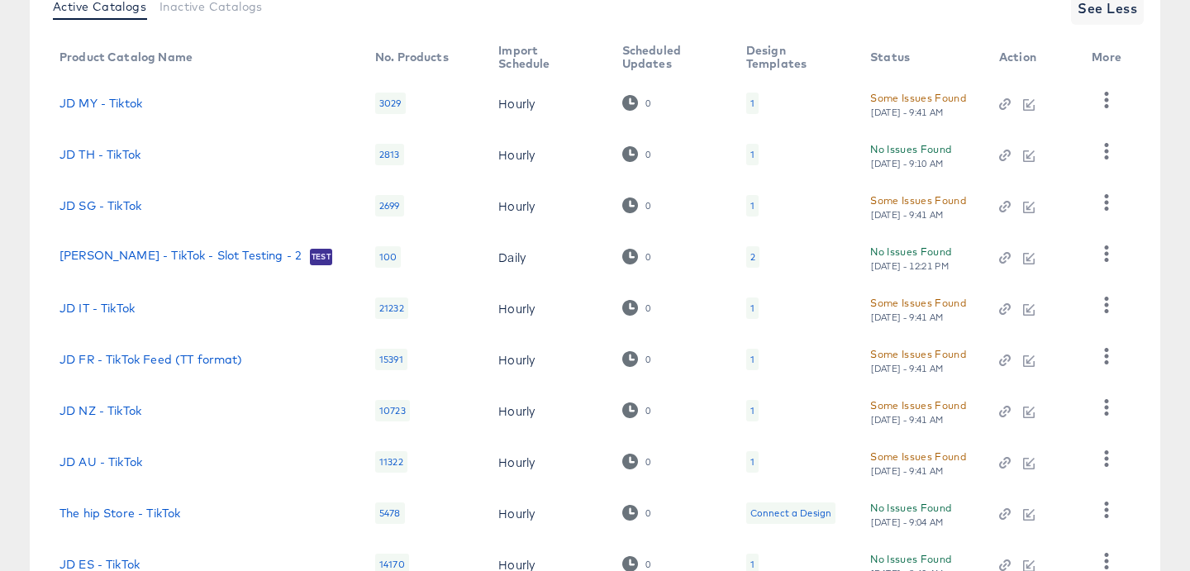
scroll to position [366, 0]
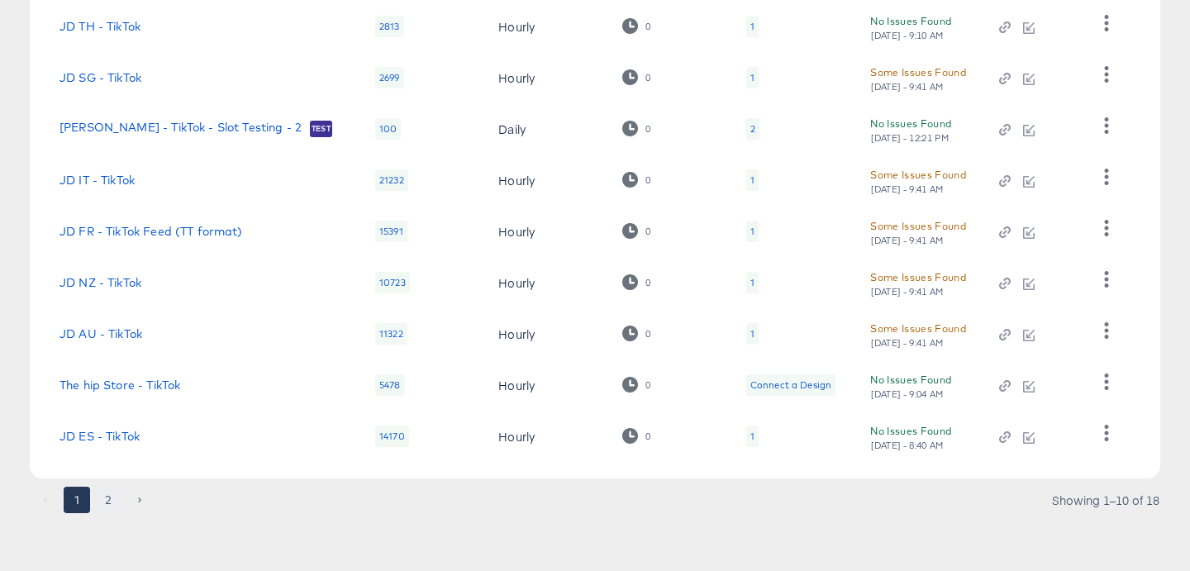
click at [113, 499] on button "2" at bounding box center [108, 500] width 26 height 26
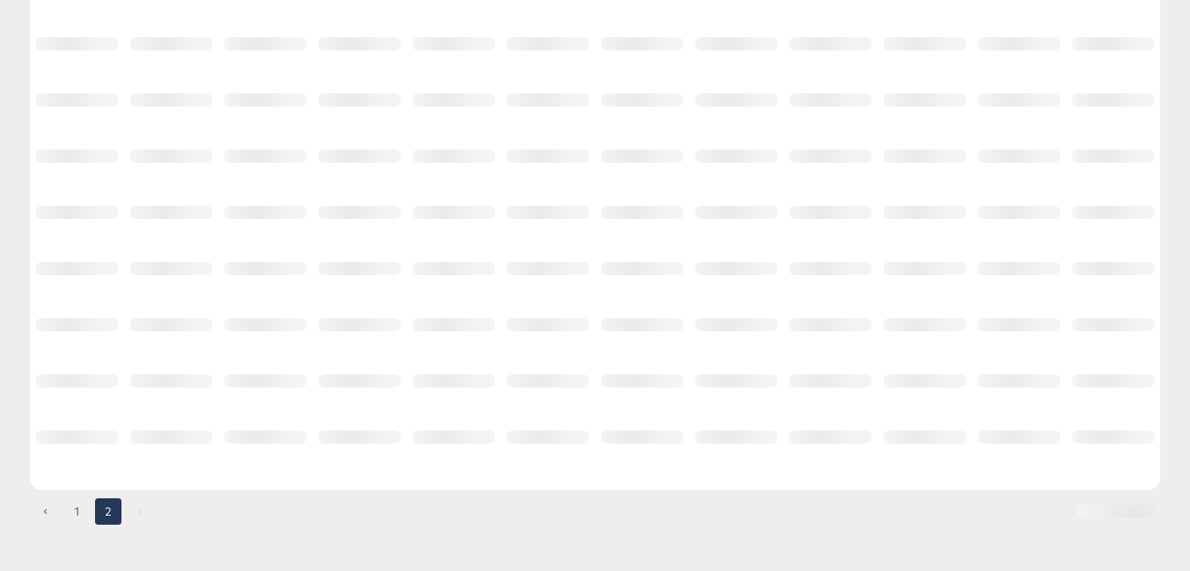
scroll to position [264, 0]
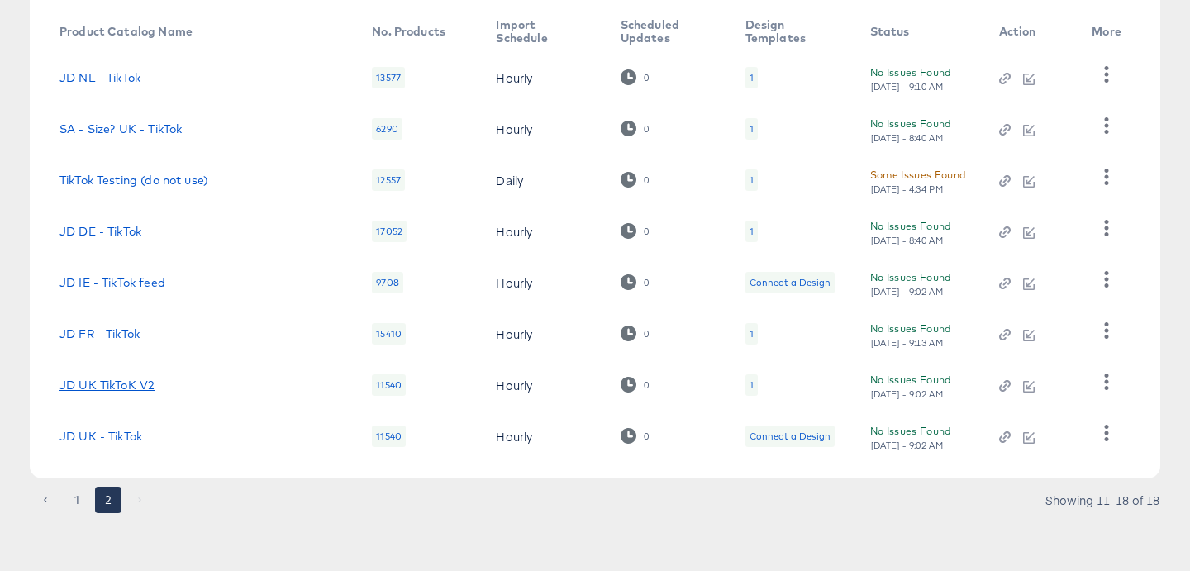
click at [150, 378] on link "JD UK TikToK V2" at bounding box center [106, 384] width 95 height 13
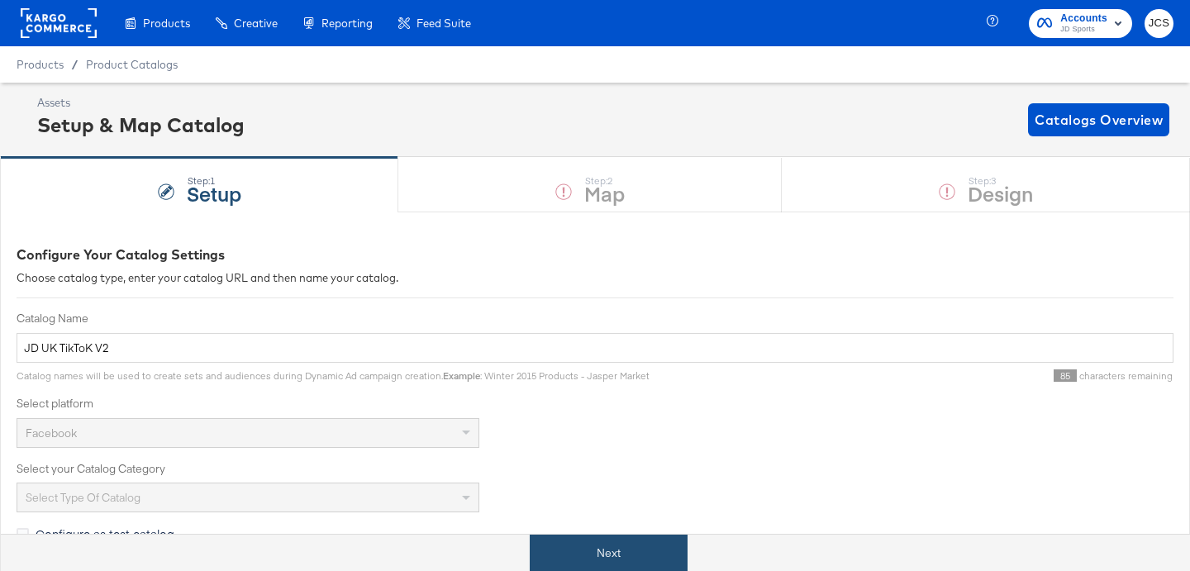
click at [627, 558] on button "Next" at bounding box center [609, 553] width 158 height 37
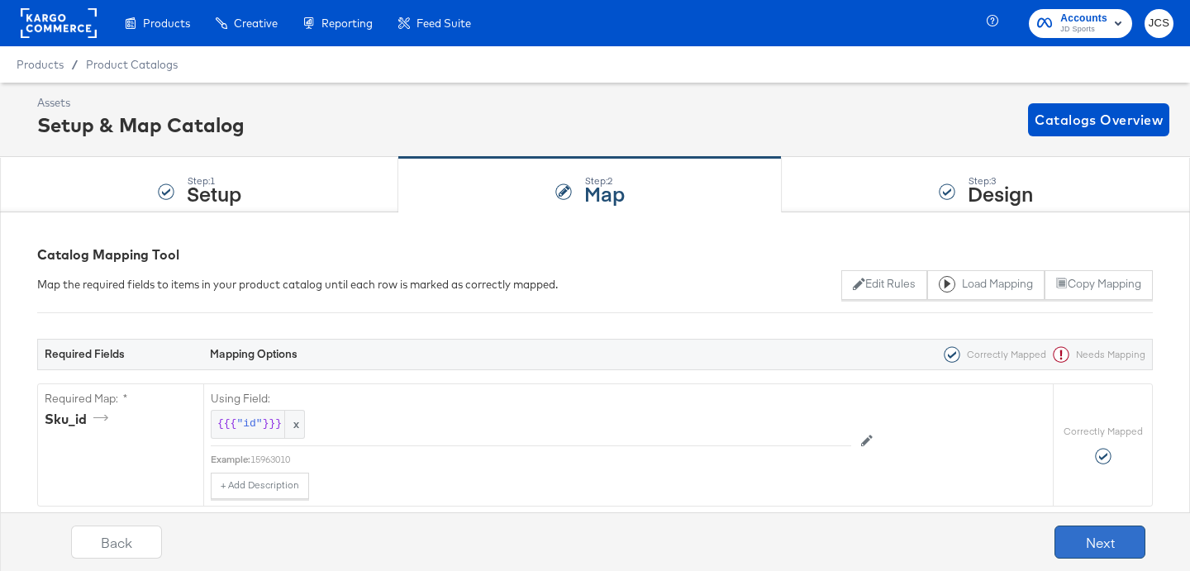
click at [1079, 539] on button "Next" at bounding box center [1099, 542] width 91 height 33
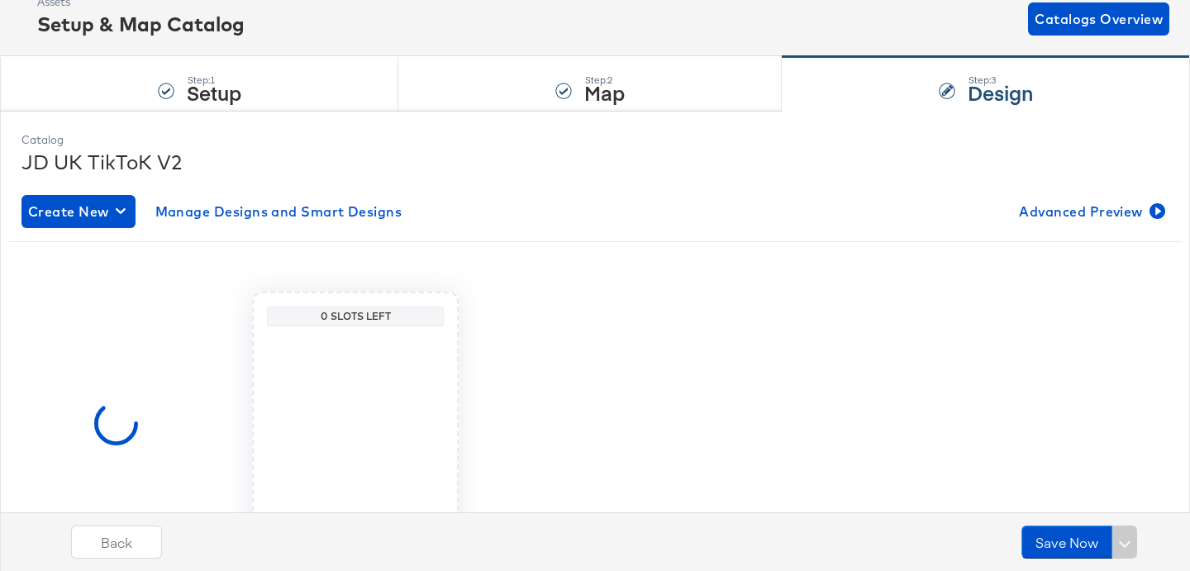
scroll to position [157, 0]
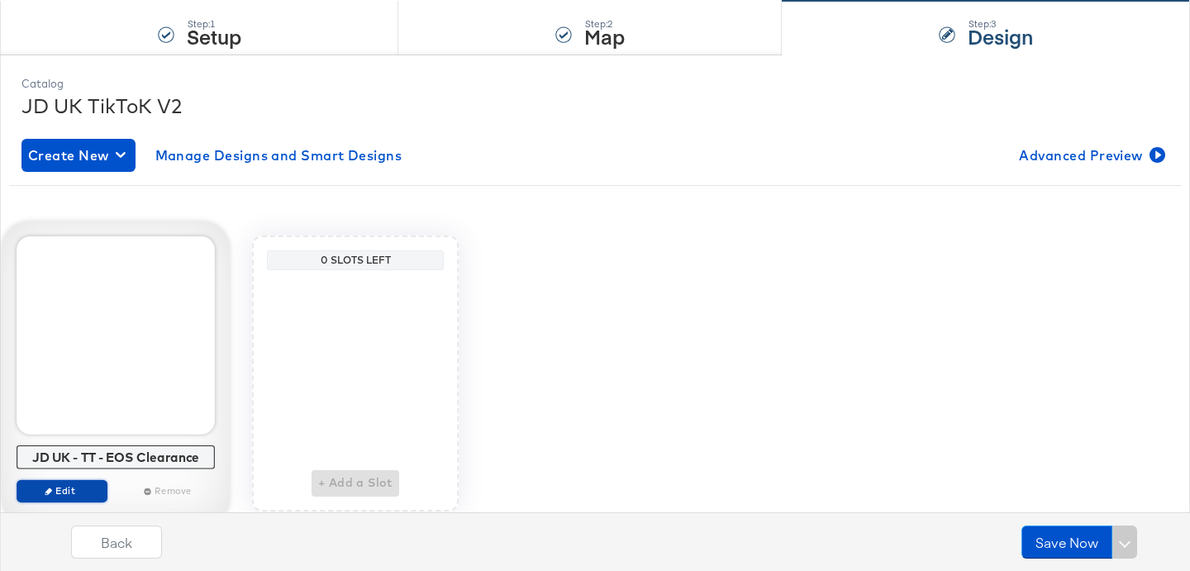
click at [69, 489] on span "Edit" at bounding box center [62, 490] width 76 height 12
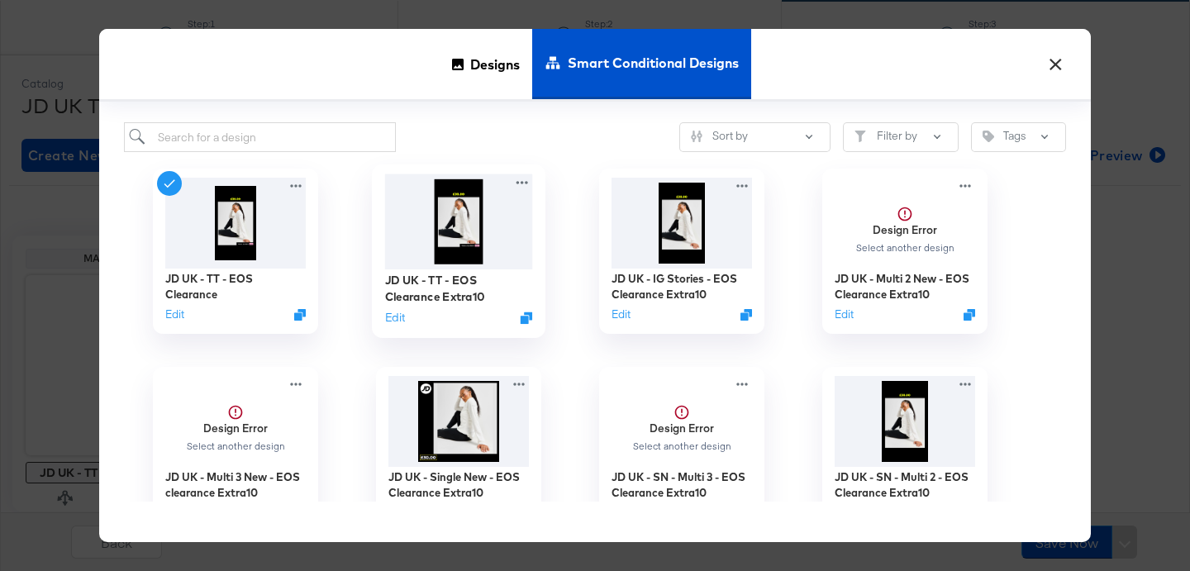
click at [445, 221] on img at bounding box center [459, 221] width 148 height 95
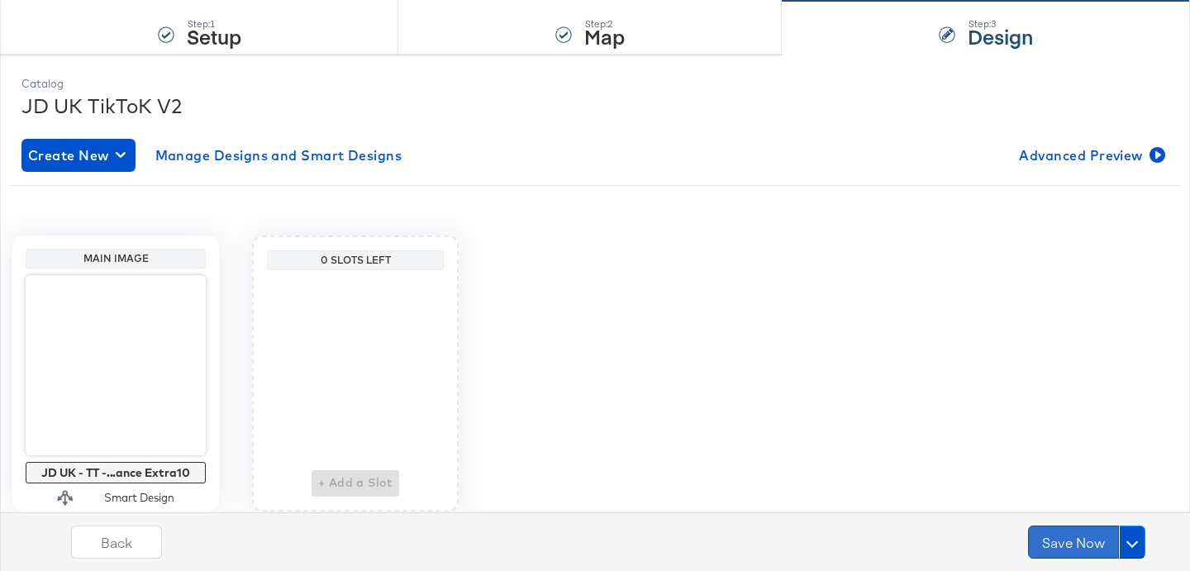
click at [1066, 533] on button "Save Now" at bounding box center [1073, 542] width 91 height 33
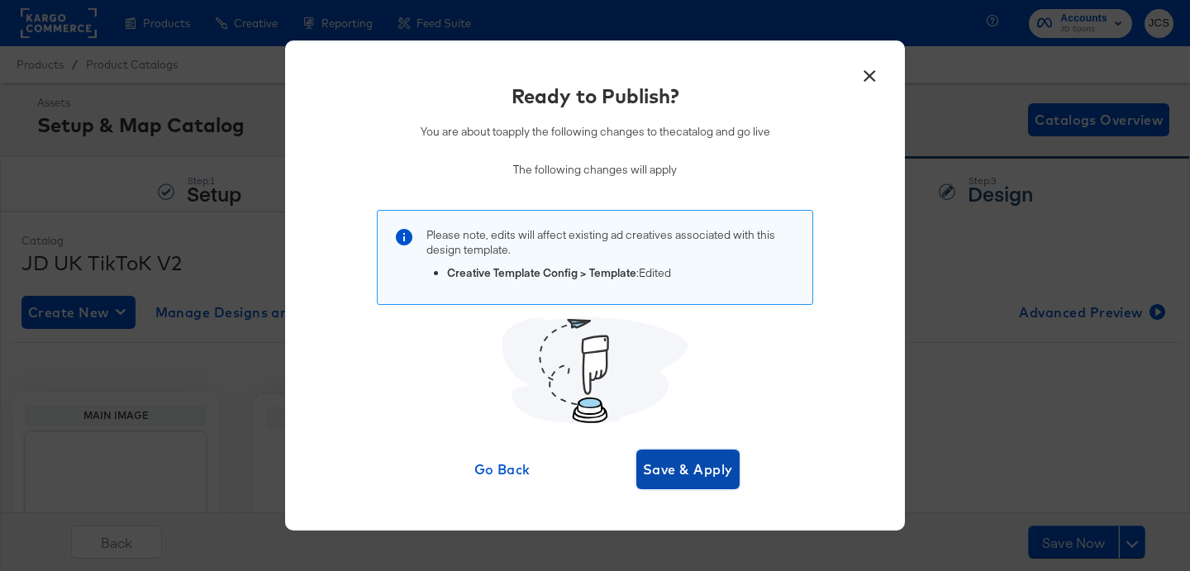
click at [695, 468] on span "Save & Apply" at bounding box center [688, 469] width 90 height 23
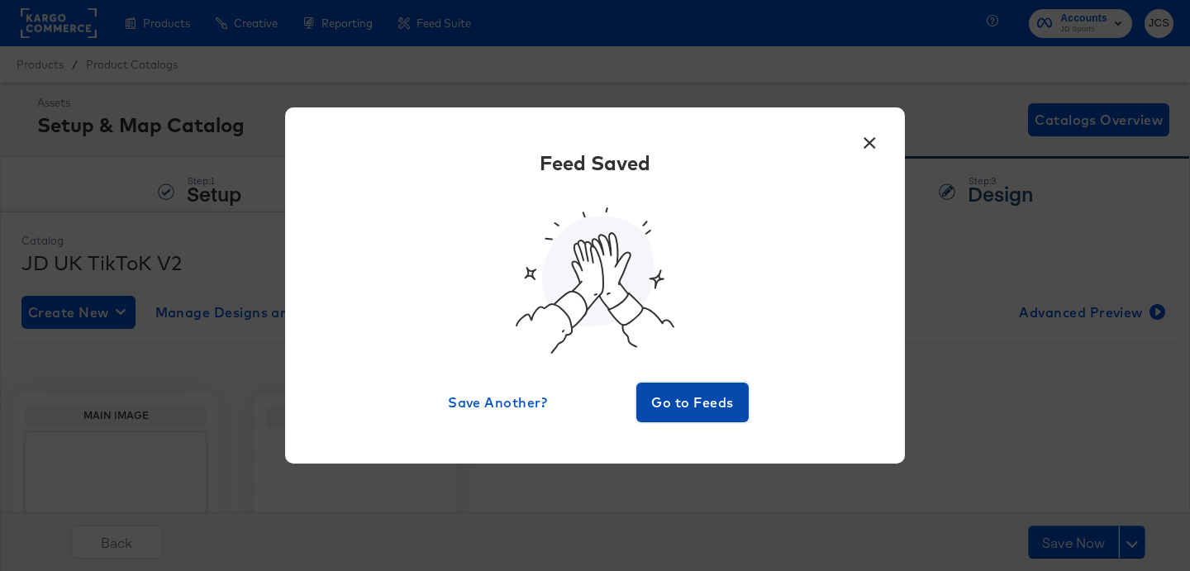
click at [689, 407] on span "Go to Feeds" at bounding box center [692, 402] width 99 height 23
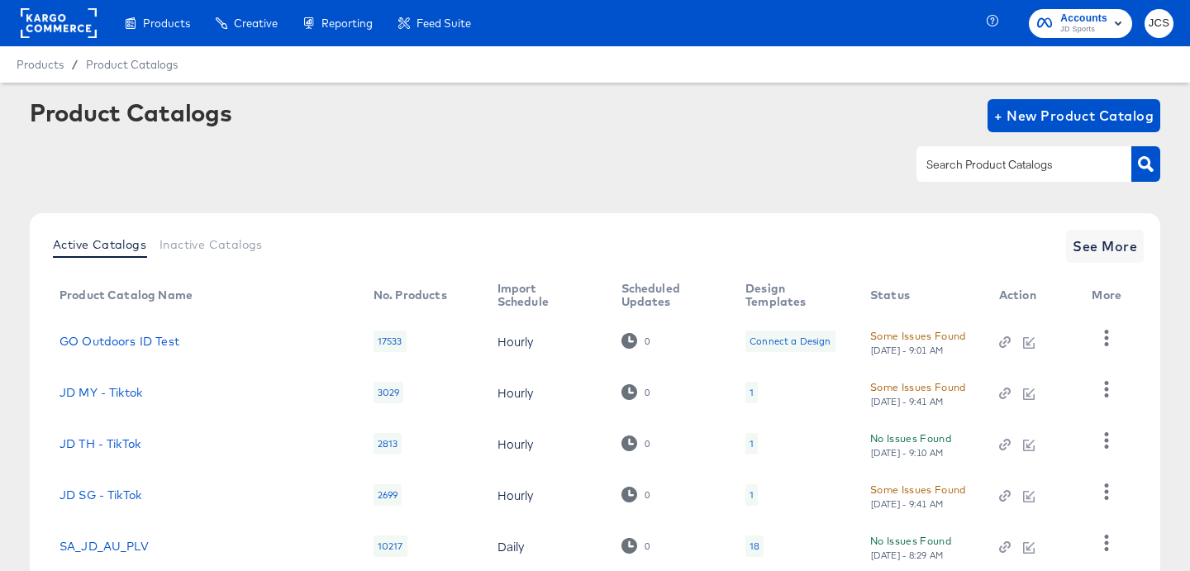
click at [56, 25] on rect at bounding box center [59, 23] width 76 height 30
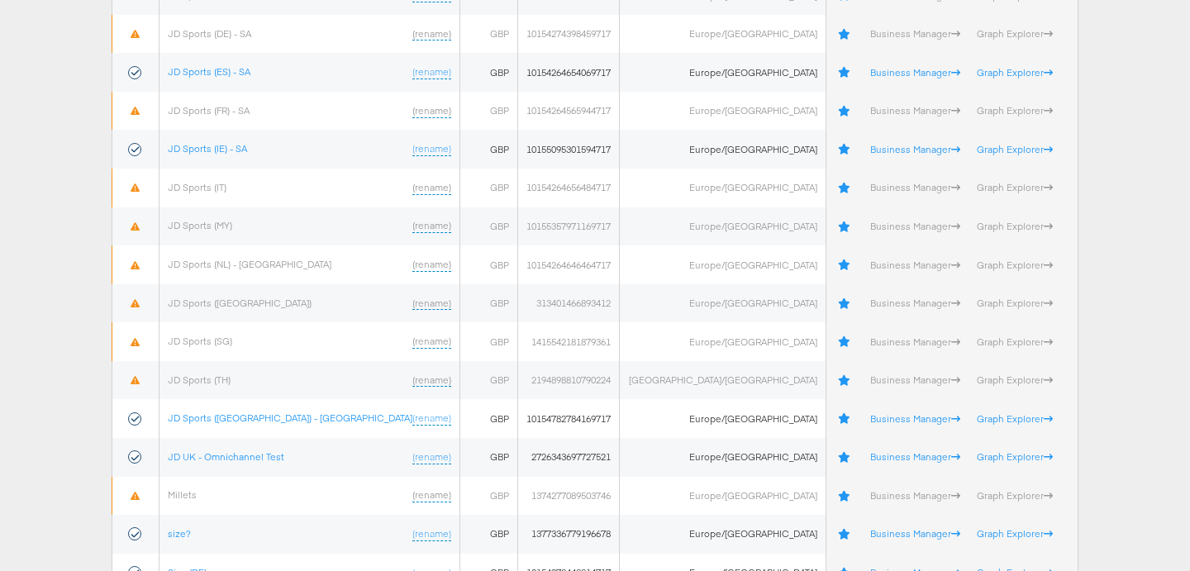
scroll to position [570, 0]
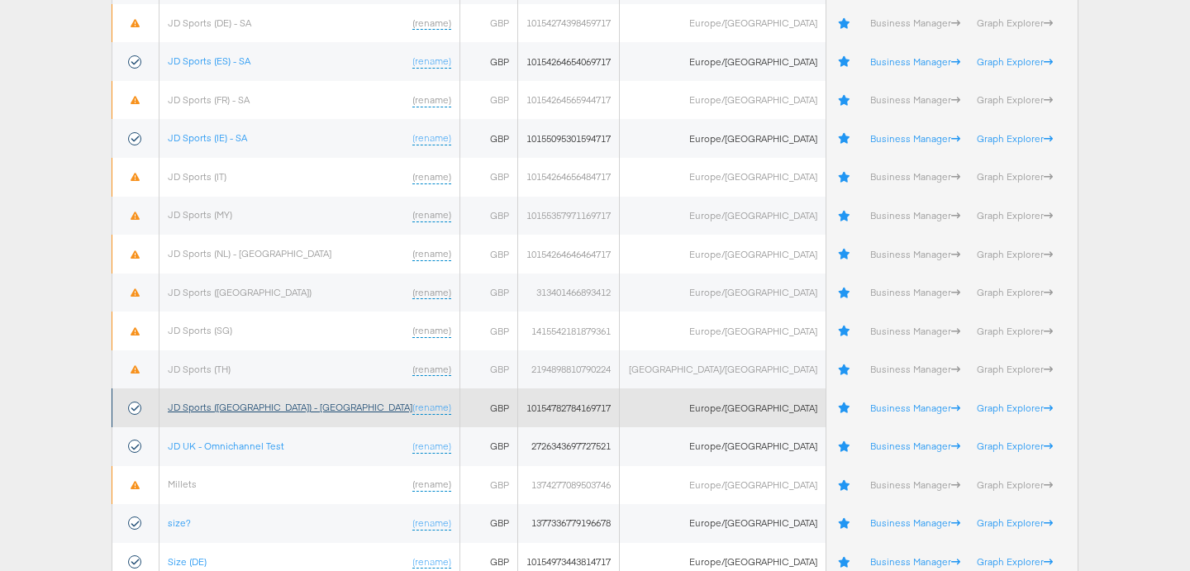
click at [236, 408] on link "JD Sports ([GEOGRAPHIC_DATA]) - [GEOGRAPHIC_DATA]" at bounding box center [290, 407] width 245 height 12
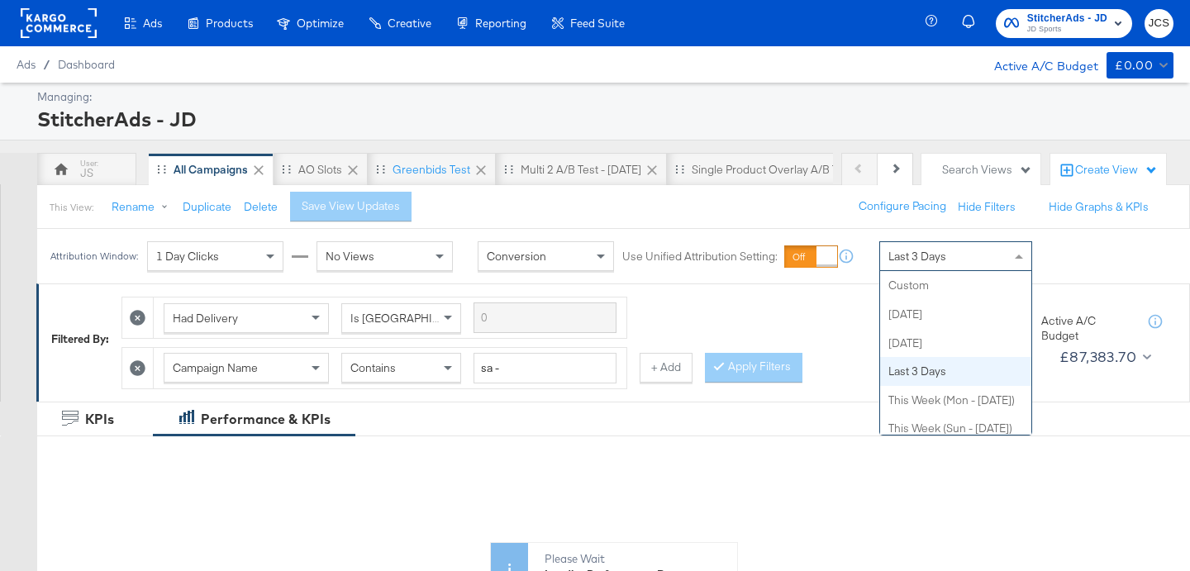
click at [916, 257] on span "Last 3 Days" at bounding box center [917, 256] width 58 height 15
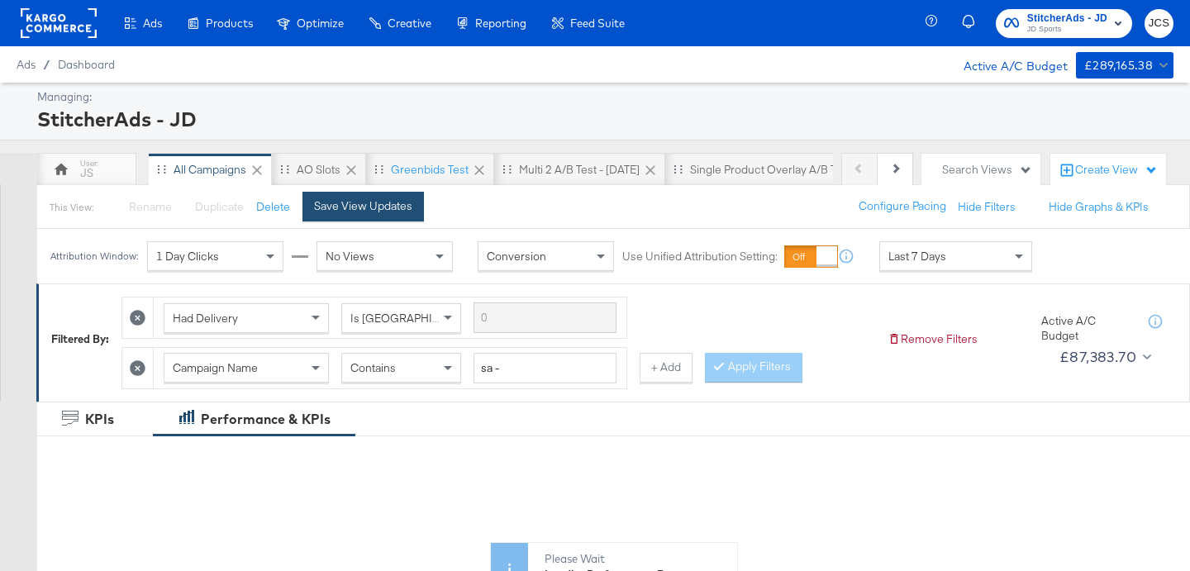
click at [381, 210] on div "Save View Updates" at bounding box center [363, 206] width 98 height 16
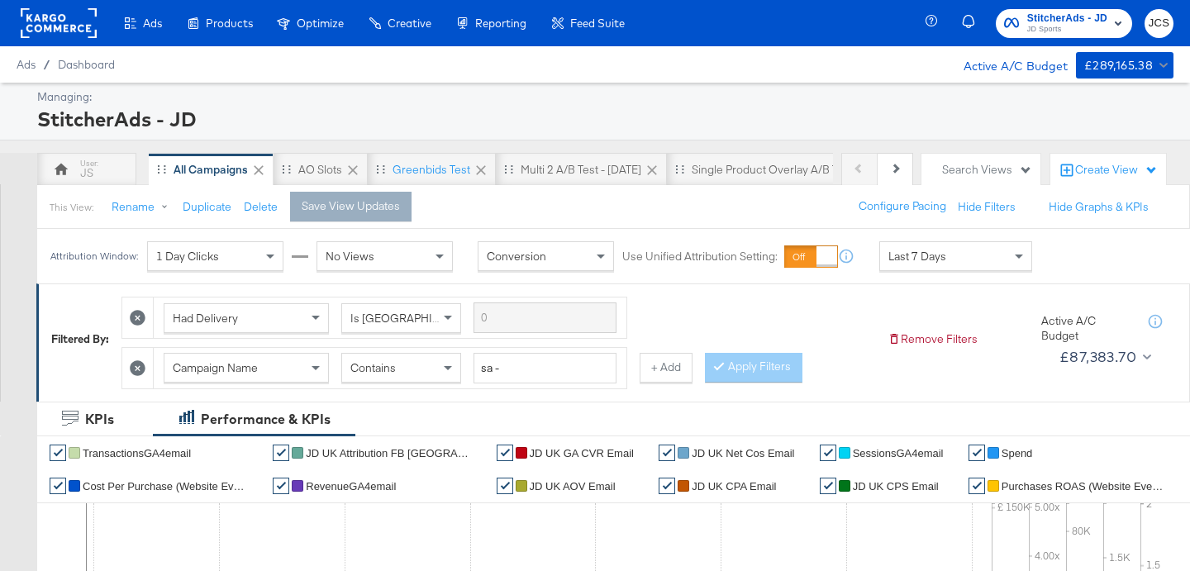
scroll to position [0, 0]
drag, startPoint x: 420, startPoint y: 115, endPoint x: 281, endPoint y: 65, distance: 147.4
click at [420, 114] on div "StitcherAds - JD" at bounding box center [603, 119] width 1132 height 28
click at [31, 7] on div at bounding box center [59, 23] width 76 height 46
click at [50, 26] on rect at bounding box center [59, 23] width 76 height 30
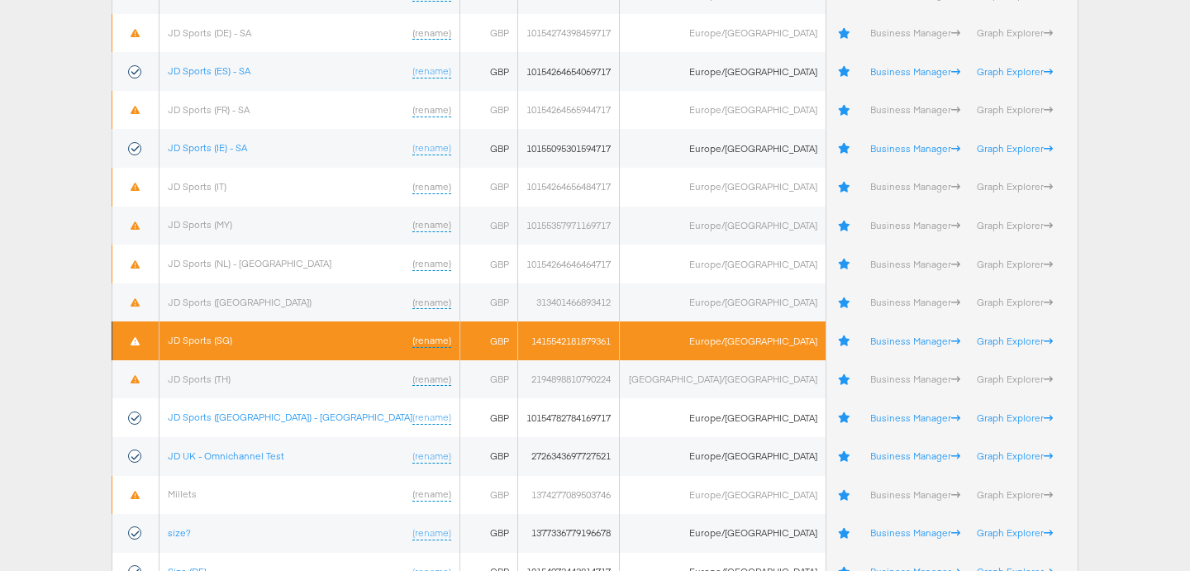
scroll to position [563, 0]
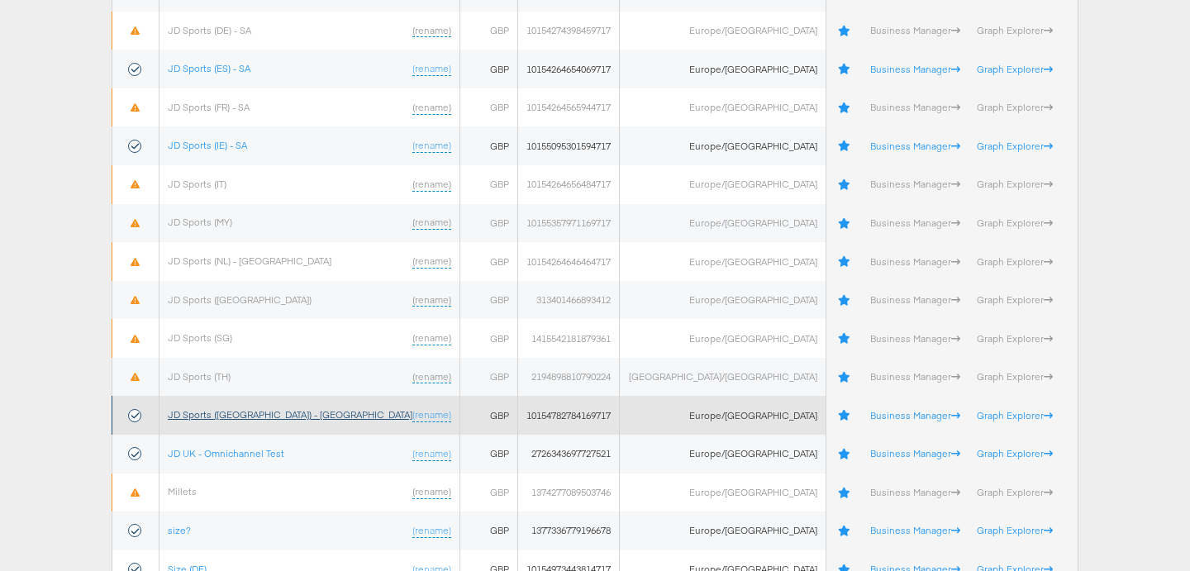
click at [227, 416] on link "JD Sports ([GEOGRAPHIC_DATA]) - [GEOGRAPHIC_DATA]" at bounding box center [290, 414] width 245 height 12
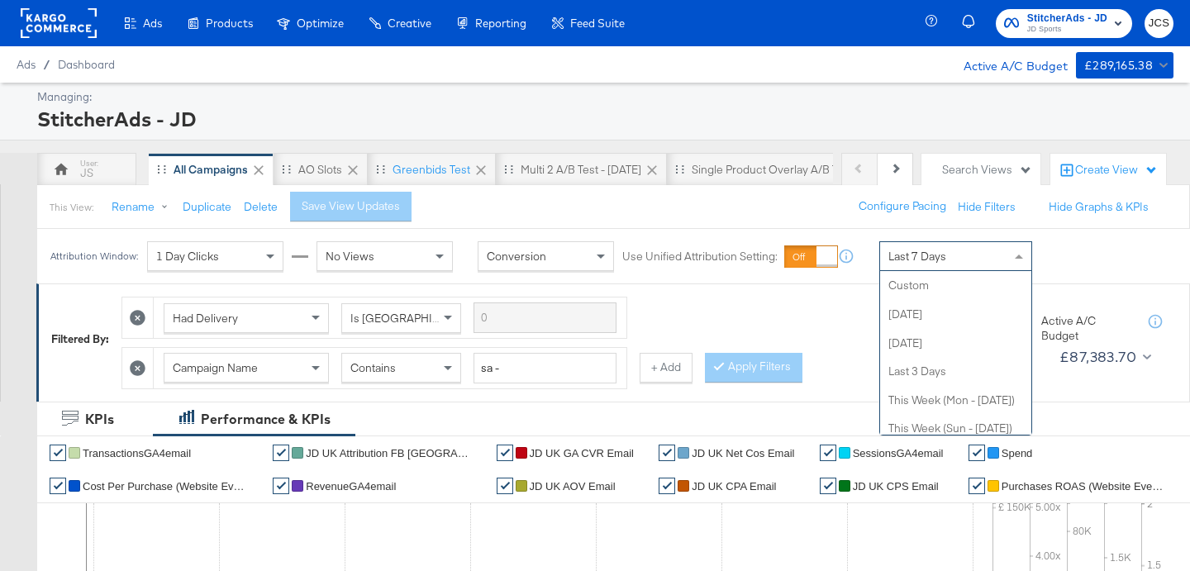
click at [907, 257] on span "Last 7 Days" at bounding box center [917, 256] width 58 height 15
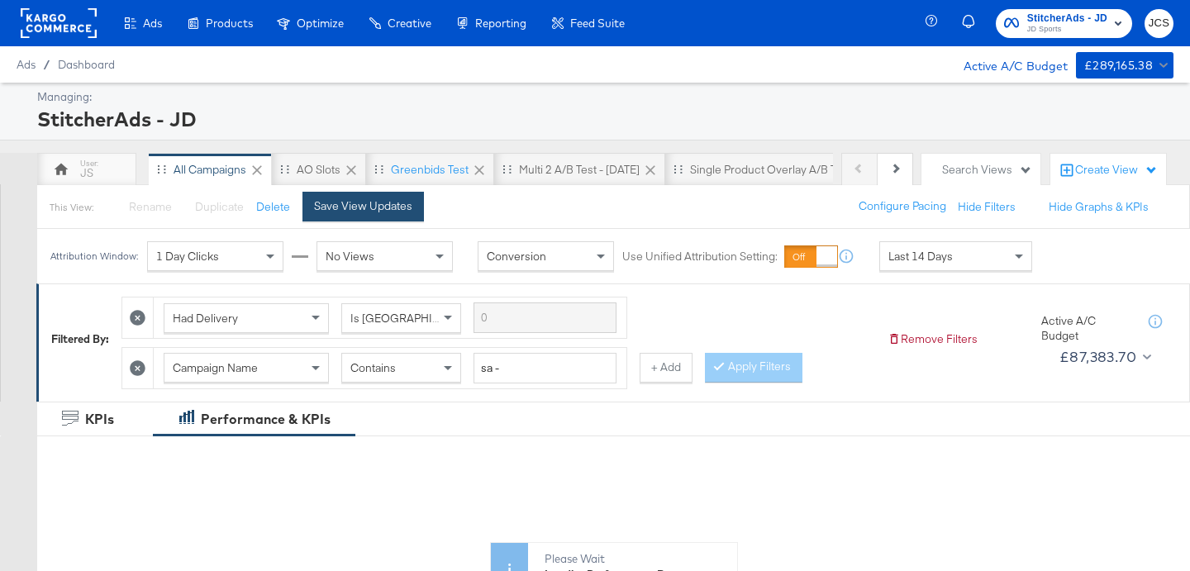
click at [387, 212] on div "Save View Updates" at bounding box center [363, 206] width 98 height 16
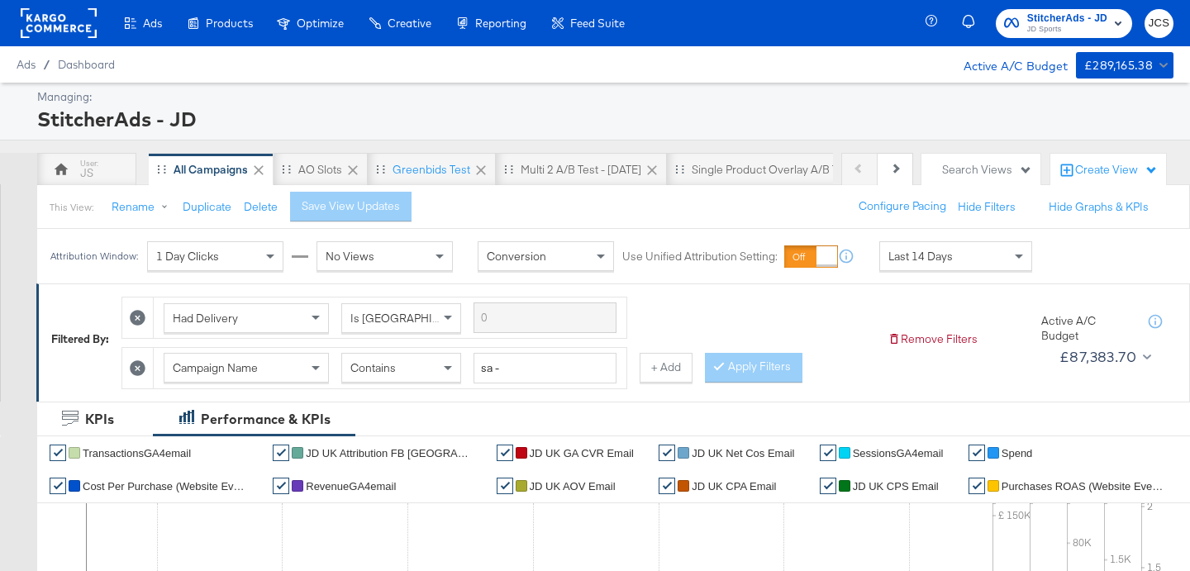
click at [67, 18] on rect at bounding box center [59, 23] width 76 height 30
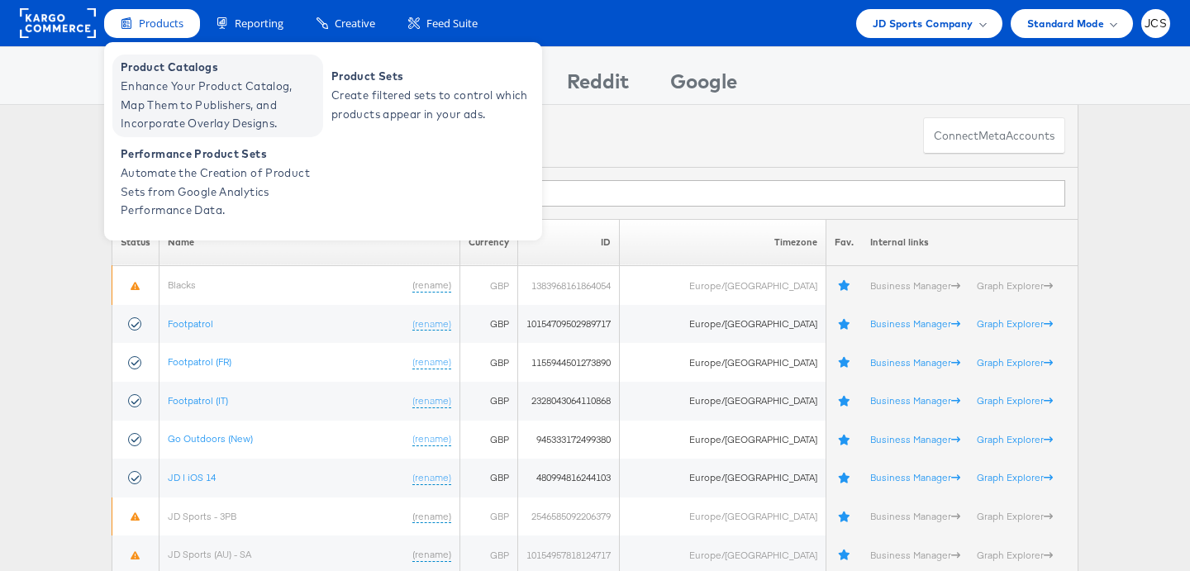
click at [163, 77] on span "Enhance Your Product Catalog, Map Them to Publishers, and Incorporate Overlay D…" at bounding box center [220, 105] width 198 height 56
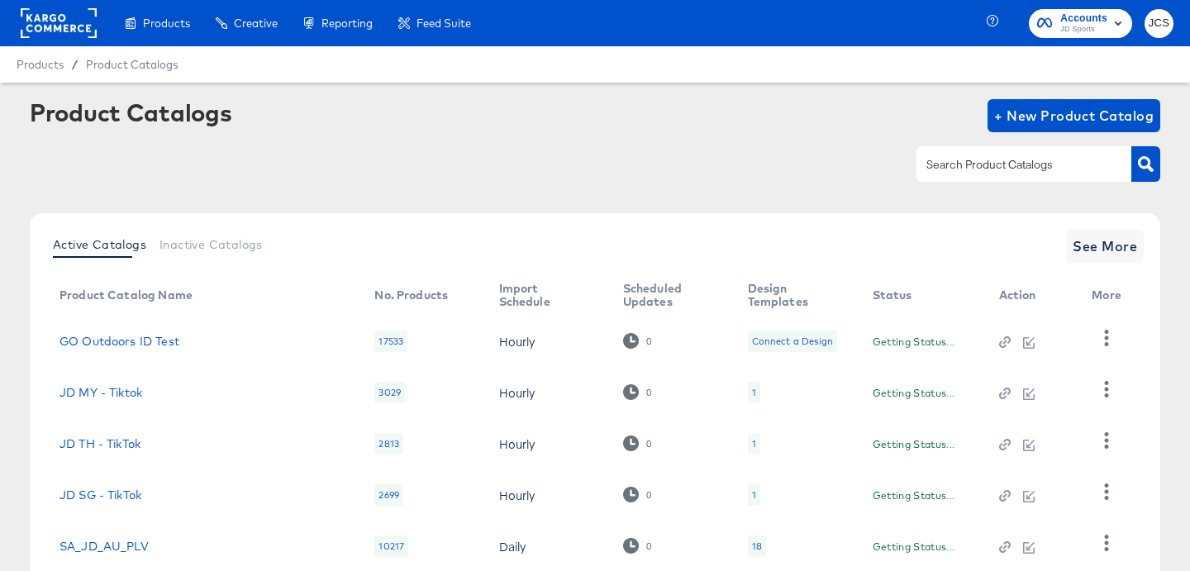
click at [997, 167] on input "text" at bounding box center [1011, 164] width 176 height 19
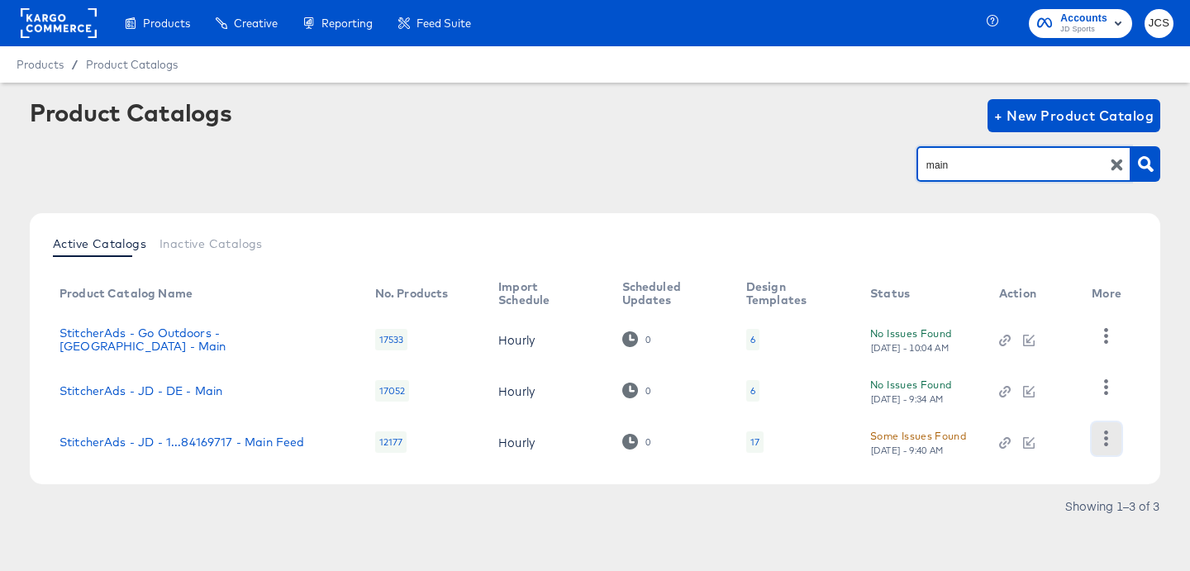
click at [1103, 438] on icon "button" at bounding box center [1106, 438] width 16 height 16
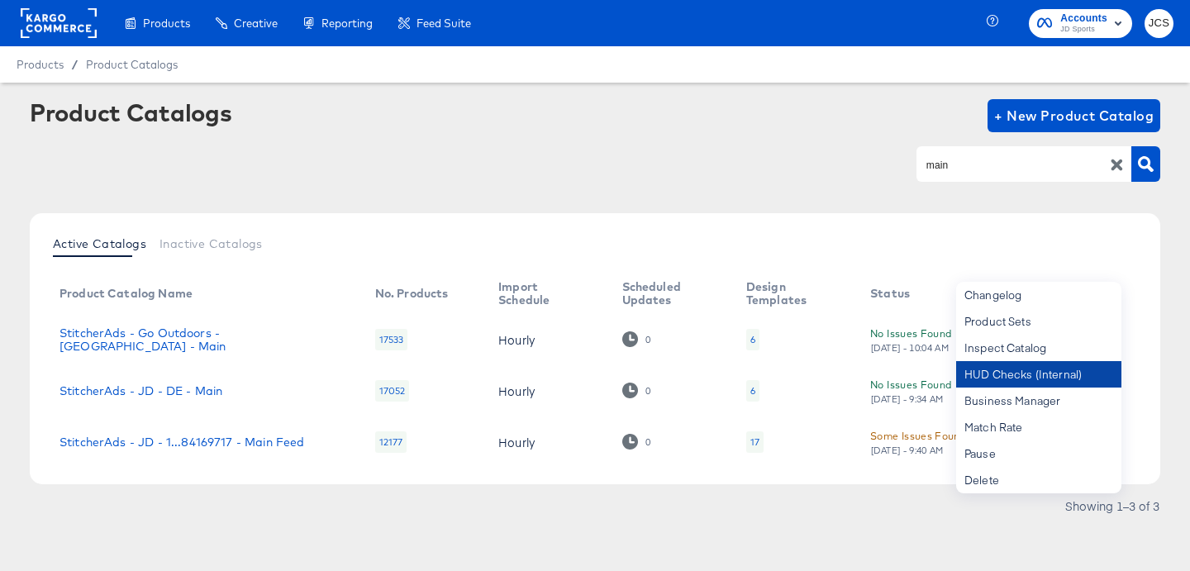
click at [1067, 378] on div "HUD Checks (Internal)" at bounding box center [1038, 374] width 165 height 26
click at [939, 494] on div "Active Catalogs Inactive Catalogs Product Catalog Name No. Products Import Sche…" at bounding box center [595, 370] width 1130 height 314
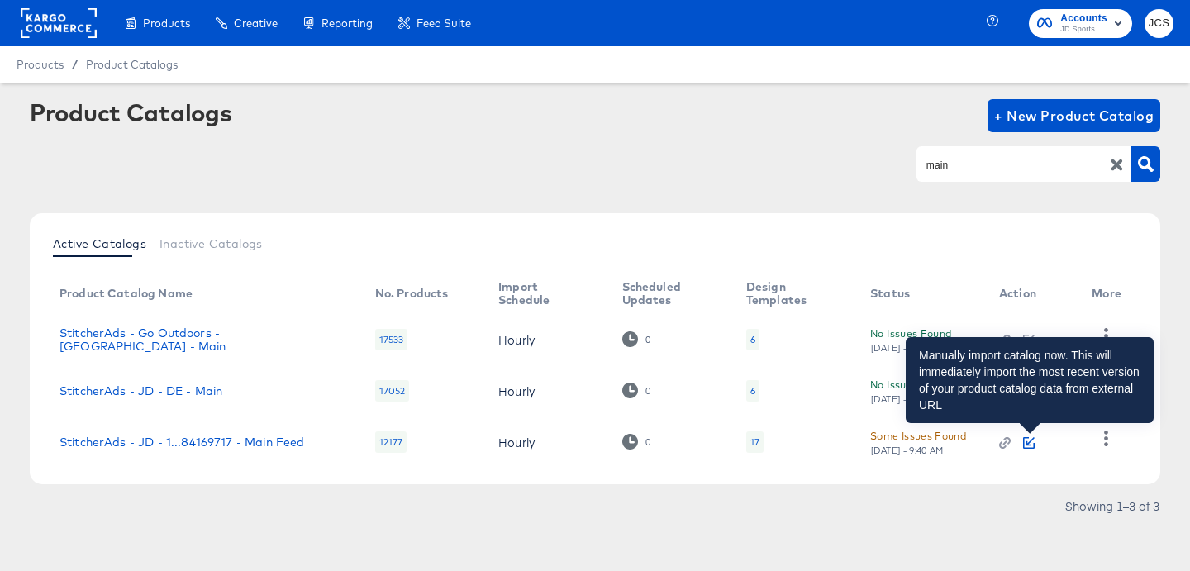
click at [1030, 440] on icon "button" at bounding box center [1029, 443] width 12 height 12
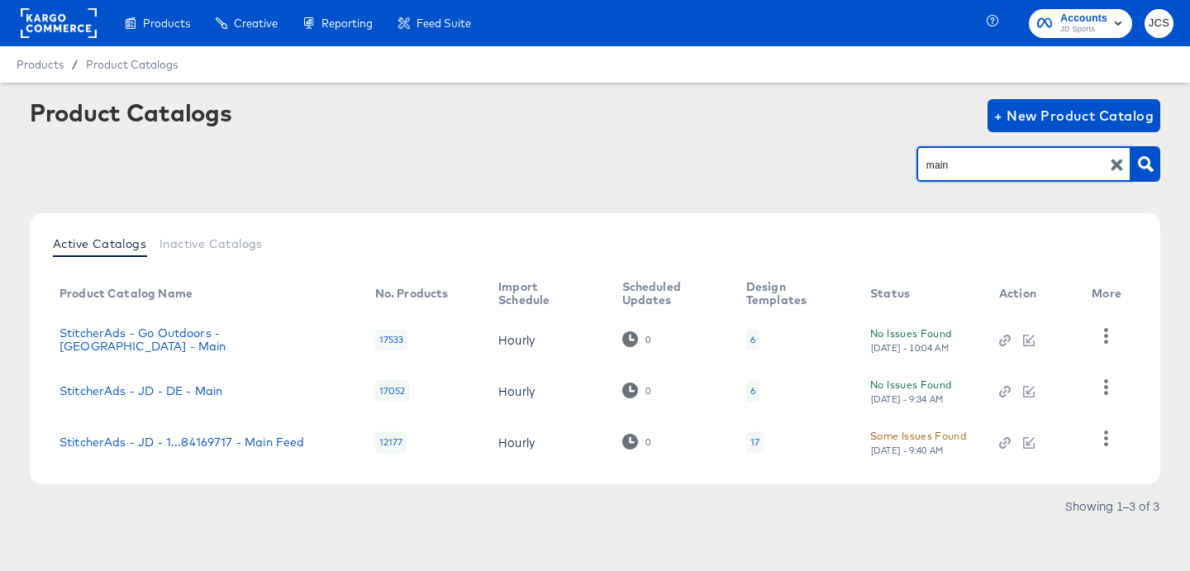
click at [1003, 170] on input "main" at bounding box center [1011, 164] width 176 height 19
click at [1004, 170] on input "main" at bounding box center [1011, 164] width 176 height 19
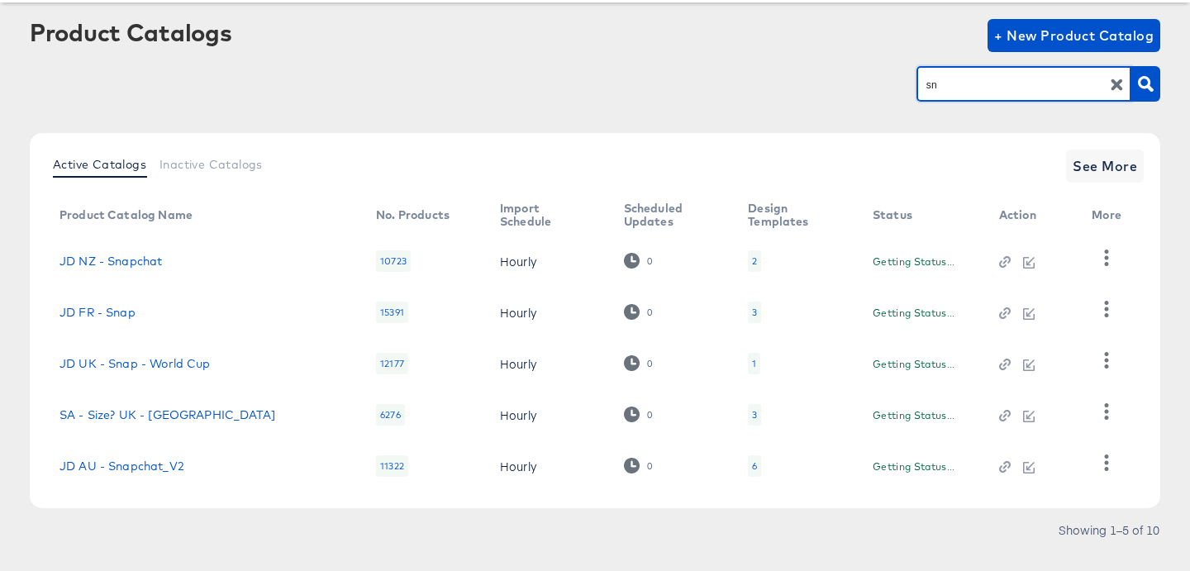
scroll to position [97, 0]
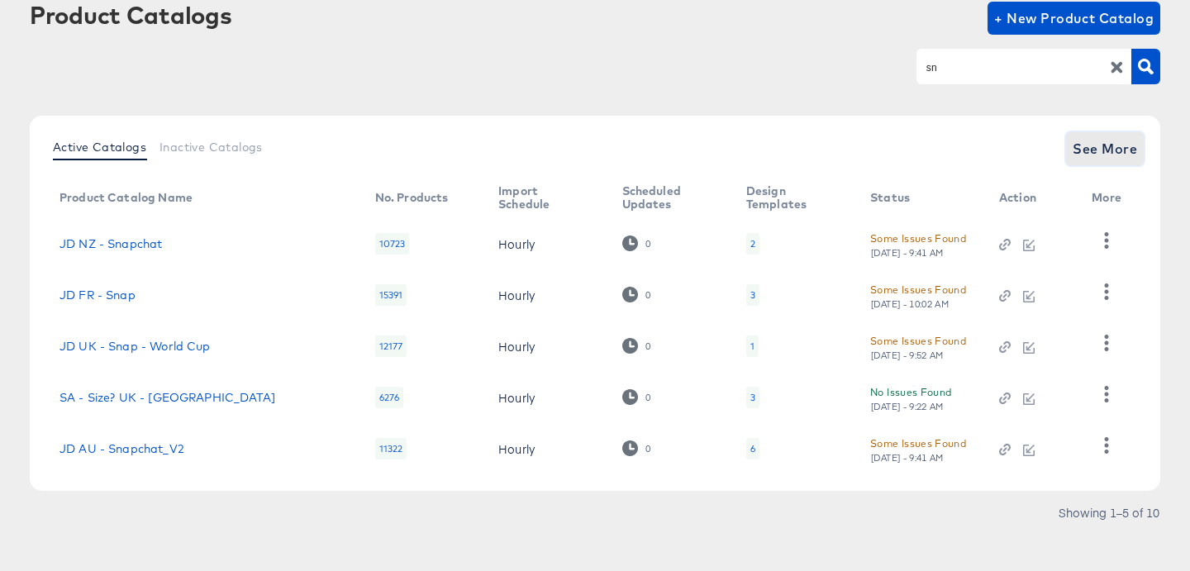
click at [1100, 150] on span "See More" at bounding box center [1104, 148] width 64 height 23
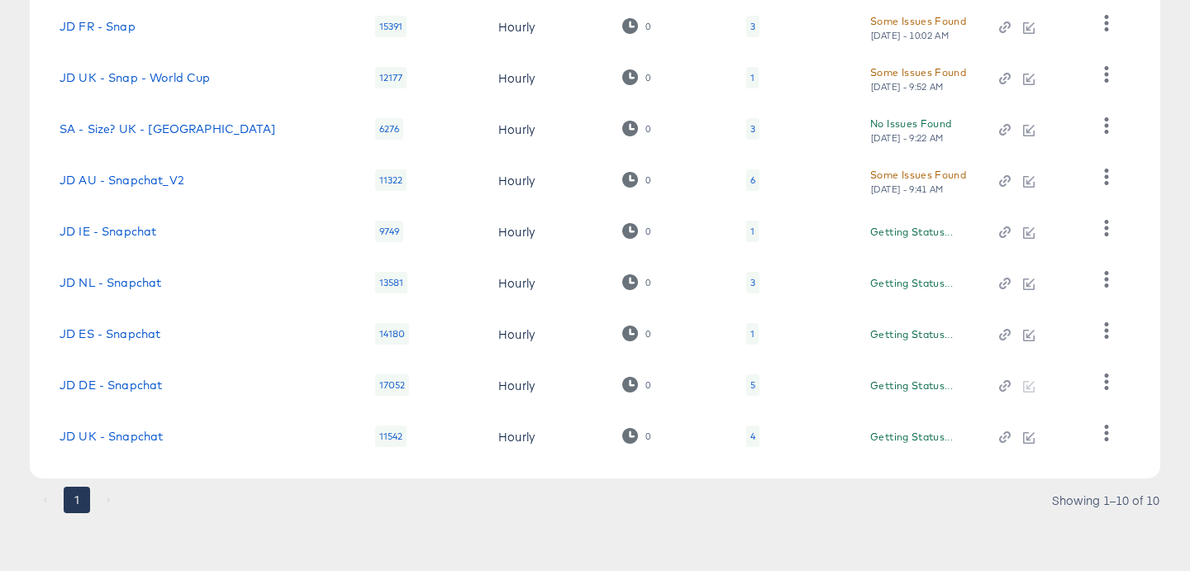
scroll to position [366, 0]
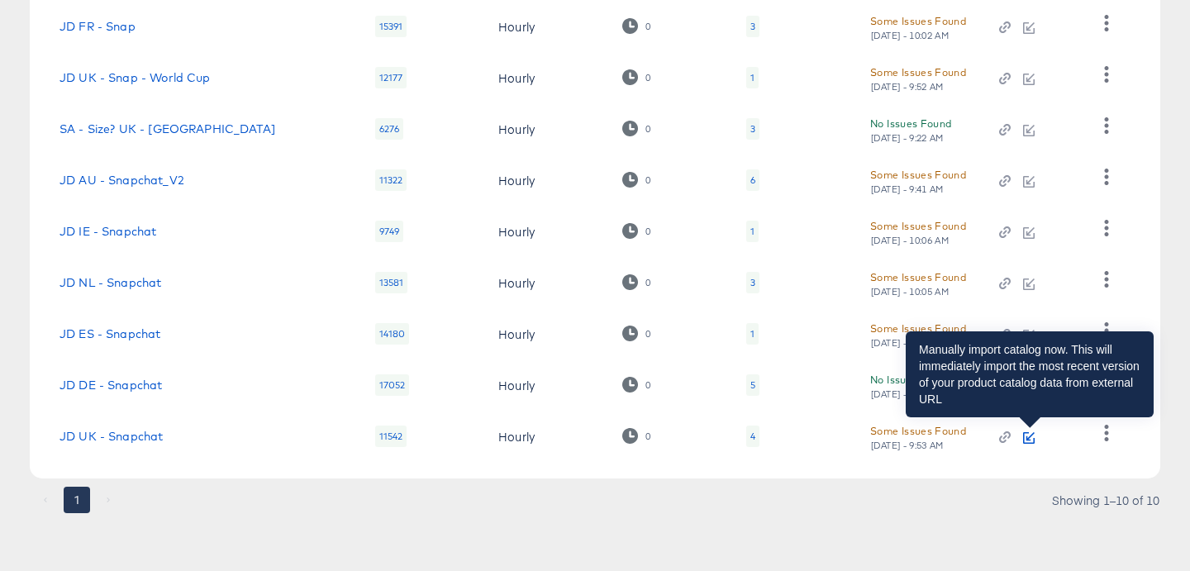
click at [1026, 434] on icon "button" at bounding box center [1029, 438] width 12 height 12
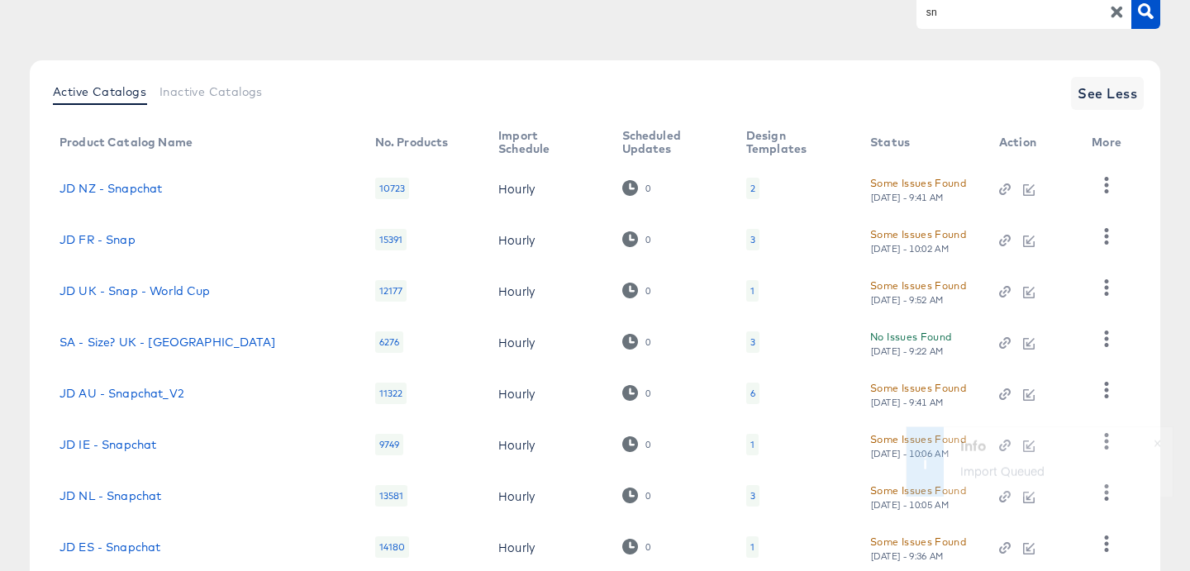
scroll to position [0, 0]
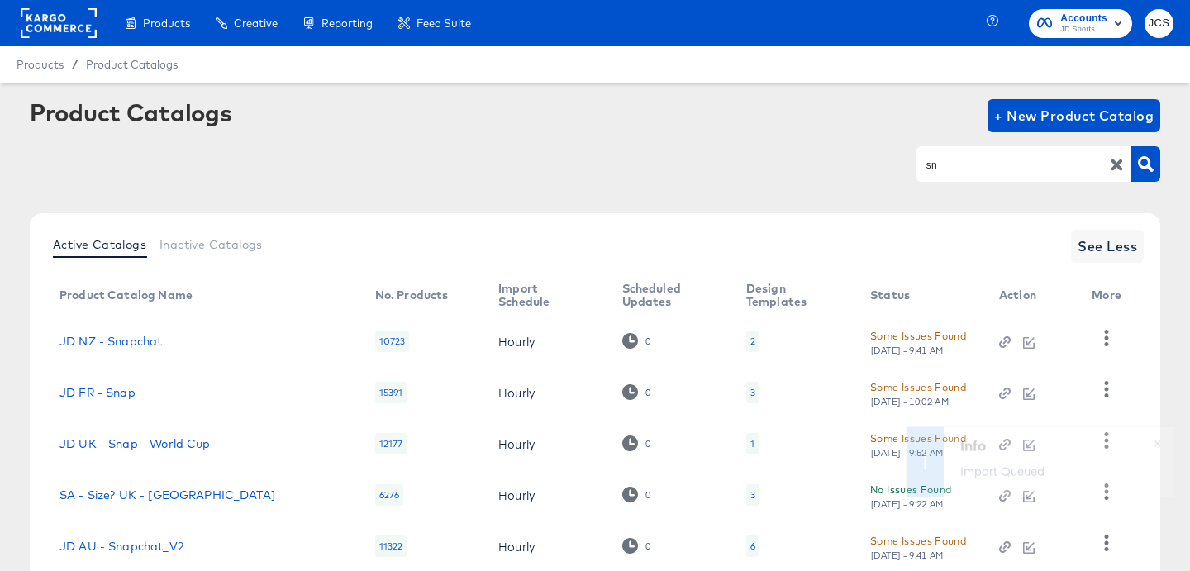
click at [1025, 171] on input "sn" at bounding box center [1011, 164] width 176 height 19
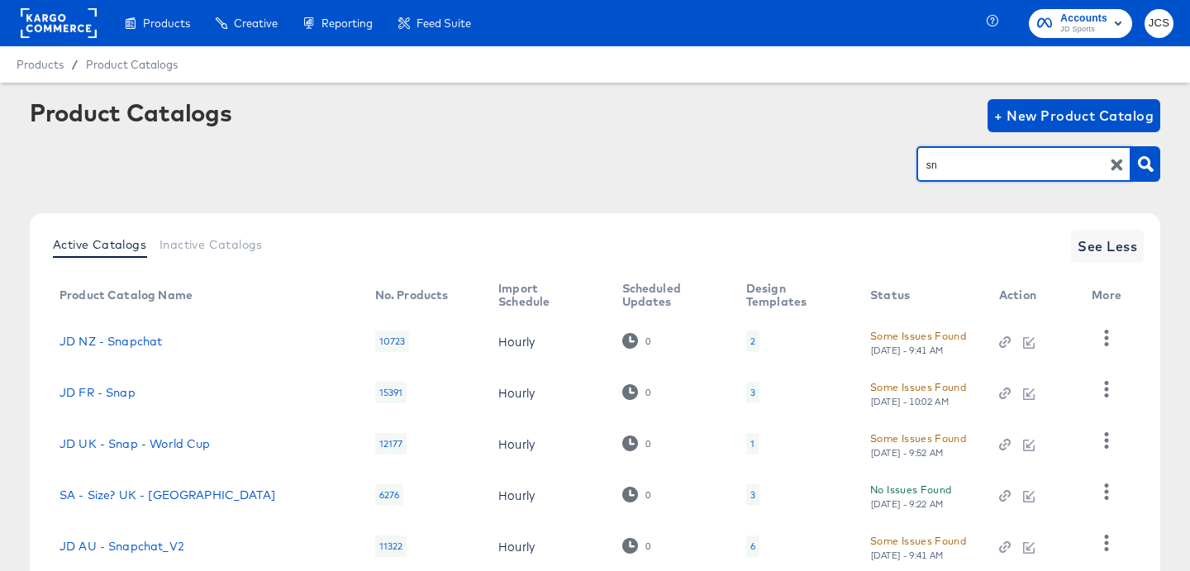
click at [1025, 171] on input "sn" at bounding box center [1011, 164] width 176 height 19
type input "tiktok"
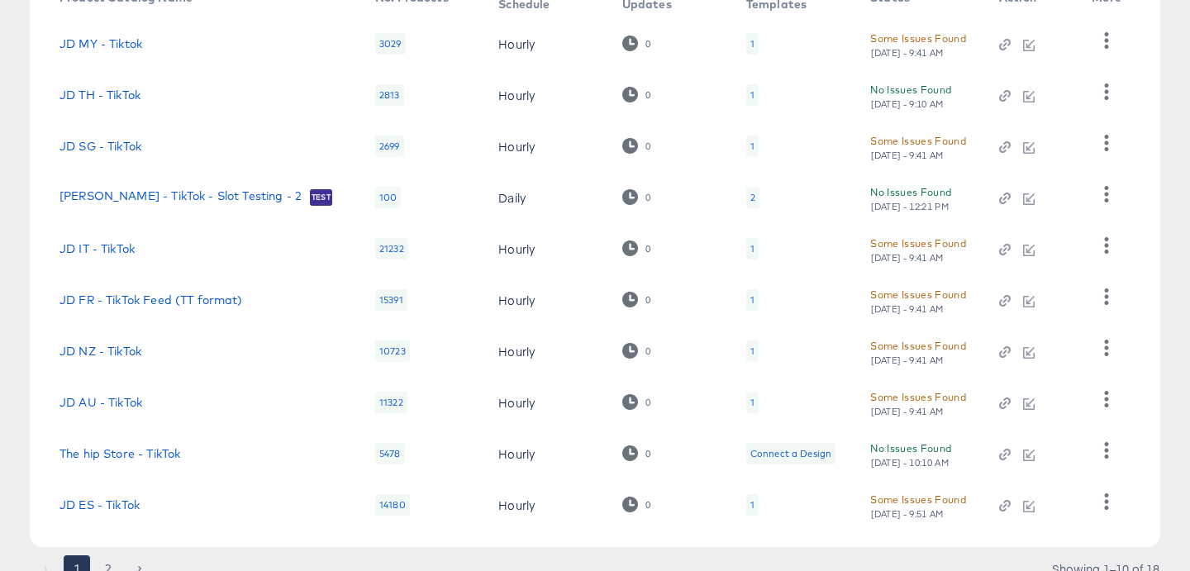
scroll to position [366, 0]
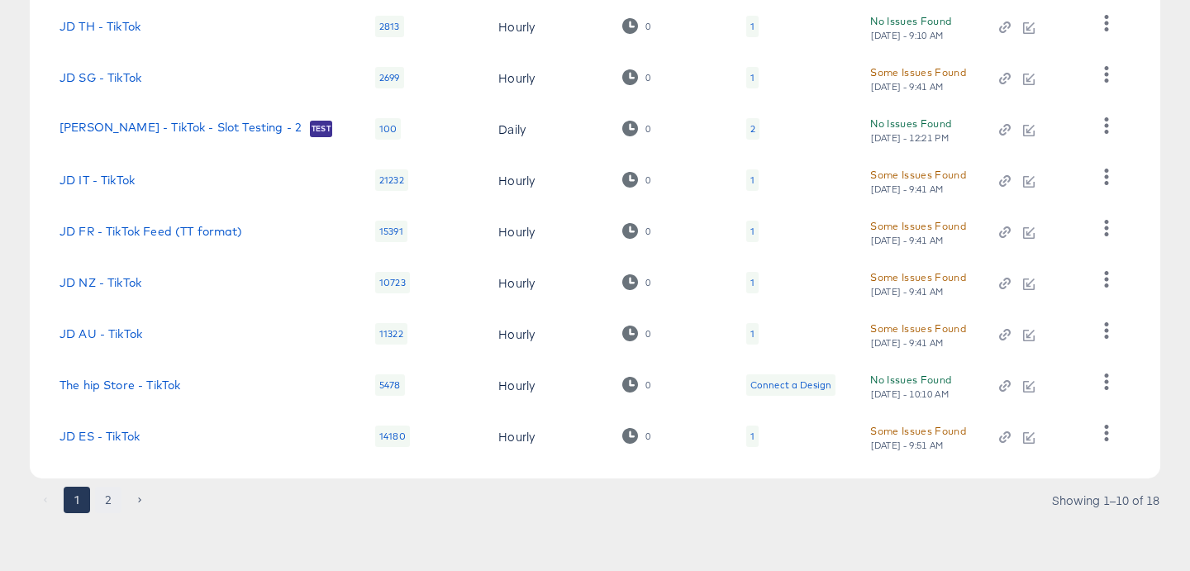
click at [103, 500] on button "2" at bounding box center [108, 500] width 26 height 26
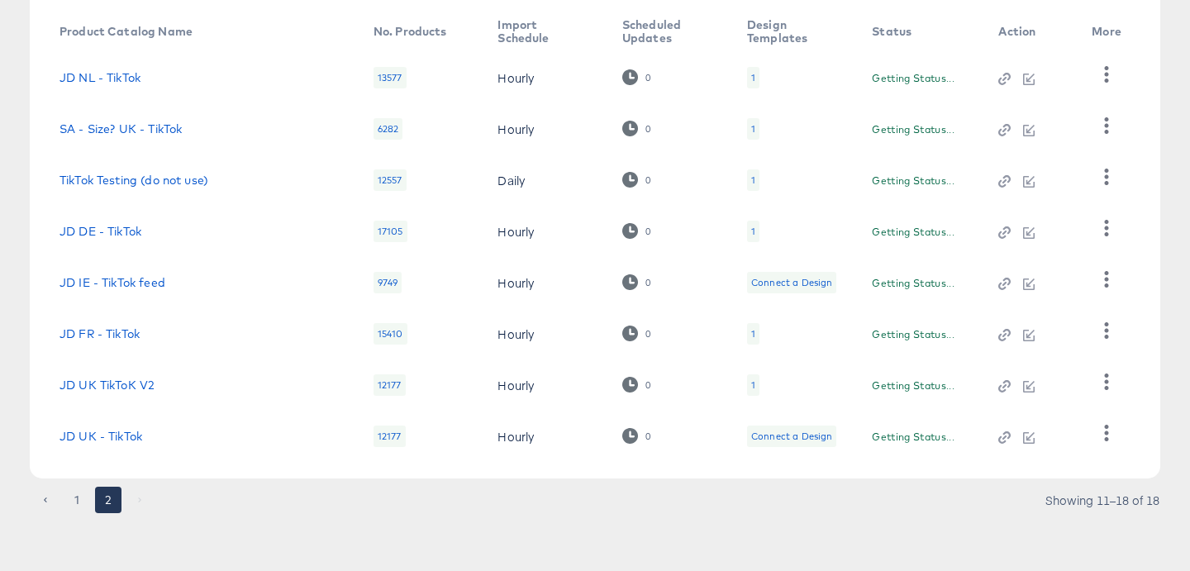
scroll to position [264, 0]
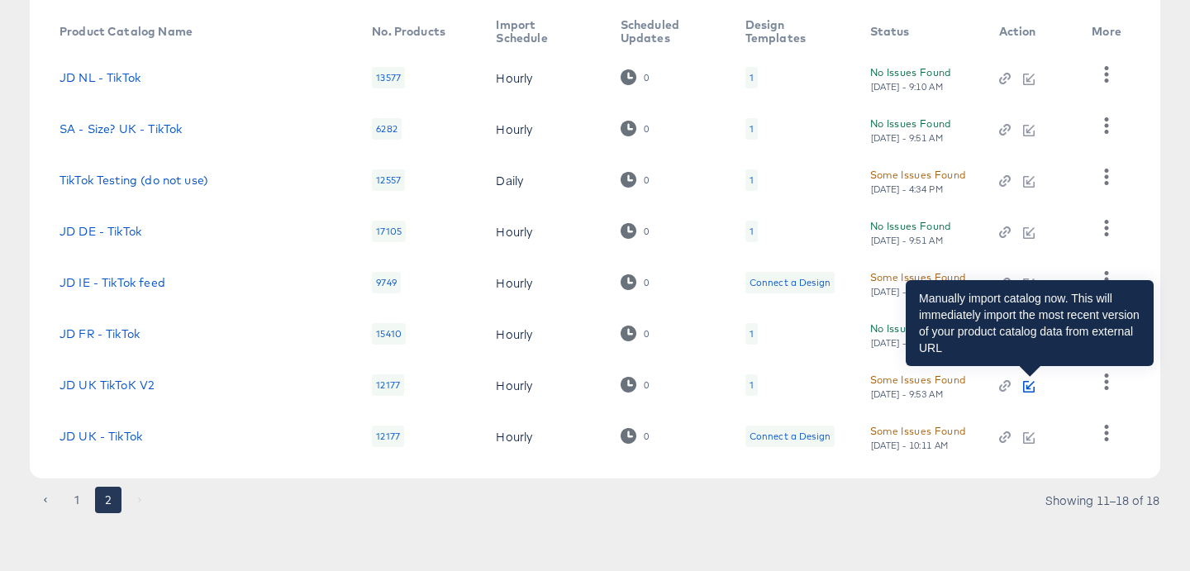
click at [1034, 384] on icon "button" at bounding box center [1029, 387] width 12 height 12
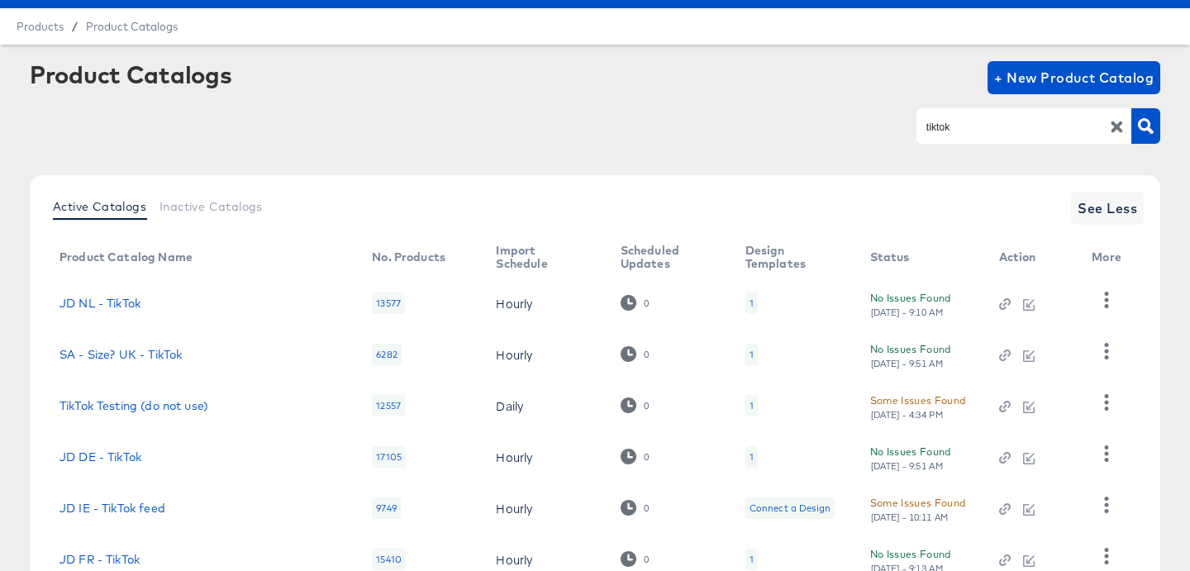
scroll to position [0, 0]
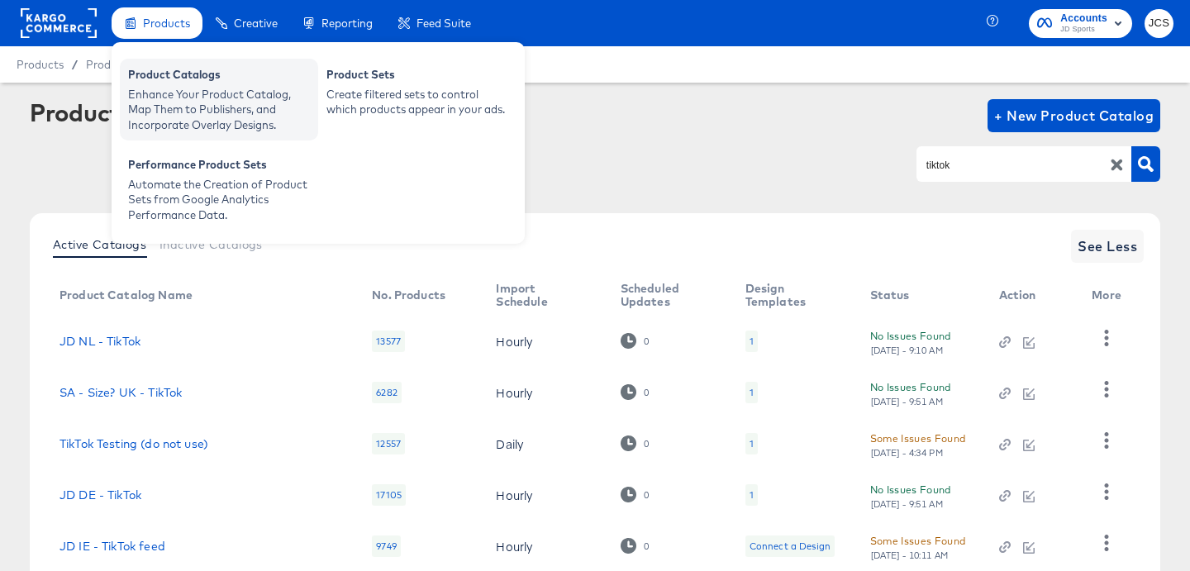
click at [235, 88] on div "Enhance Your Product Catalog, Map Them to Publishers, and Incorporate Overlay D…" at bounding box center [219, 110] width 182 height 46
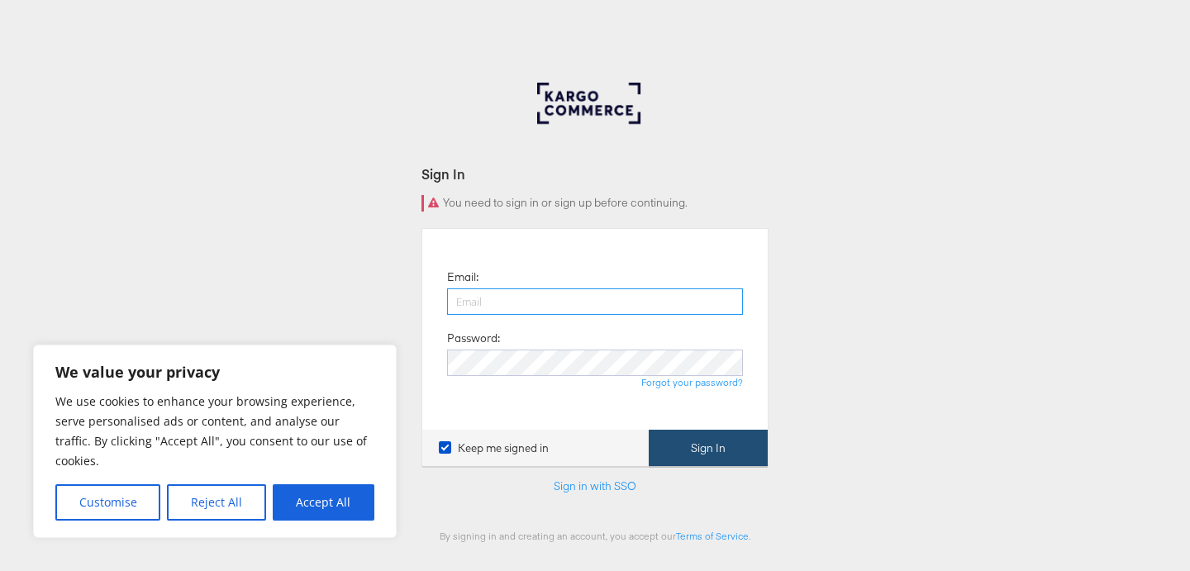
type input "[EMAIL_ADDRESS][PERSON_NAME][DOMAIN_NAME]"
click at [684, 437] on button "Sign In" at bounding box center [708, 448] width 119 height 37
